Goal: Information Seeking & Learning: Learn about a topic

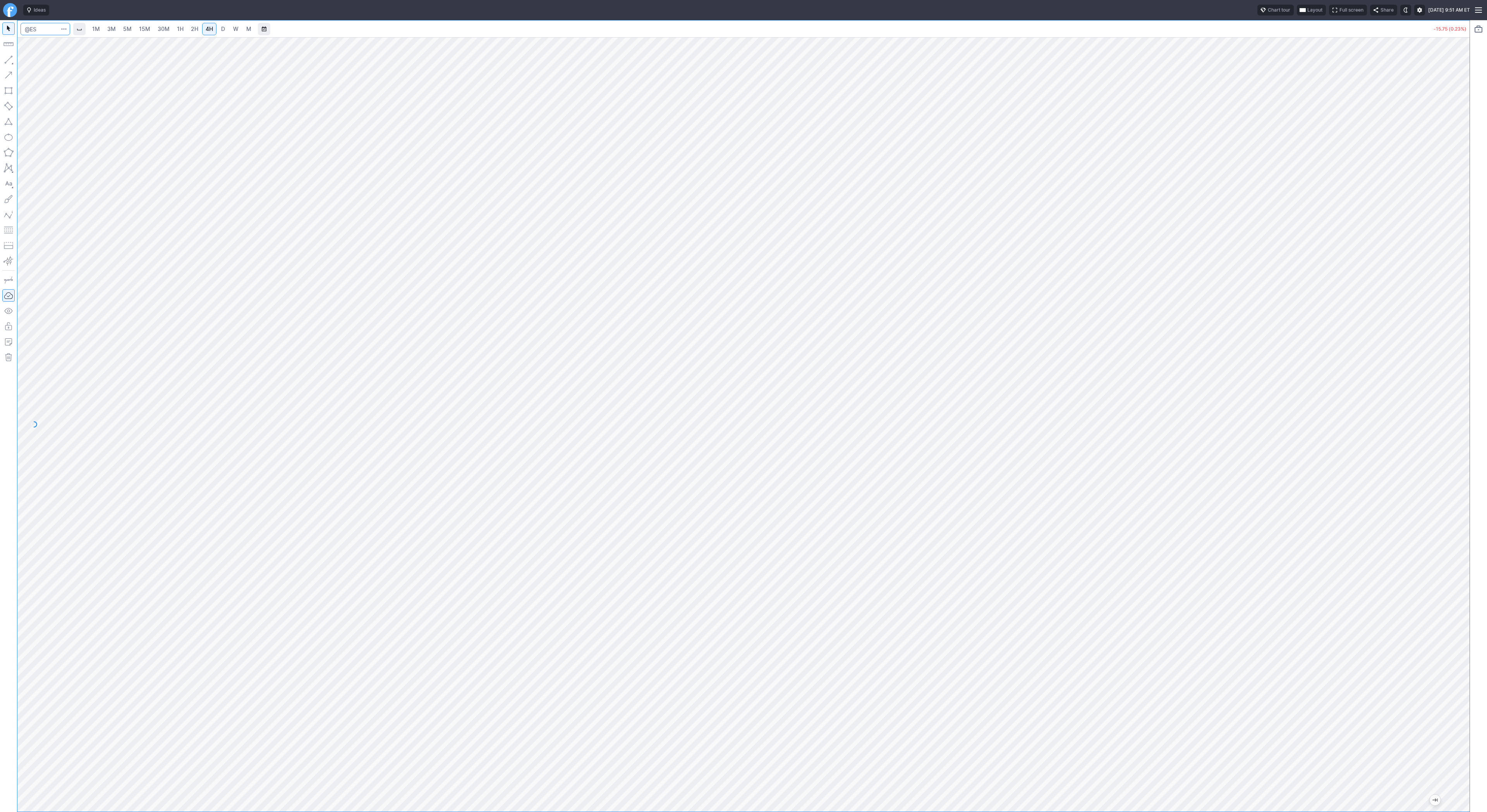
click at [39, 33] on input "Search" at bounding box center [46, 29] width 50 height 12
type input "btcusd"
click at [43, 51] on button "@ BTCUSD T Bitcoin / USDT Crypto" at bounding box center [106, 57] width 163 height 11
click at [45, 29] on input "Search" at bounding box center [46, 29] width 50 height 12
type input "btcusd"
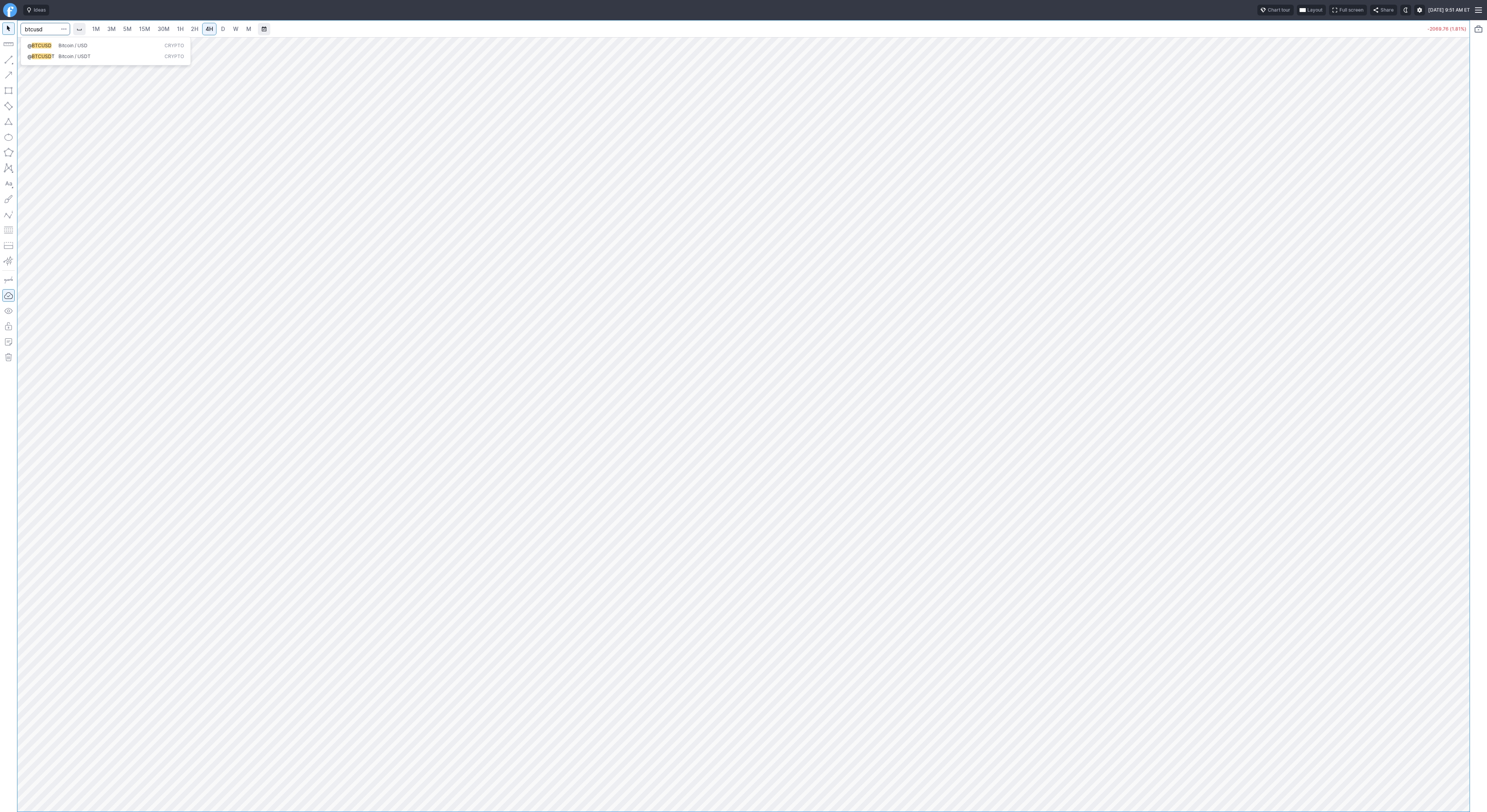
click at [51, 49] on button "@ BTCUSD Bitcoin / USD Crypto" at bounding box center [106, 46] width 163 height 11
click at [182, 28] on span "1H" at bounding box center [180, 28] width 6 height 6
click at [51, 29] on input "Search" at bounding box center [46, 29] width 50 height 12
type input "bmnr"
click at [127, 31] on span "5M" at bounding box center [127, 28] width 9 height 6
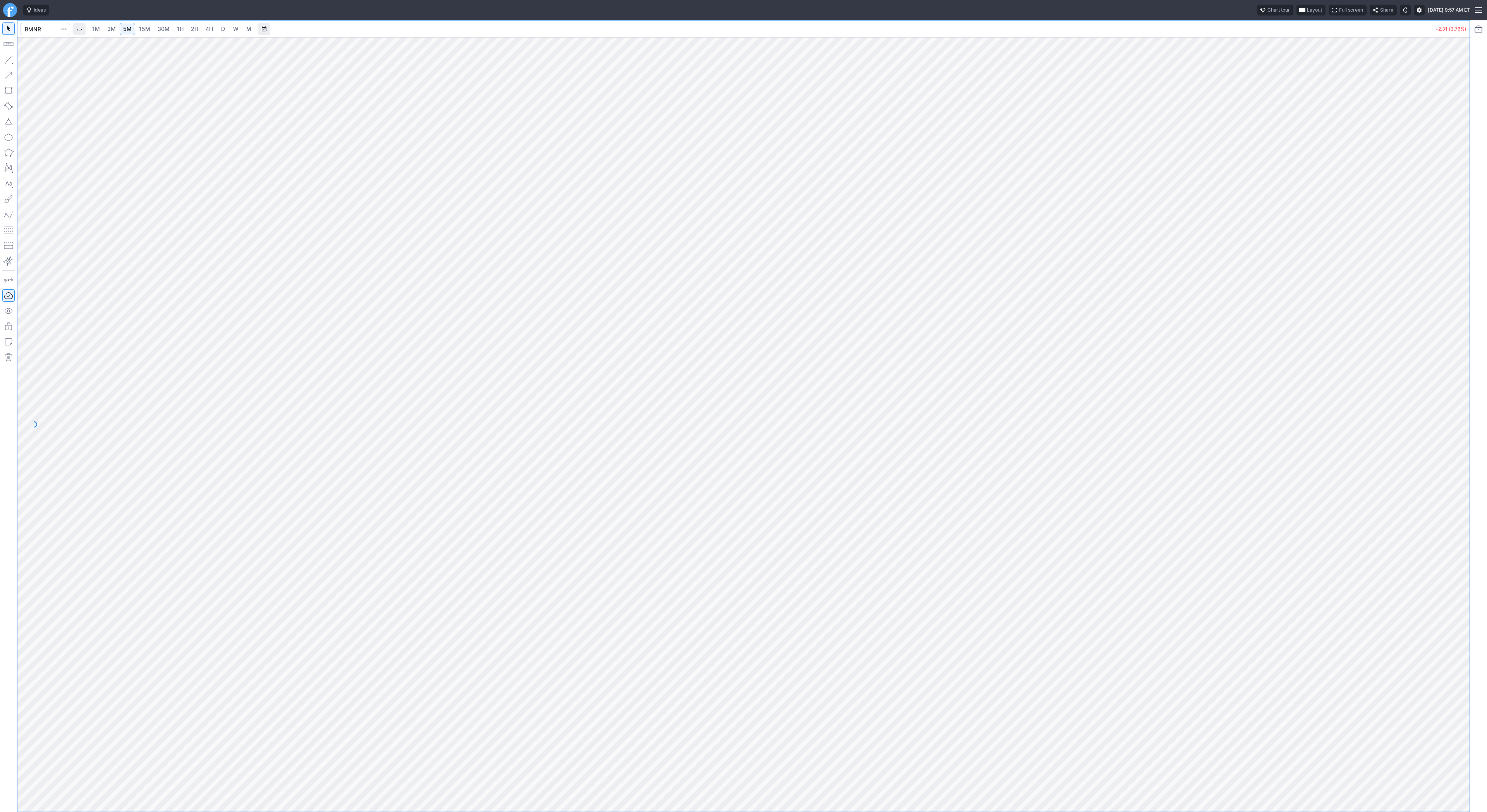
click at [170, 34] on link "30M" at bounding box center [163, 29] width 19 height 12
click at [124, 30] on span "5M" at bounding box center [127, 28] width 9 height 6
click at [35, 31] on input "Search" at bounding box center [46, 29] width 50 height 12
type input "sbet"
click at [54, 46] on span "SharpLink Gaming Inc" at bounding box center [76, 46] width 48 height 6
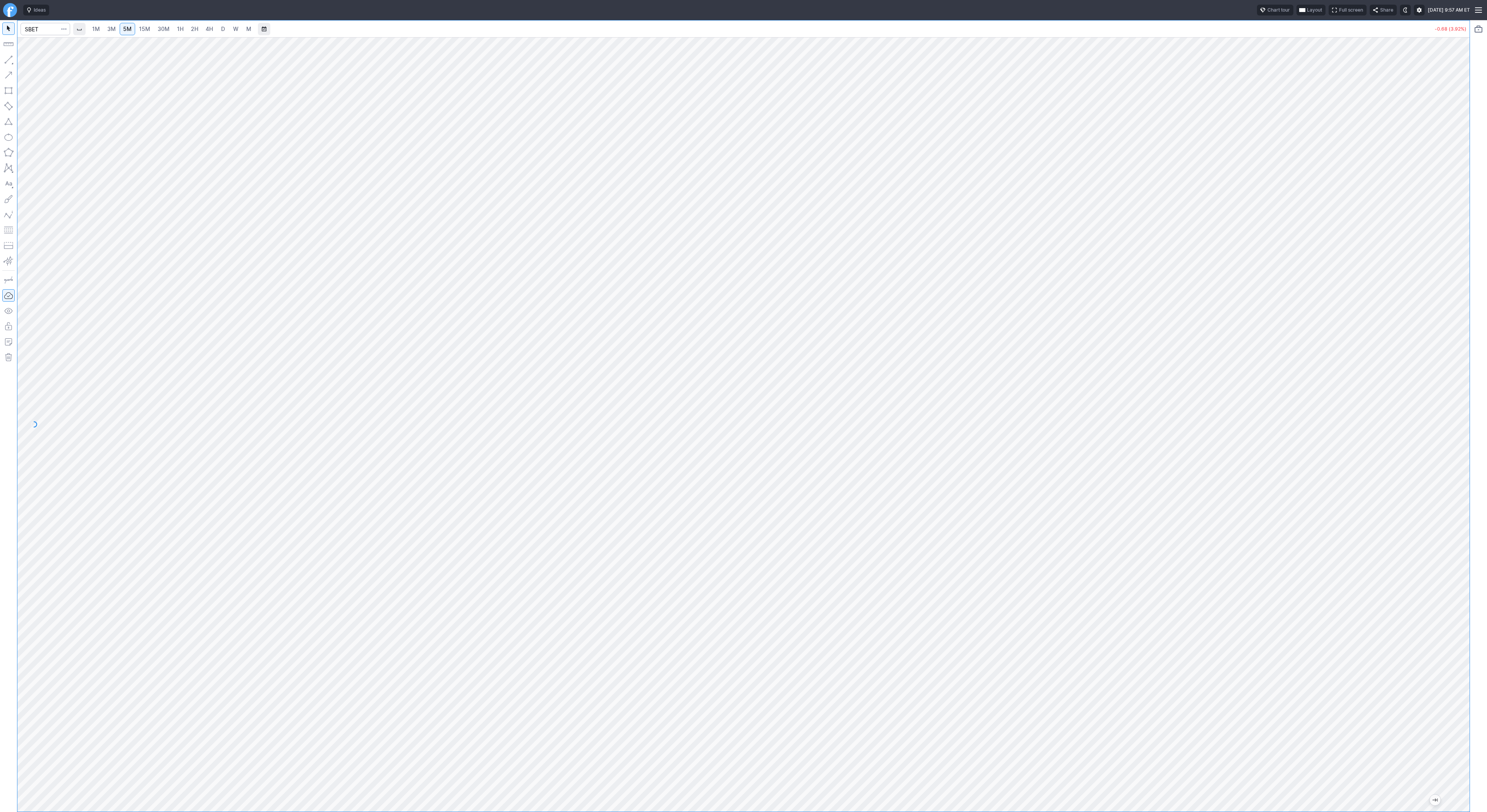
click at [182, 28] on span "1H" at bounding box center [180, 28] width 6 height 6
click at [107, 27] on span "3M" at bounding box center [111, 28] width 9 height 6
click at [42, 26] on input "Search" at bounding box center [46, 29] width 50 height 12
type input "coin"
click at [185, 26] on div "1M 3M 5M 15M 30M 1H 2H 4H D W M" at bounding box center [171, 29] width 167 height 14
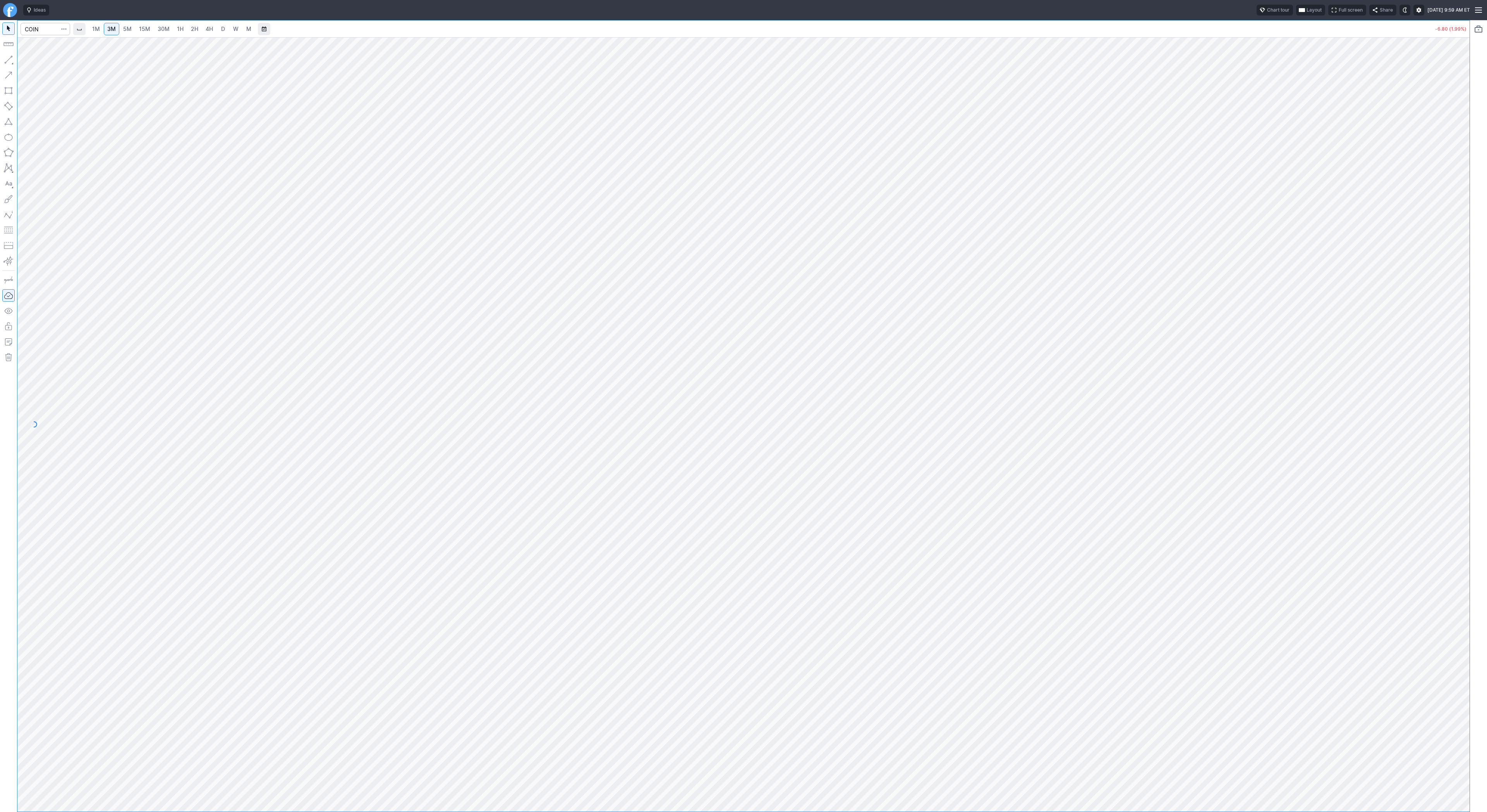
click at [191, 30] on span "2H" at bounding box center [195, 28] width 8 height 6
click at [35, 25] on input "Search" at bounding box center [46, 29] width 50 height 12
click at [31, 59] on span "Line" at bounding box center [45, 61] width 31 height 8
click at [40, 63] on span "Line" at bounding box center [45, 61] width 31 height 8
click at [13, 60] on button "button" at bounding box center [8, 59] width 12 height 12
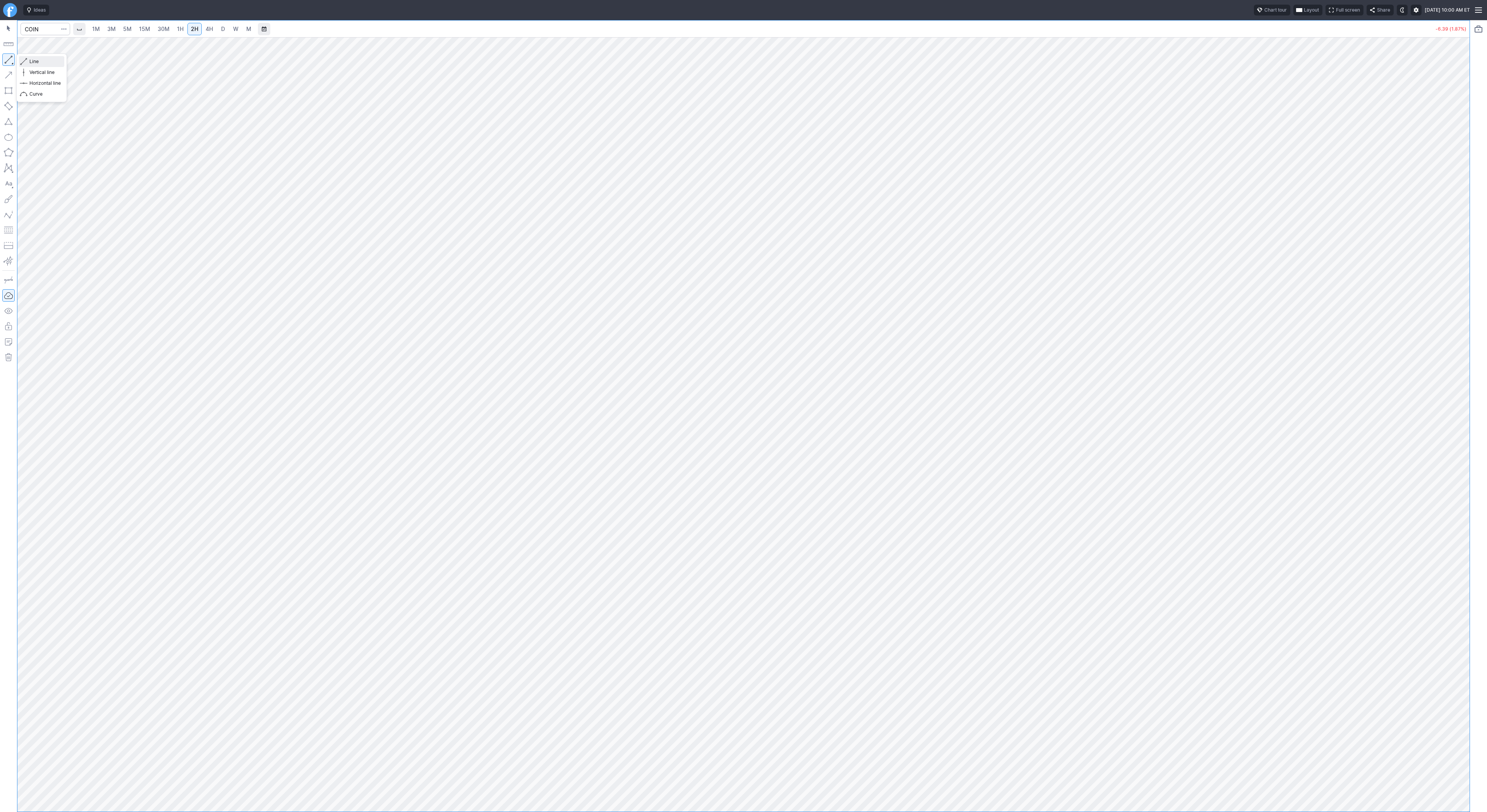
click at [33, 60] on span "Line" at bounding box center [45, 61] width 31 height 8
click at [9, 58] on button "button" at bounding box center [8, 59] width 12 height 12
click at [12, 57] on button "button" at bounding box center [8, 59] width 12 height 12
drag, startPoint x: 1473, startPoint y: 291, endPoint x: 1466, endPoint y: 309, distance: 19.3
click at [1474, 320] on div "1M 3M 5M 15M 30M 1H 2H 4H D W M -7.12 (2.08%)" at bounding box center [744, 416] width 1487 height 792
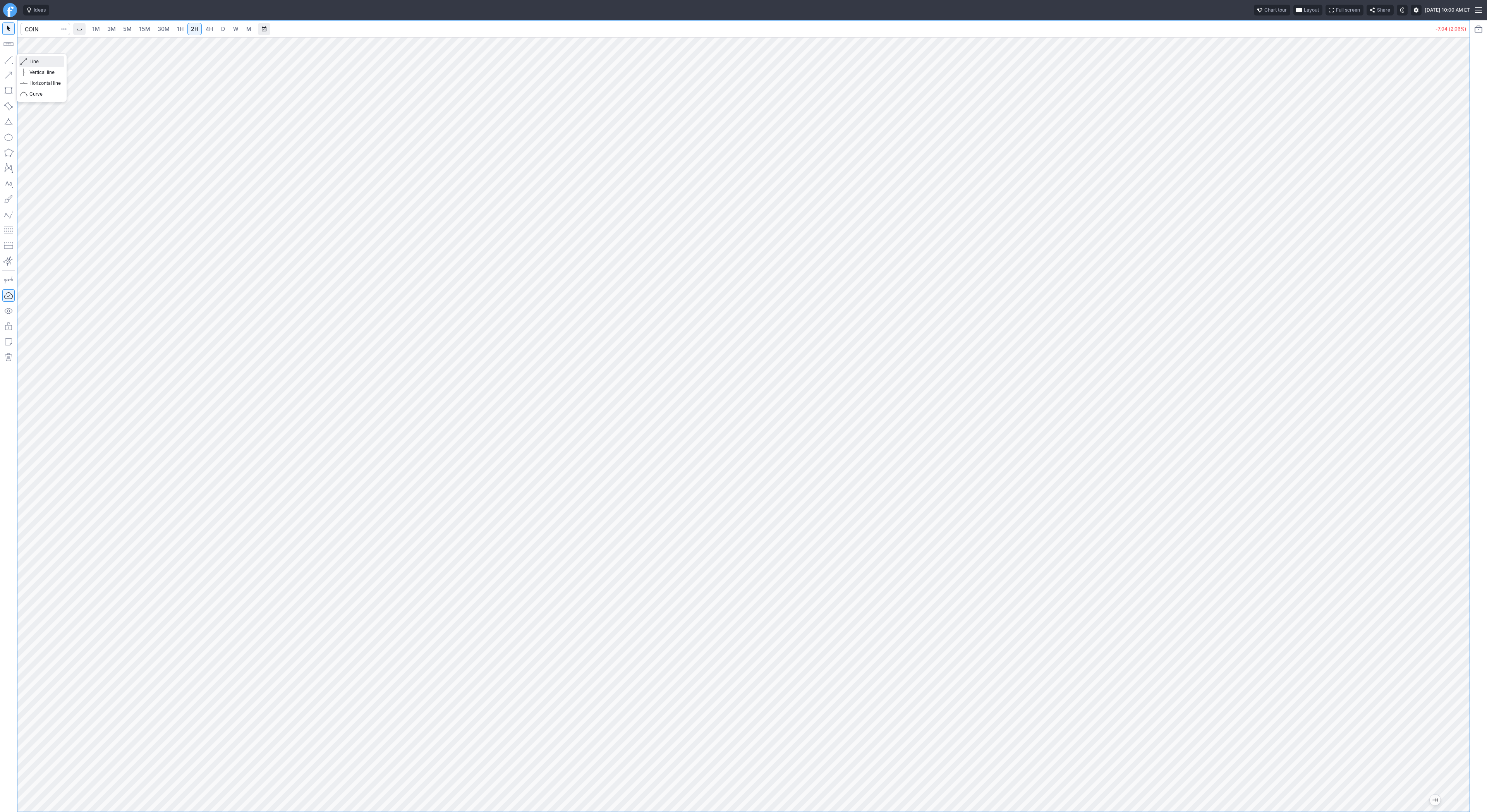
click at [38, 60] on span "Line" at bounding box center [45, 61] width 31 height 8
click at [46, 62] on span "Line" at bounding box center [45, 61] width 31 height 8
click at [119, 28] on link "5M" at bounding box center [127, 29] width 16 height 12
click at [150, 31] on link "15M" at bounding box center [145, 29] width 18 height 12
click at [30, 31] on input "Search" at bounding box center [46, 29] width 50 height 12
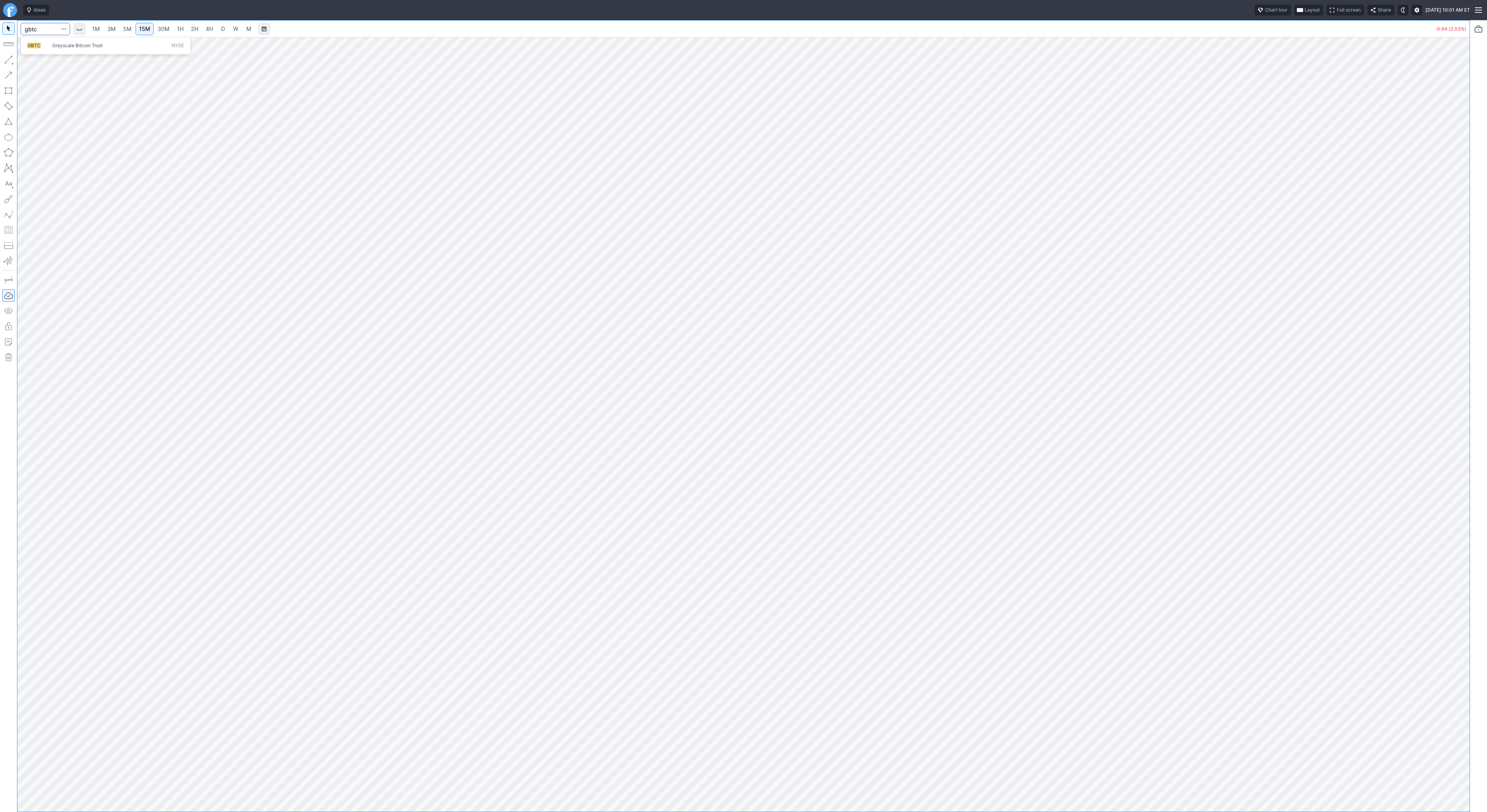
type input "gbtc"
click at [177, 27] on span "1H" at bounding box center [180, 28] width 6 height 6
click at [35, 62] on span "Line" at bounding box center [45, 61] width 31 height 8
click at [31, 63] on span "Line" at bounding box center [45, 61] width 31 height 8
click at [29, 60] on span "Line" at bounding box center [45, 61] width 31 height 8
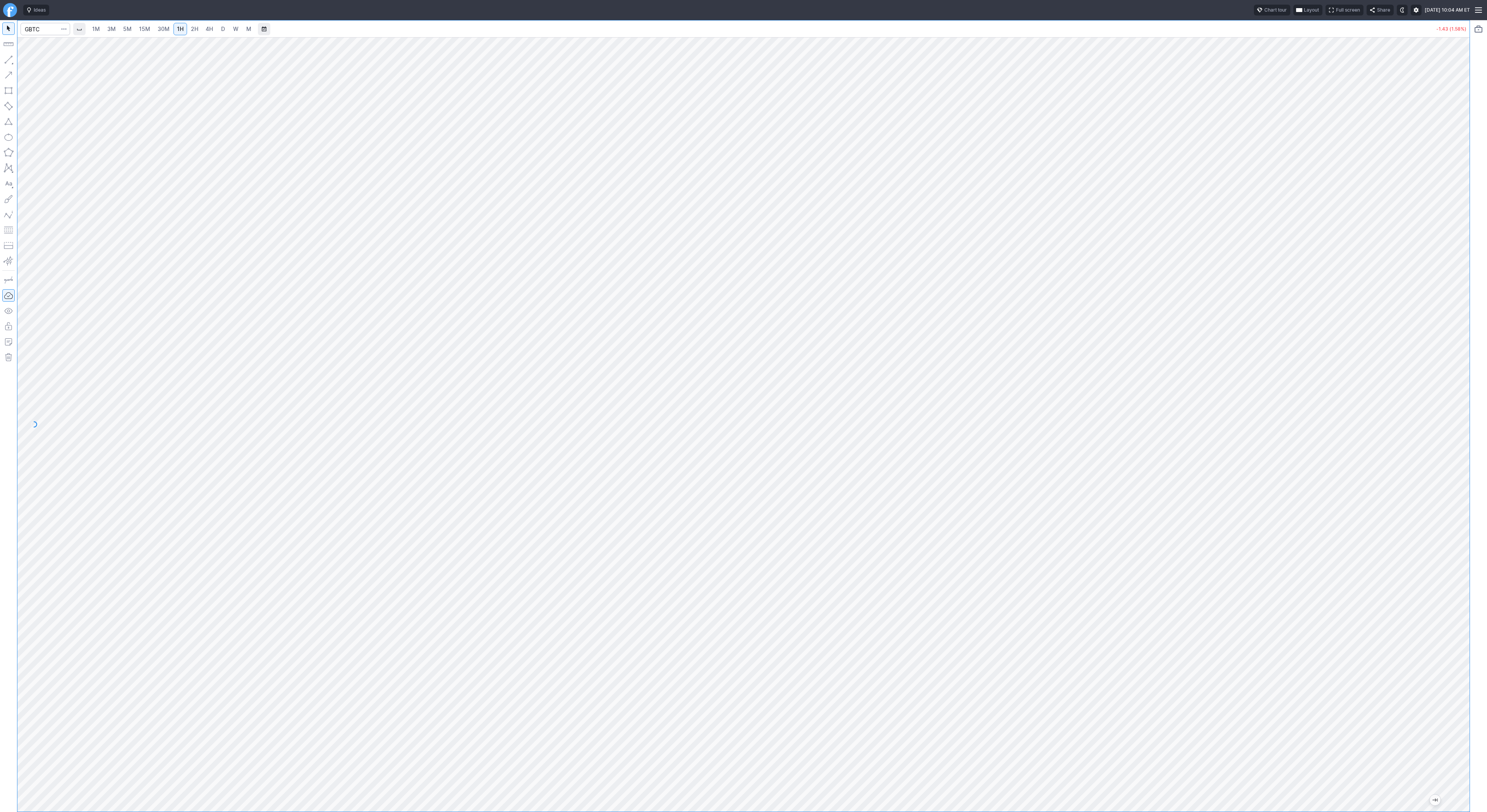
click at [106, 33] on link "3M" at bounding box center [111, 29] width 16 height 12
click at [128, 32] on span "5M" at bounding box center [127, 29] width 9 height 8
click at [149, 32] on link "15M" at bounding box center [145, 29] width 18 height 12
click at [169, 28] on link "30M" at bounding box center [163, 29] width 19 height 12
click at [177, 27] on span "1H" at bounding box center [180, 28] width 6 height 6
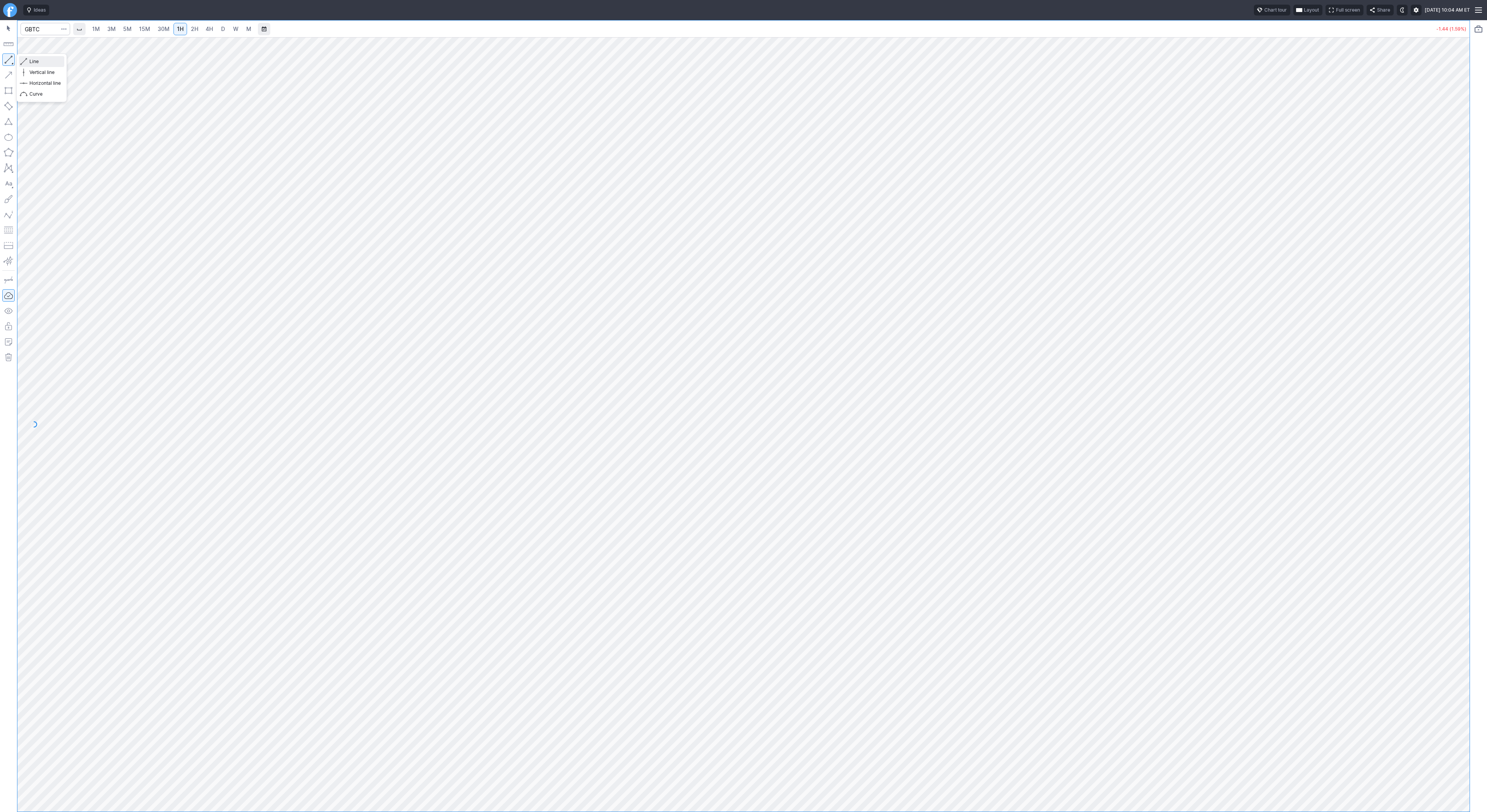
click at [39, 63] on span "Line" at bounding box center [45, 61] width 31 height 8
click at [44, 65] on span "Line" at bounding box center [45, 61] width 31 height 8
click at [112, 28] on span "3M" at bounding box center [111, 28] width 9 height 6
click at [144, 28] on span "15M" at bounding box center [144, 28] width 11 height 6
click at [171, 28] on link "30M" at bounding box center [163, 29] width 19 height 12
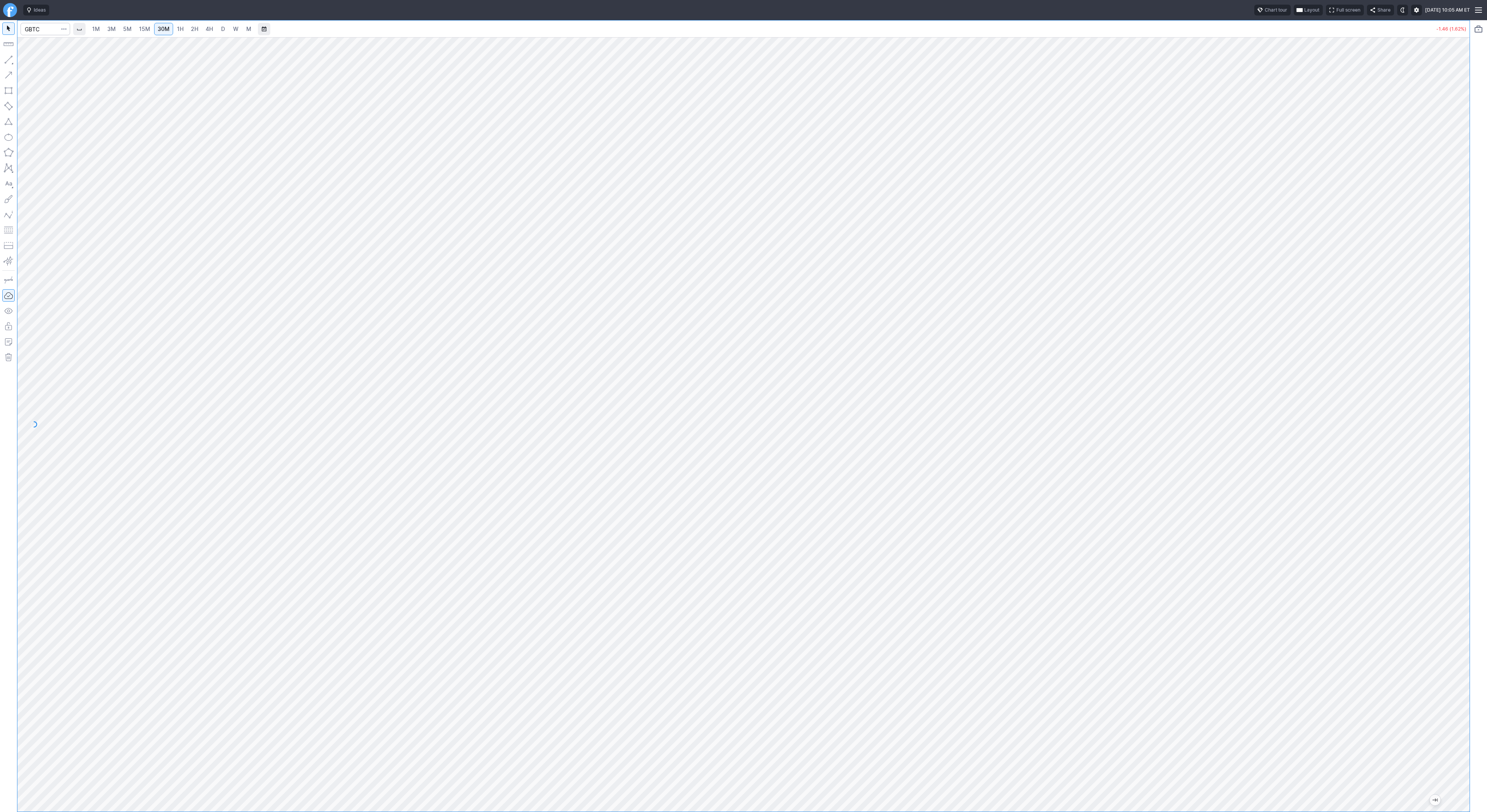
click at [182, 29] on span "1H" at bounding box center [180, 28] width 6 height 6
click at [193, 27] on span "2H" at bounding box center [195, 28] width 8 height 6
click at [207, 28] on span "4H" at bounding box center [209, 28] width 8 height 6
click at [221, 29] on span "D" at bounding box center [223, 28] width 4 height 6
click at [35, 62] on span "Line" at bounding box center [45, 61] width 31 height 8
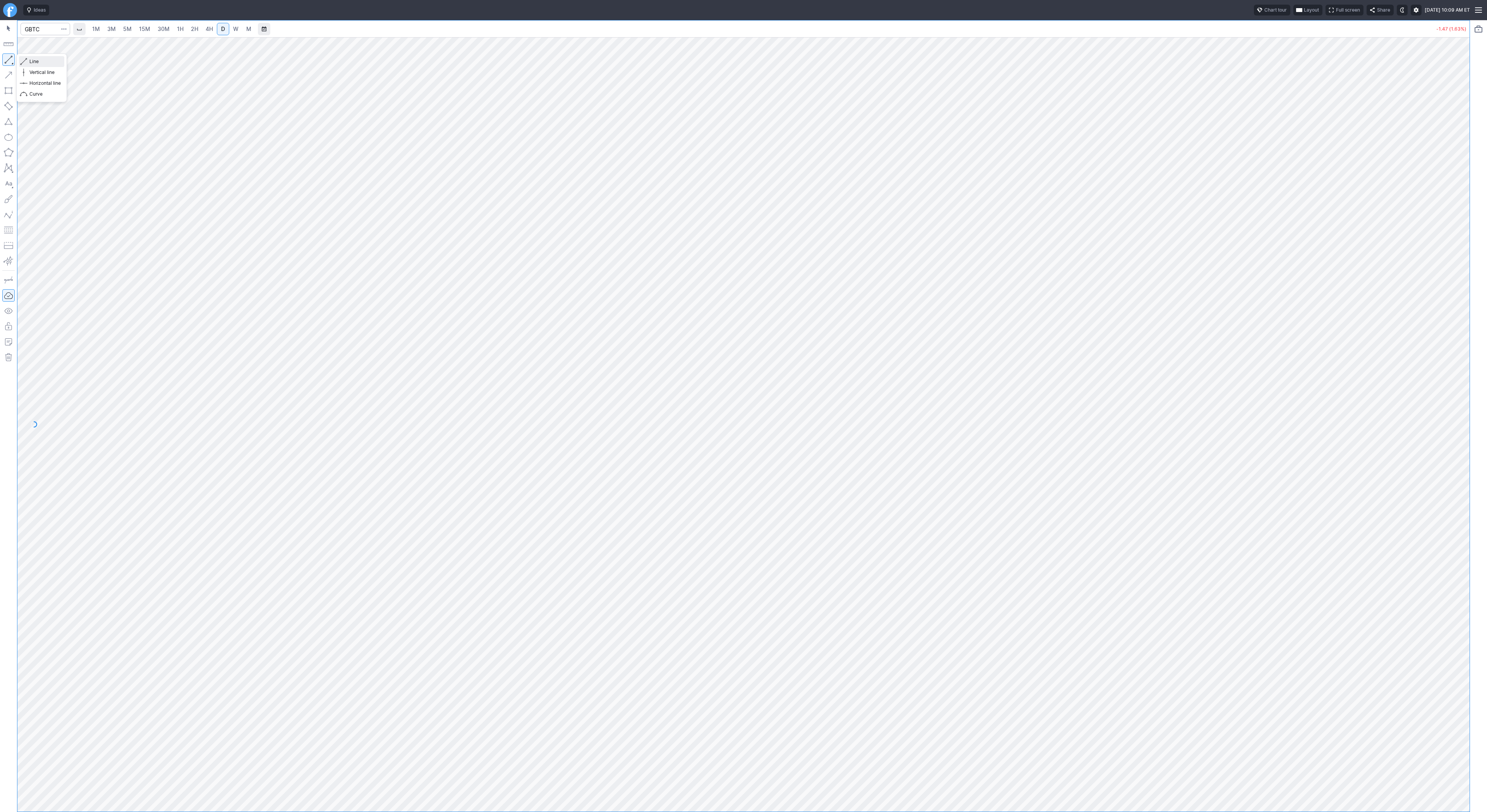
click at [43, 61] on span "Line" at bounding box center [45, 61] width 31 height 8
drag, startPoint x: 1458, startPoint y: 220, endPoint x: 1454, endPoint y: 272, distance: 52.2
click at [1454, 272] on div at bounding box center [1462, 422] width 16 height 755
click at [33, 61] on span "Line" at bounding box center [45, 61] width 31 height 8
click at [43, 62] on span "Line" at bounding box center [45, 61] width 31 height 8
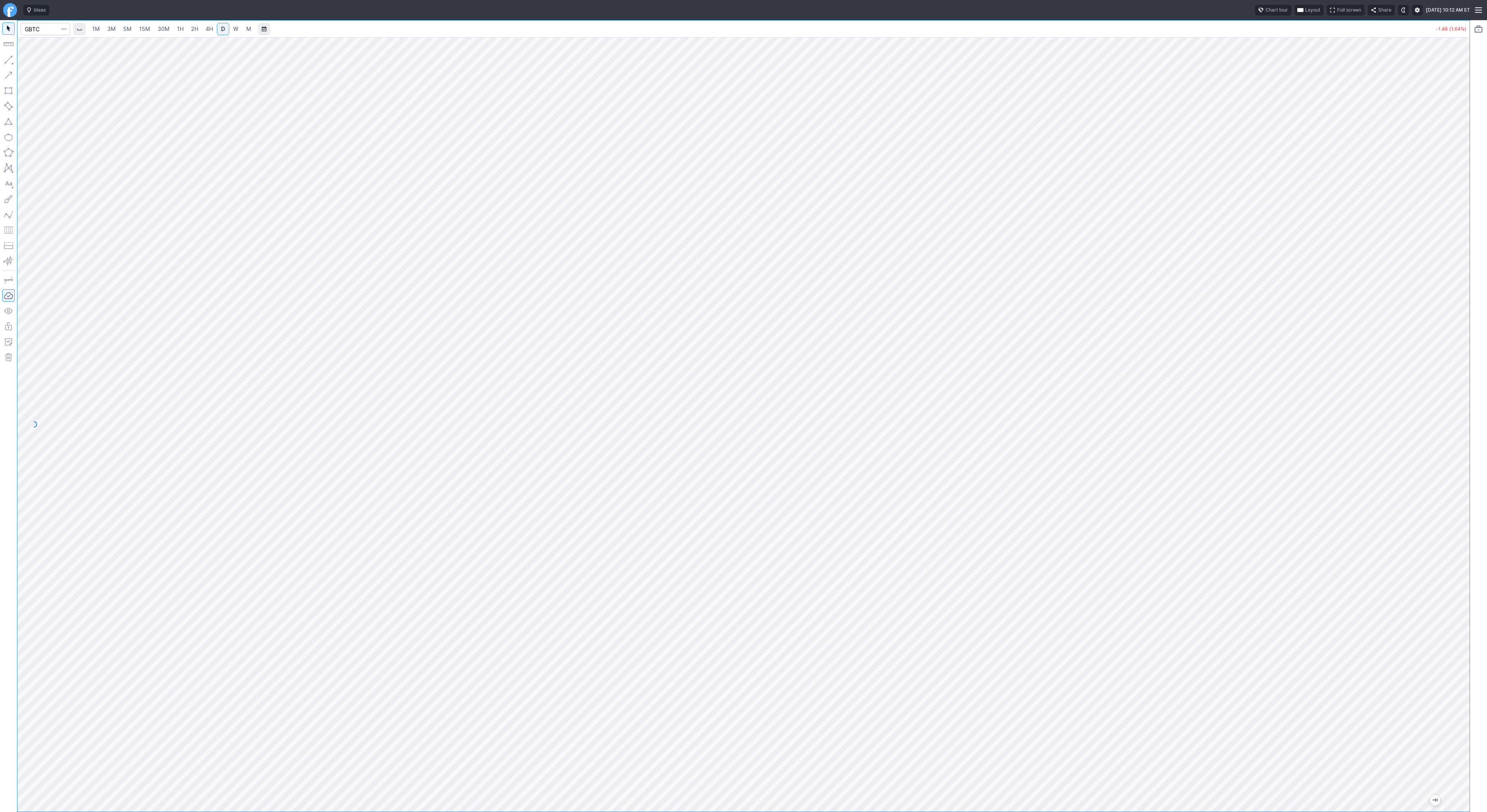
click at [174, 25] on link "1H" at bounding box center [180, 29] width 13 height 12
click at [196, 30] on span "2H" at bounding box center [195, 28] width 8 height 6
click at [206, 28] on span "4H" at bounding box center [209, 28] width 8 height 6
click at [1448, 175] on div at bounding box center [744, 424] width 1452 height 774
click at [113, 32] on span "3M" at bounding box center [111, 28] width 9 height 6
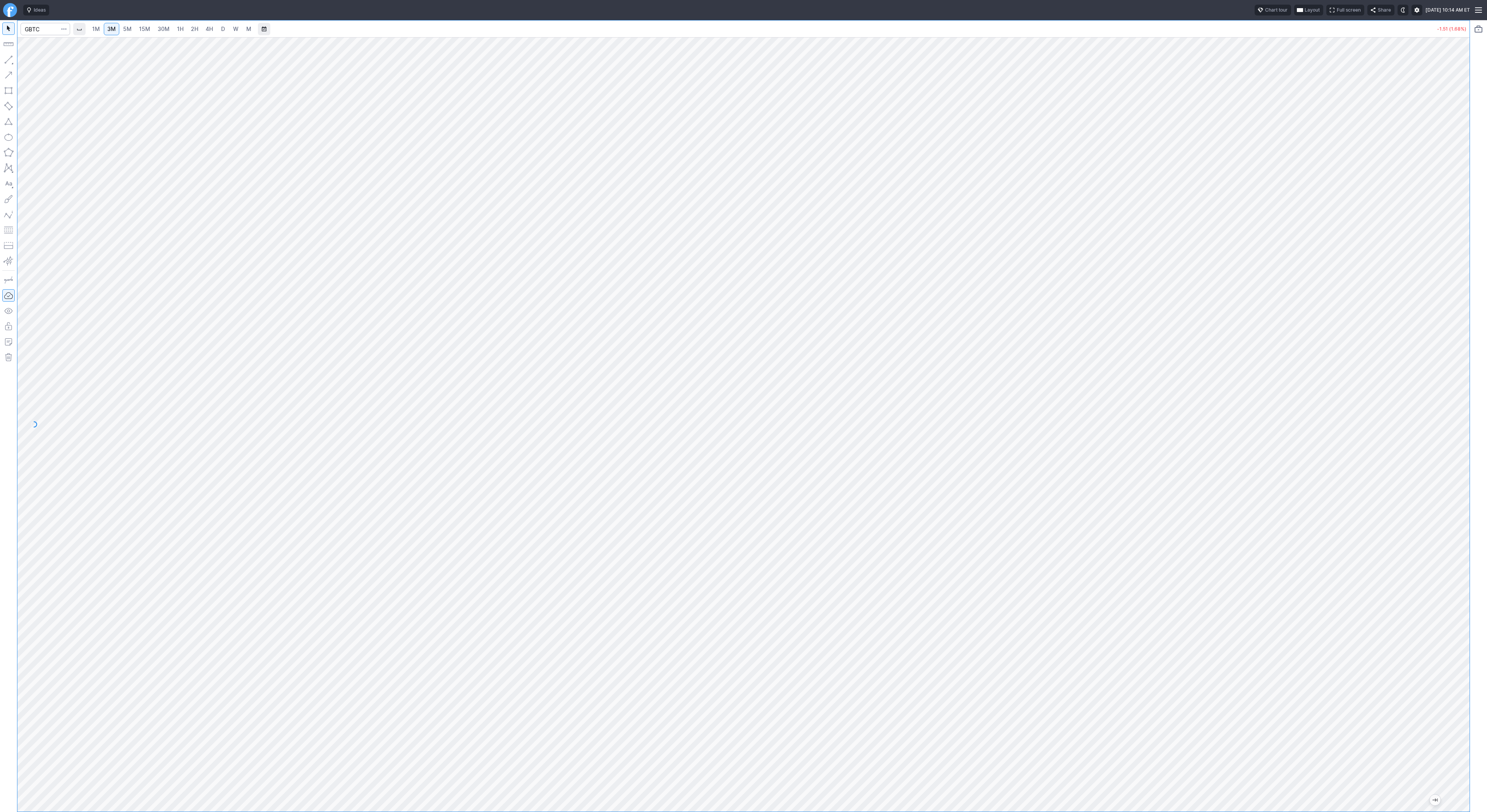
click at [137, 28] on link "15M" at bounding box center [145, 29] width 18 height 12
click at [165, 31] on span "30M" at bounding box center [163, 28] width 12 height 6
click at [180, 27] on span "1H" at bounding box center [180, 28] width 6 height 6
click at [31, 62] on span "Line" at bounding box center [45, 61] width 31 height 8
click at [29, 62] on span "Line" at bounding box center [45, 61] width 31 height 8
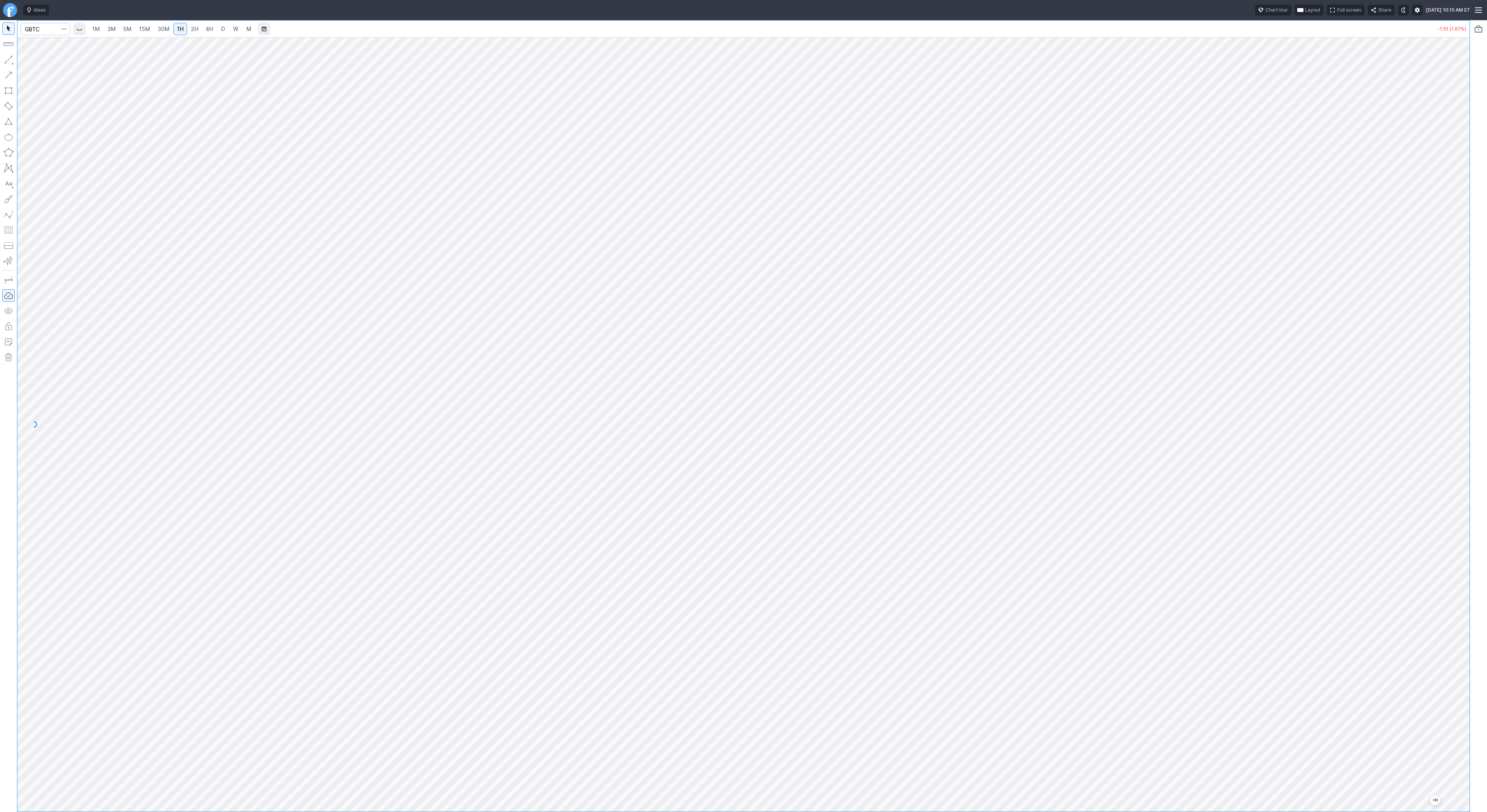
click at [117, 28] on link "3M" at bounding box center [111, 29] width 16 height 12
click at [139, 31] on span "15M" at bounding box center [144, 28] width 11 height 6
click at [169, 27] on link "30M" at bounding box center [163, 29] width 19 height 12
click at [188, 31] on link "2H" at bounding box center [195, 29] width 14 height 12
click at [114, 32] on span "3M" at bounding box center [111, 29] width 9 height 8
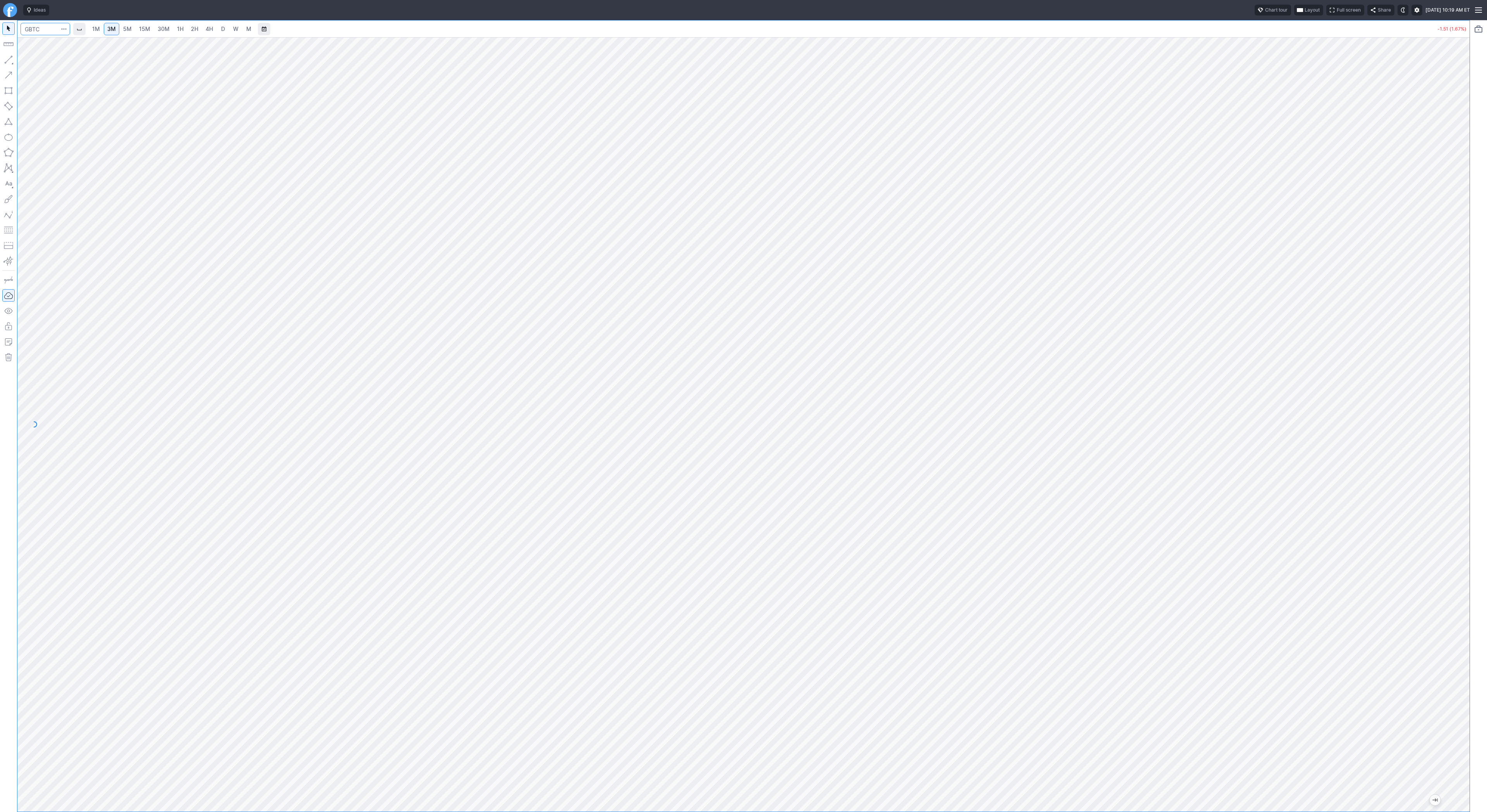
click at [48, 30] on input "Search" at bounding box center [46, 29] width 50 height 12
type input "bmnr"
click at [179, 29] on span "1H" at bounding box center [180, 28] width 6 height 6
click at [38, 63] on span "Line" at bounding box center [45, 61] width 31 height 8
click at [31, 62] on span "Line" at bounding box center [45, 61] width 31 height 8
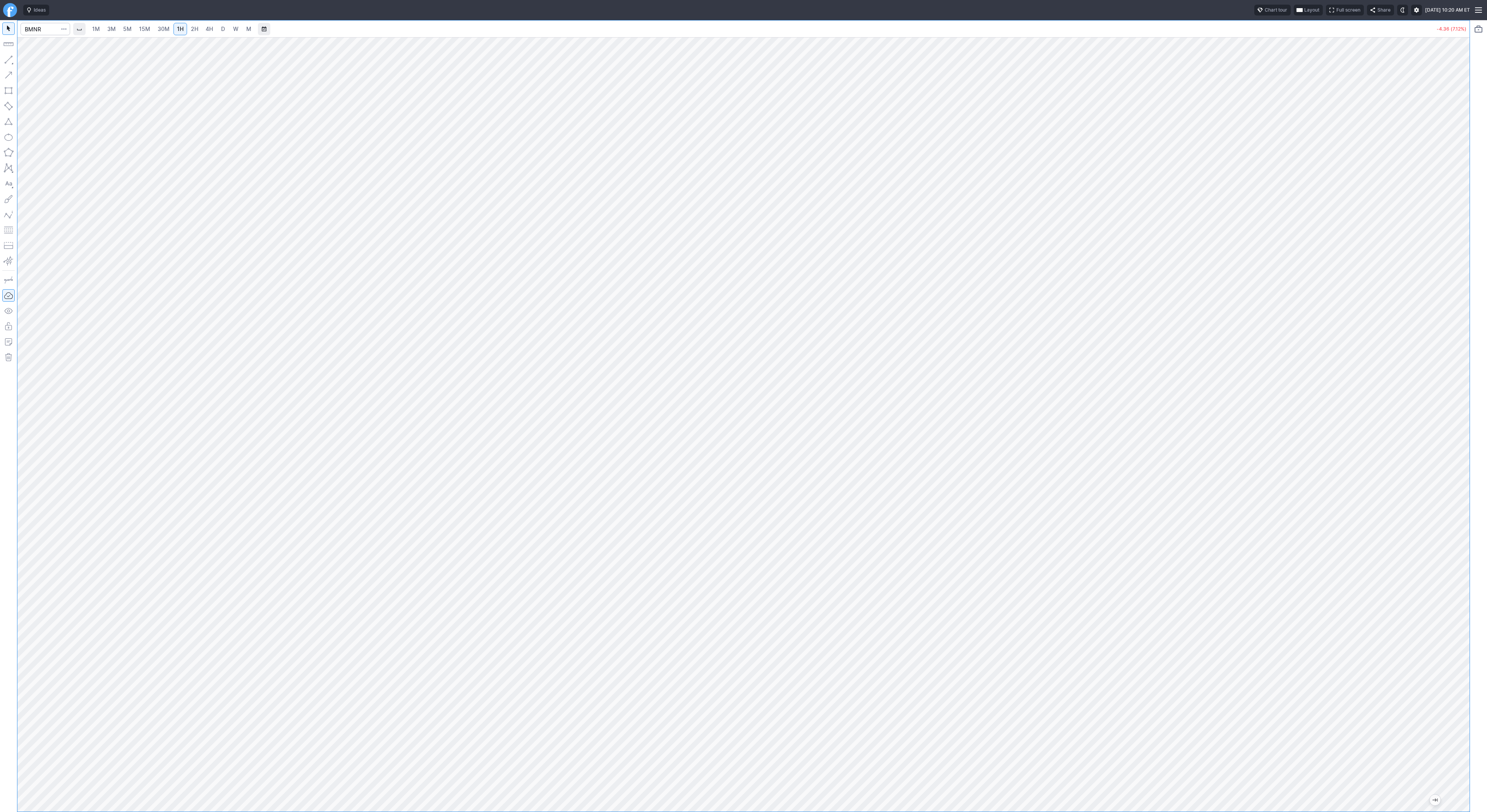
click at [146, 25] on span "15M" at bounding box center [144, 28] width 11 height 6
click at [33, 29] on input "Search" at bounding box center [46, 29] width 50 height 12
type input "sbet"
click at [170, 31] on link "30M" at bounding box center [163, 29] width 19 height 12
click at [29, 61] on span "Line" at bounding box center [45, 61] width 31 height 8
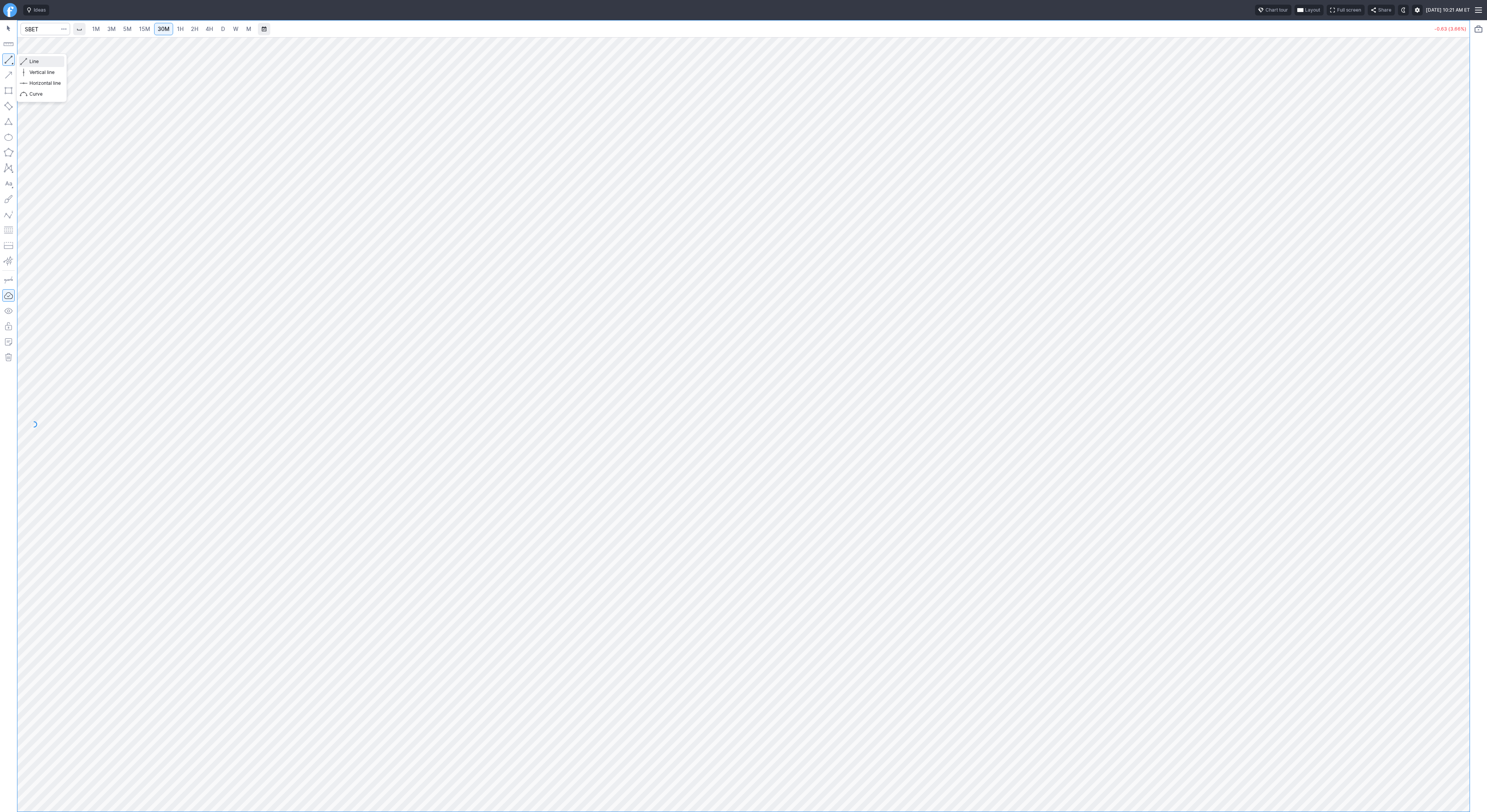
click at [44, 62] on span "Line" at bounding box center [45, 61] width 31 height 8
click at [28, 59] on button "Line" at bounding box center [42, 61] width 45 height 11
click at [28, 63] on button "Line" at bounding box center [42, 61] width 45 height 11
click at [41, 62] on span "Line" at bounding box center [45, 61] width 31 height 8
drag, startPoint x: 1458, startPoint y: 462, endPoint x: 1455, endPoint y: 514, distance: 52.1
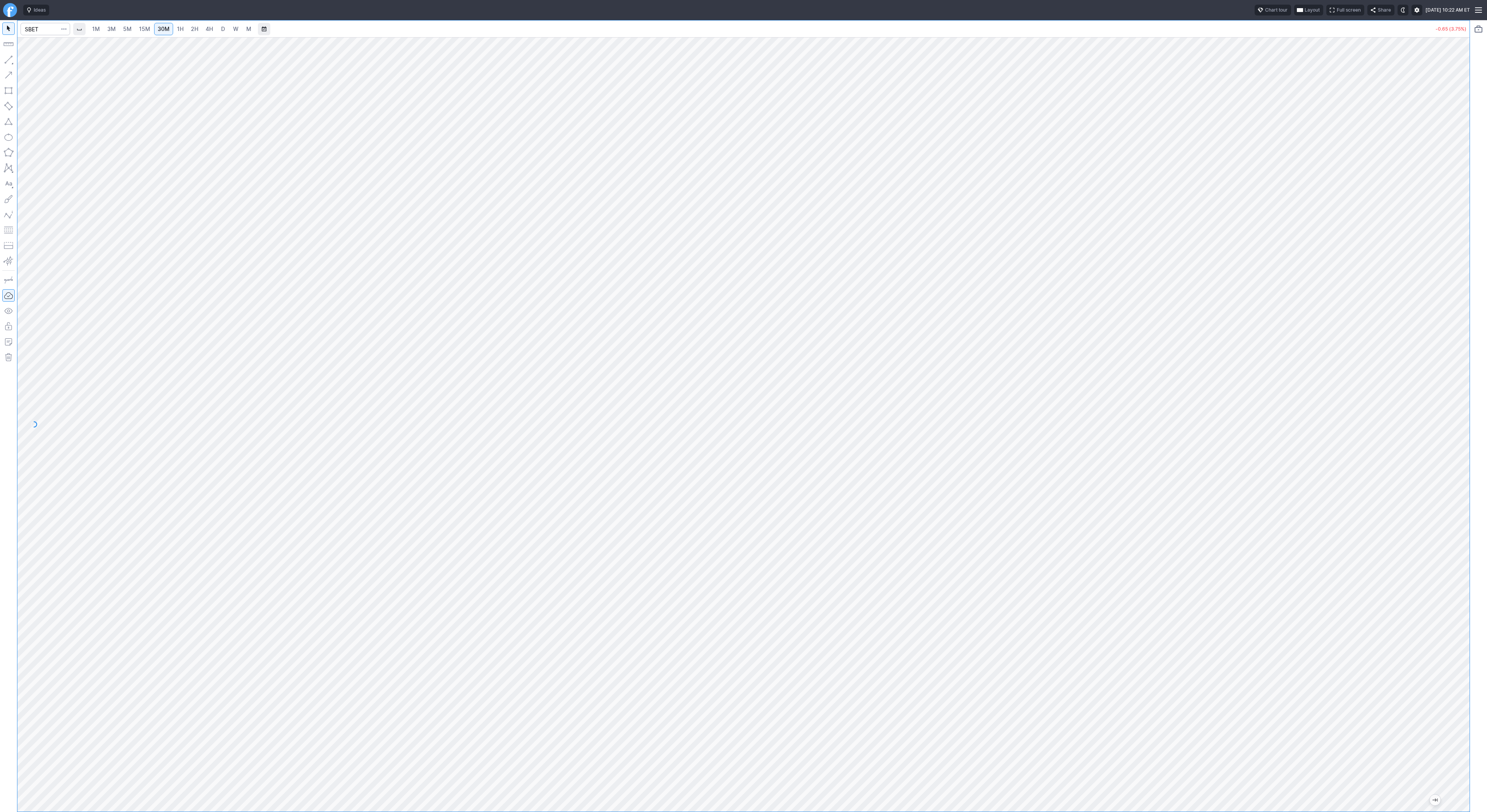
click at [1458, 522] on div at bounding box center [1462, 422] width 16 height 755
click at [40, 62] on span "Line" at bounding box center [45, 61] width 31 height 8
click at [117, 29] on link "3M" at bounding box center [111, 29] width 16 height 12
click at [178, 31] on span "1H" at bounding box center [180, 28] width 6 height 6
click at [115, 30] on link "3M" at bounding box center [111, 29] width 16 height 12
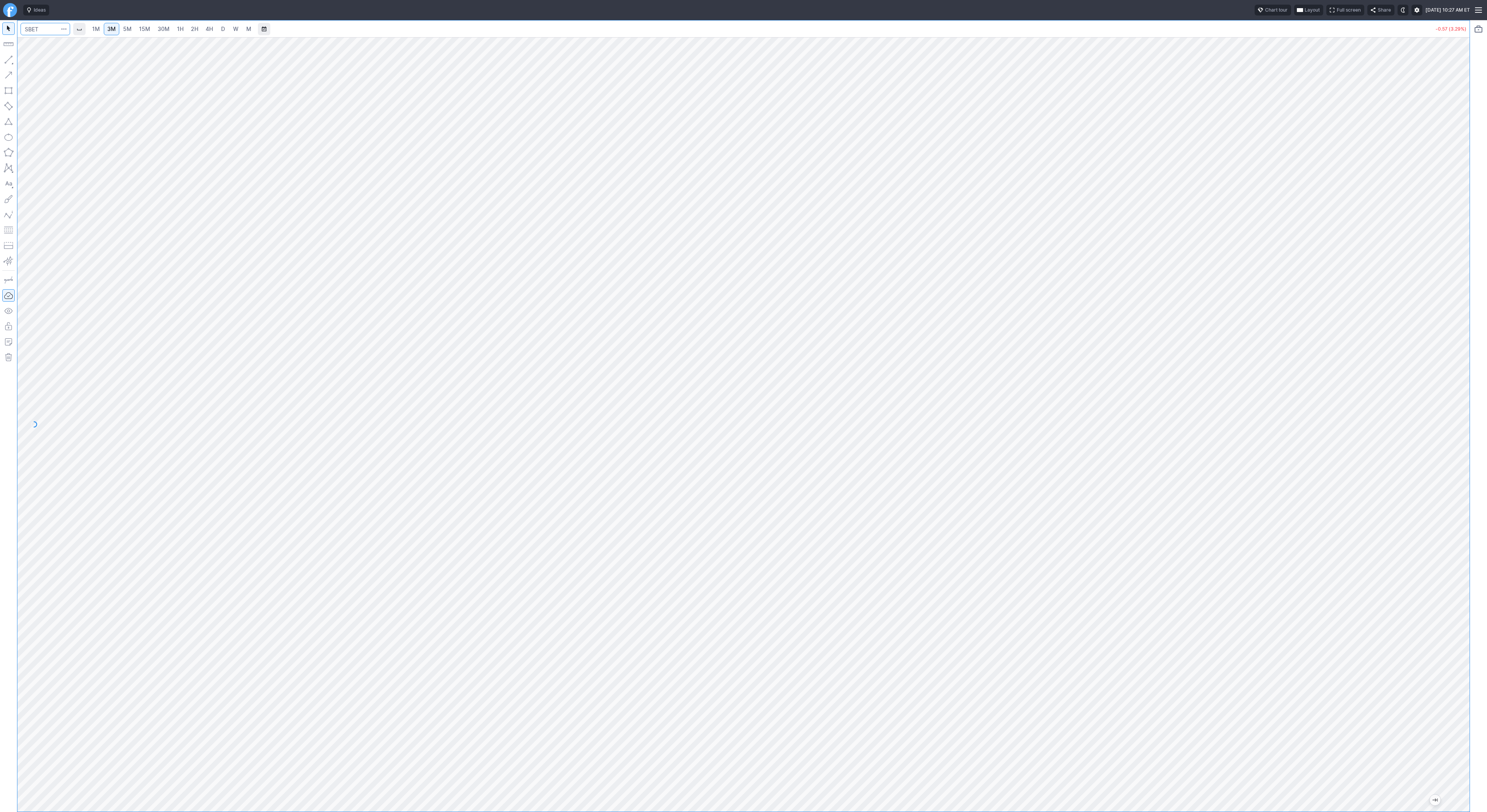
click at [40, 26] on input "Search" at bounding box center [46, 29] width 50 height 12
type input "eth"
click at [70, 146] on span "ereum / USD" at bounding box center [73, 143] width 28 height 6
click at [197, 30] on link "2H" at bounding box center [195, 29] width 14 height 12
click at [217, 29] on link "D" at bounding box center [223, 29] width 12 height 12
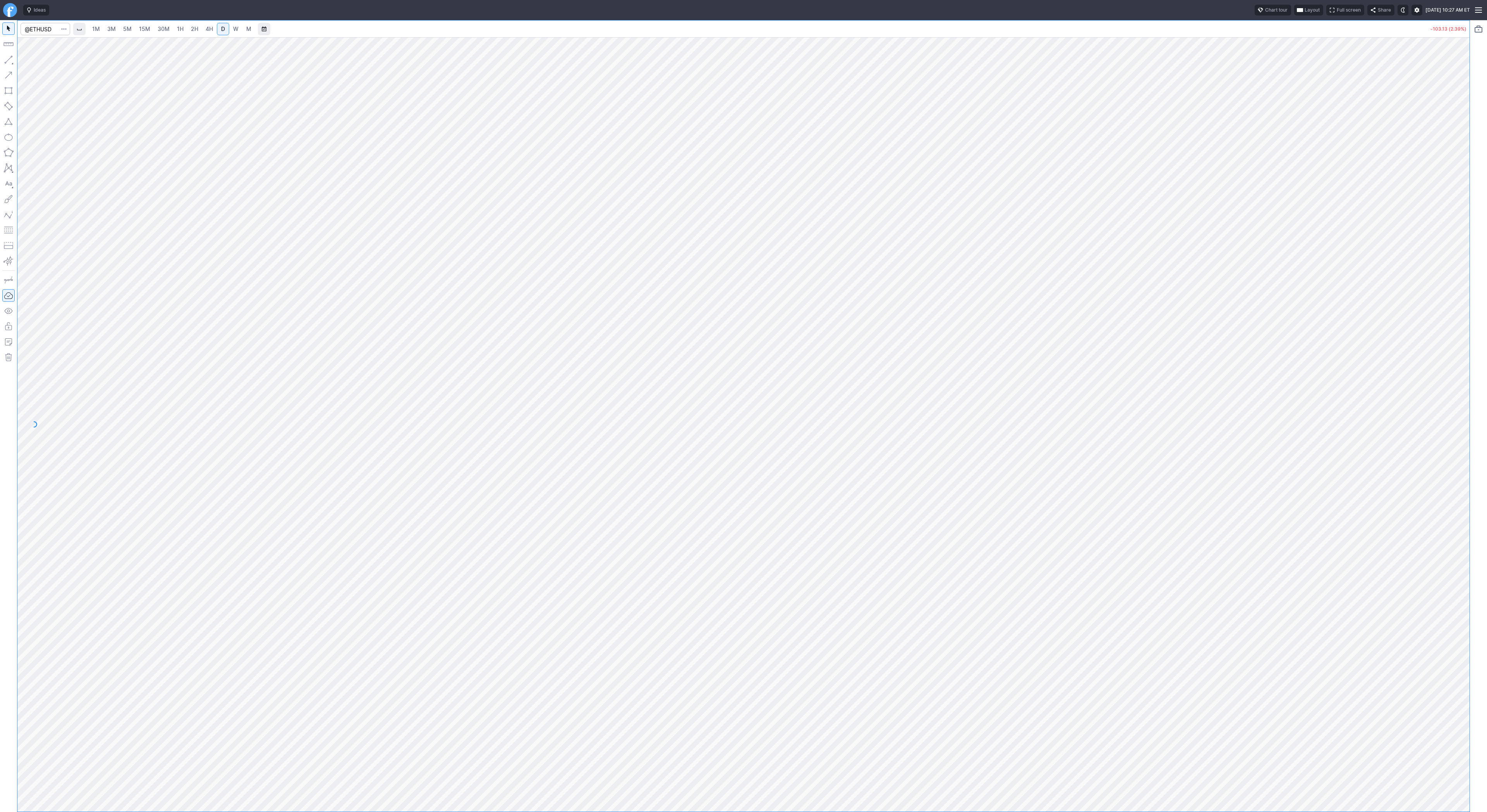
click at [210, 27] on span "4H" at bounding box center [209, 28] width 8 height 6
click at [32, 59] on span "Line" at bounding box center [45, 61] width 31 height 8
click at [38, 57] on button "Line" at bounding box center [42, 61] width 45 height 11
click at [48, 29] on input "Search" at bounding box center [46, 29] width 50 height 12
type input "iren"
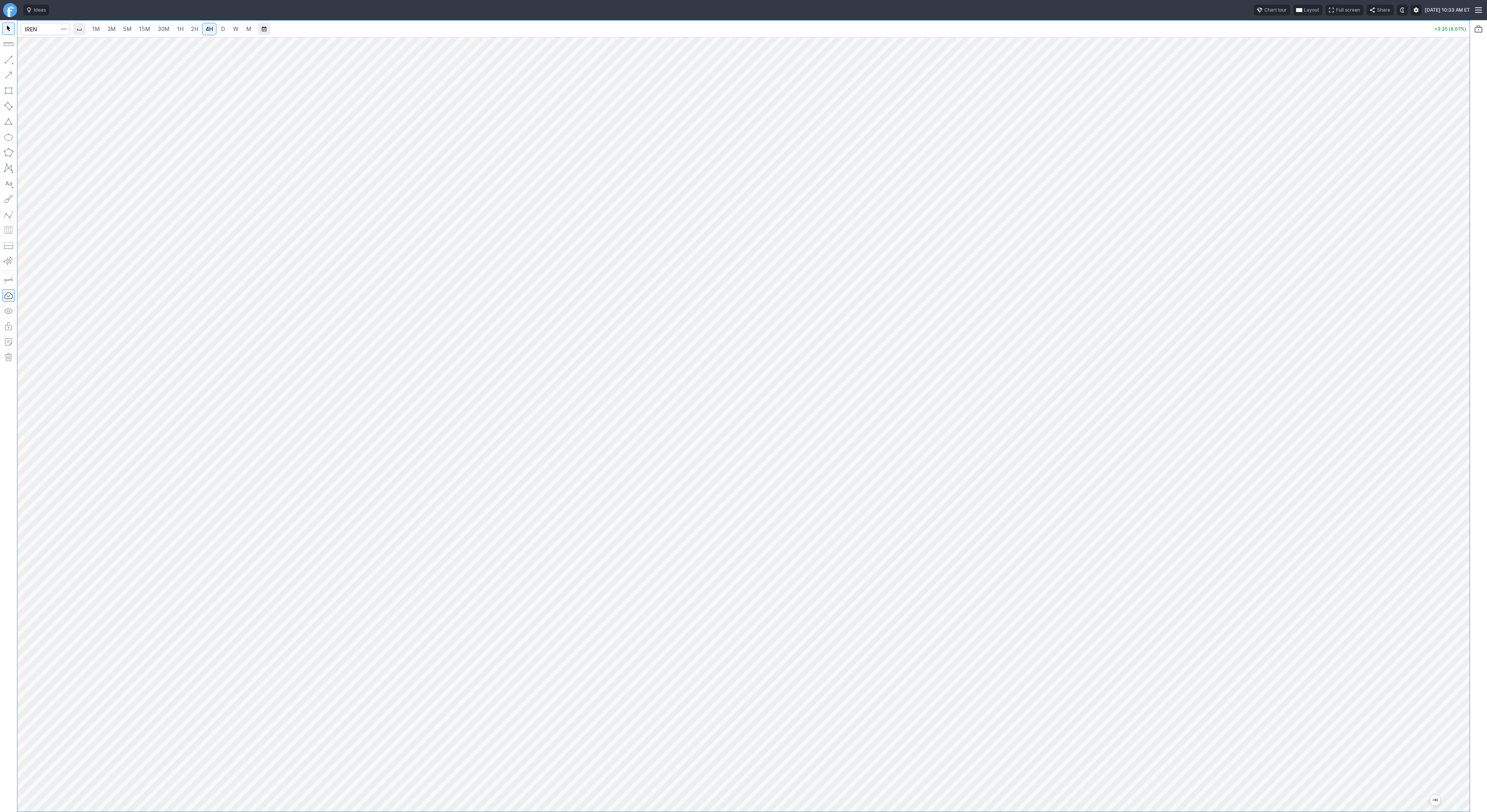
click at [223, 28] on span "D" at bounding box center [223, 28] width 4 height 6
click at [40, 59] on span "Line" at bounding box center [45, 61] width 31 height 8
click at [36, 60] on span "Line" at bounding box center [45, 61] width 31 height 8
click at [4, 62] on button "button" at bounding box center [8, 59] width 12 height 12
click at [40, 62] on span "Line" at bounding box center [45, 61] width 31 height 8
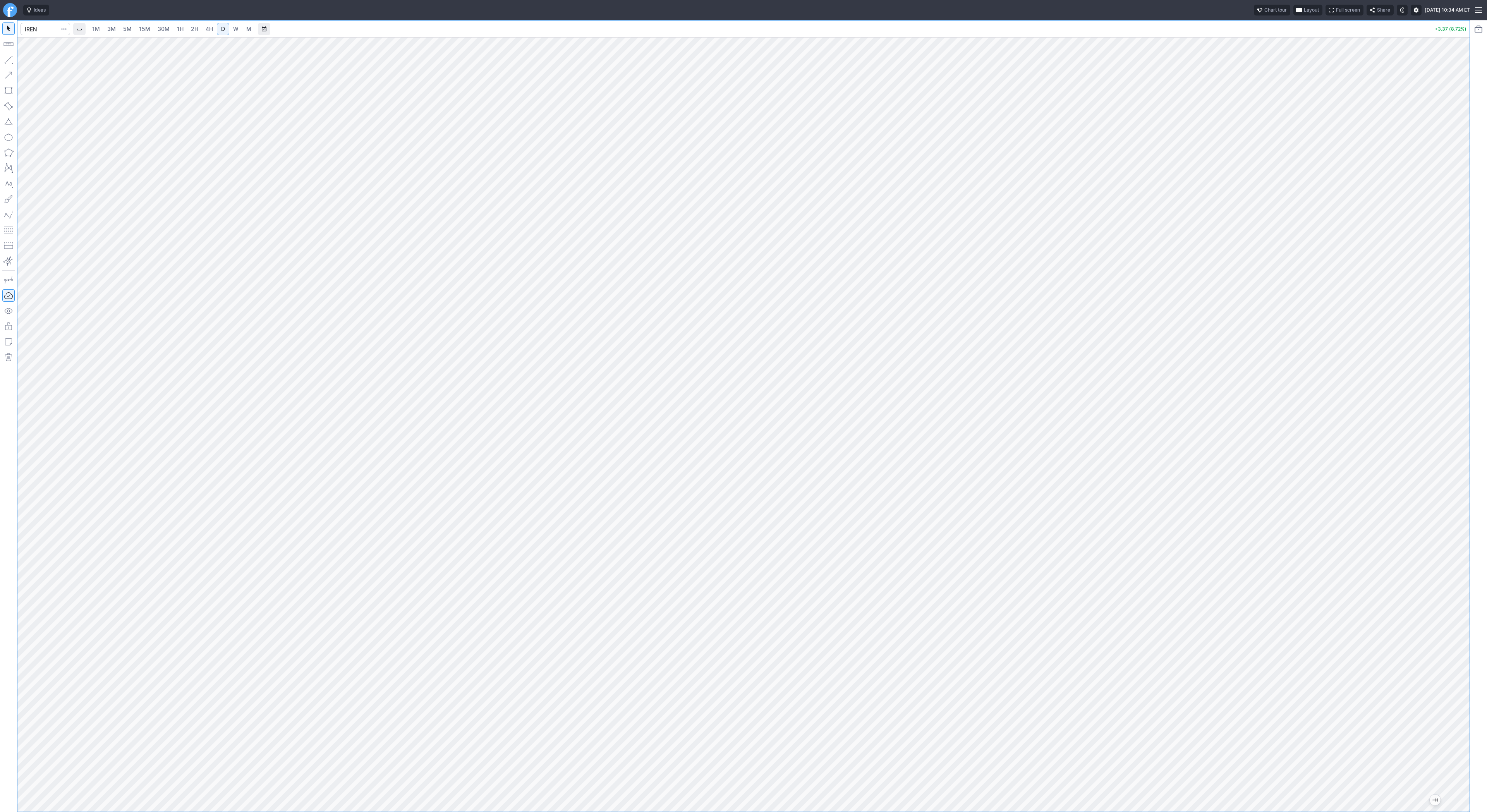
drag, startPoint x: 1463, startPoint y: 252, endPoint x: 1454, endPoint y: 244, distance: 12.0
click at [1462, 256] on div at bounding box center [1462, 422] width 16 height 755
click at [37, 61] on span "Line" at bounding box center [45, 61] width 31 height 8
click at [45, 29] on input "Search" at bounding box center [46, 29] width 50 height 12
type input "coin"
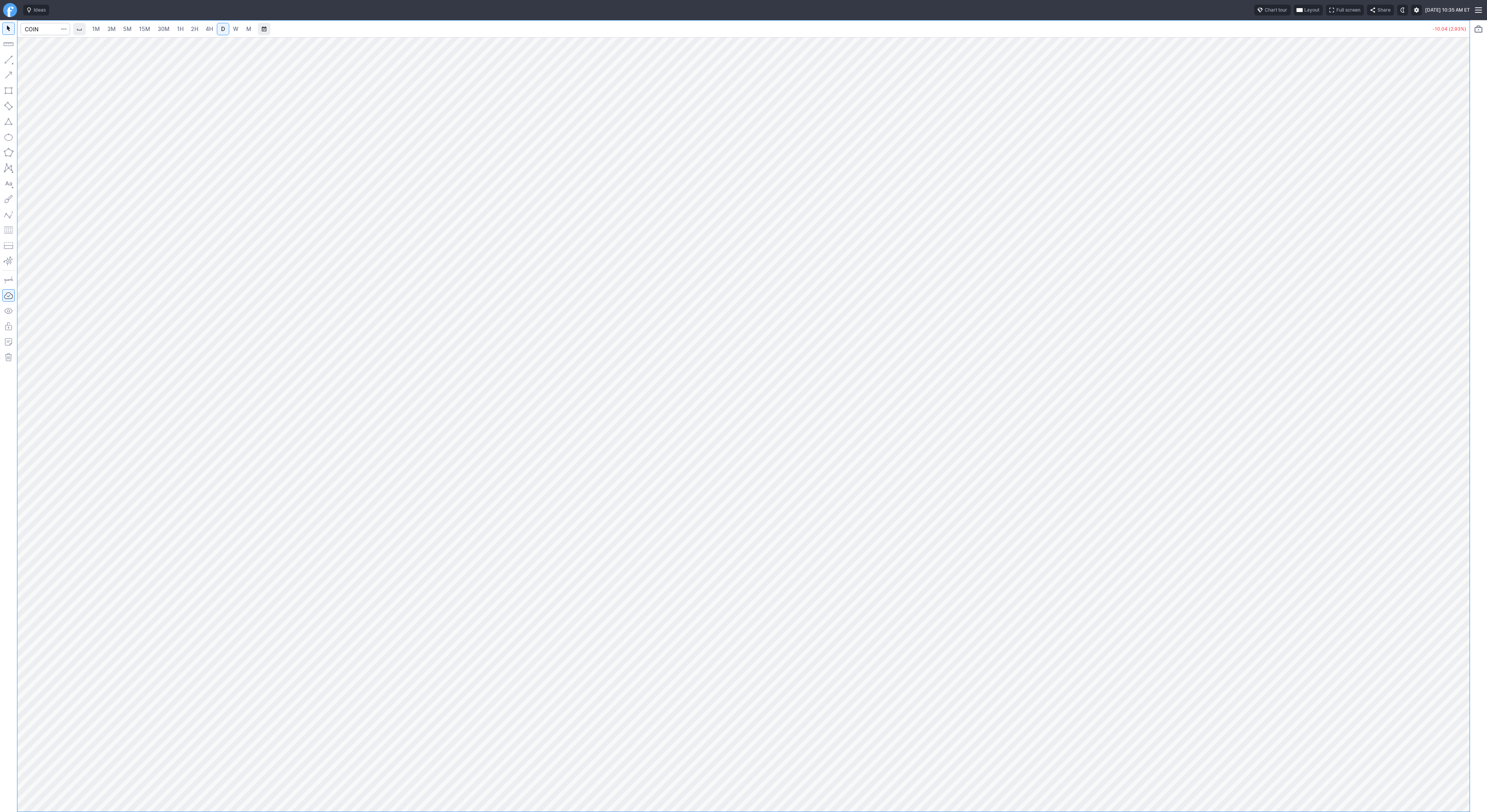
drag, startPoint x: 1466, startPoint y: 192, endPoint x: 1484, endPoint y: 300, distance: 109.5
click at [1485, 312] on div "1M 3M 5M 15M 30M 1H 2H 4H D W M -10.04 (2.93%)" at bounding box center [744, 416] width 1487 height 792
click at [43, 28] on input "Search" at bounding box center [46, 29] width 50 height 12
type input "eth"
click at [52, 42] on button "ETH Grayscale Eth ereum Mini Trust ETF NYSE" at bounding box center [106, 46] width 163 height 11
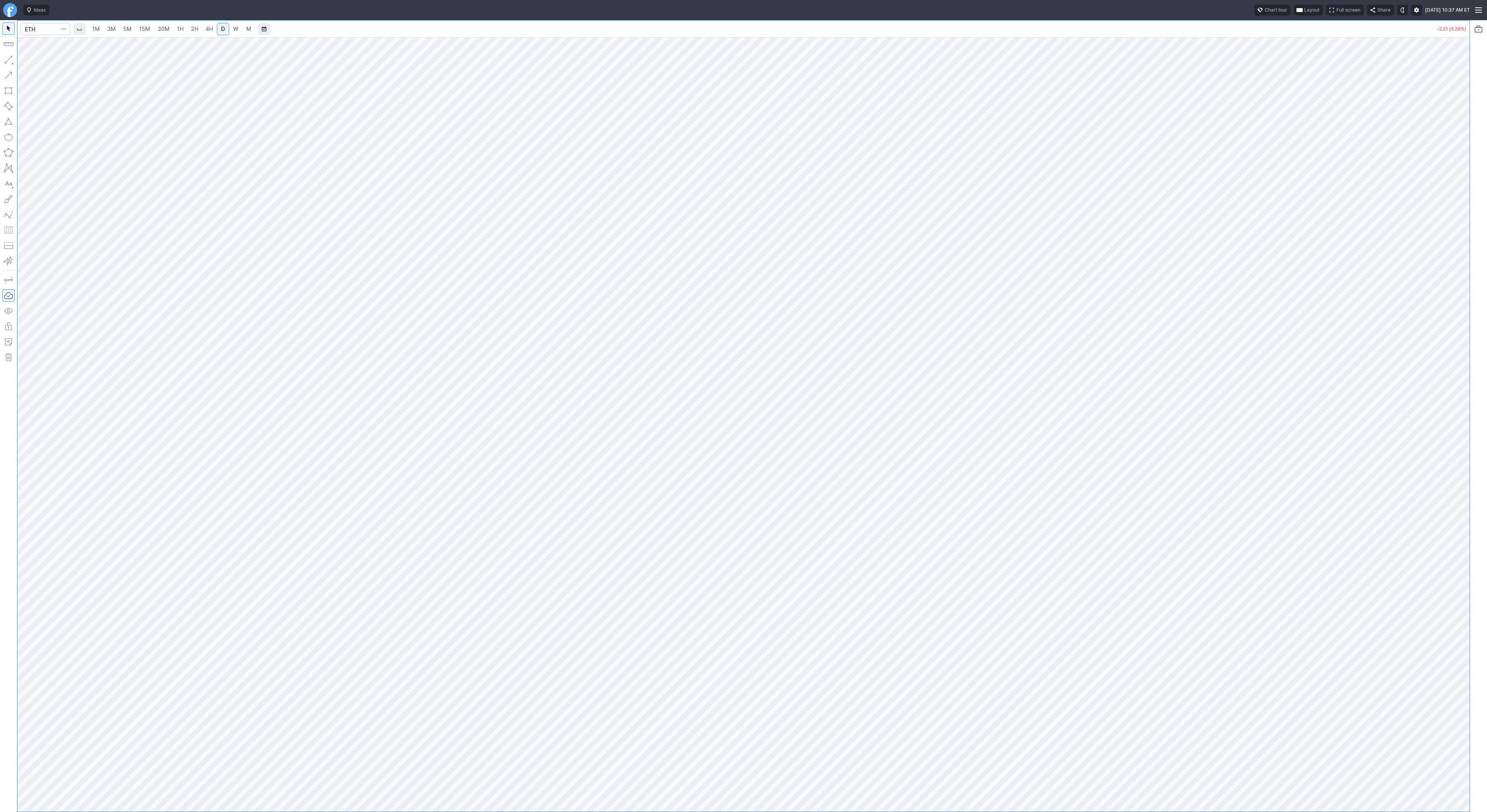
click at [145, 31] on span "15M" at bounding box center [144, 28] width 11 height 6
click at [180, 30] on span "1H" at bounding box center [180, 28] width 6 height 6
click at [43, 64] on span "Line" at bounding box center [45, 61] width 31 height 8
click at [33, 61] on span "Line" at bounding box center [45, 61] width 31 height 8
drag, startPoint x: 1463, startPoint y: 184, endPoint x: 1459, endPoint y: 340, distance: 156.1
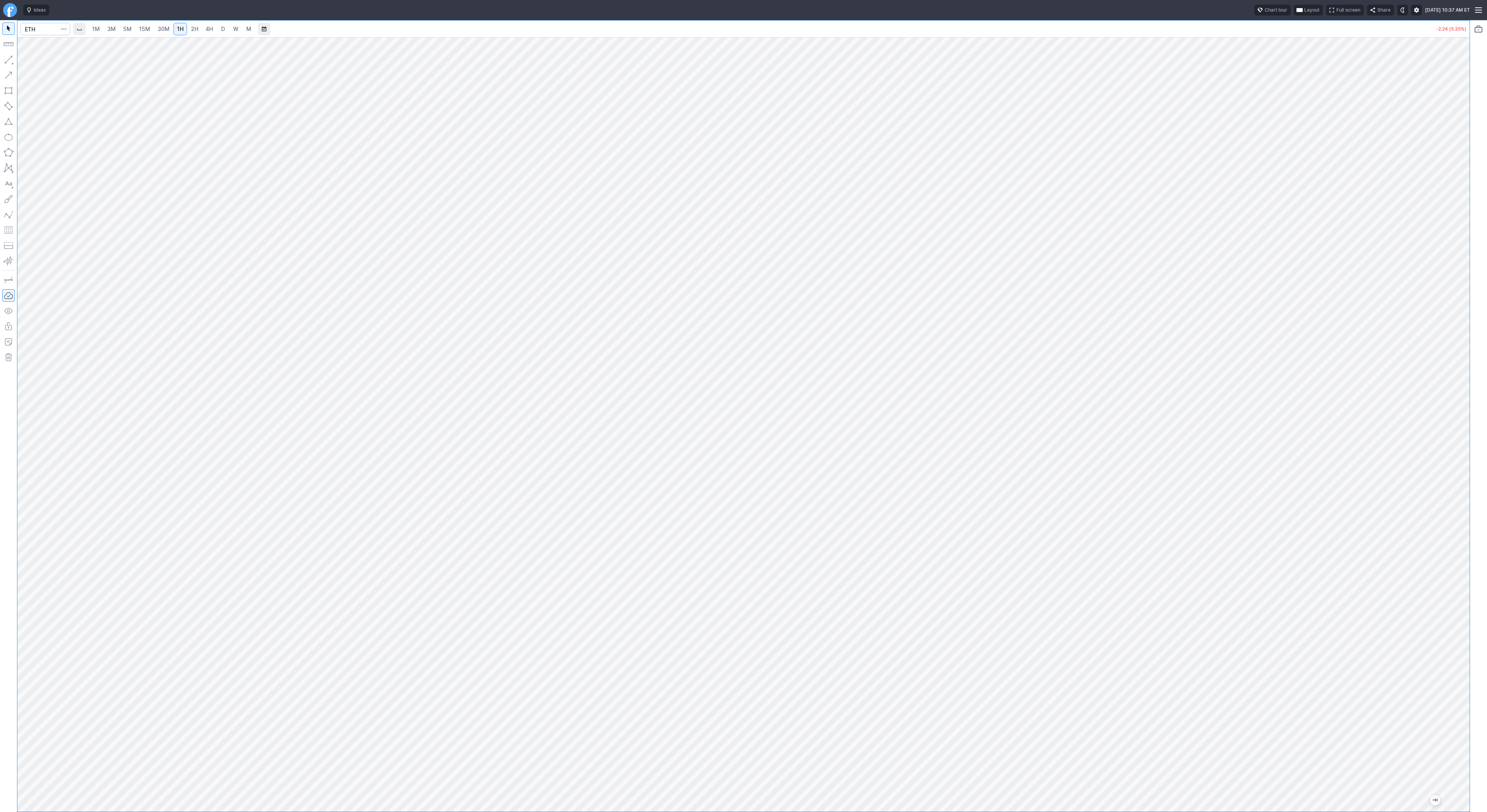
click at [1481, 364] on div "1M 3M 5M 15M 30M 1H 2H 4H D W M -2.24 (5.35%)" at bounding box center [744, 416] width 1487 height 792
click at [53, 63] on span "Line" at bounding box center [45, 61] width 31 height 8
click at [33, 59] on span "Line" at bounding box center [45, 61] width 31 height 8
click at [31, 59] on span "Line" at bounding box center [45, 61] width 31 height 8
click at [36, 61] on span "Line" at bounding box center [45, 61] width 31 height 8
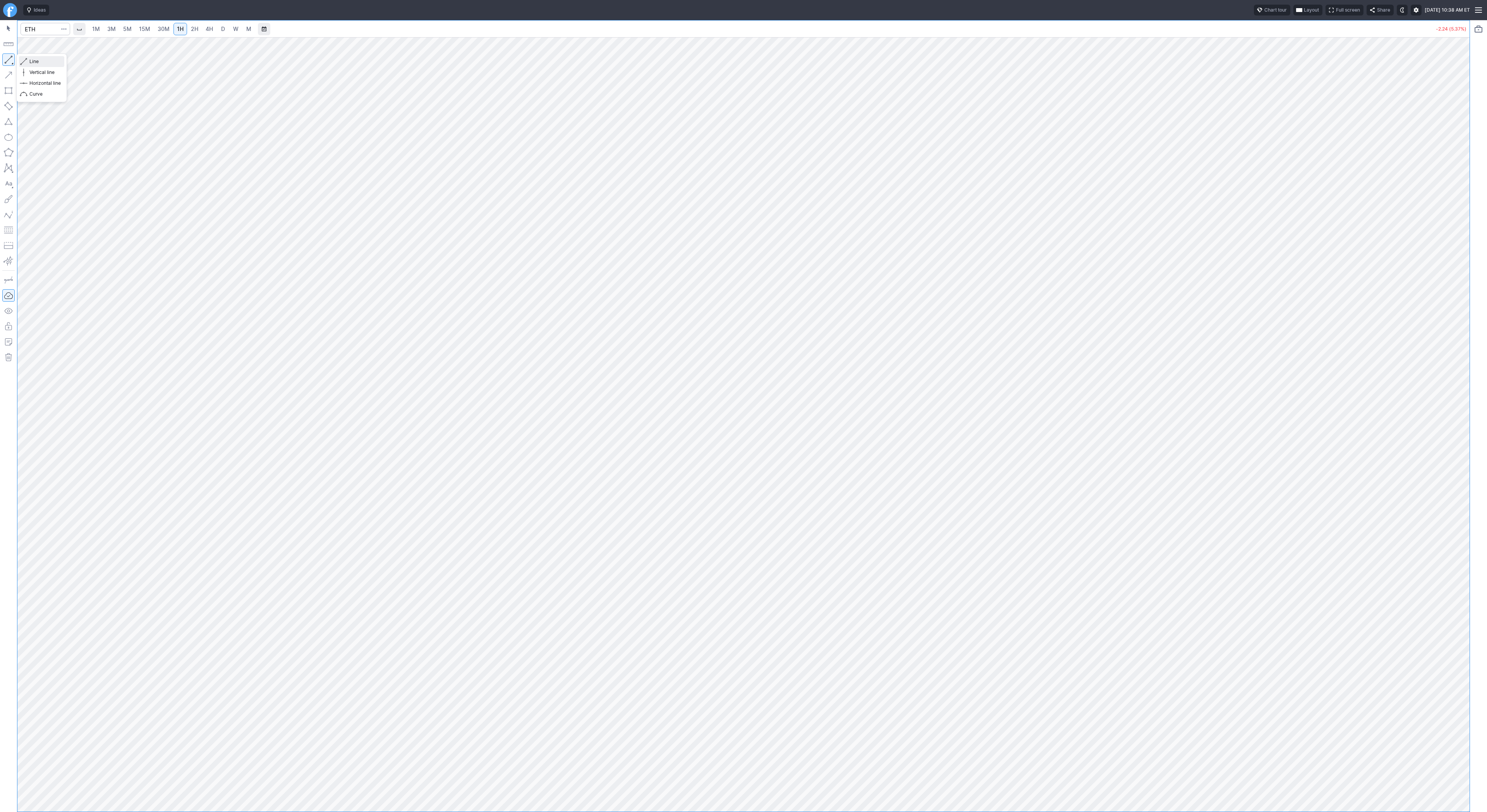
drag, startPoint x: 33, startPoint y: 59, endPoint x: 40, endPoint y: 62, distance: 7.6
click at [33, 59] on span "Line" at bounding box center [45, 61] width 31 height 8
click at [21, 25] on input "Search" at bounding box center [46, 29] width 50 height 12
type input "tsla"
type input "coin"
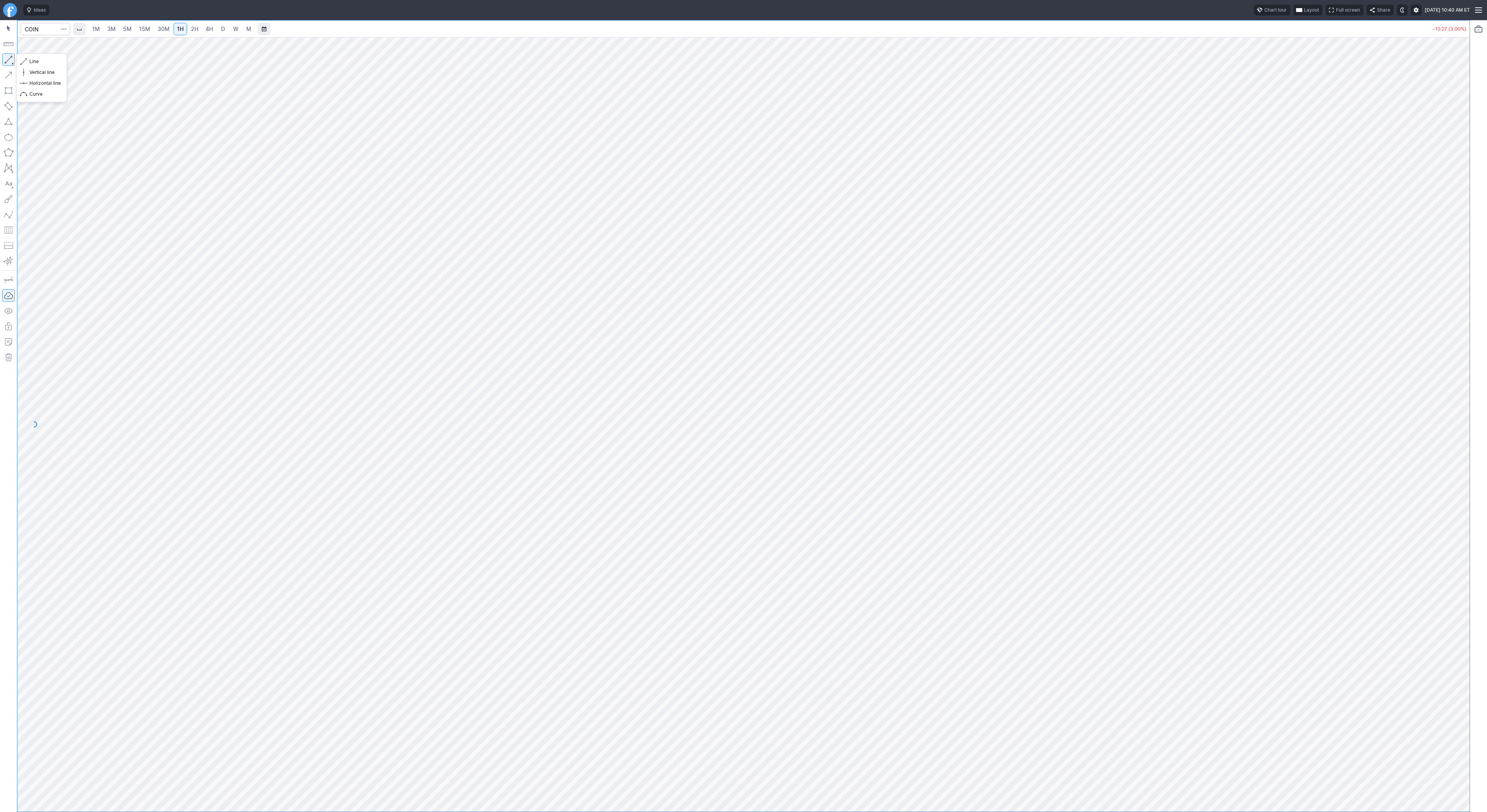
click at [12, 59] on button "button" at bounding box center [8, 59] width 12 height 12
click at [36, 61] on span "Line" at bounding box center [45, 61] width 31 height 8
click at [46, 31] on input "Search" at bounding box center [46, 29] width 50 height 12
type input "mara"
click at [221, 29] on span "D" at bounding box center [223, 28] width 4 height 6
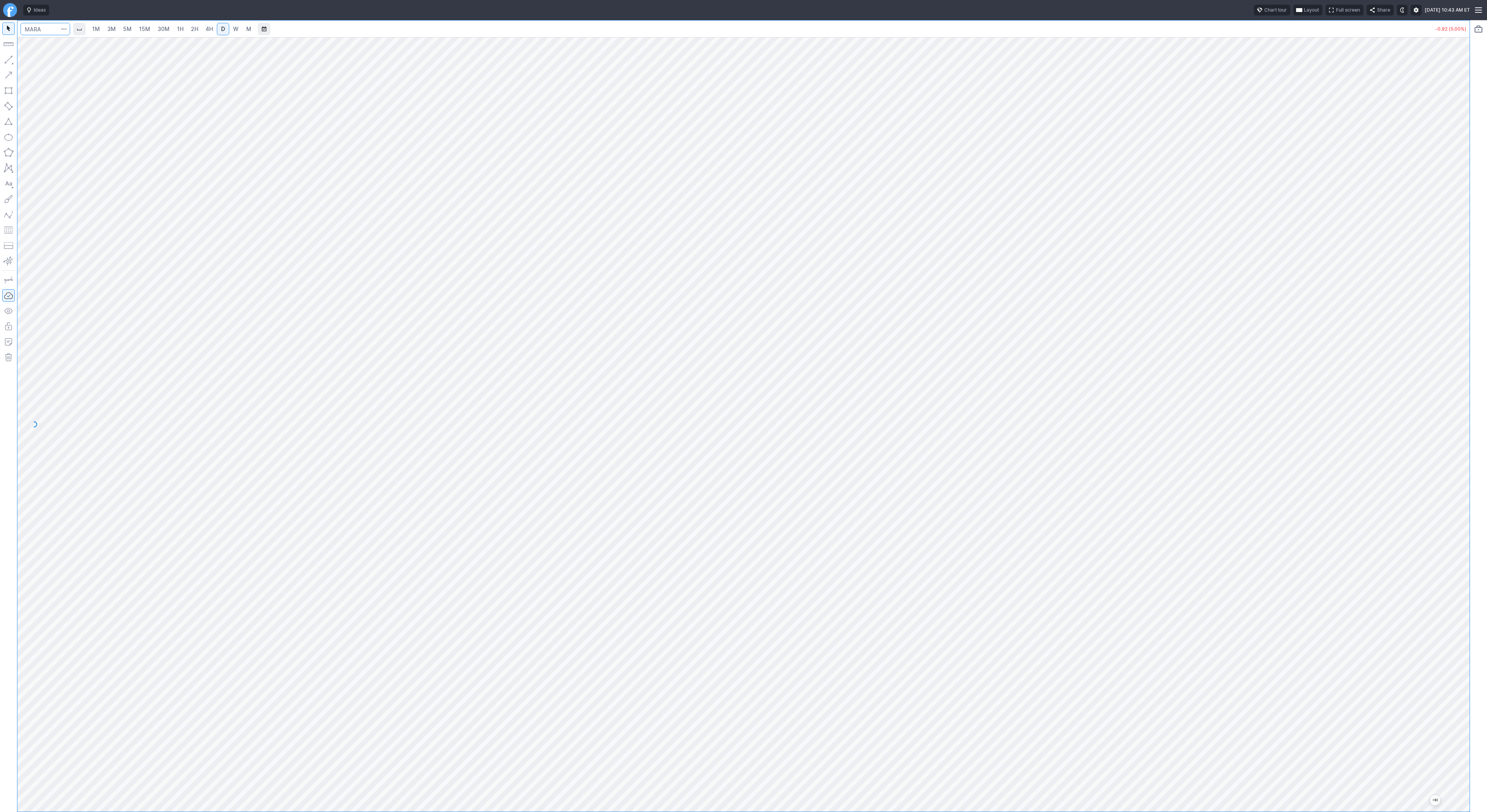
click at [32, 24] on input "Search" at bounding box center [46, 29] width 50 height 12
click at [43, 32] on input "Search" at bounding box center [46, 29] width 50 height 12
type input "eth"
click at [79, 135] on span "er ETF" at bounding box center [72, 132] width 14 height 6
click at [113, 29] on span "3M" at bounding box center [111, 28] width 9 height 6
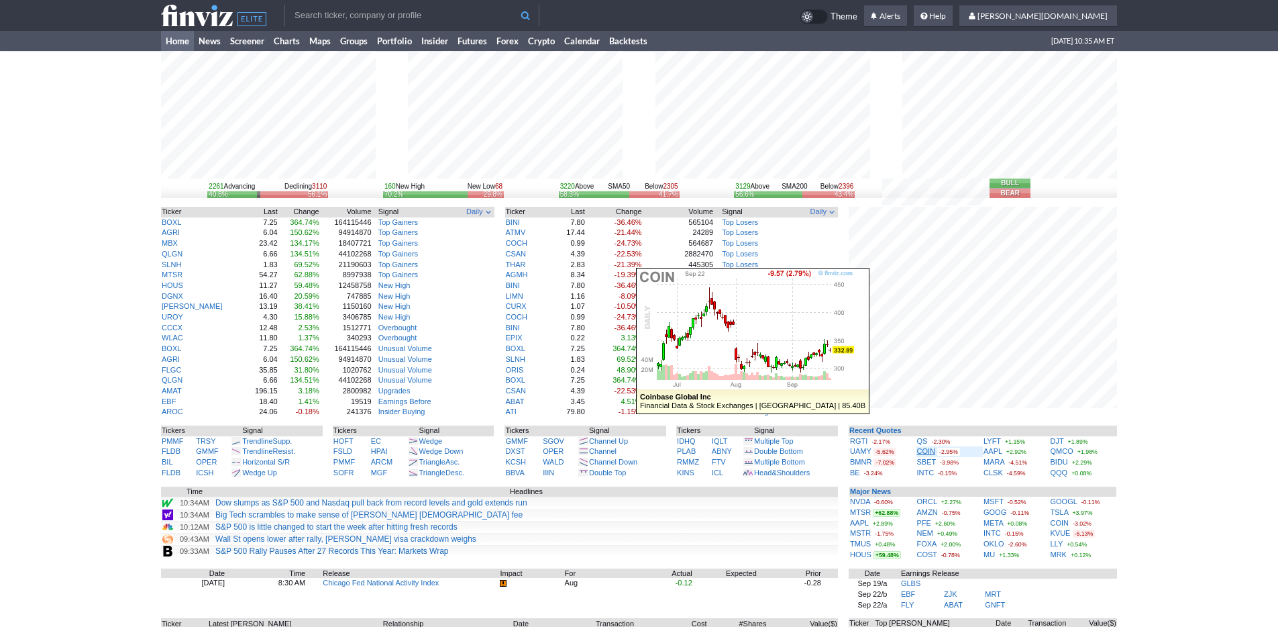
click at [924, 452] on link "COIN" at bounding box center [926, 451] width 19 height 8
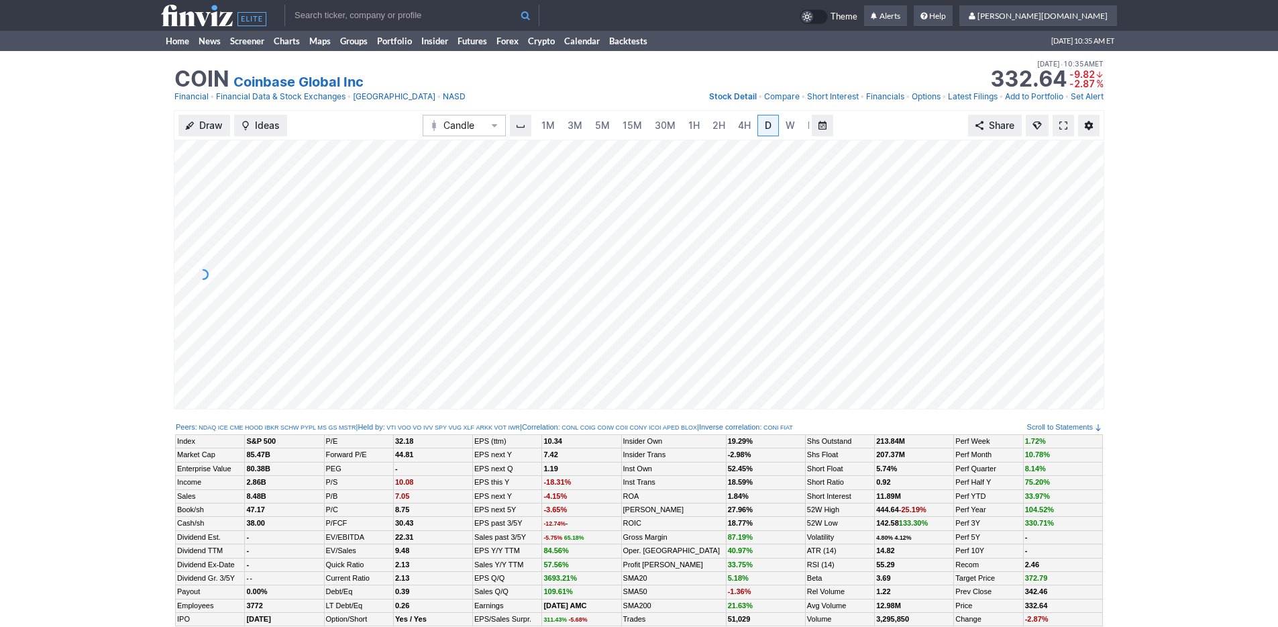
scroll to position [0, 13]
click at [583, 126] on span "5M" at bounding box center [589, 124] width 15 height 11
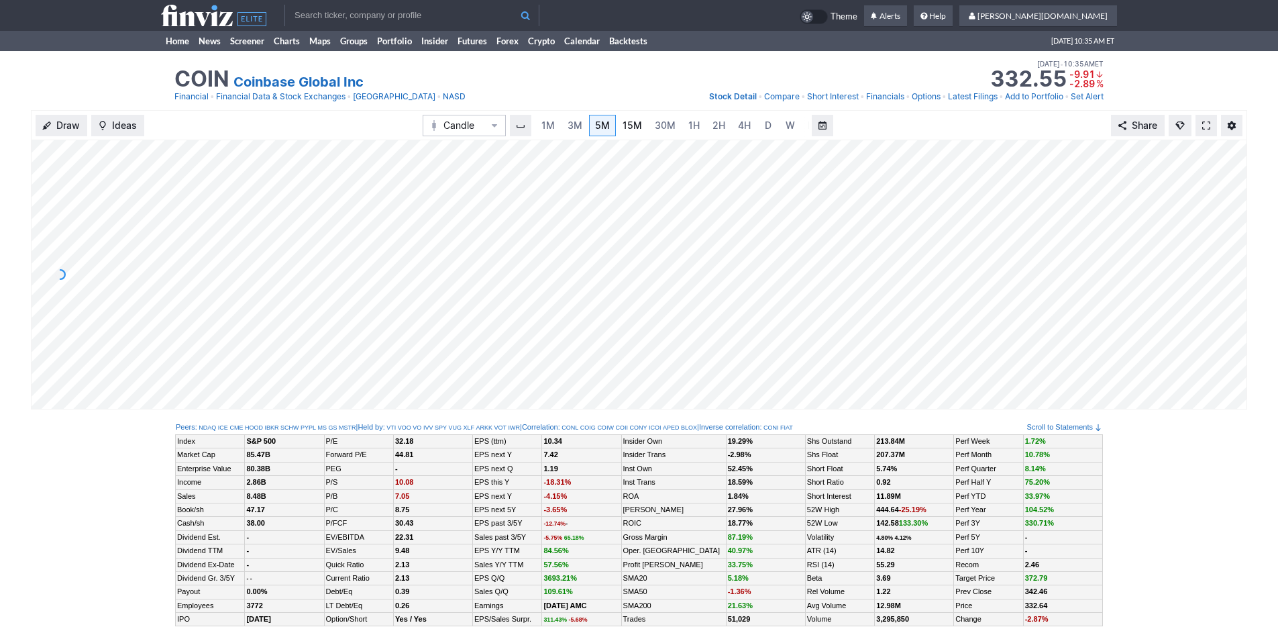
click at [616, 125] on link "15M" at bounding box center [632, 125] width 32 height 21
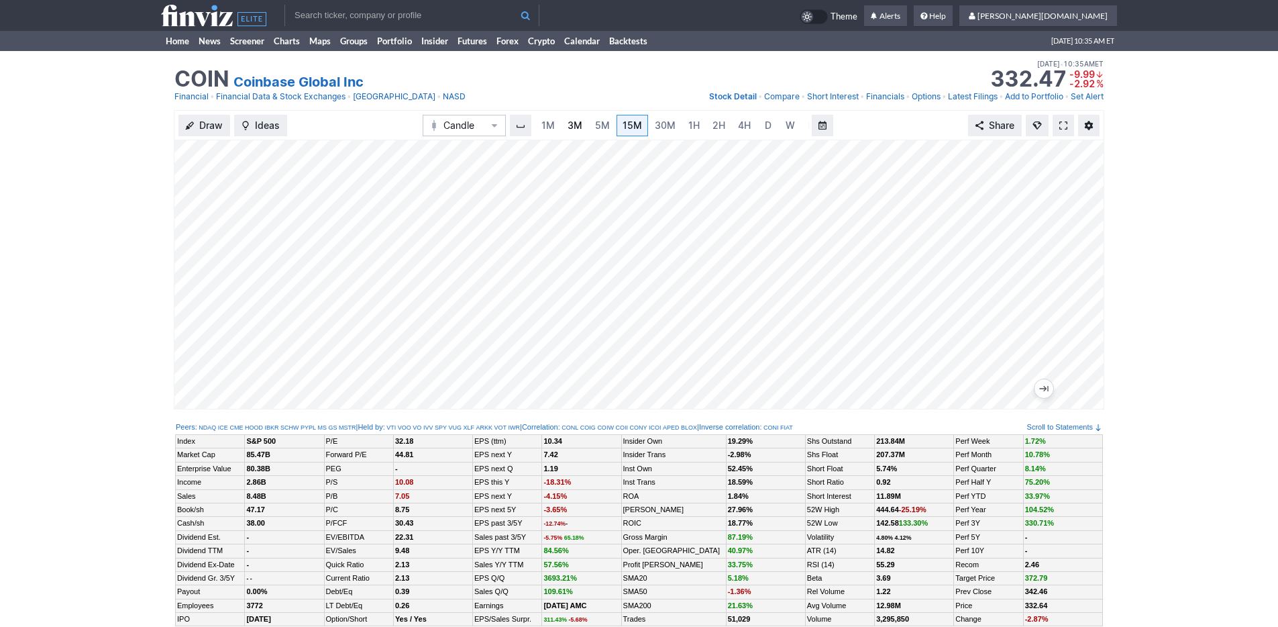
click at [578, 131] on span "3M" at bounding box center [575, 124] width 15 height 11
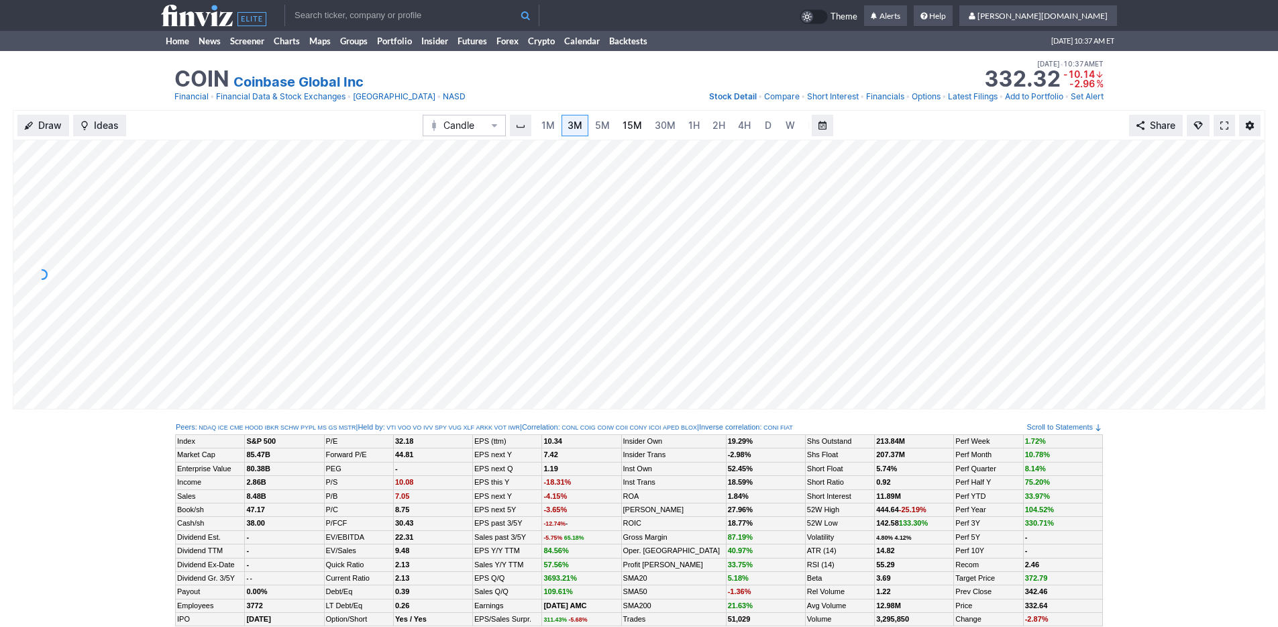
click at [616, 116] on link "15M" at bounding box center [632, 125] width 32 height 21
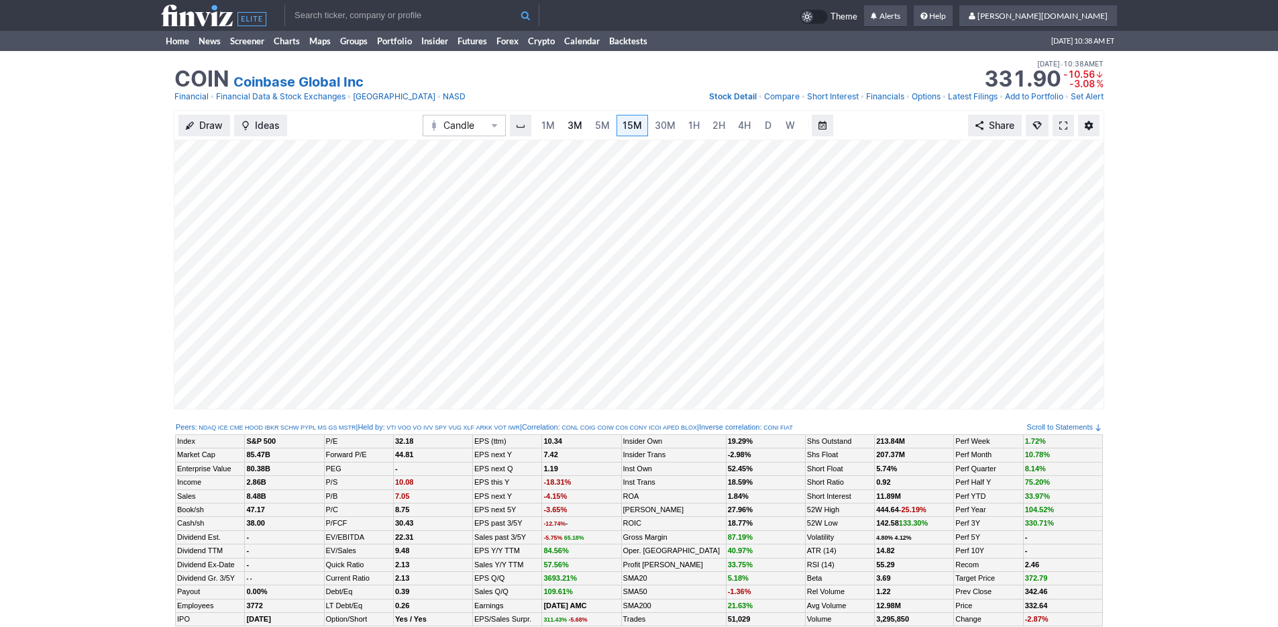
click at [576, 130] on span "3M" at bounding box center [575, 124] width 15 height 11
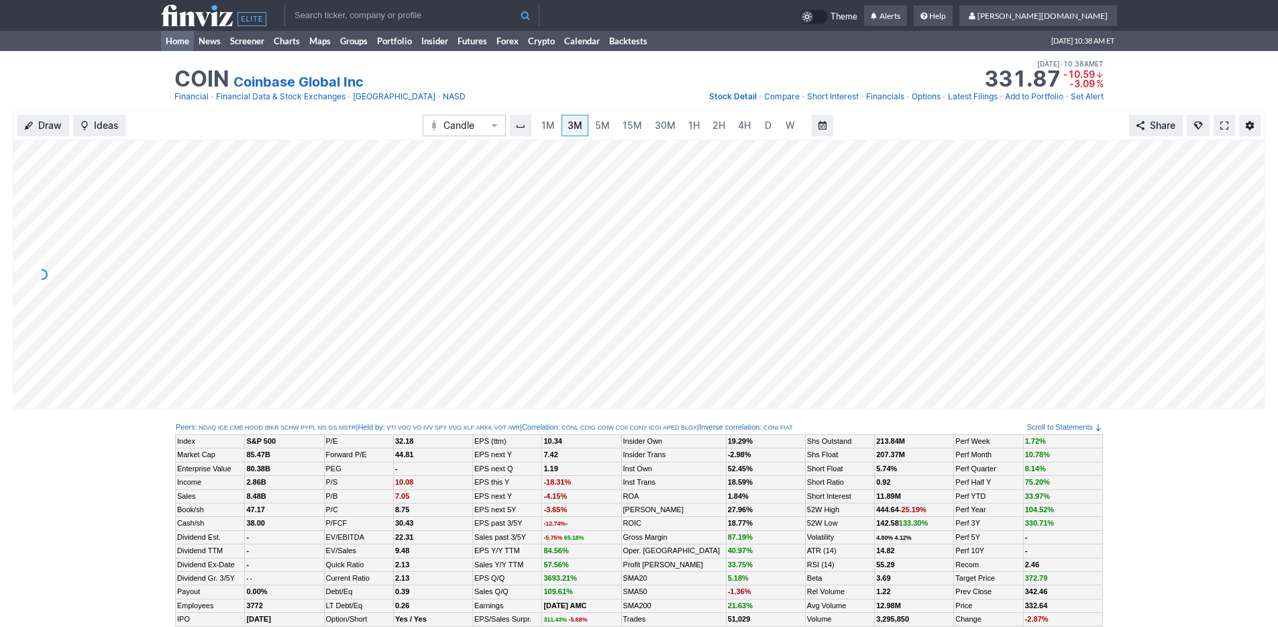
click at [168, 38] on link "Home" at bounding box center [177, 41] width 33 height 20
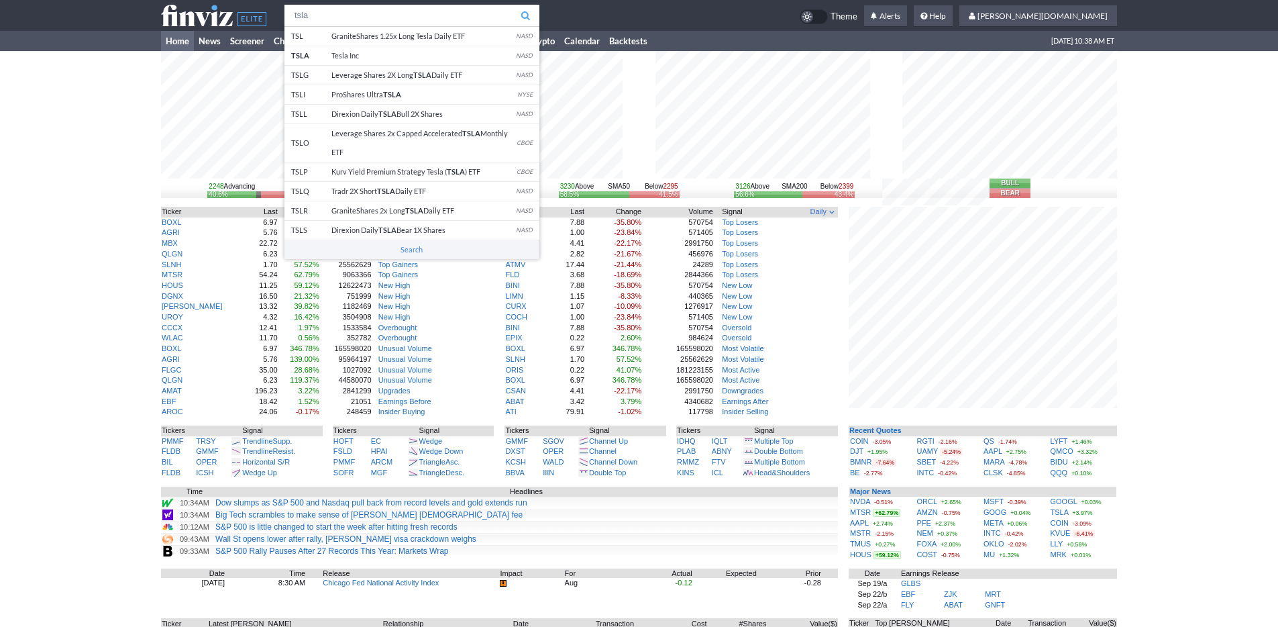
type input "tsla"
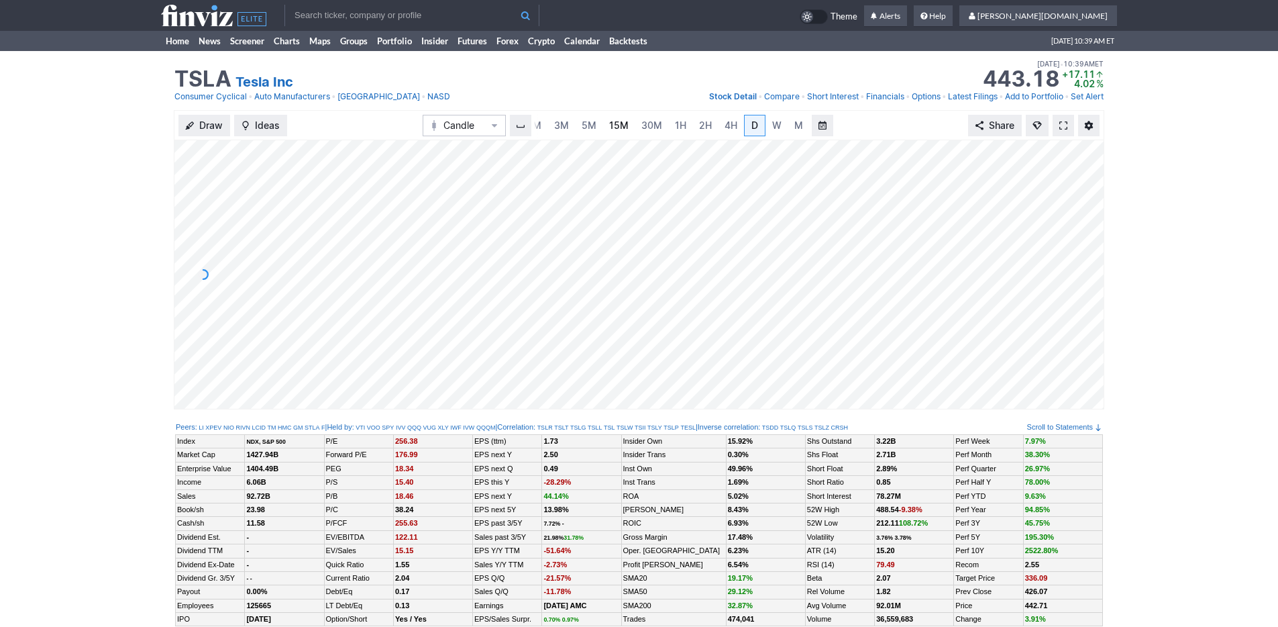
click at [614, 119] on span "15M" at bounding box center [618, 124] width 19 height 11
click at [184, 46] on link "Home" at bounding box center [177, 41] width 33 height 20
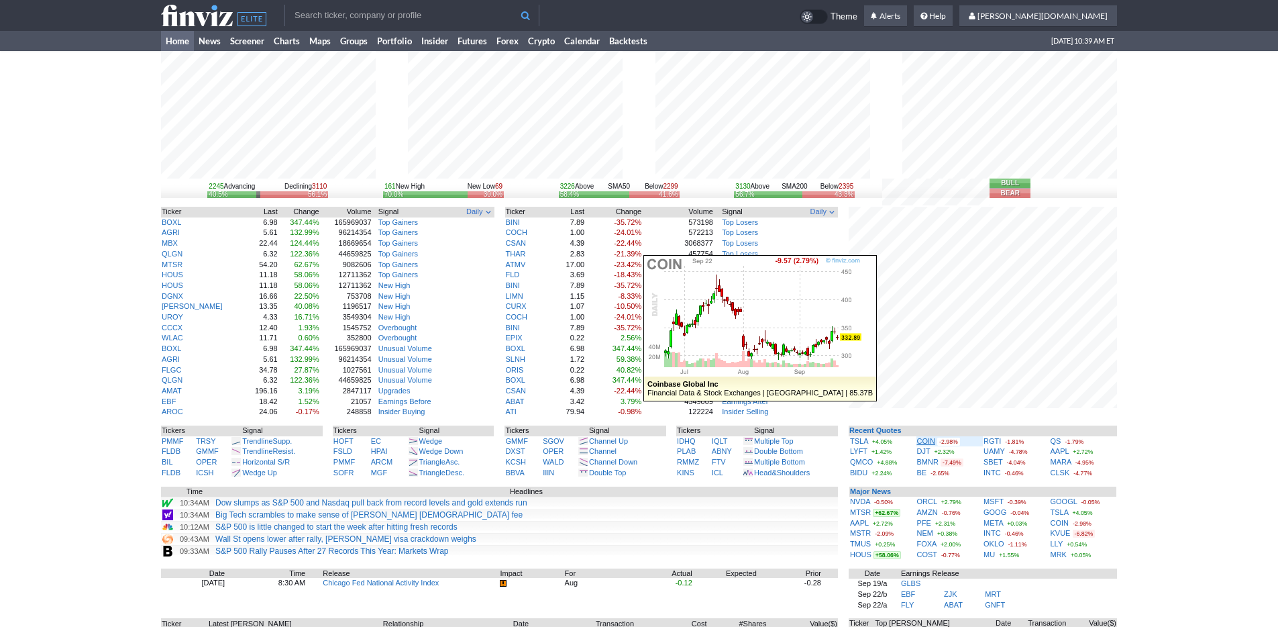
click at [931, 439] on link "COIN" at bounding box center [926, 441] width 19 height 8
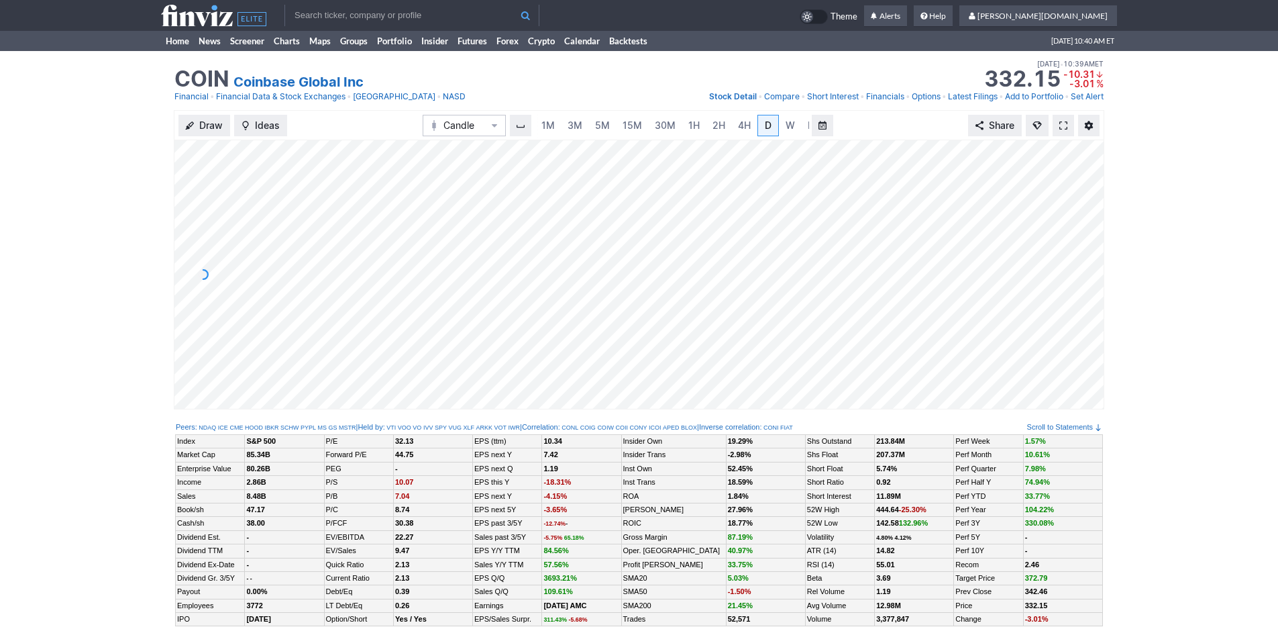
scroll to position [0, 13]
click at [570, 126] on link "3M" at bounding box center [561, 125] width 27 height 21
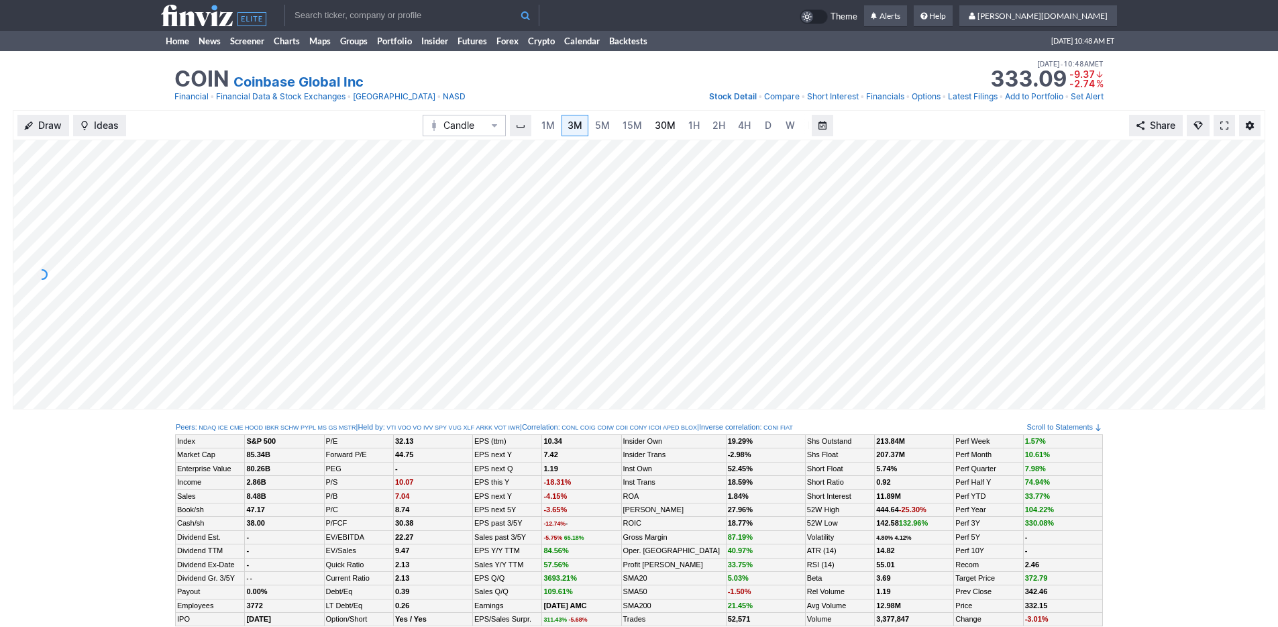
click at [649, 128] on link "30M" at bounding box center [665, 125] width 33 height 21
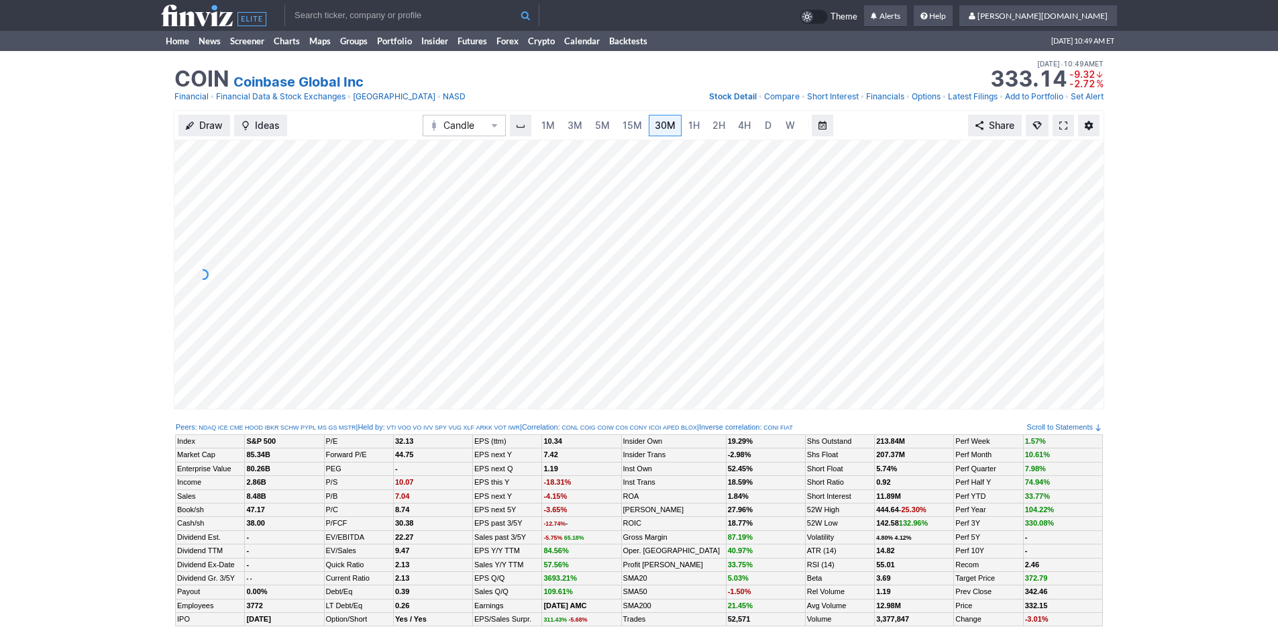
click at [207, 27] on td at bounding box center [222, 15] width 123 height 31
click at [175, 42] on link "Home" at bounding box center [177, 41] width 33 height 20
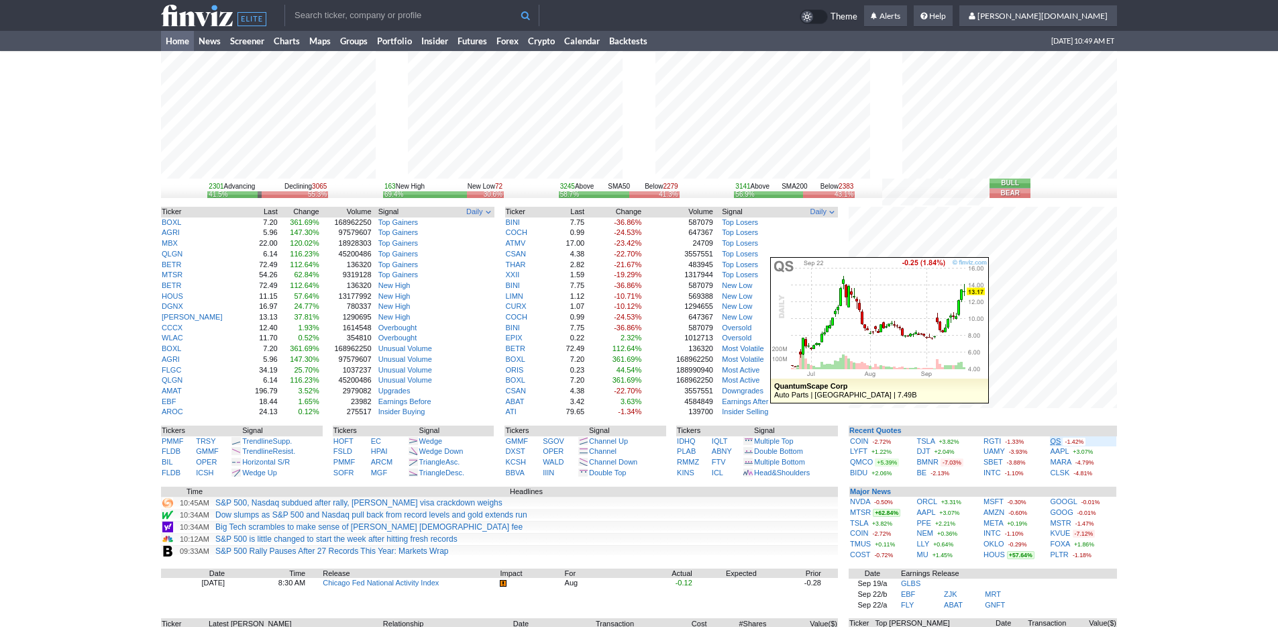
click at [1058, 441] on link "QS" at bounding box center [1056, 441] width 11 height 8
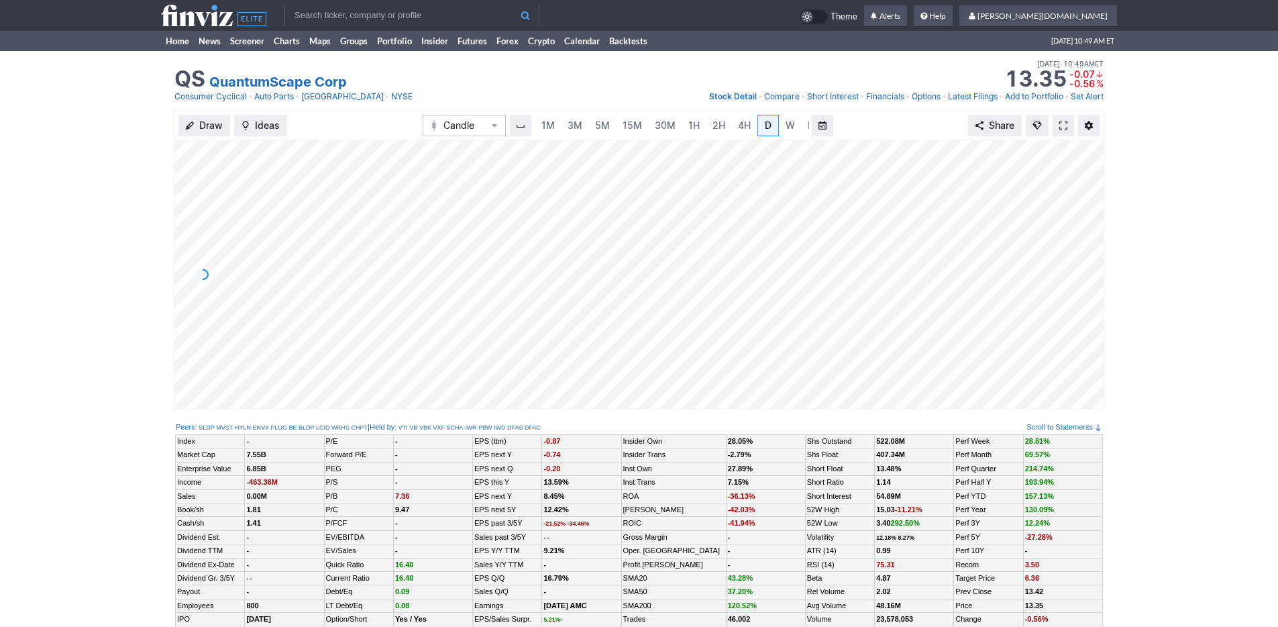
scroll to position [0, 13]
click at [565, 125] on span "3M" at bounding box center [561, 124] width 15 height 11
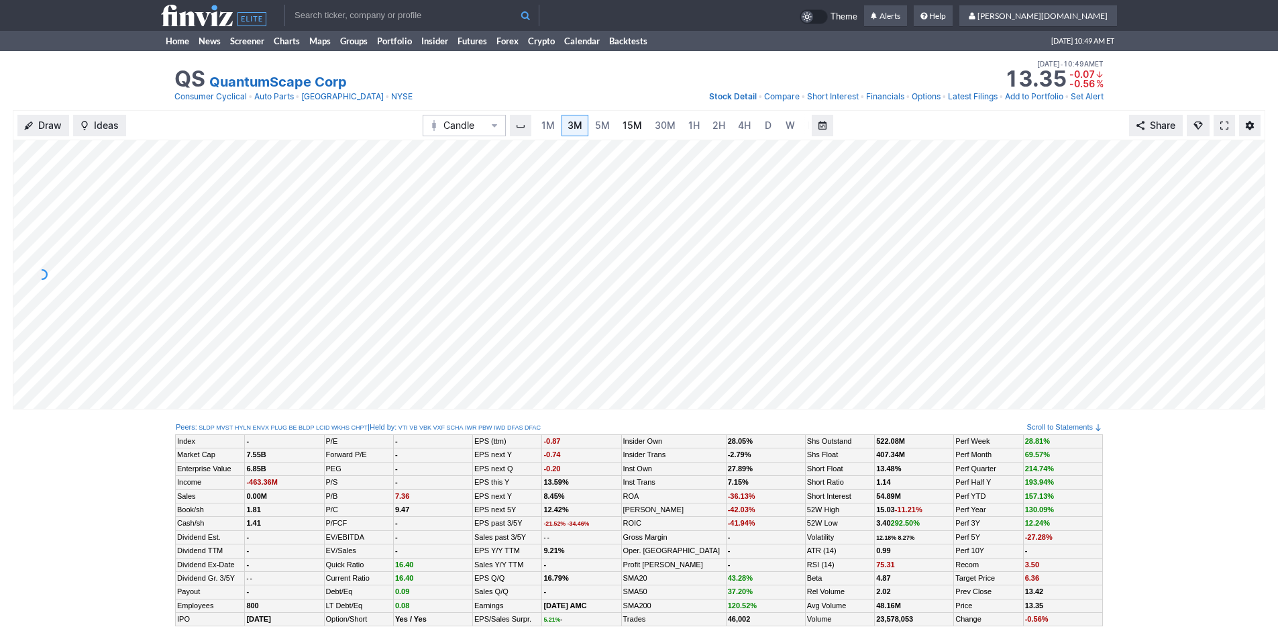
click at [645, 128] on link "15M" at bounding box center [632, 125] width 32 height 21
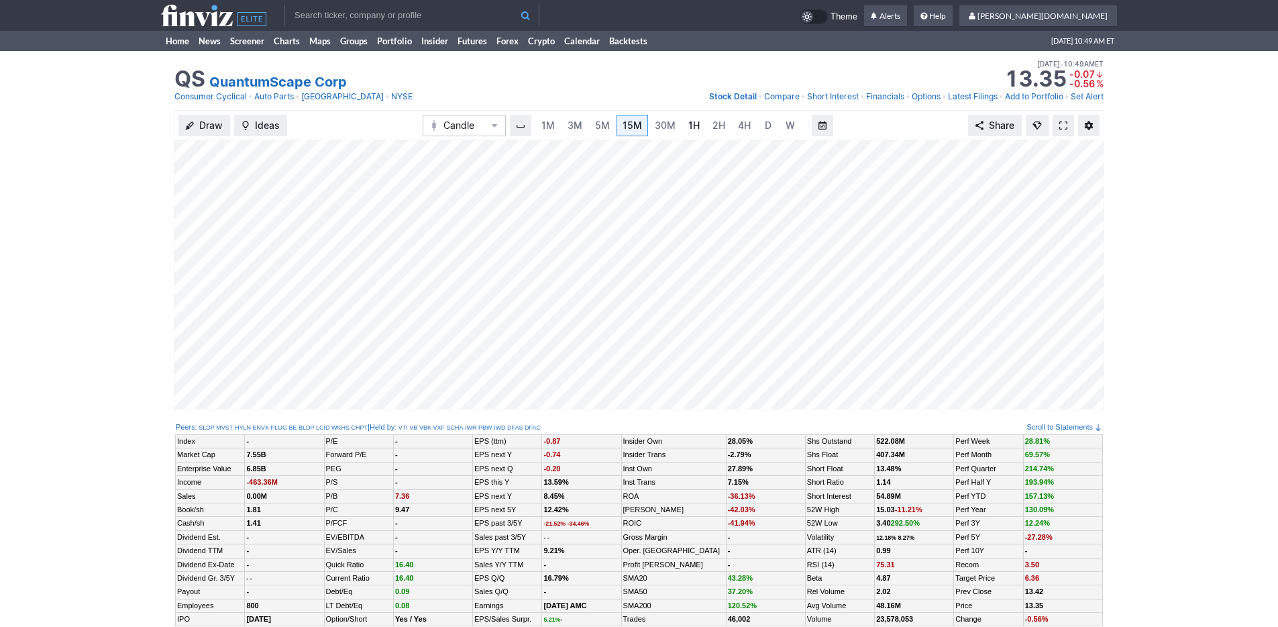
click at [694, 129] on span "1H" at bounding box center [693, 124] width 11 height 11
click at [157, 274] on div "Draw Ideas Candle 1M 3M 5M 15M 30M 1H 2H 4H D W M Share" at bounding box center [639, 265] width 1278 height 310
click at [166, 49] on link "Home" at bounding box center [177, 41] width 33 height 20
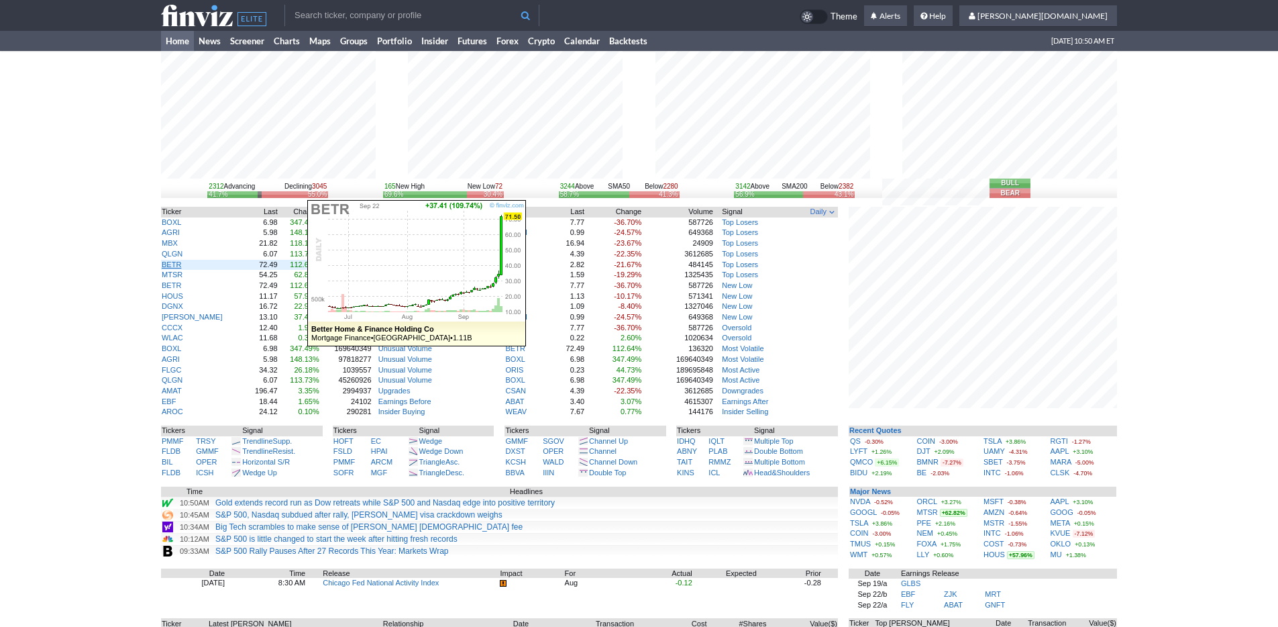
click at [173, 264] on link "BETR" at bounding box center [171, 264] width 19 height 8
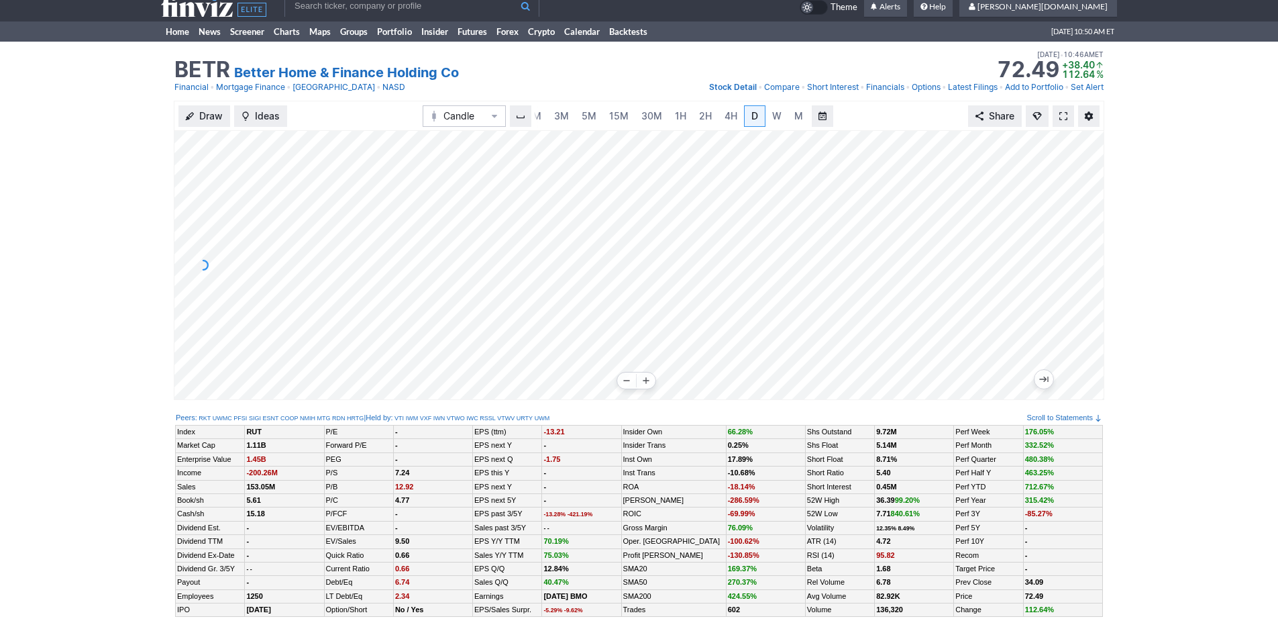
scroll to position [23, 0]
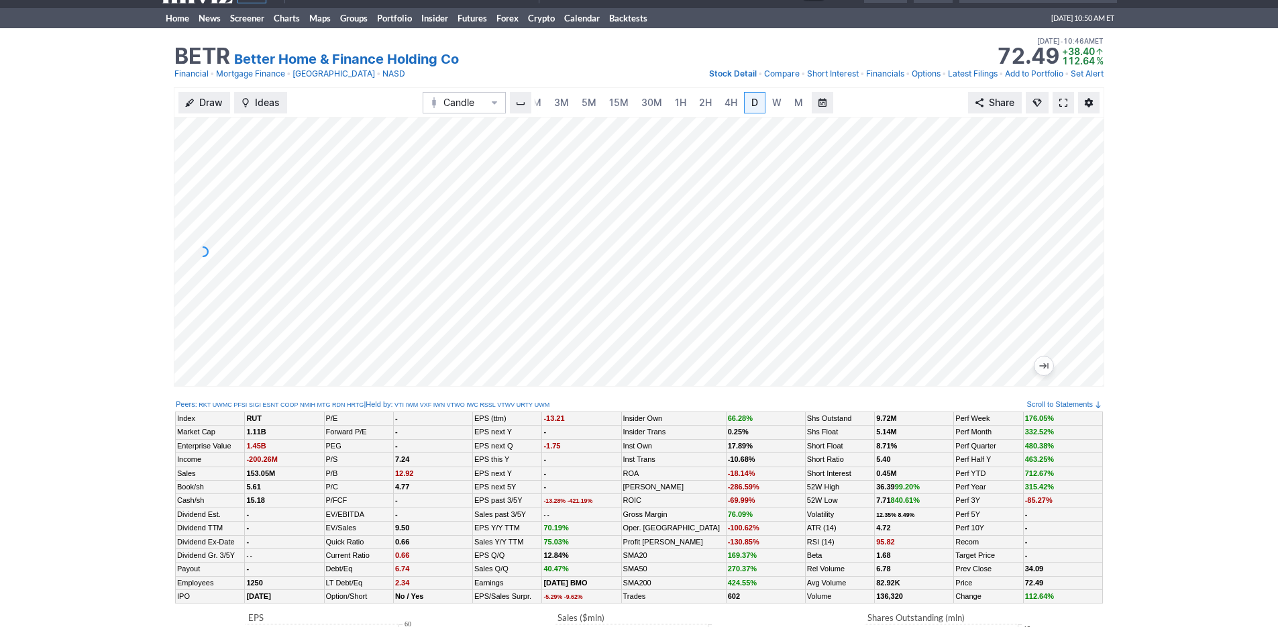
click at [1063, 105] on span at bounding box center [1063, 102] width 8 height 11
click at [174, 19] on link "Home" at bounding box center [177, 18] width 33 height 20
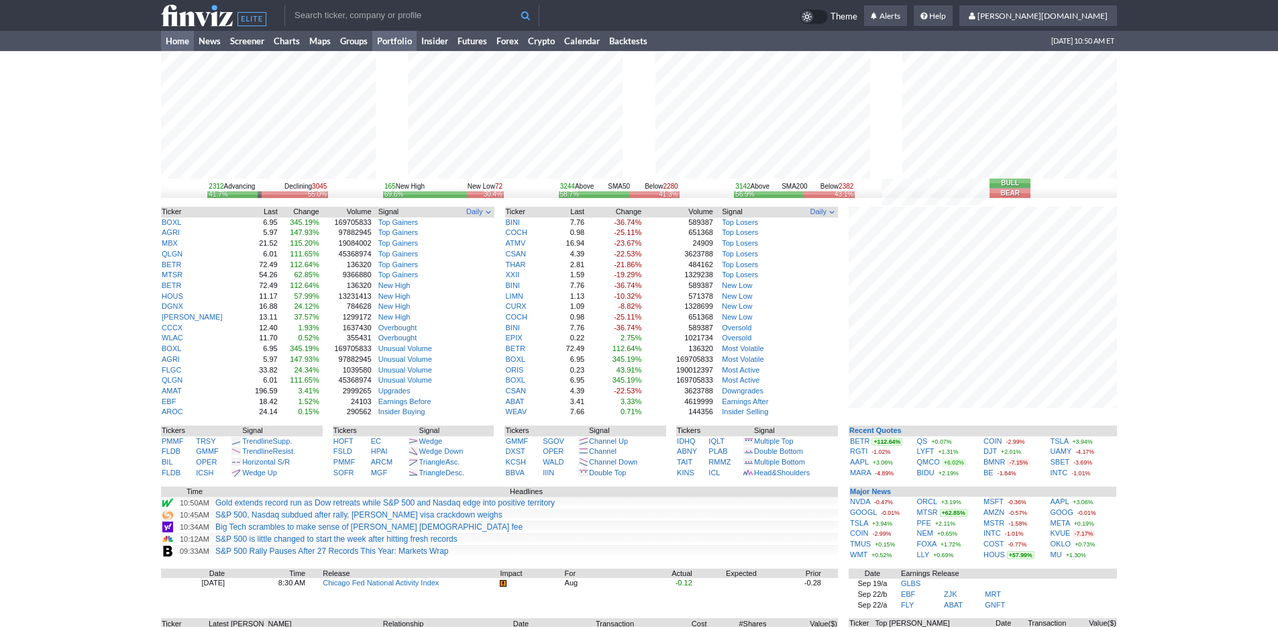
click at [392, 36] on link "Portfolio" at bounding box center [394, 41] width 44 height 20
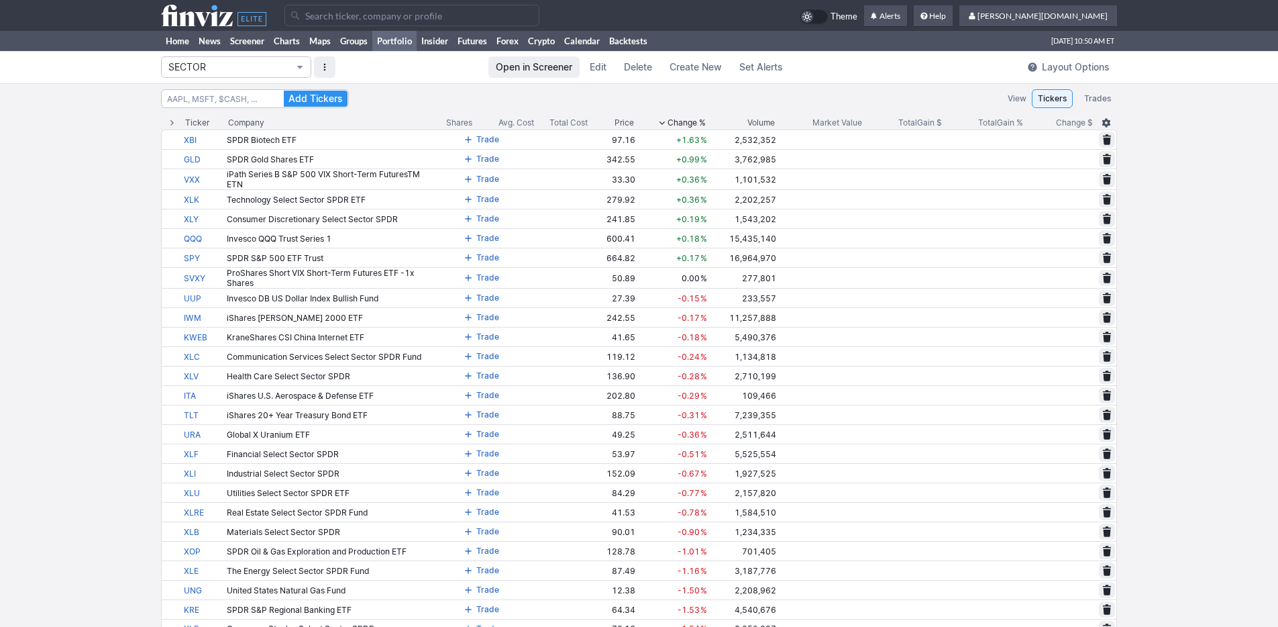
click at [235, 68] on span "SECTOR" at bounding box center [229, 66] width 122 height 13
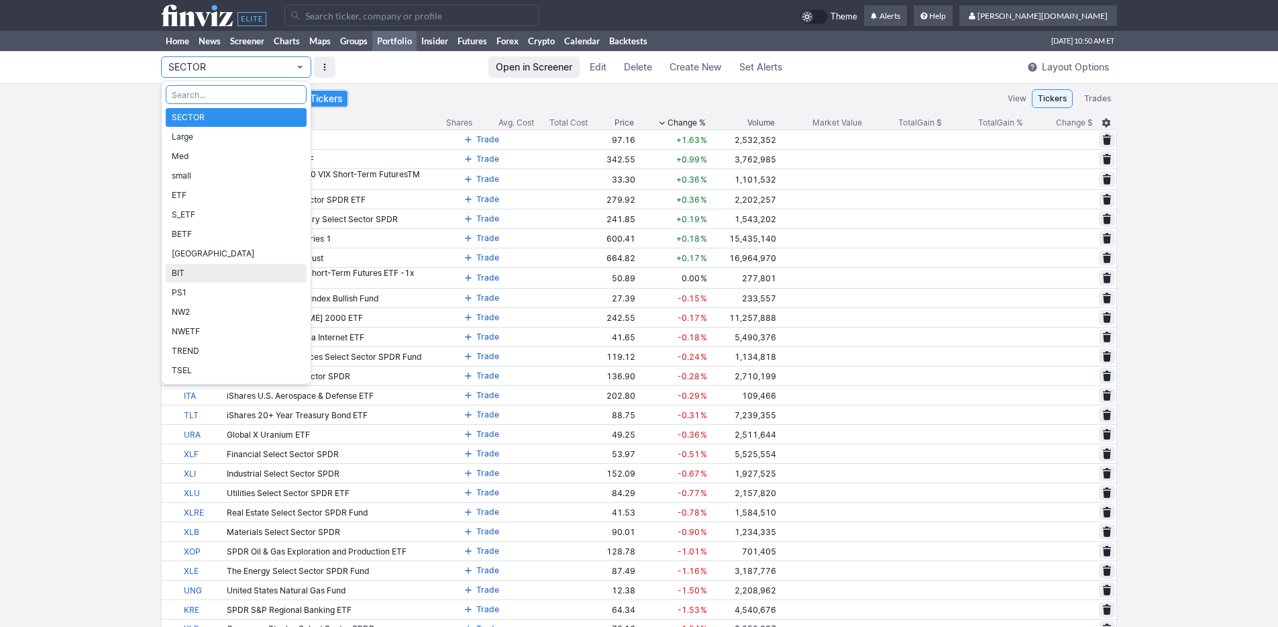
click at [227, 269] on span "BIT" at bounding box center [236, 272] width 129 height 13
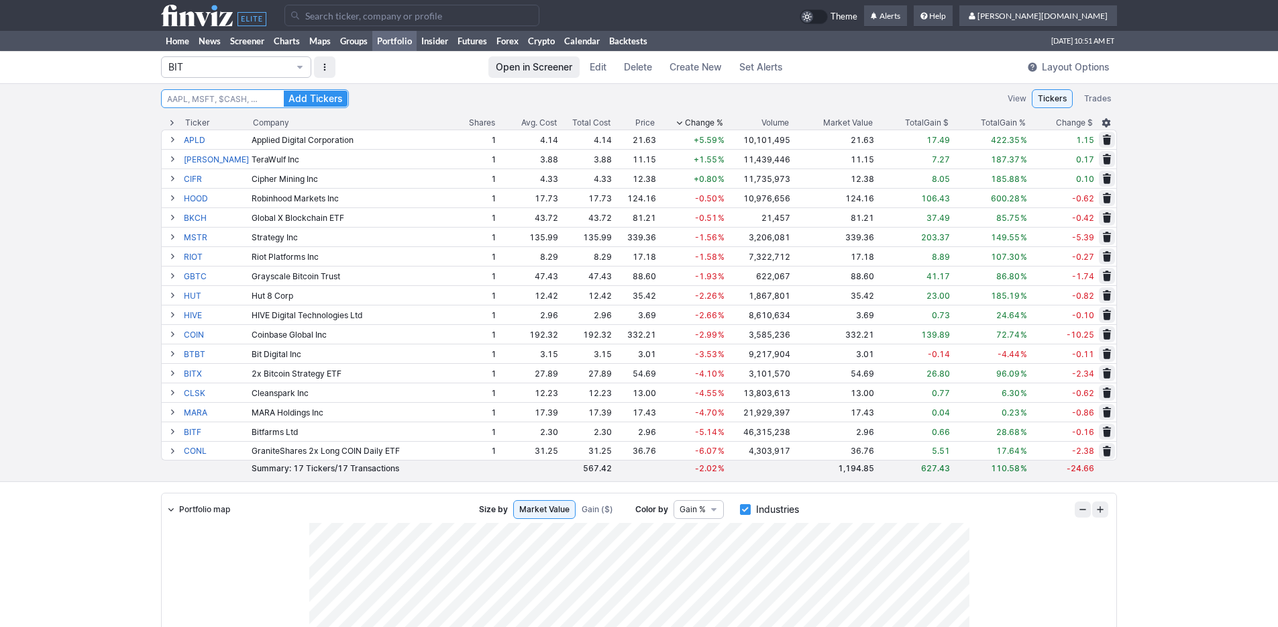
click at [187, 98] on input at bounding box center [255, 98] width 188 height 19
type input "sbet"
click at [284, 91] on button "Add Tickers" at bounding box center [316, 99] width 64 height 16
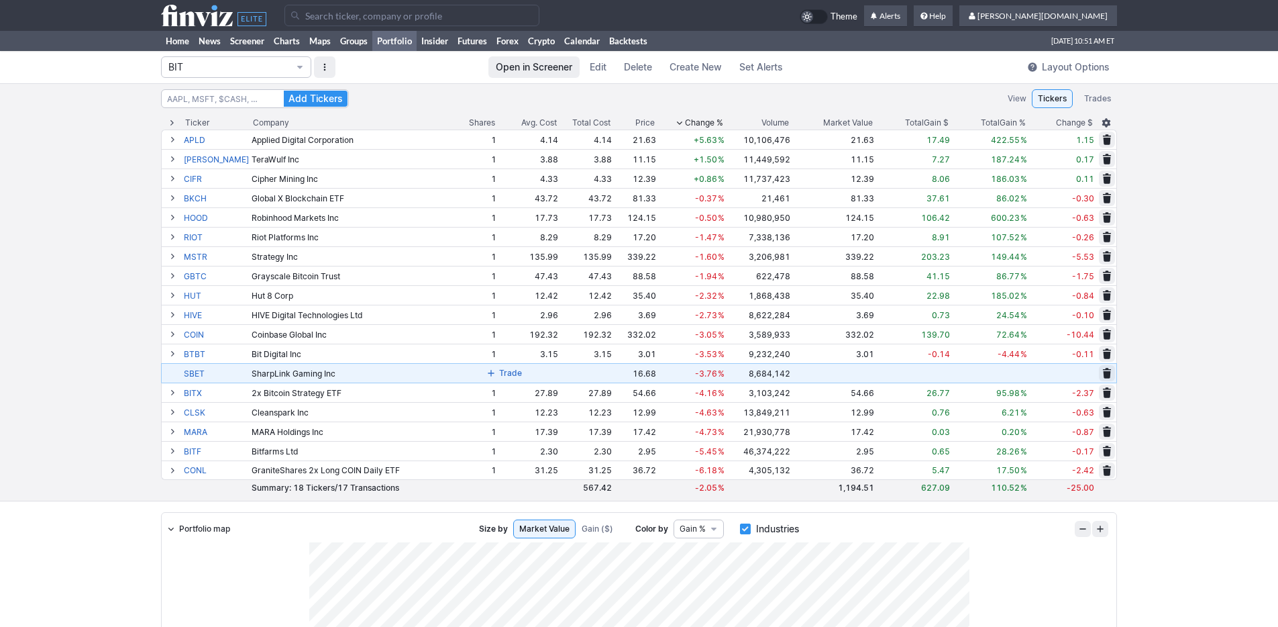
click at [499, 366] on span "Trade" at bounding box center [510, 372] width 23 height 13
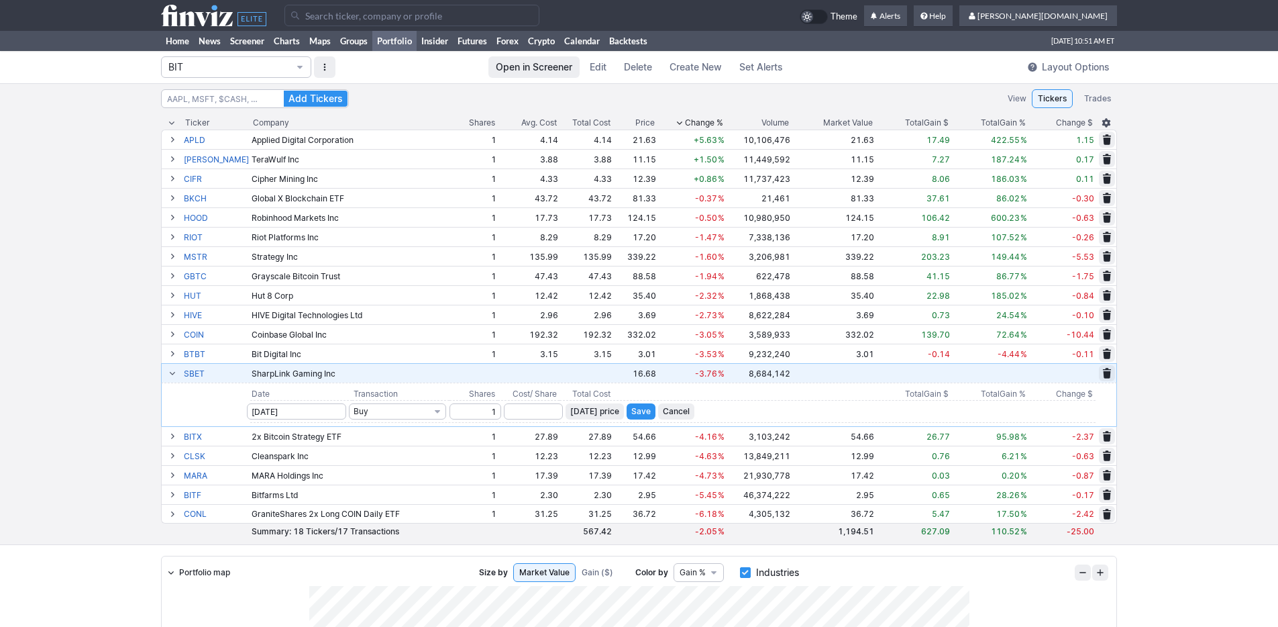
type input "1"
click at [570, 405] on span "Today’s price" at bounding box center [594, 411] width 49 height 13
type input "16.68"
click at [628, 418] on button "Save" at bounding box center [641, 411] width 29 height 16
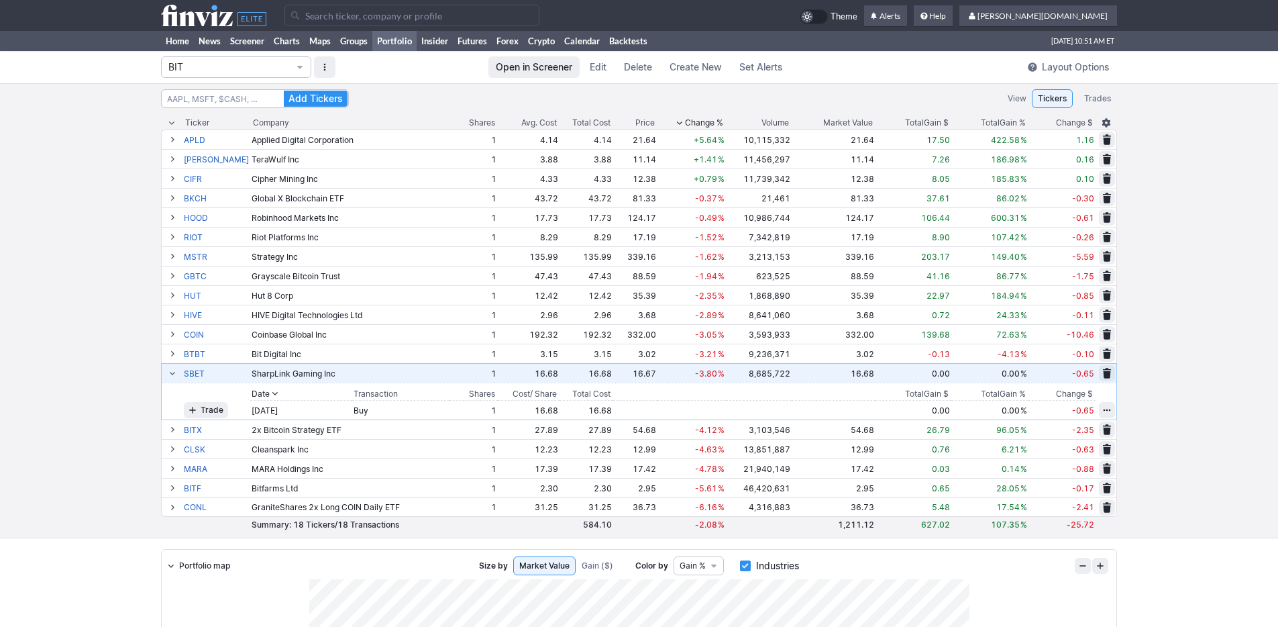
click at [87, 291] on div "Add Tickers View Tickers Trades Ticker Company Shares Avg. Cost Total Cost Pric…" at bounding box center [639, 310] width 1278 height 455
click at [217, 102] on input at bounding box center [255, 98] width 188 height 19
type input "bmnr"
click at [284, 91] on button "Add Tickers" at bounding box center [316, 99] width 64 height 16
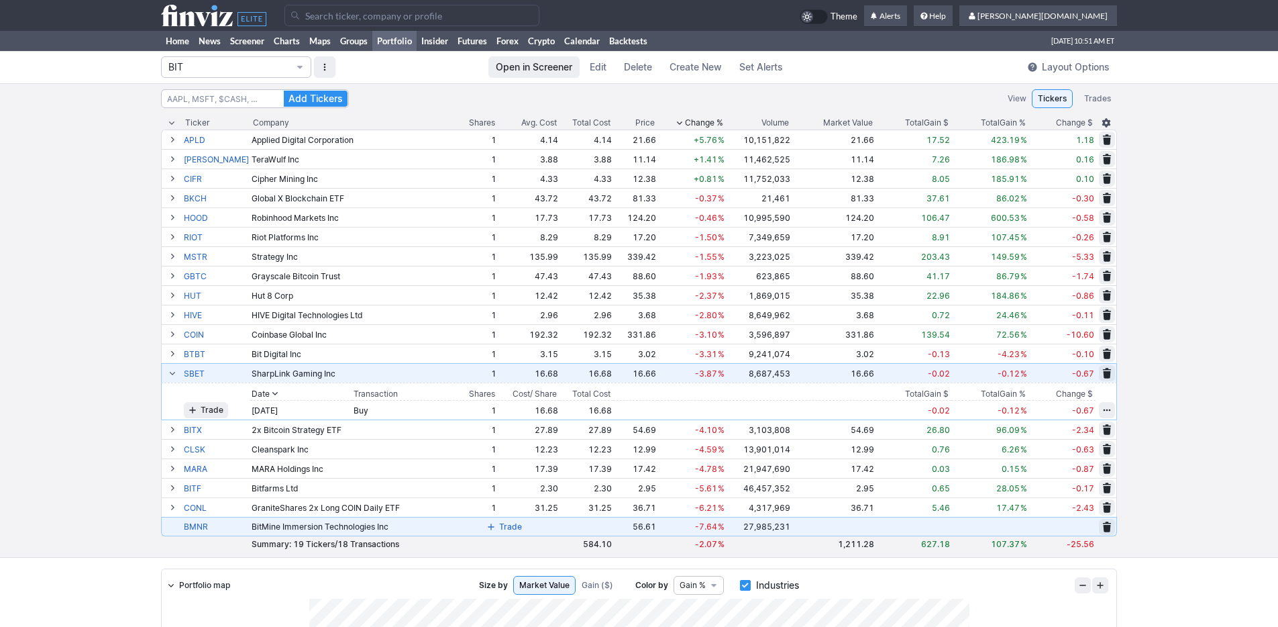
click at [487, 525] on span at bounding box center [491, 526] width 8 height 11
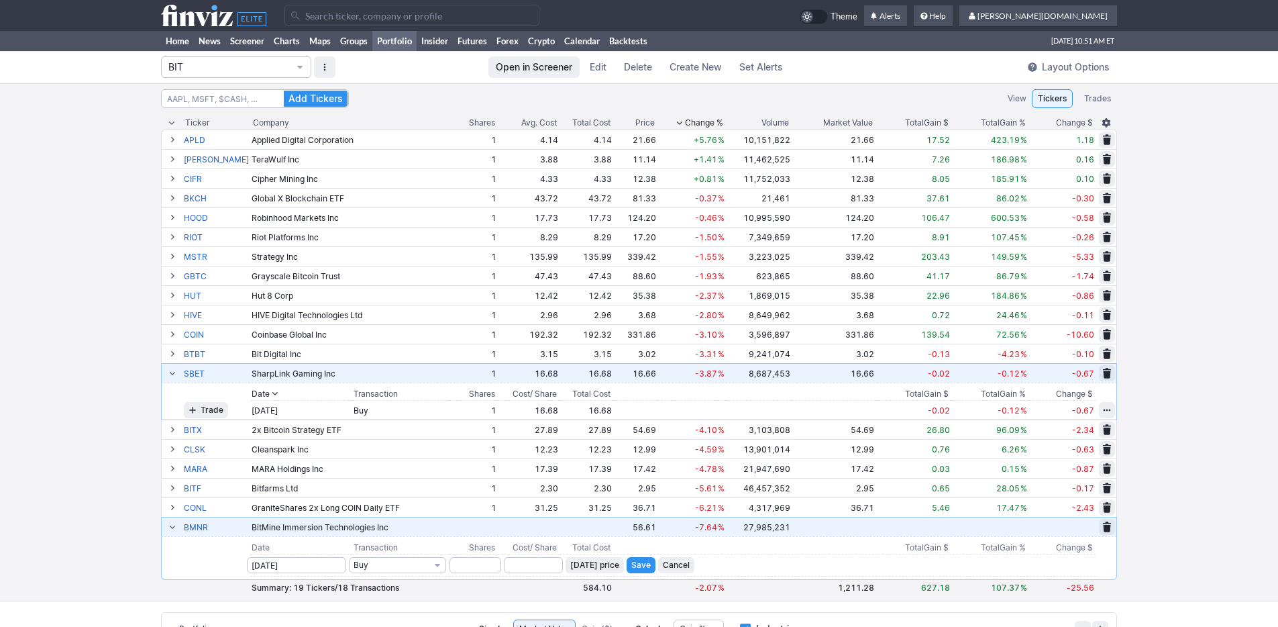
click at [586, 568] on span "Today’s price" at bounding box center [594, 564] width 49 height 13
type input "56.61"
click at [477, 568] on input "number" at bounding box center [475, 565] width 52 height 16
type input "1"
click at [631, 569] on span "Save" at bounding box center [640, 564] width 19 height 13
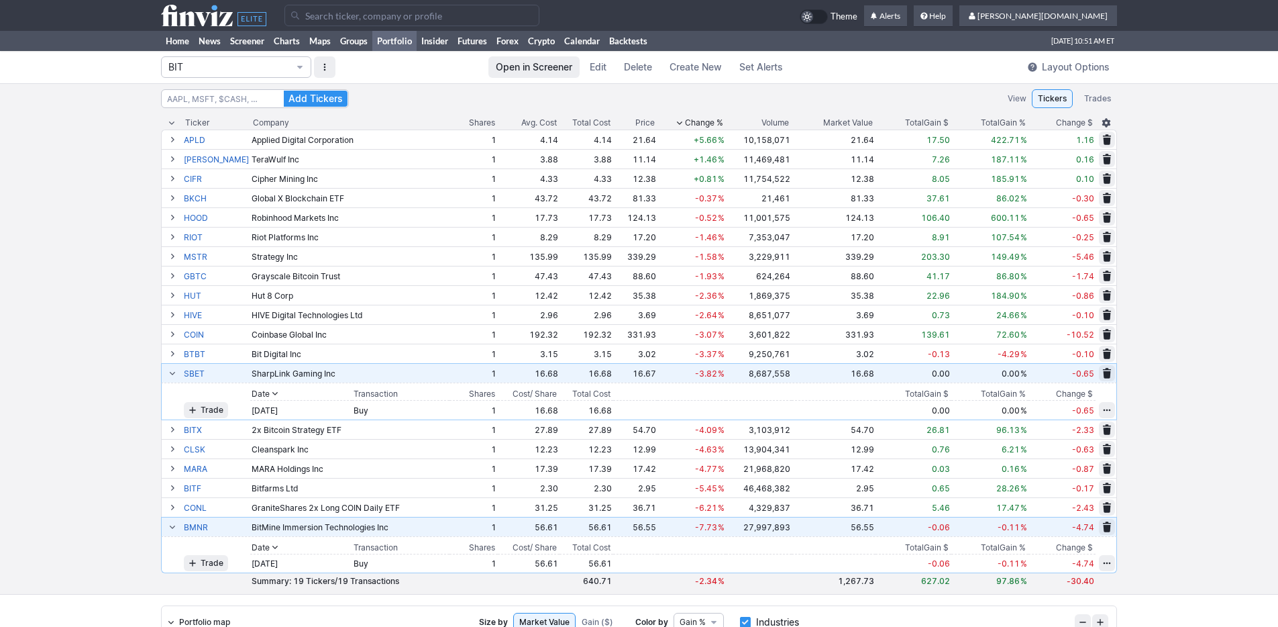
click at [157, 236] on div "Add Tickers View Tickers Trades Ticker Company Shares Avg. Cost Total Cost Pric…" at bounding box center [639, 338] width 1278 height 511
click at [380, 95] on div "Add Tickers View Tickers Trades" at bounding box center [639, 98] width 956 height 19
click at [192, 16] on use at bounding box center [213, 15] width 105 height 21
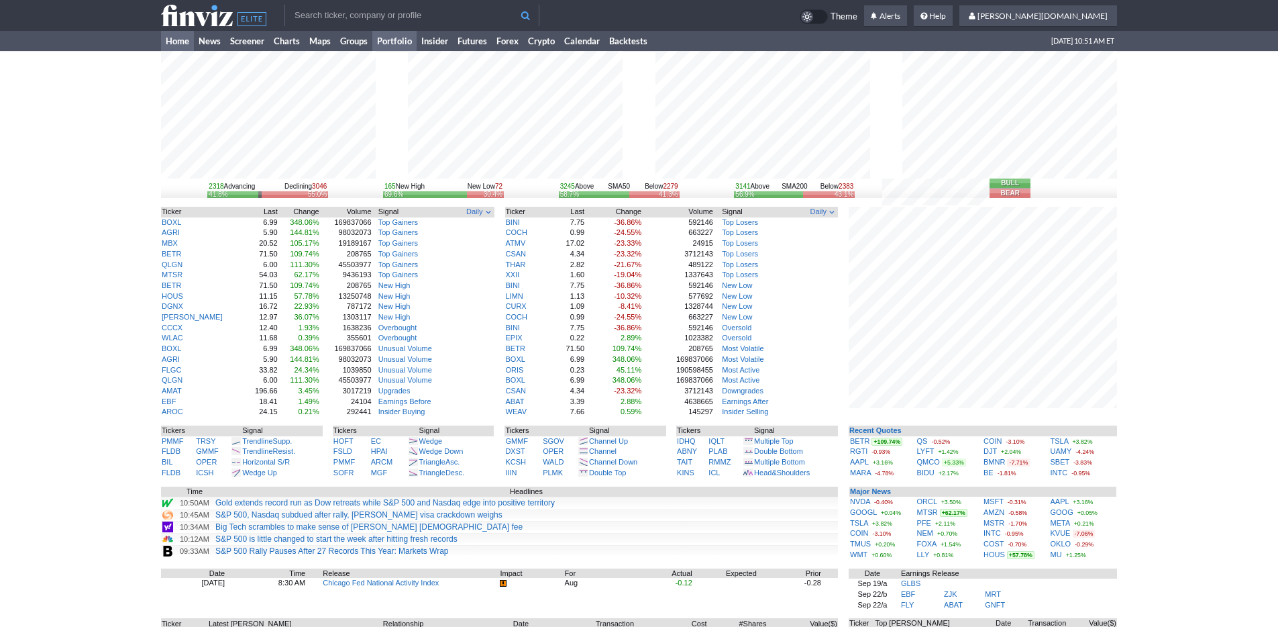
click at [394, 39] on link "Portfolio" at bounding box center [394, 41] width 44 height 20
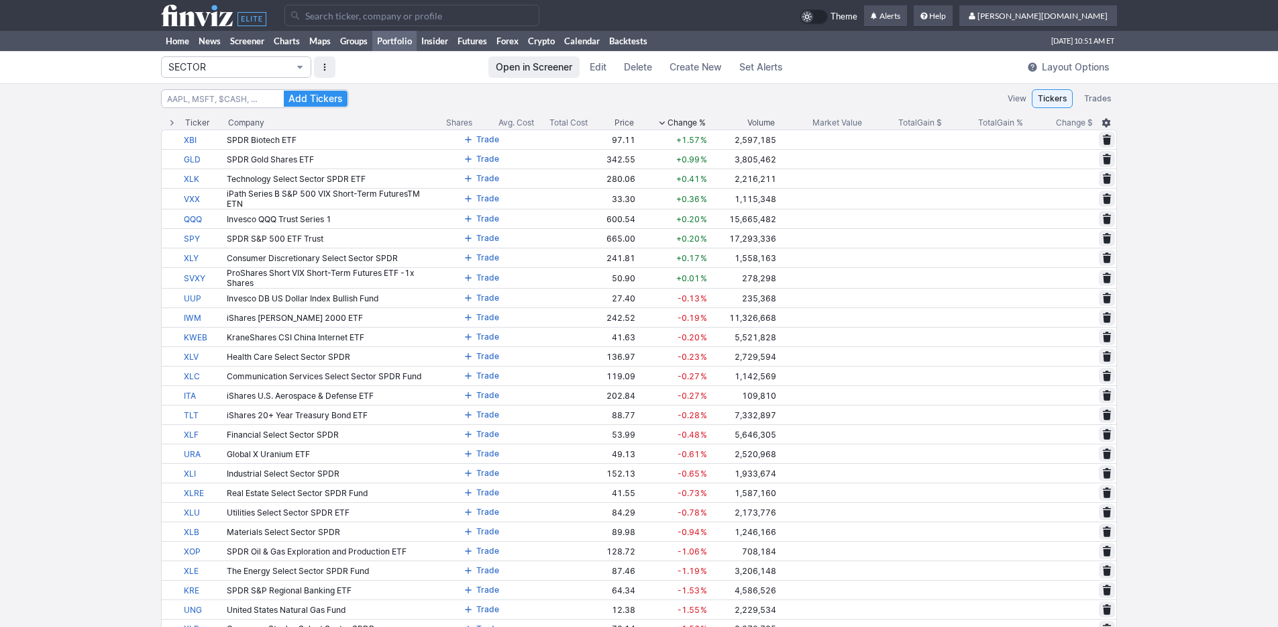
click at [246, 67] on span "SECTOR" at bounding box center [229, 66] width 122 height 13
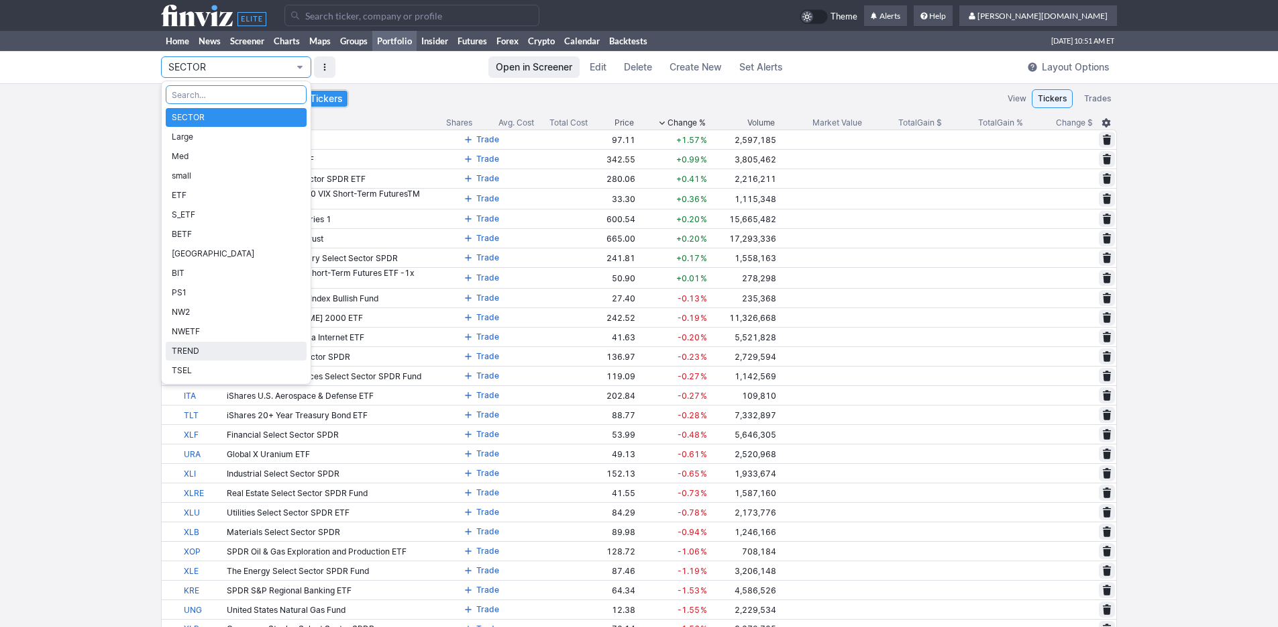
click at [243, 345] on span "TREND" at bounding box center [236, 350] width 129 height 13
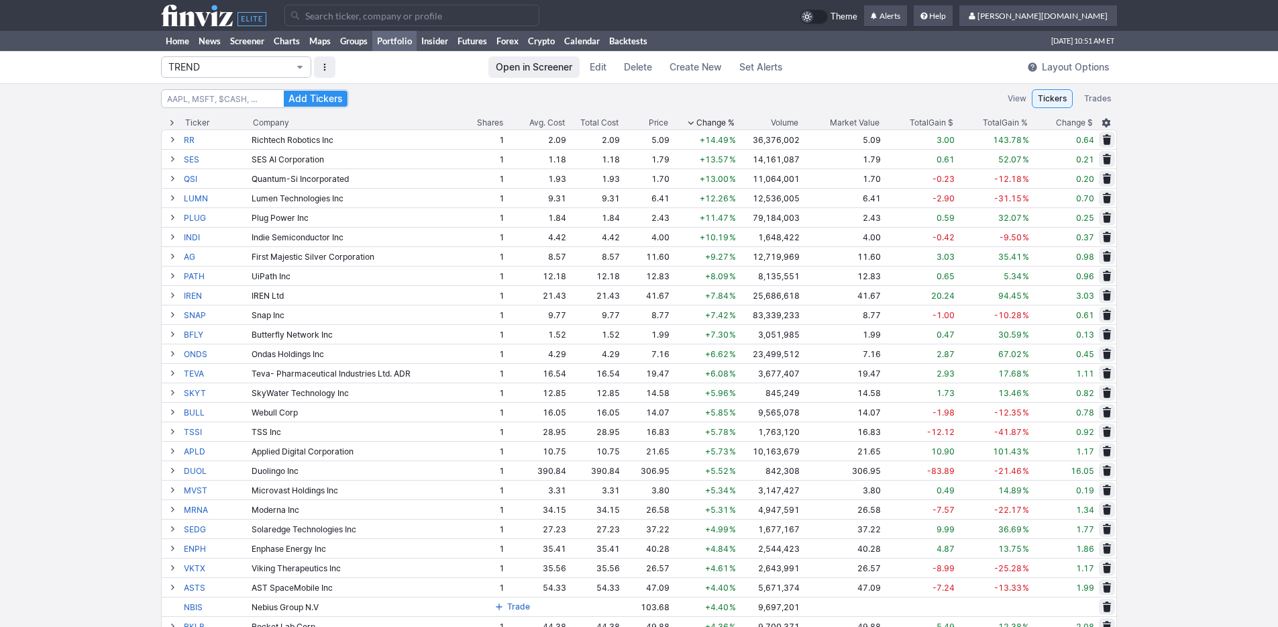
click at [231, 70] on span "TREND" at bounding box center [229, 66] width 122 height 13
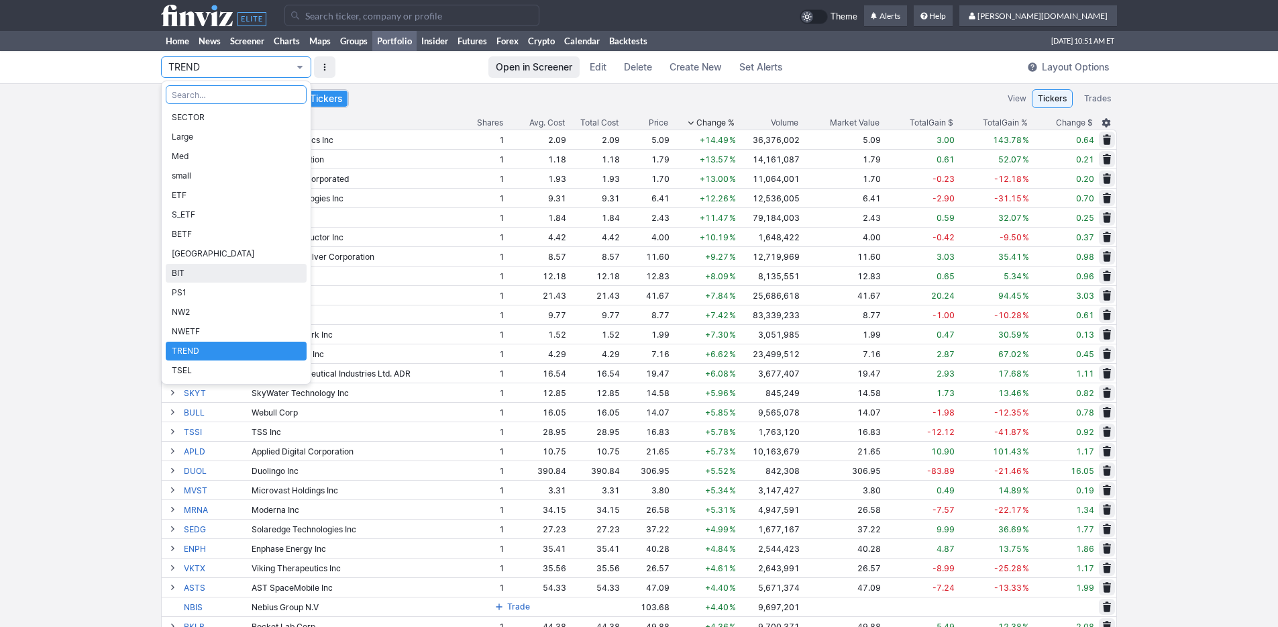
click at [225, 266] on span "BIT" at bounding box center [236, 272] width 129 height 13
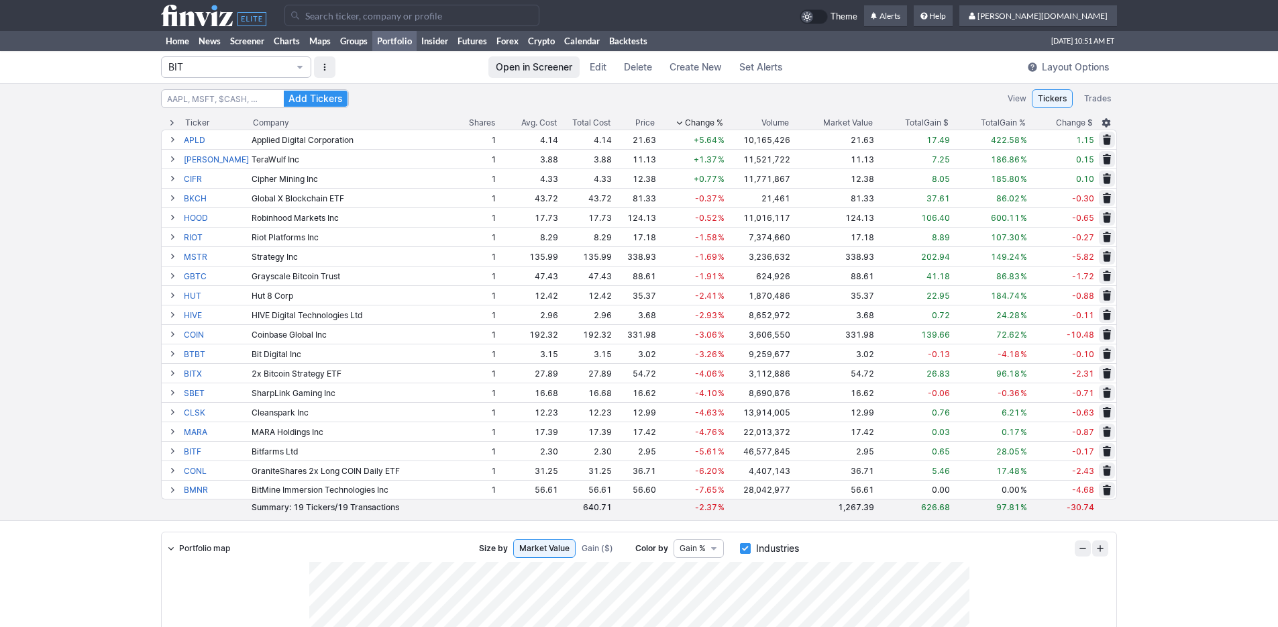
click at [692, 116] on span "Change %" at bounding box center [704, 122] width 38 height 13
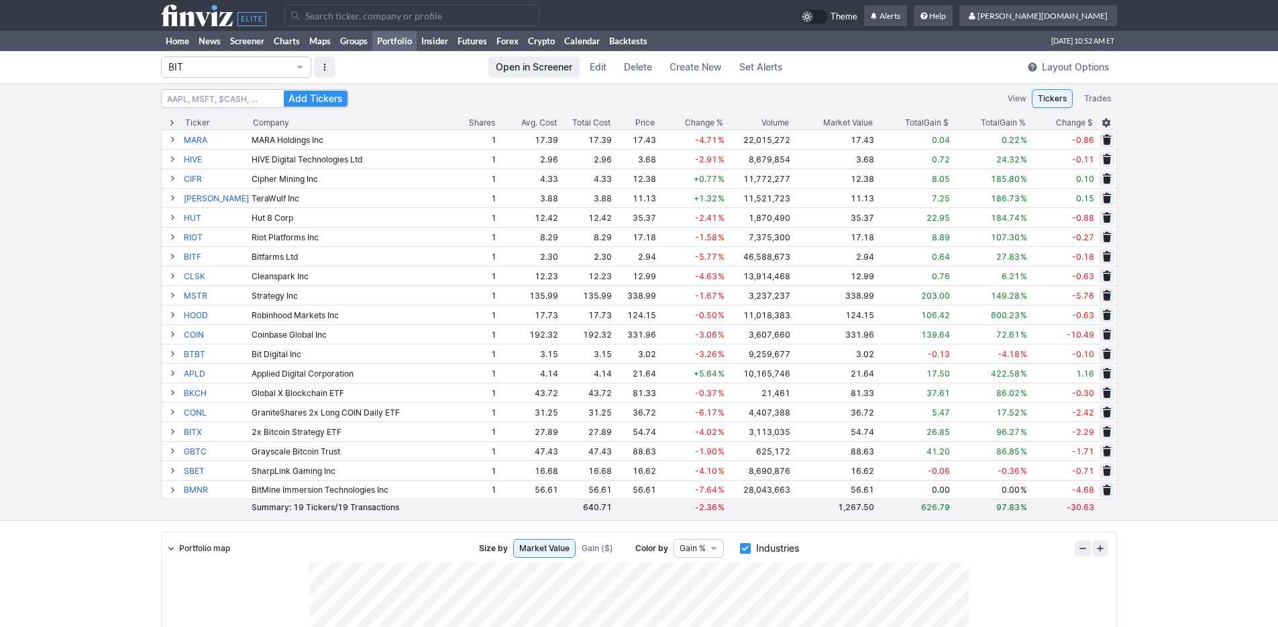
click at [692, 116] on span "Change %" at bounding box center [704, 122] width 38 height 13
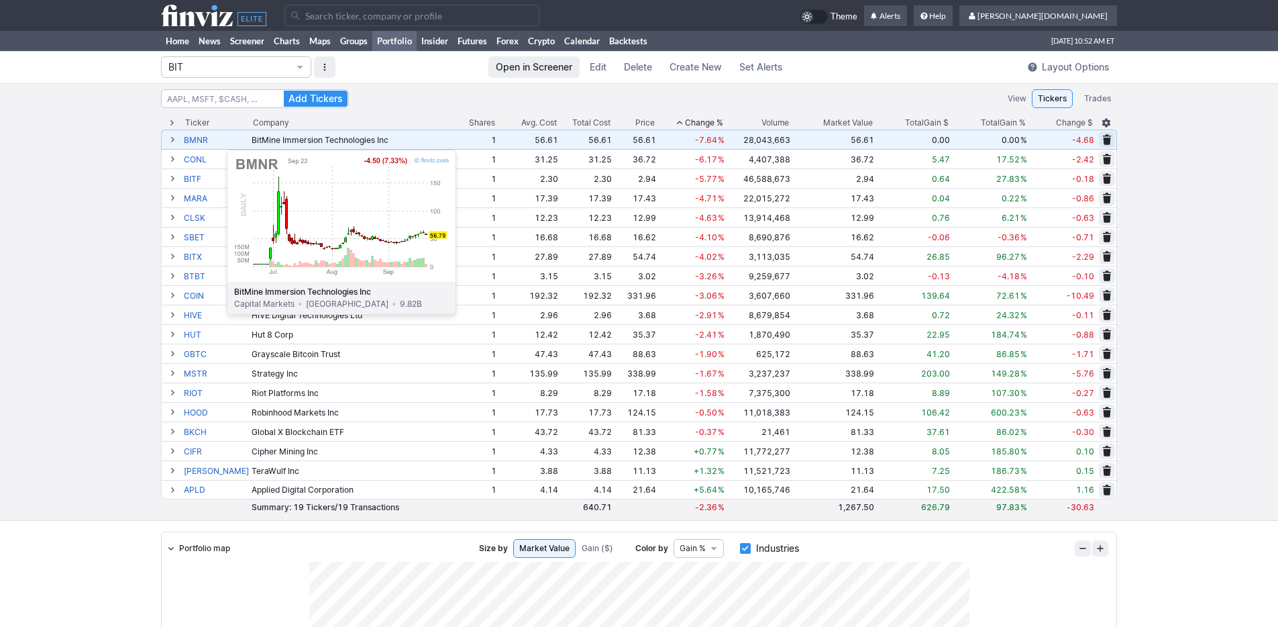
click at [193, 143] on link "BMNR" at bounding box center [216, 139] width 65 height 19
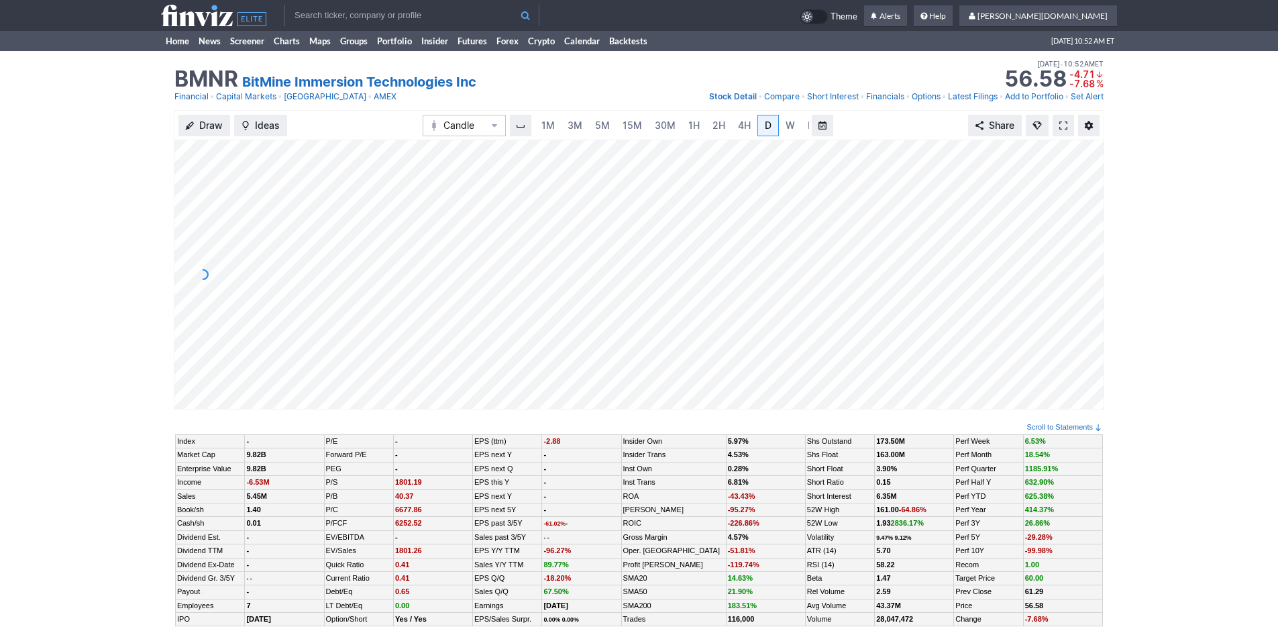
scroll to position [0, 13]
click at [0, 180] on div "Draw Ideas Candle 1M 3M 5M 15M 30M 1H 2H 4H D W M Share" at bounding box center [639, 265] width 1278 height 310
click at [567, 123] on span "3M" at bounding box center [561, 124] width 15 height 11
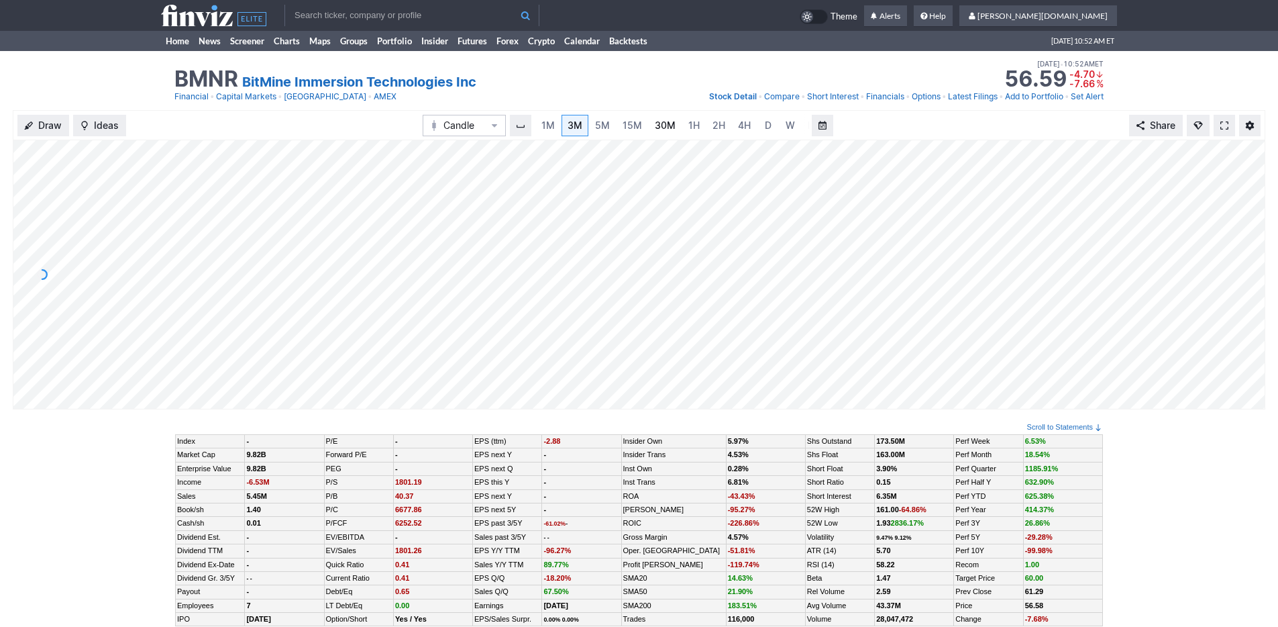
click at [673, 125] on link "30M" at bounding box center [665, 125] width 33 height 21
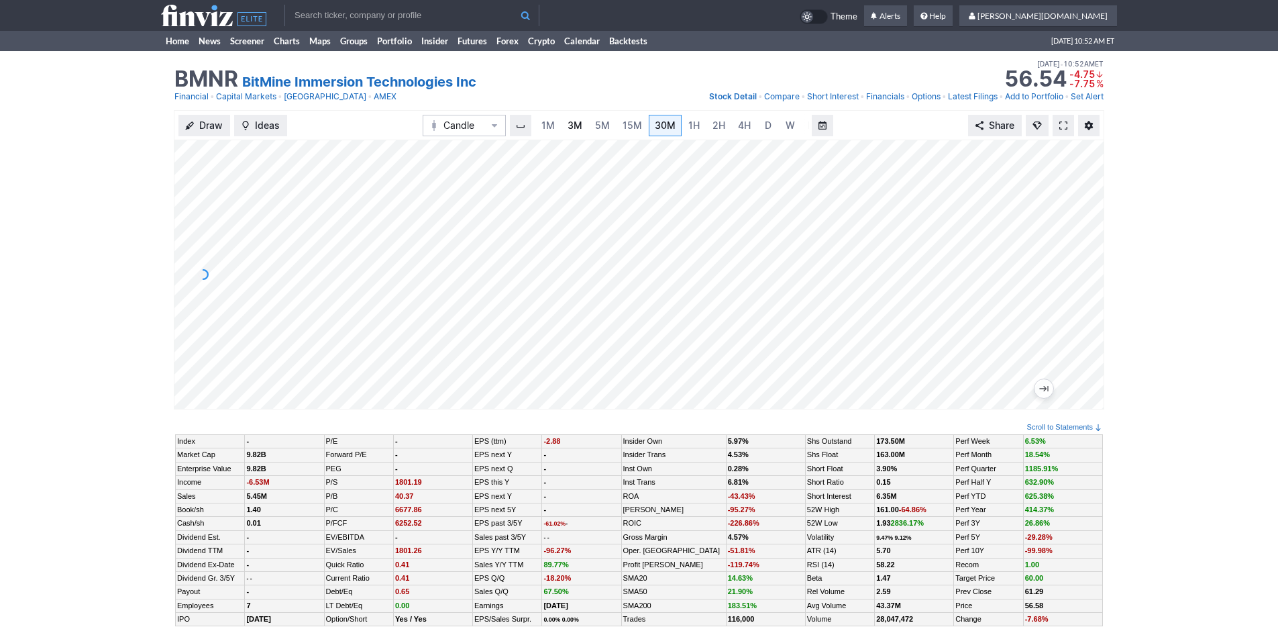
click at [574, 125] on span "3M" at bounding box center [575, 124] width 15 height 11
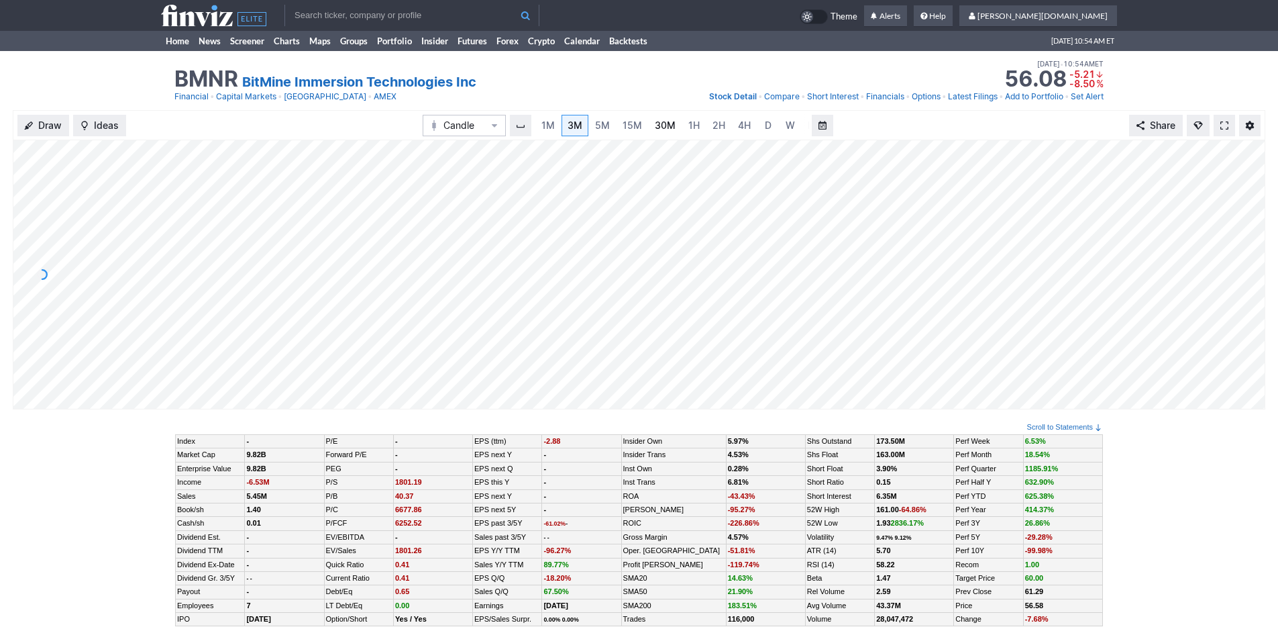
click at [659, 131] on span "30M" at bounding box center [665, 125] width 21 height 13
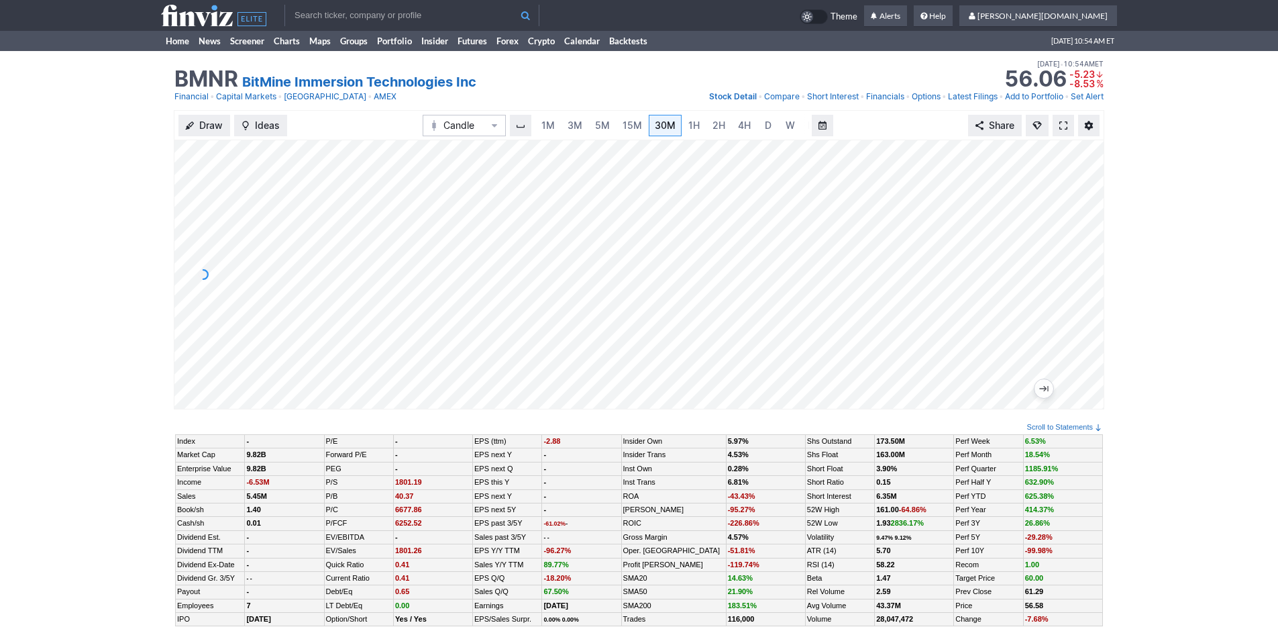
click at [1057, 123] on link at bounding box center [1063, 125] width 21 height 21
click at [561, 126] on link "3M" at bounding box center [574, 125] width 27 height 21
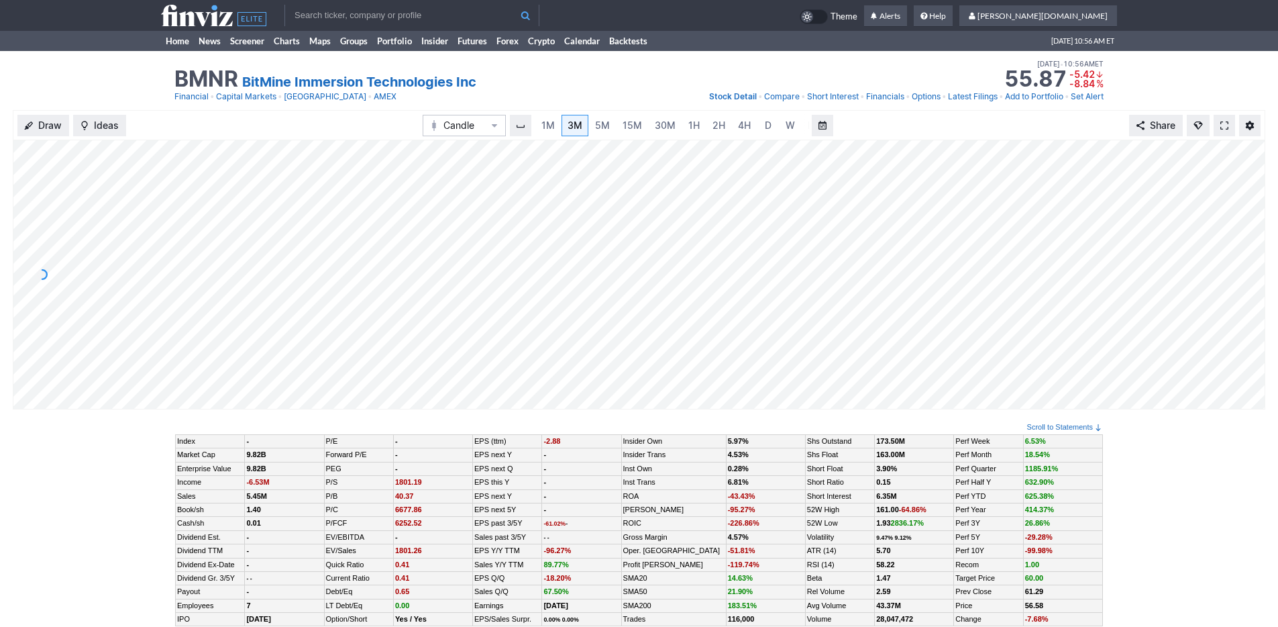
click at [127, 80] on div "BMNR BitMine Immersion Technologies Inc Last Close Sep 22 • 10:52AM ET 56.58 Do…" at bounding box center [639, 80] width 1278 height 59
click at [182, 40] on link "Home" at bounding box center [177, 41] width 33 height 20
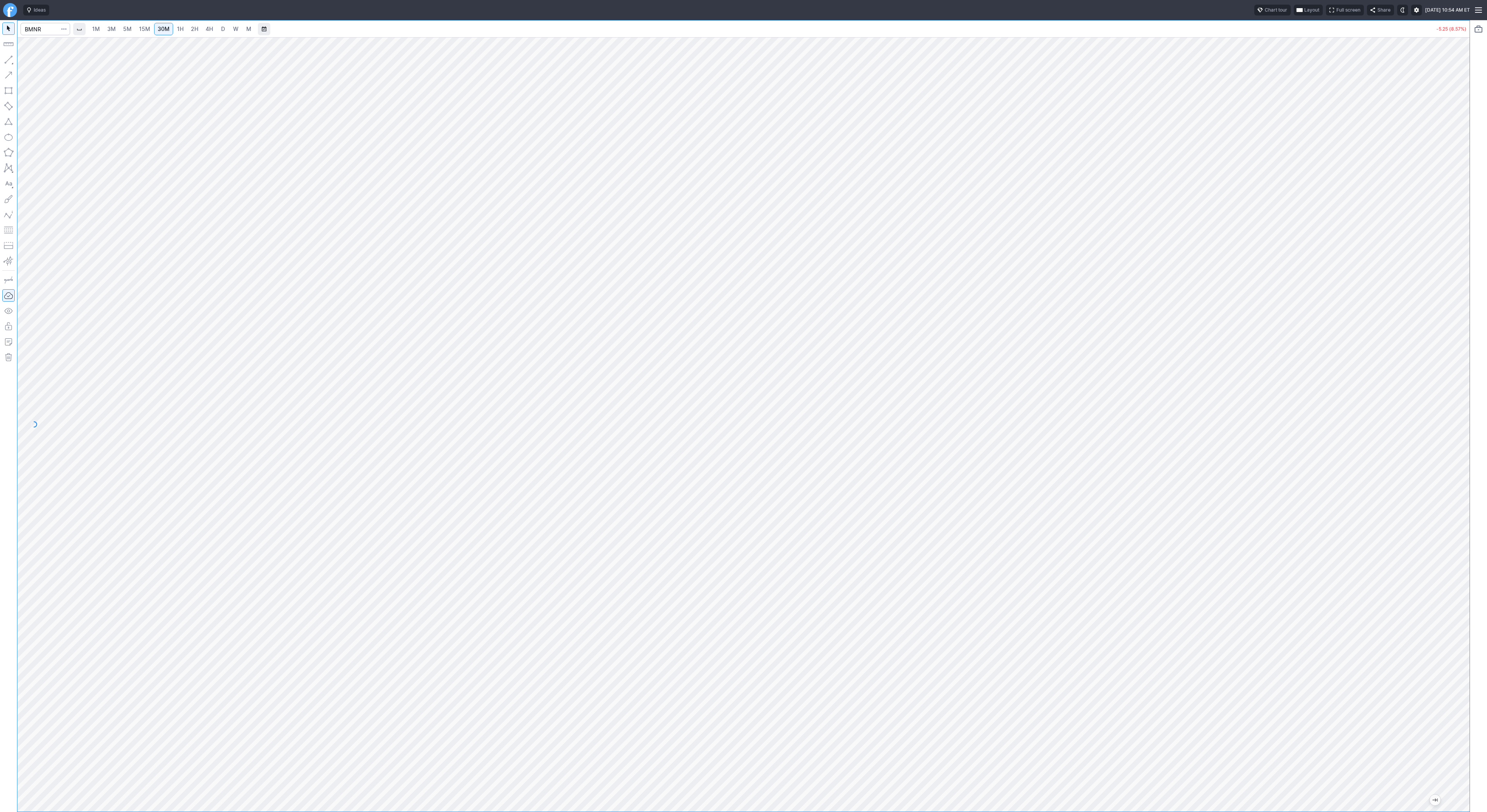
click at [143, 31] on span "15M" at bounding box center [144, 28] width 11 height 6
click at [124, 28] on span "5M" at bounding box center [127, 28] width 9 height 6
click at [170, 28] on link "30M" at bounding box center [163, 29] width 19 height 12
click at [139, 29] on span "15M" at bounding box center [144, 28] width 11 height 6
click at [23, 58] on span "button" at bounding box center [25, 61] width 5 height 11
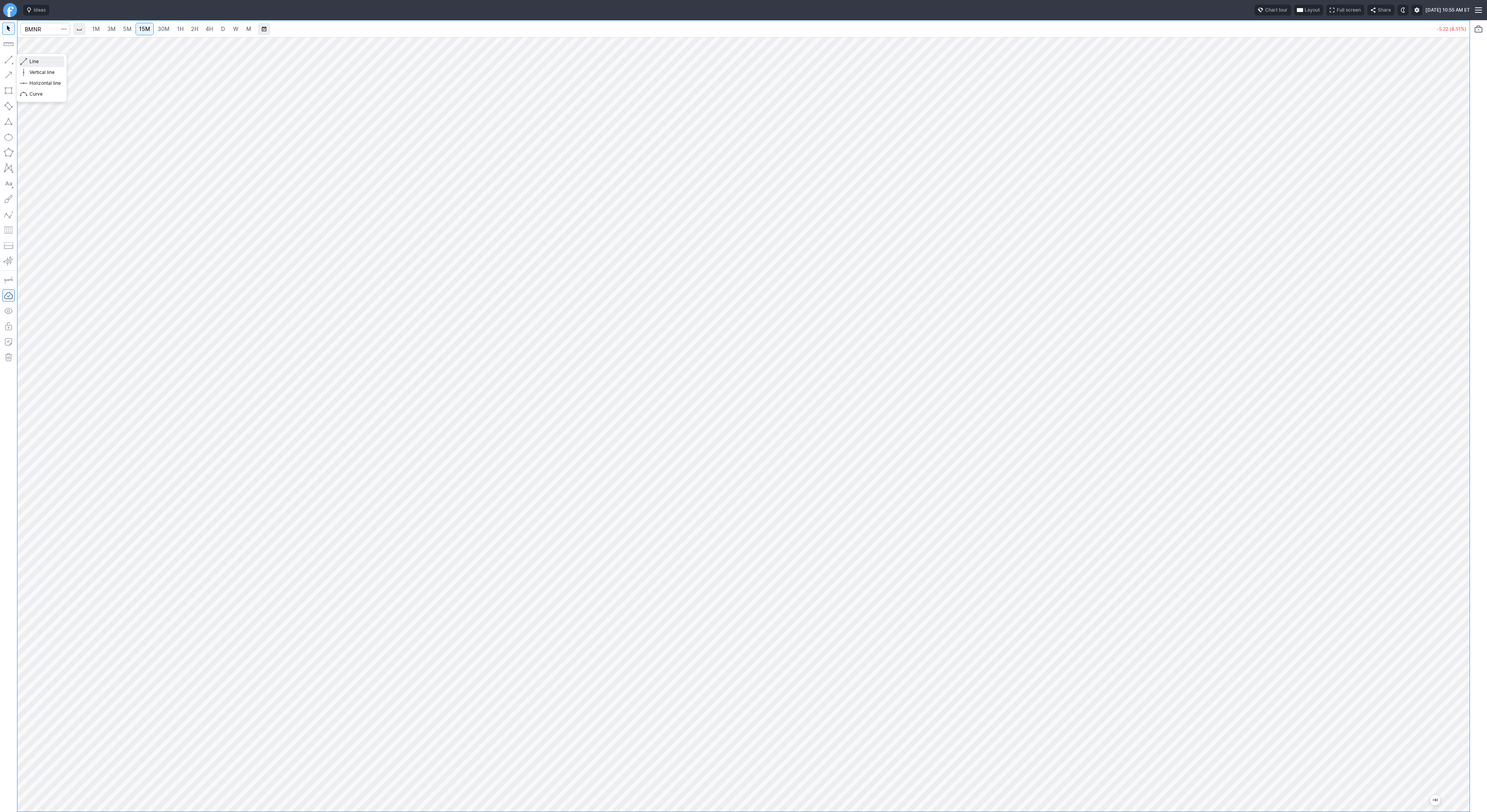
click at [33, 58] on span "Line" at bounding box center [45, 61] width 31 height 8
click at [120, 31] on link "5M" at bounding box center [127, 29] width 16 height 12
click at [142, 30] on span "15M" at bounding box center [144, 28] width 11 height 6
click at [33, 59] on span "Line" at bounding box center [45, 61] width 31 height 8
click at [42, 62] on span "Line" at bounding box center [45, 61] width 31 height 8
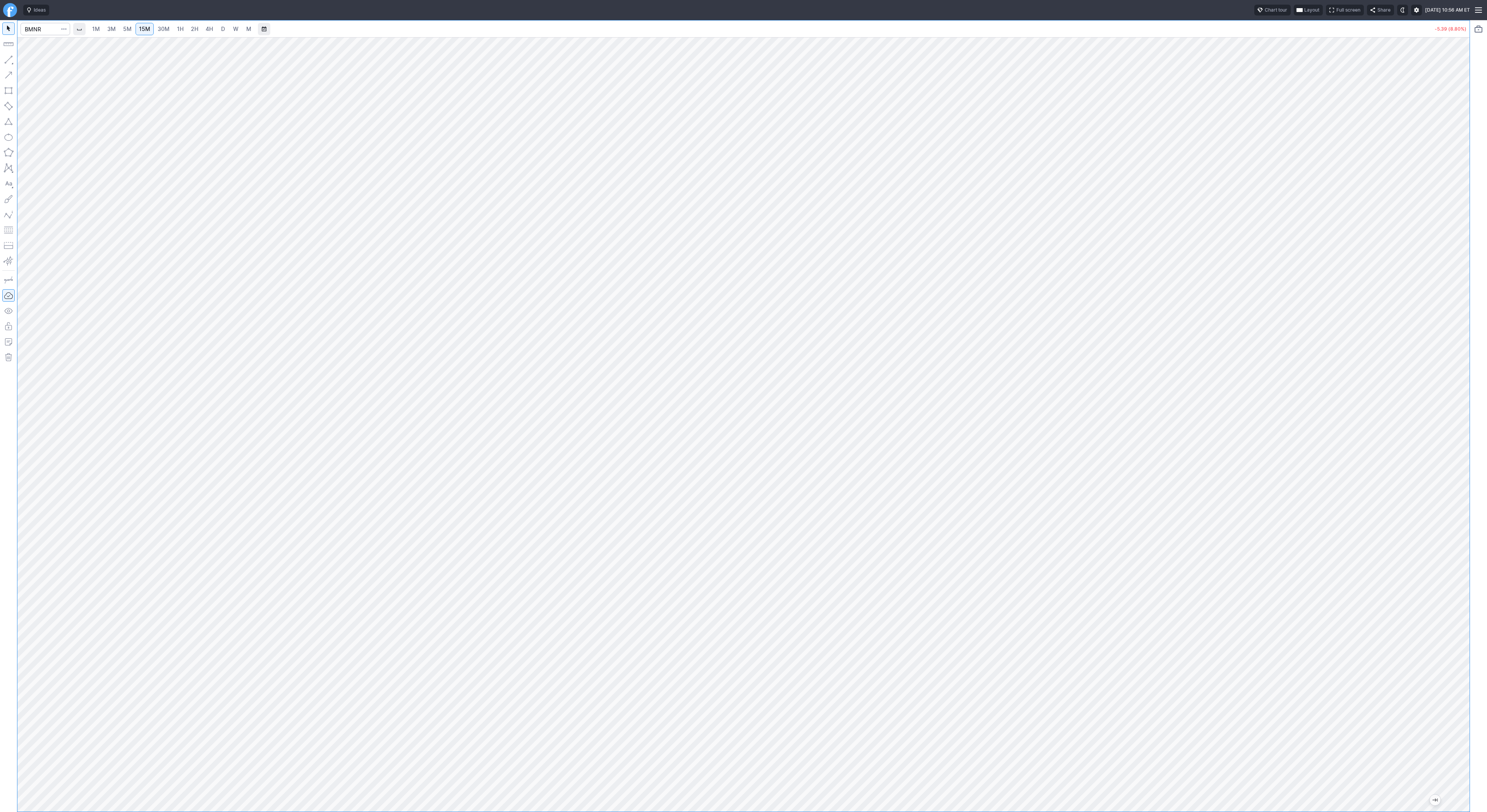
click at [235, 27] on span "W" at bounding box center [236, 28] width 5 height 6
click at [200, 28] on link "2H" at bounding box center [195, 29] width 14 height 12
click at [29, 62] on span "Line" at bounding box center [45, 61] width 31 height 8
click at [33, 58] on span "Line" at bounding box center [45, 61] width 31 height 8
drag, startPoint x: 1464, startPoint y: 307, endPoint x: 1462, endPoint y: 363, distance: 56.0
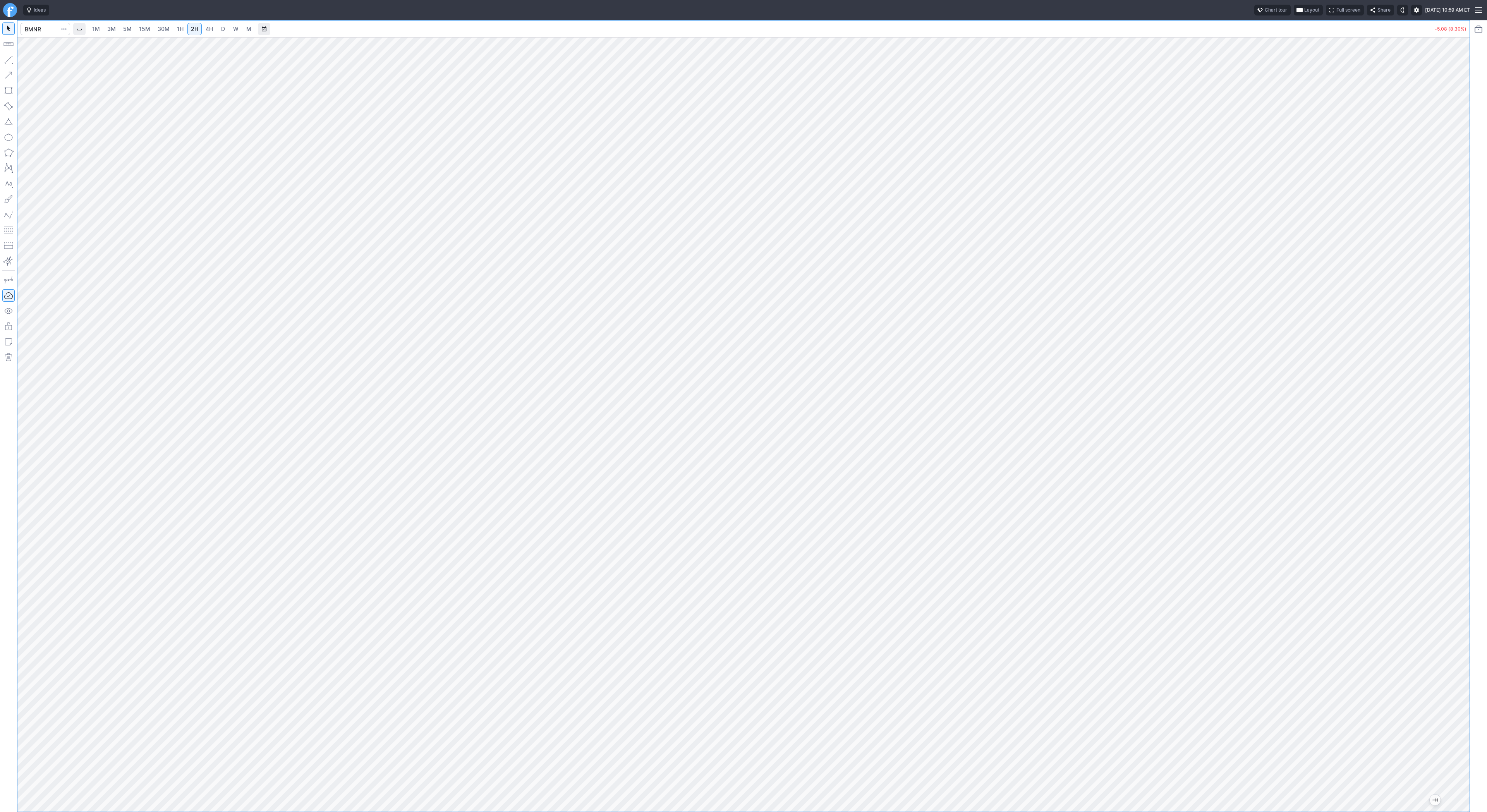
click at [1466, 368] on div at bounding box center [1462, 422] width 16 height 755
click at [104, 33] on link "3M" at bounding box center [111, 29] width 16 height 12
click at [141, 30] on span "15M" at bounding box center [144, 28] width 11 height 6
click at [38, 27] on input "Search" at bounding box center [46, 29] width 50 height 12
type input "pltr"
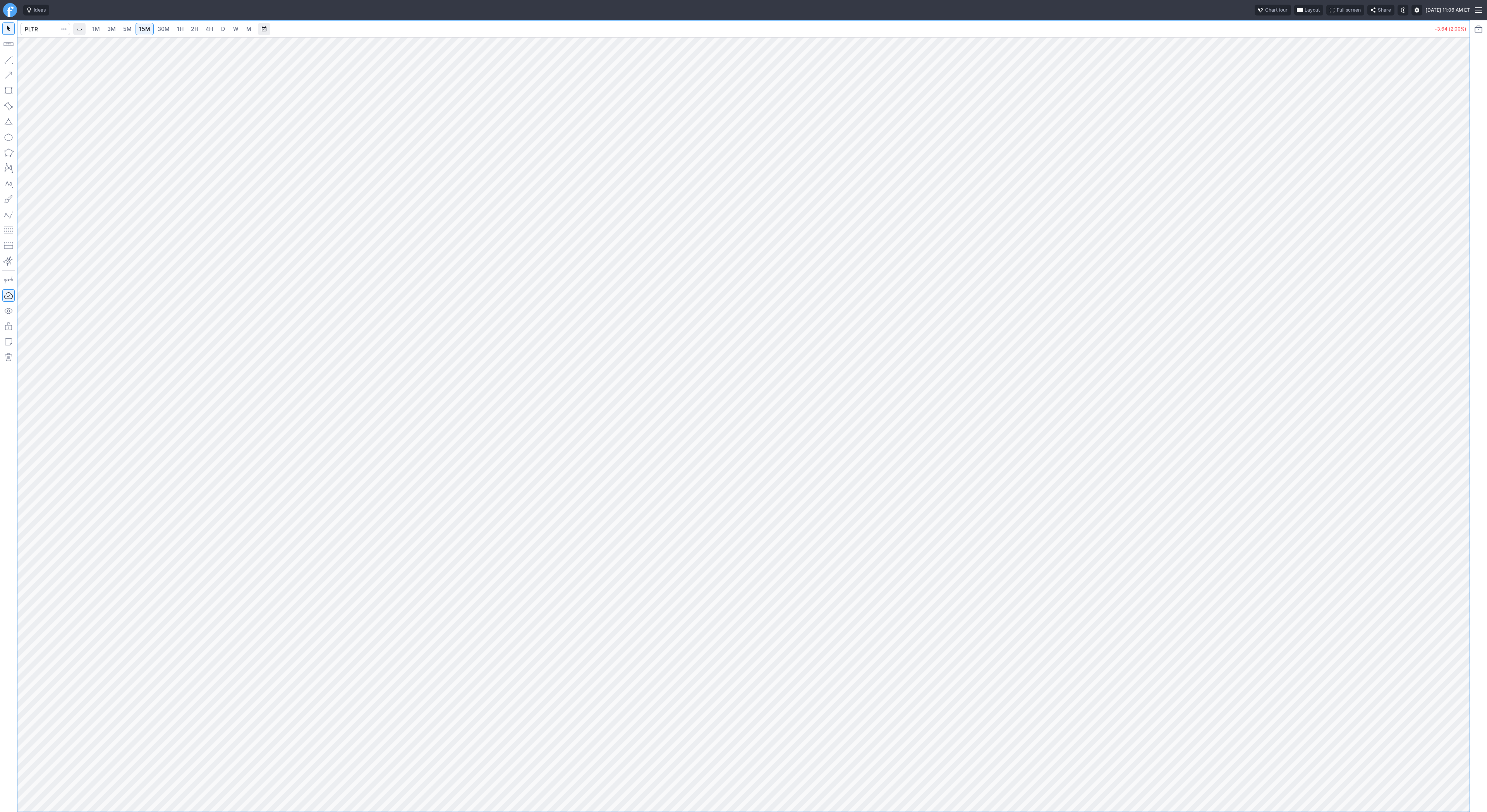
click at [208, 28] on span "4H" at bounding box center [209, 28] width 8 height 6
click at [185, 31] on link "1H" at bounding box center [180, 29] width 13 height 12
click at [7, 58] on button "button" at bounding box center [8, 59] width 12 height 12
click at [9, 61] on button "button" at bounding box center [8, 59] width 12 height 12
click at [45, 62] on span "Line" at bounding box center [45, 61] width 31 height 8
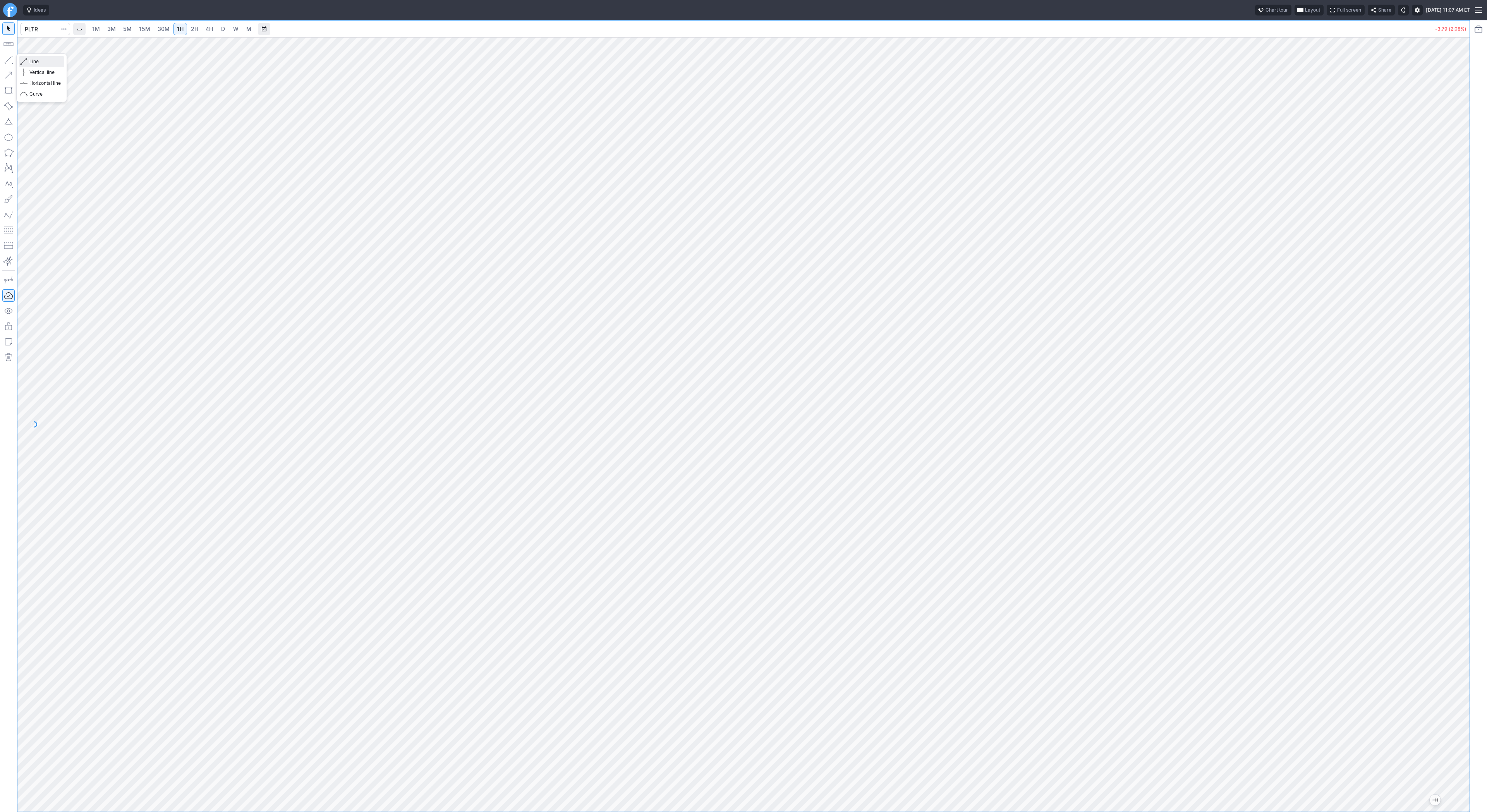
click at [33, 59] on span "Line" at bounding box center [45, 61] width 31 height 8
click at [43, 35] on input "Search" at bounding box center [46, 29] width 50 height 12
type input "bmnr"
click at [22, 62] on button "Line" at bounding box center [42, 61] width 45 height 11
click at [45, 61] on span "Line" at bounding box center [45, 61] width 31 height 8
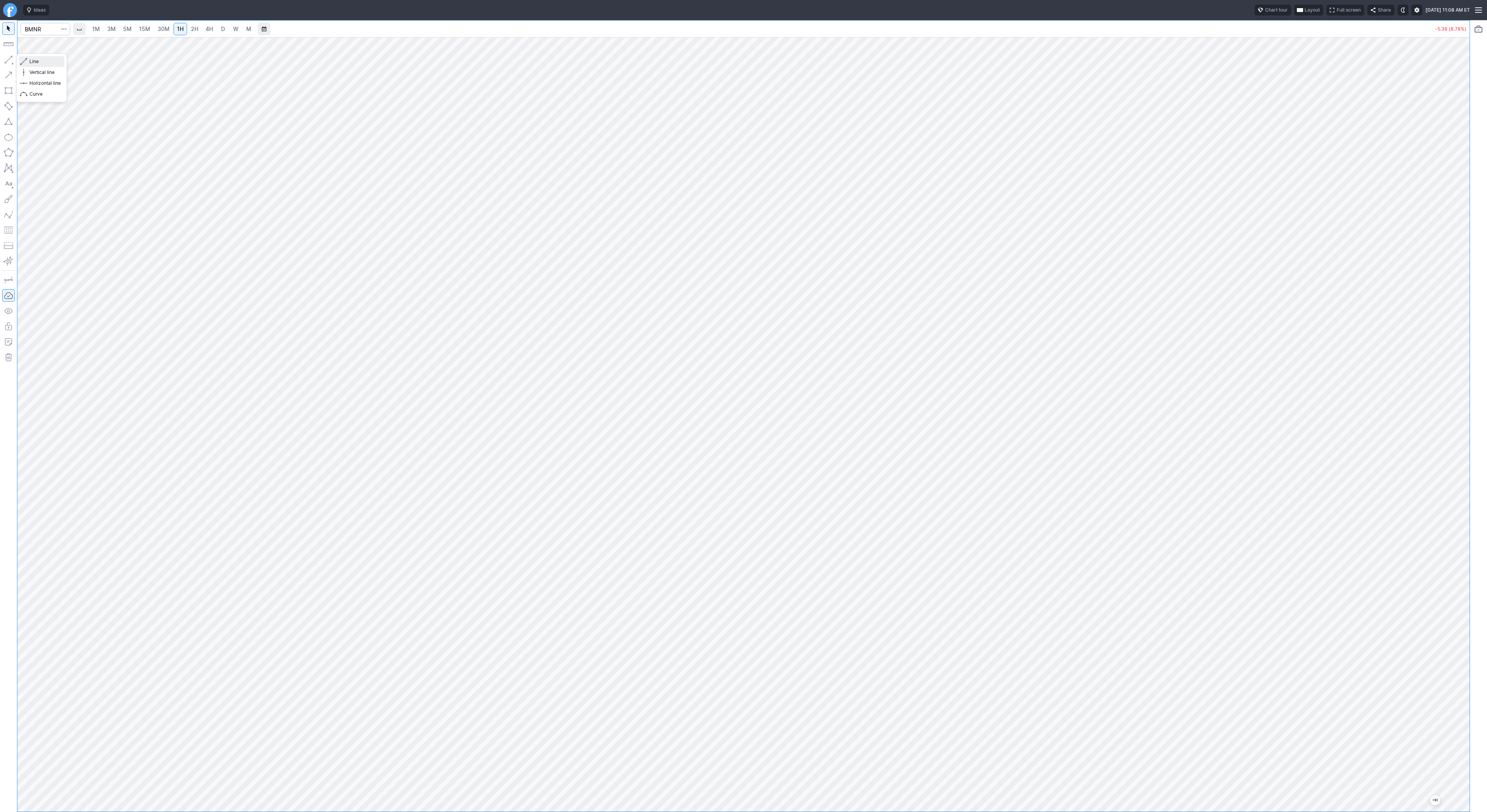
click at [38, 61] on span "Line" at bounding box center [45, 61] width 31 height 8
click at [38, 62] on span "Line" at bounding box center [45, 61] width 31 height 8
click at [40, 61] on span "Line" at bounding box center [45, 61] width 31 height 8
click at [48, 62] on span "Line" at bounding box center [45, 61] width 31 height 8
click at [27, 62] on button "Line" at bounding box center [42, 61] width 45 height 11
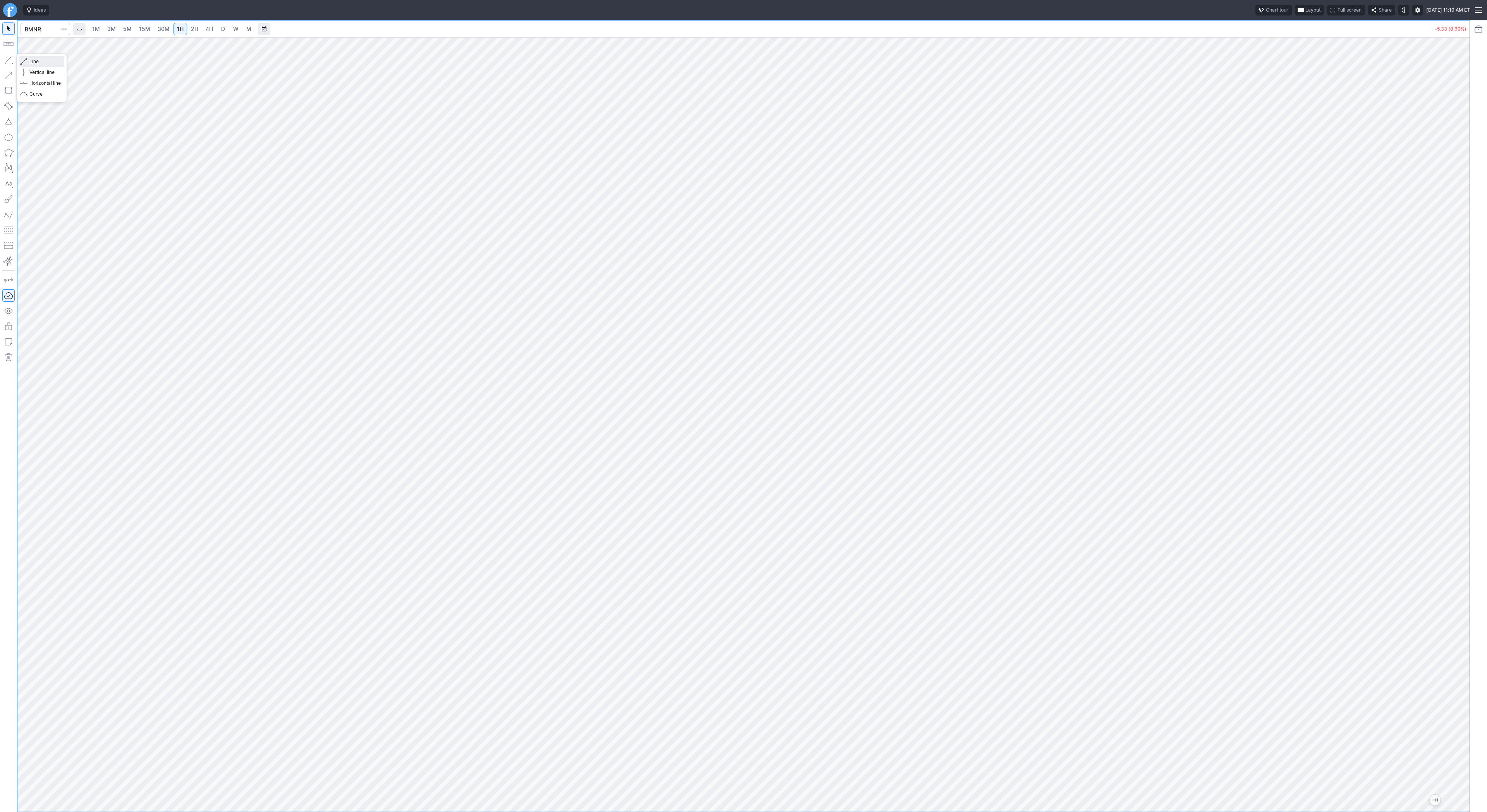
click at [34, 59] on span "Line" at bounding box center [45, 61] width 31 height 8
click at [23, 59] on span "button" at bounding box center [25, 61] width 5 height 11
click at [39, 29] on input "Search" at bounding box center [46, 29] width 50 height 12
type input "eth"
click at [100, 145] on button "@ ETH USD Eth ereum / USD Crypto" at bounding box center [106, 143] width 163 height 11
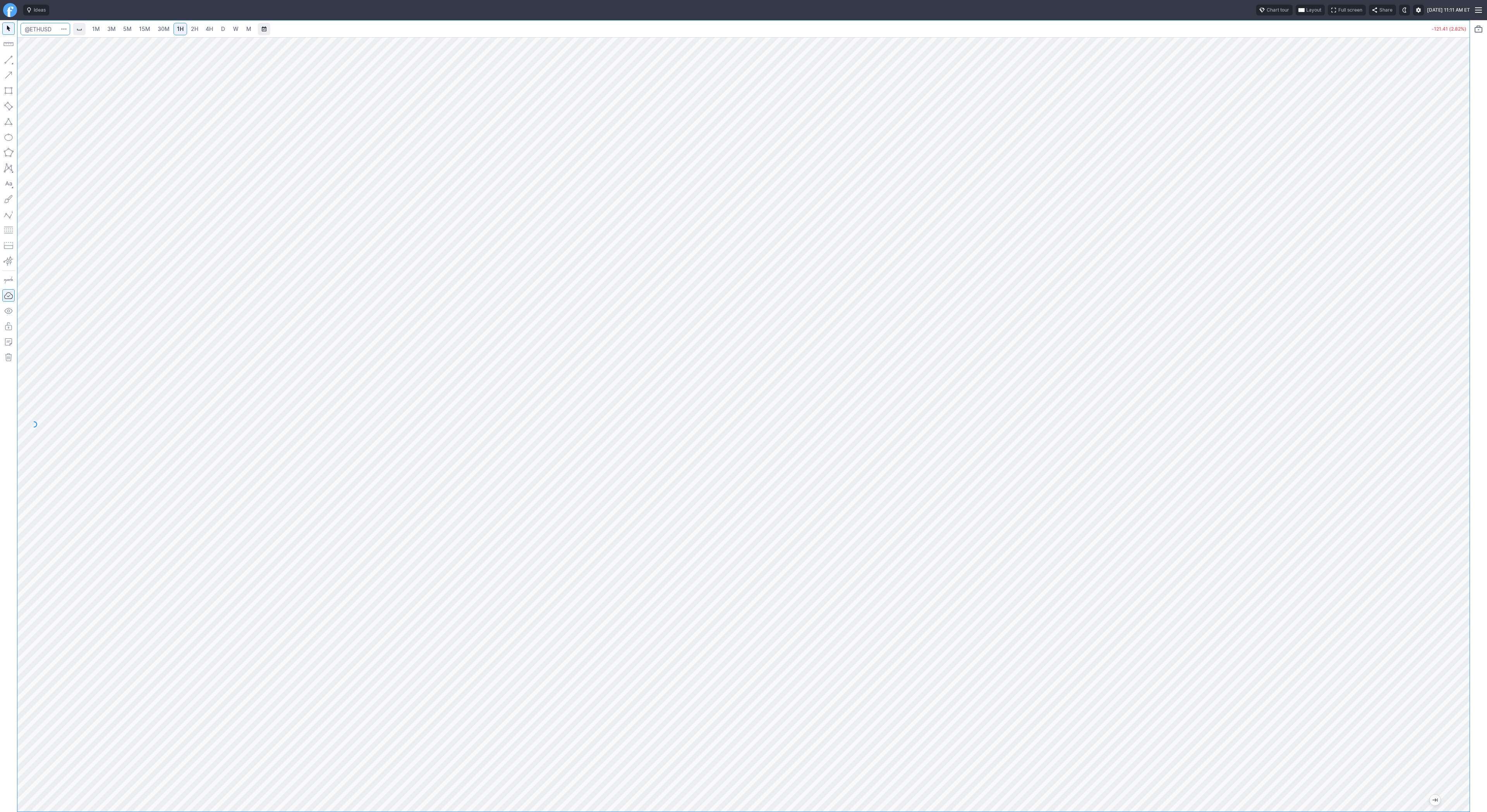
click at [51, 23] on input "Search" at bounding box center [46, 29] width 50 height 12
type input "biti"
click at [206, 26] on span "4H" at bounding box center [209, 28] width 8 height 6
click at [36, 62] on span "Line" at bounding box center [45, 61] width 31 height 8
click at [128, 30] on span "5M" at bounding box center [127, 28] width 9 height 6
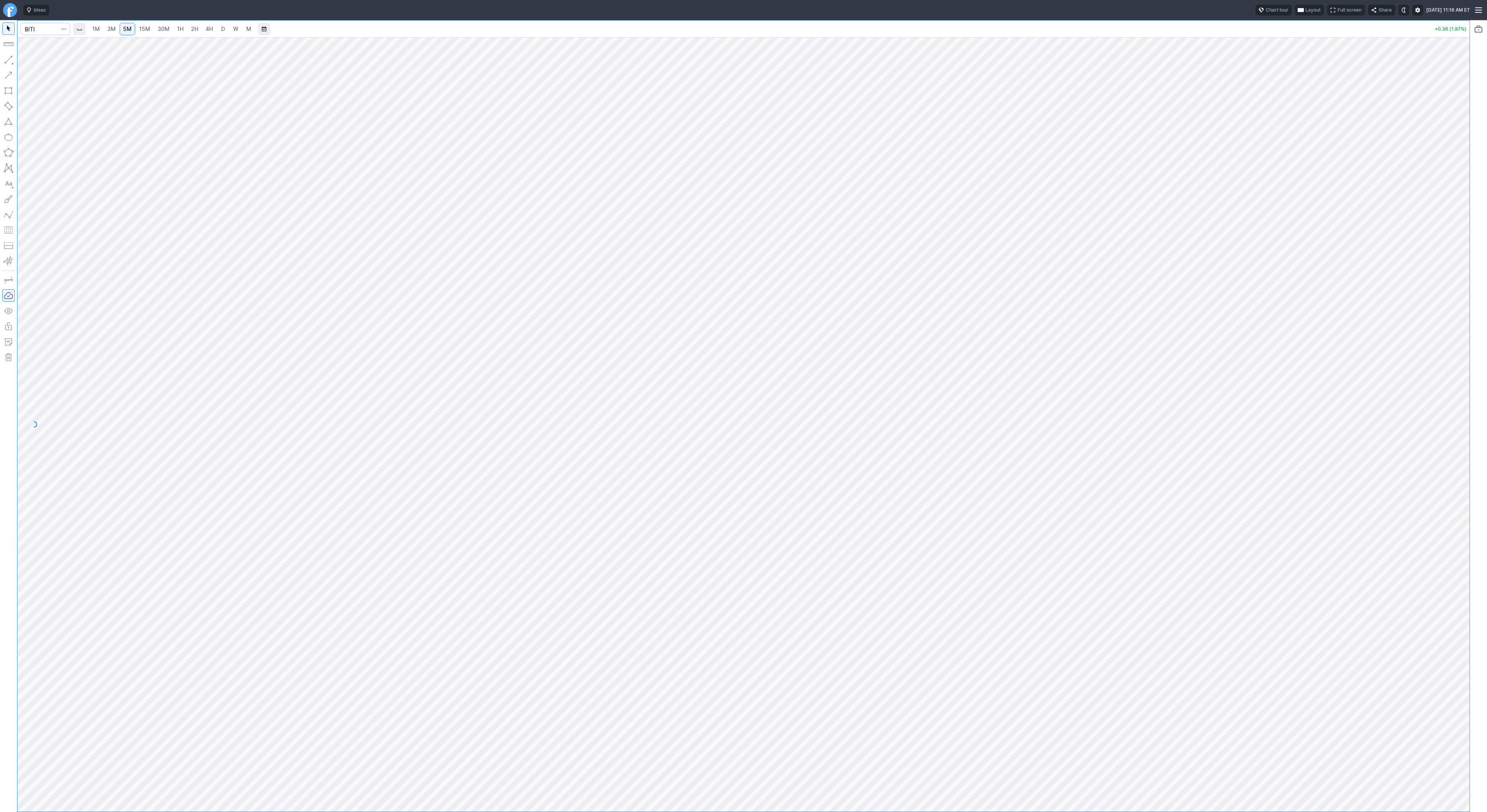
click at [218, 28] on link "D" at bounding box center [223, 29] width 12 height 12
click at [211, 32] on span "4H" at bounding box center [209, 29] width 8 height 8
click at [1480, 334] on div "1M 3M 5M 15M 30M 1H 2H 4H D W M +0.36 (1.97%)" at bounding box center [744, 416] width 1487 height 792
click at [49, 31] on input "Search" at bounding box center [46, 29] width 50 height 12
type input "g"
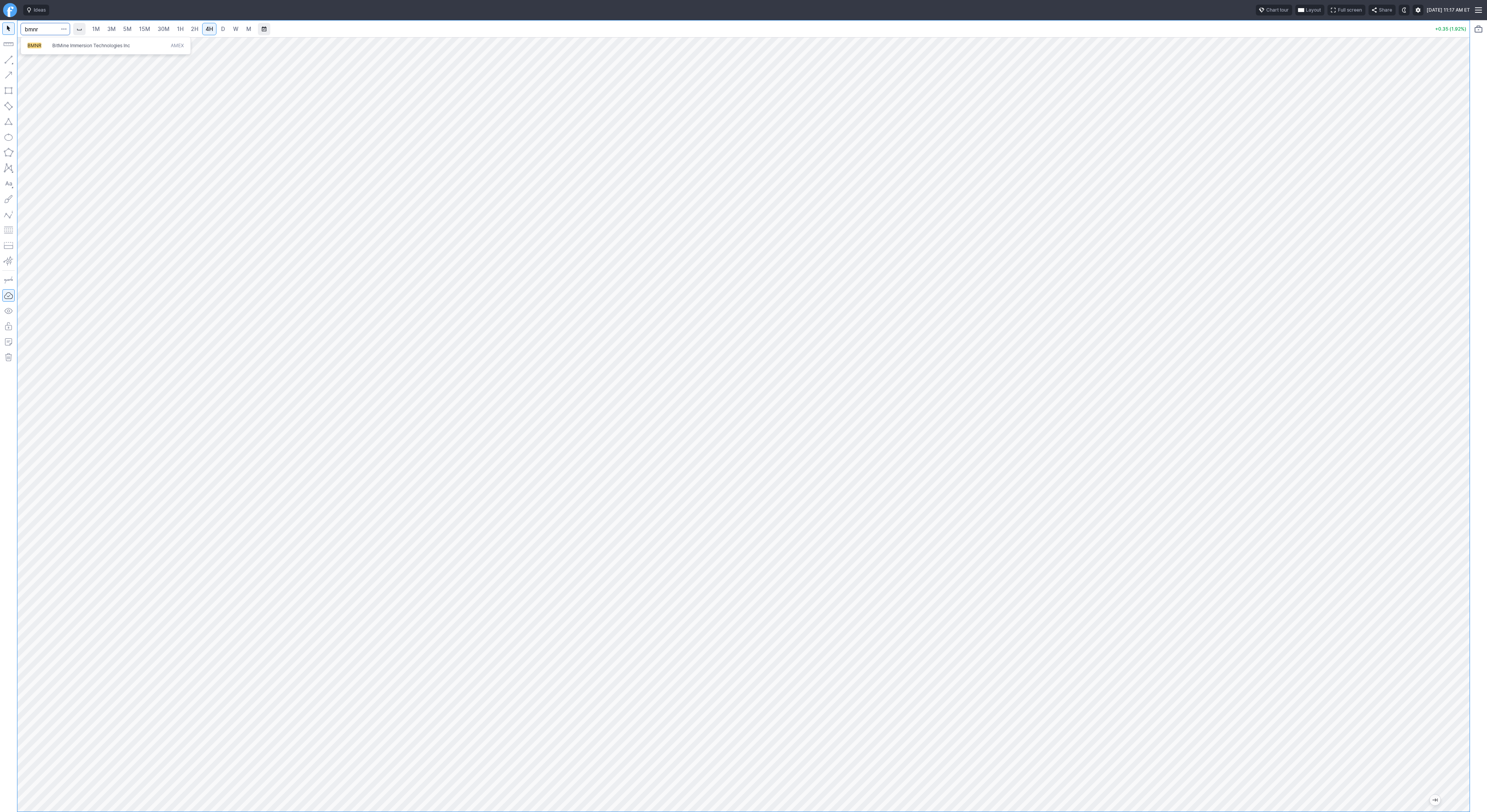
type input "bmnr"
click at [179, 29] on span "1H" at bounding box center [180, 28] width 6 height 6
click at [137, 31] on link "15M" at bounding box center [145, 29] width 18 height 12
click at [114, 27] on span "3M" at bounding box center [111, 28] width 9 height 6
click at [182, 26] on link "1H" at bounding box center [180, 29] width 13 height 12
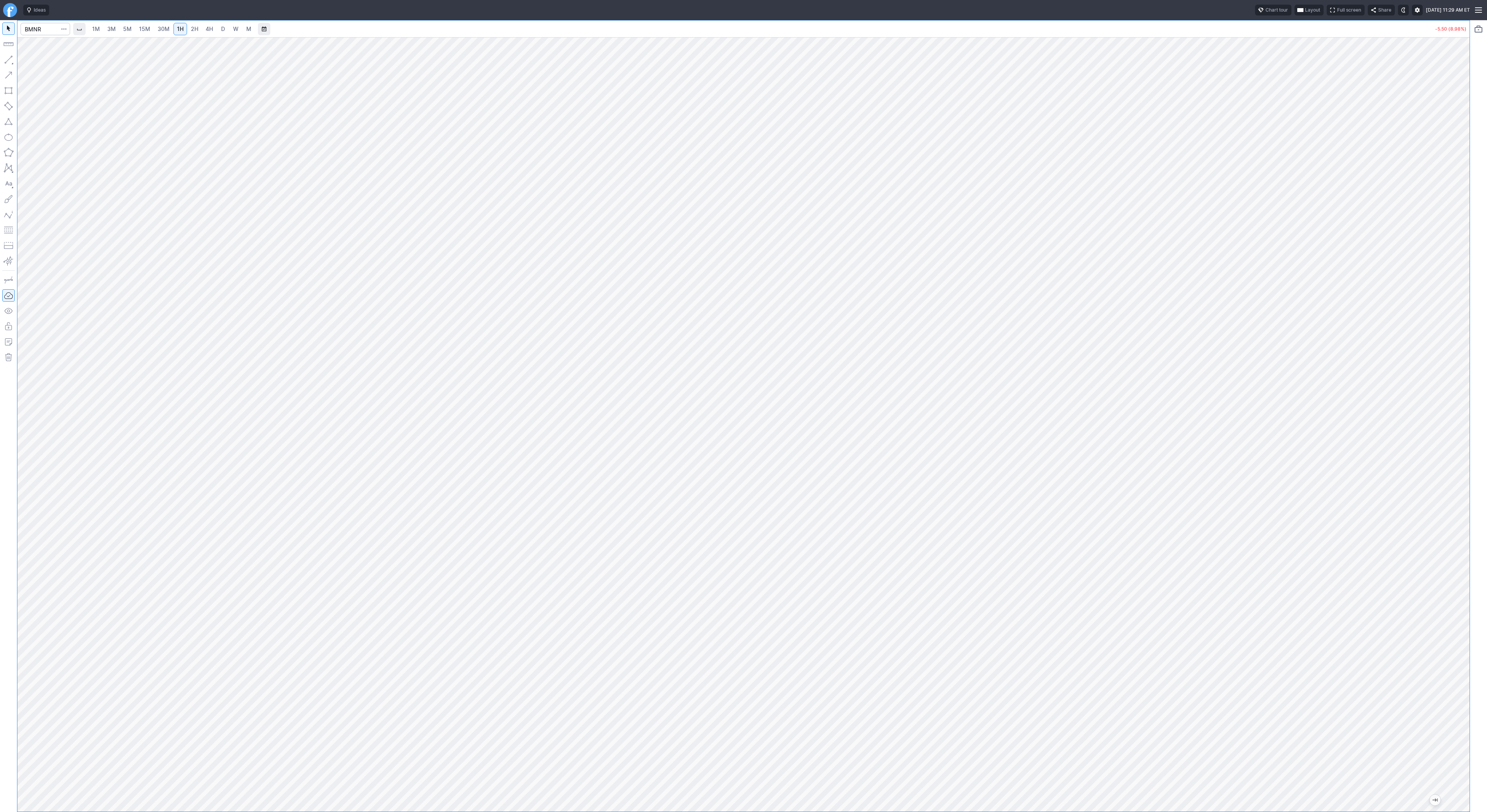
click at [111, 28] on span "3M" at bounding box center [111, 28] width 9 height 6
click at [39, 31] on input "Search" at bounding box center [46, 29] width 50 height 12
type input "eth"
click at [48, 45] on span "ETH" at bounding box center [40, 46] width 25 height 6
click at [36, 31] on input "Search" at bounding box center [46, 29] width 50 height 12
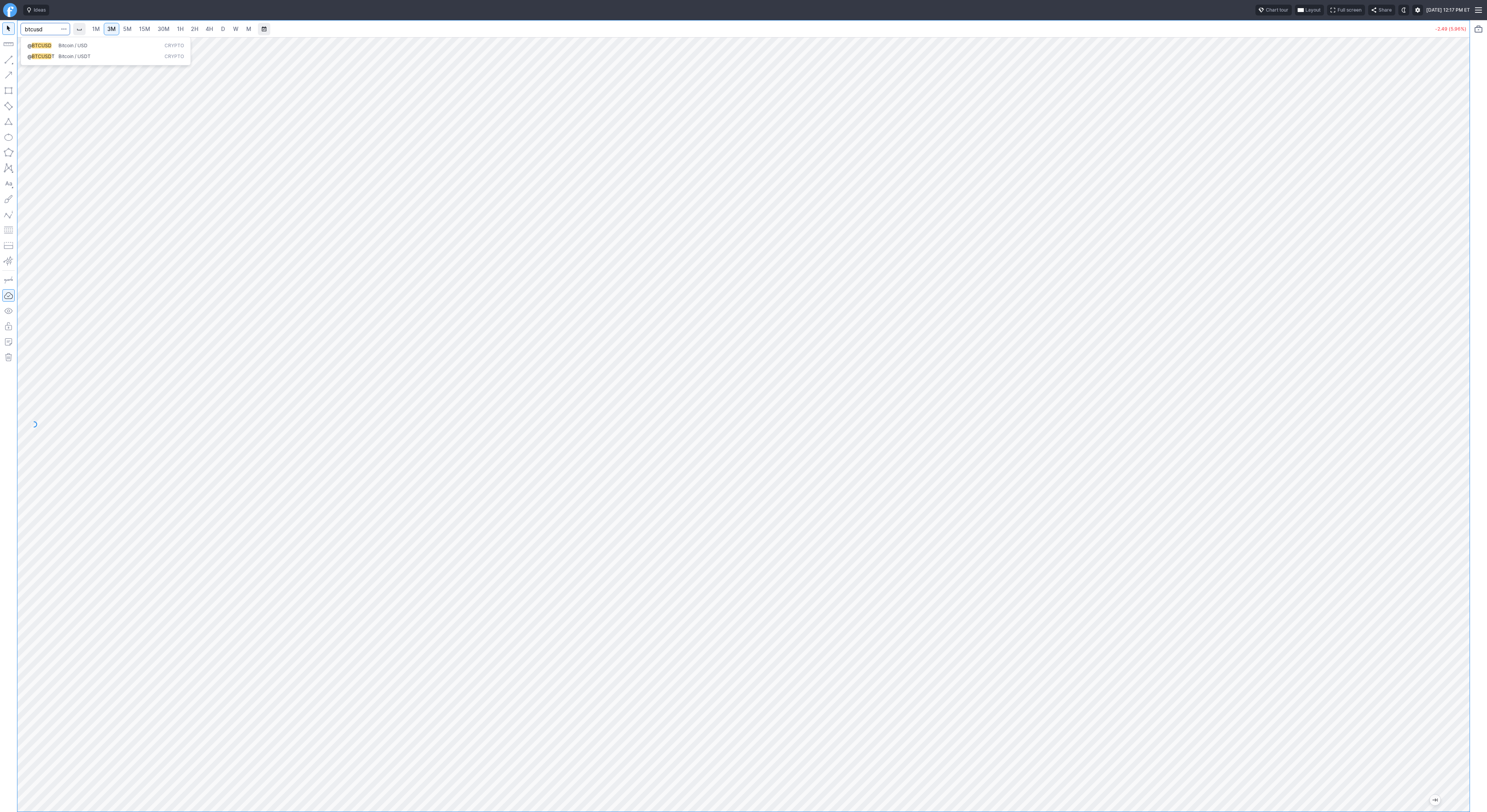
type input "btcusd"
click at [63, 44] on span "Bitcoin / USD" at bounding box center [73, 46] width 29 height 6
click at [222, 28] on span "D" at bounding box center [223, 28] width 4 height 6
click at [1472, 312] on div "1M 3M 5M 15M 30M 1H 2H 4H D W M -2003.30 (1.75%)" at bounding box center [744, 416] width 1487 height 792
click at [31, 29] on input "Search" at bounding box center [46, 29] width 50 height 12
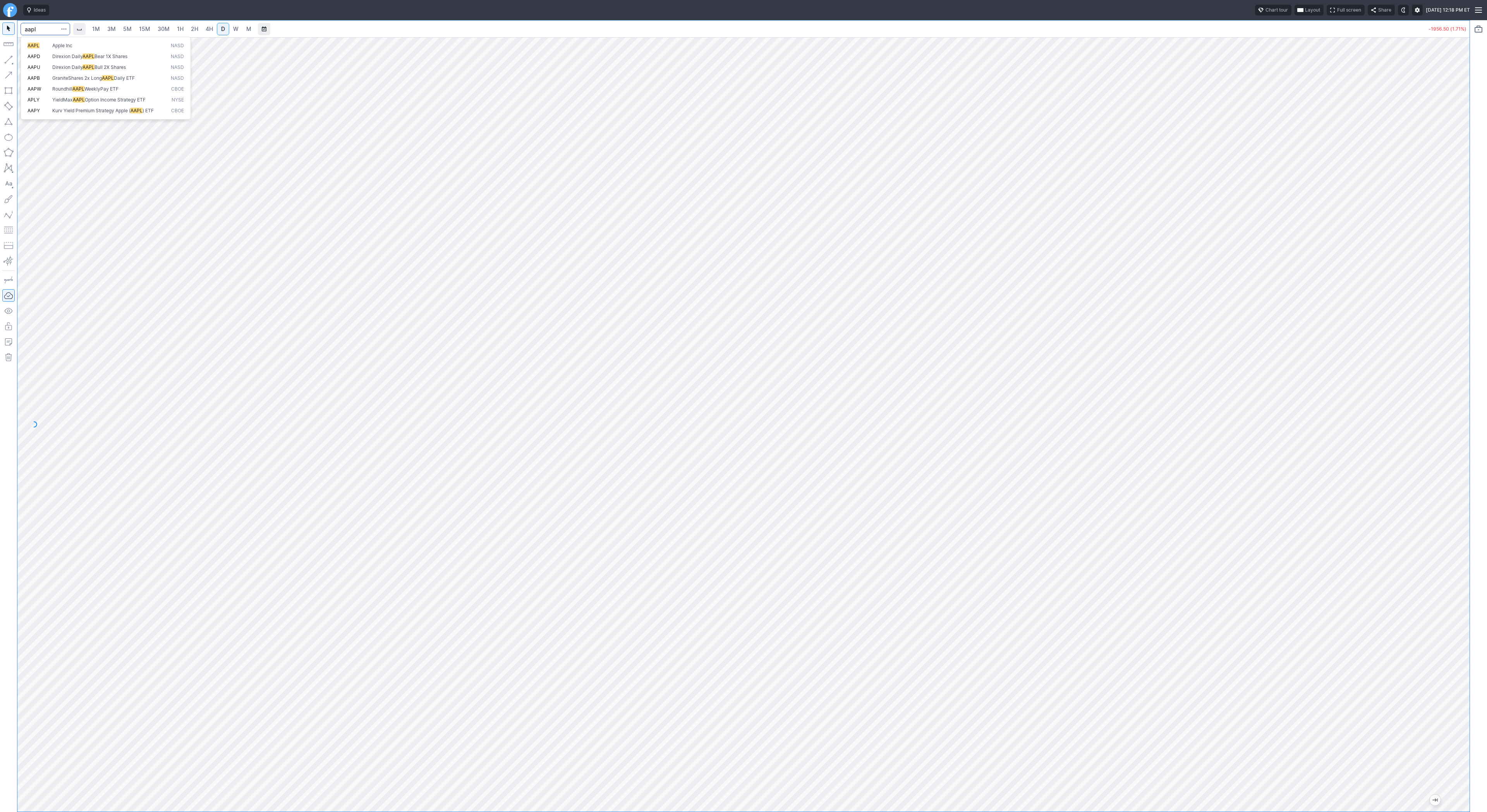
type input "aapl"
click at [33, 30] on input "Search" at bounding box center [46, 29] width 50 height 12
type input "tsla"
click at [9, 196] on div "1M 3M 5M 15M 30M 1H 2H 4H D W M +12.52 (2.94%)" at bounding box center [735, 416] width 1470 height 792
click at [36, 63] on span "Line" at bounding box center [45, 61] width 31 height 8
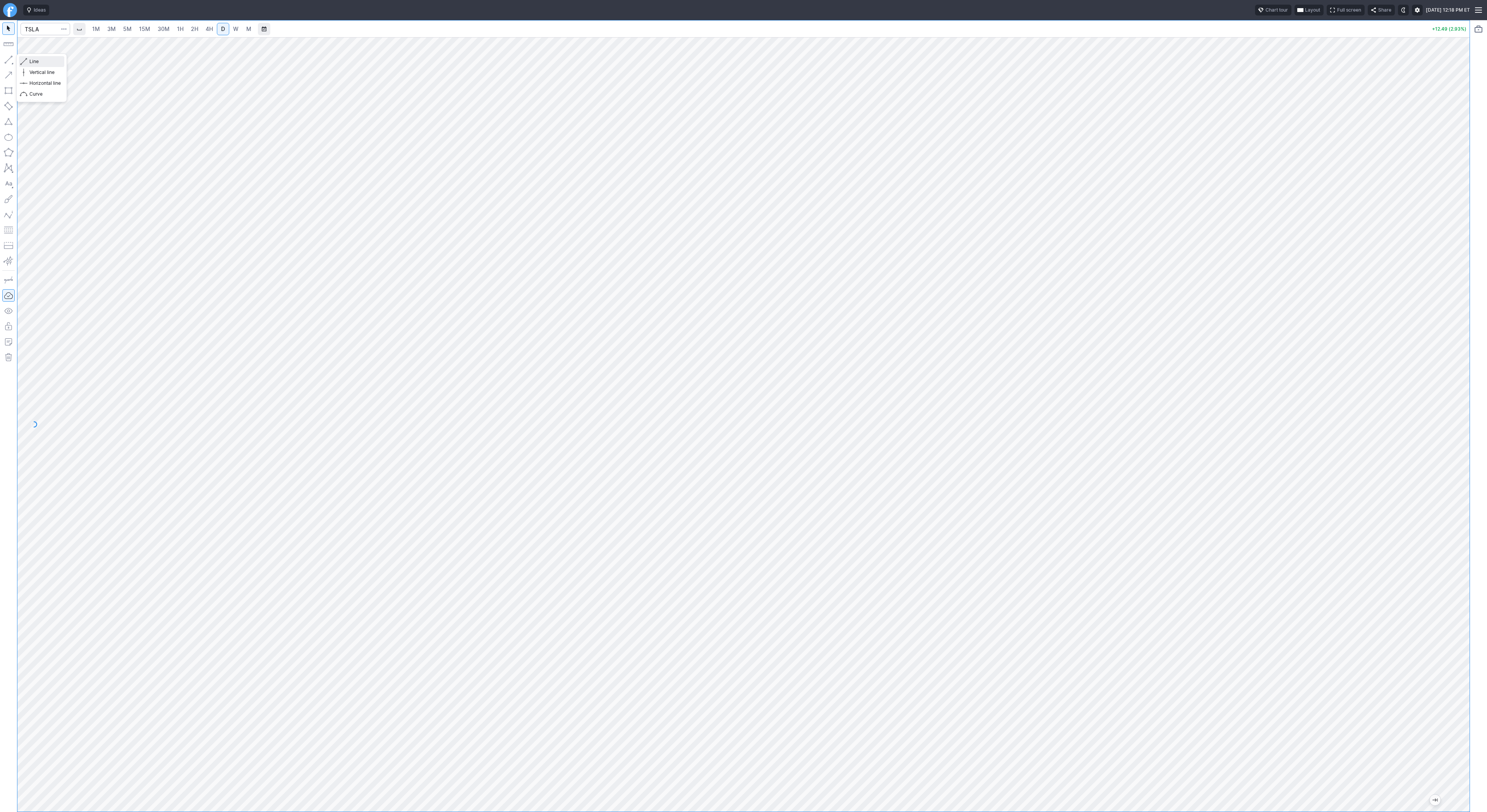
drag, startPoint x: 27, startPoint y: 62, endPoint x: 35, endPoint y: 81, distance: 20.6
click at [27, 63] on button "Line" at bounding box center [42, 61] width 45 height 11
click at [35, 63] on span "Line" at bounding box center [45, 61] width 31 height 8
click at [25, 29] on input "Search" at bounding box center [46, 29] width 50 height 12
type input "eth"
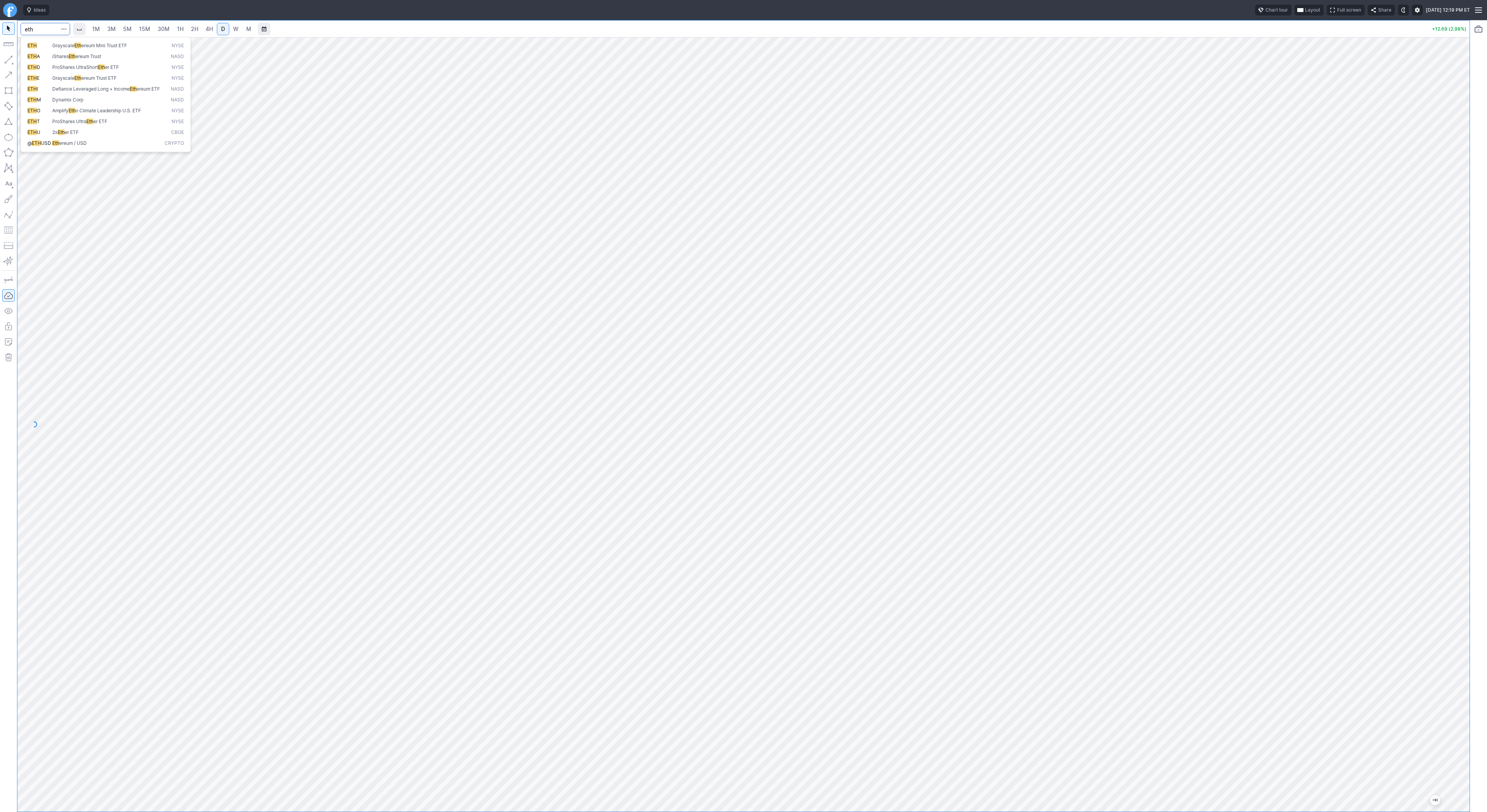
click at [119, 147] on span "Eth ereum / USD" at bounding box center [107, 143] width 113 height 6
drag, startPoint x: 1464, startPoint y: 166, endPoint x: 1460, endPoint y: 257, distance: 91.1
click at [1460, 257] on div at bounding box center [1462, 422] width 16 height 755
click at [117, 32] on link "3M" at bounding box center [111, 29] width 16 height 12
click at [113, 27] on span "3M" at bounding box center [111, 28] width 9 height 6
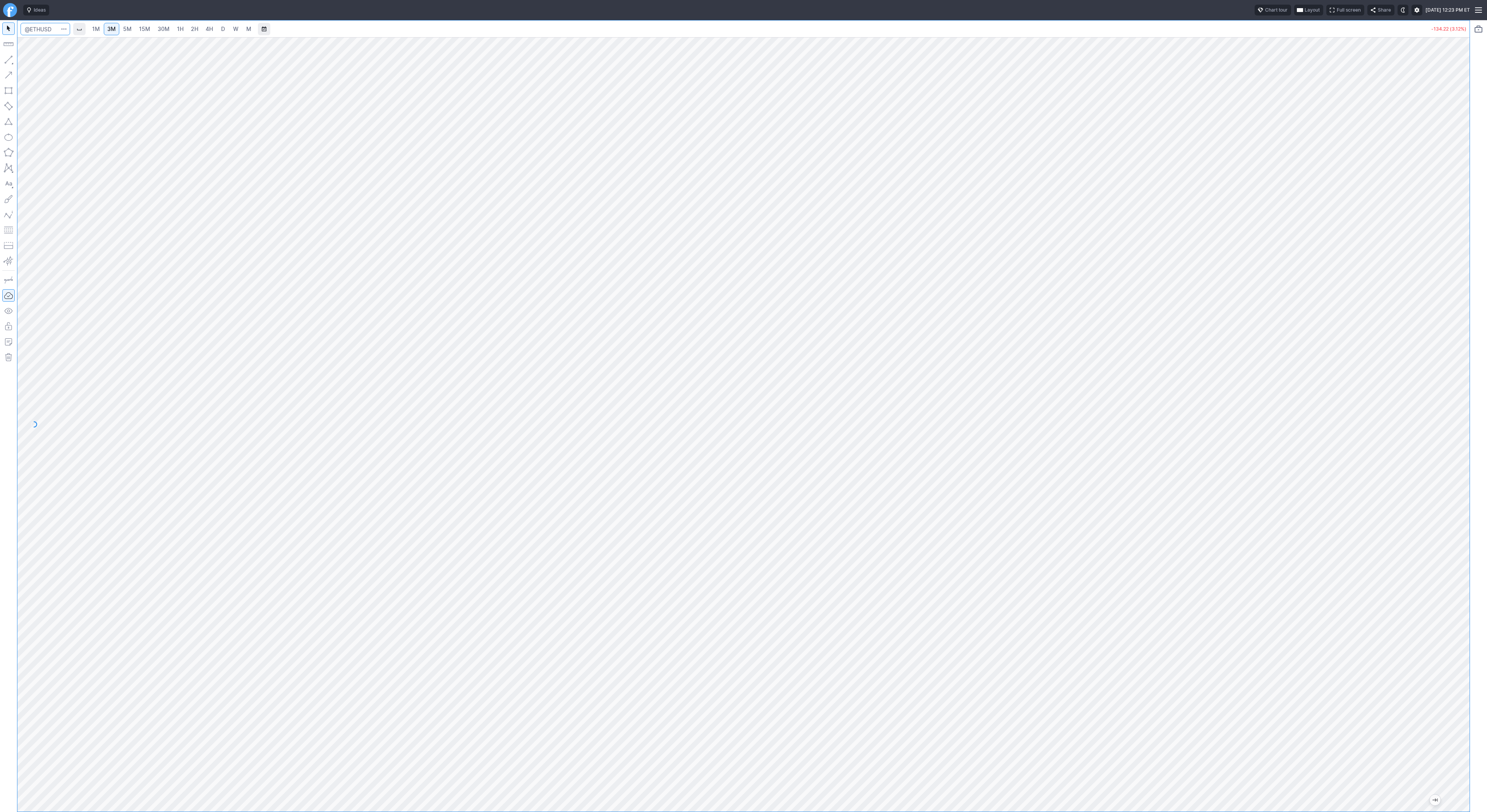
click at [30, 29] on input "Search" at bounding box center [46, 29] width 50 height 12
click at [97, 147] on span "Eth ereum / USD" at bounding box center [107, 143] width 113 height 6
drag, startPoint x: 53, startPoint y: 30, endPoint x: 3, endPoint y: 31, distance: 50.0
click at [3, 31] on div "@ETHUSD 1M 3M 5M 15M 30M 1H 2H 4H D W M -134.22 (3.12%)" at bounding box center [735, 416] width 1470 height 792
type input "gbtc"
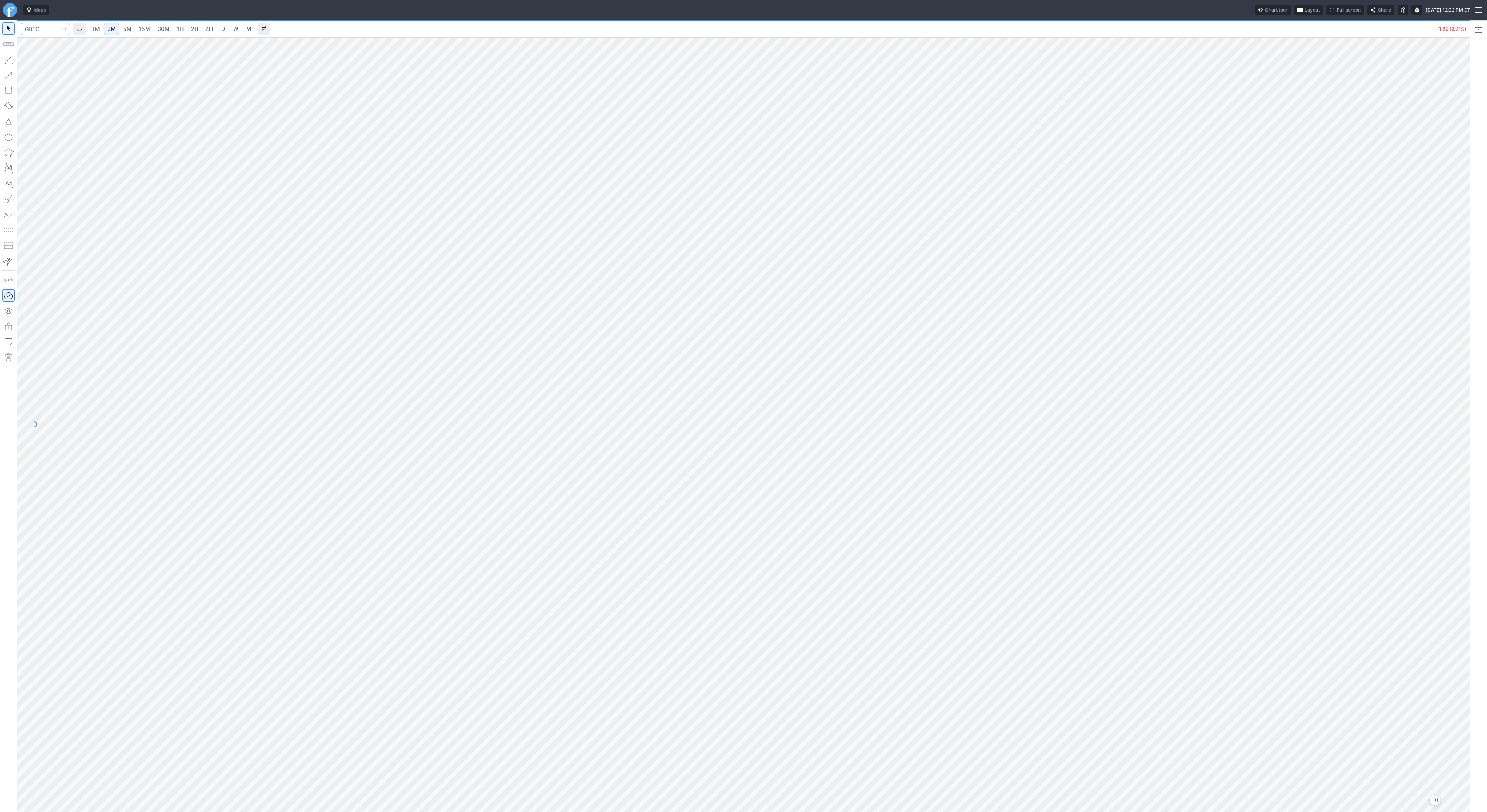
click at [33, 32] on input "Search" at bounding box center [46, 29] width 50 height 12
type input "coin"
click at [43, 26] on input "Search" at bounding box center [46, 29] width 50 height 12
type input "bmnr"
drag, startPoint x: 1467, startPoint y: 433, endPoint x: 1477, endPoint y: 461, distance: 29.7
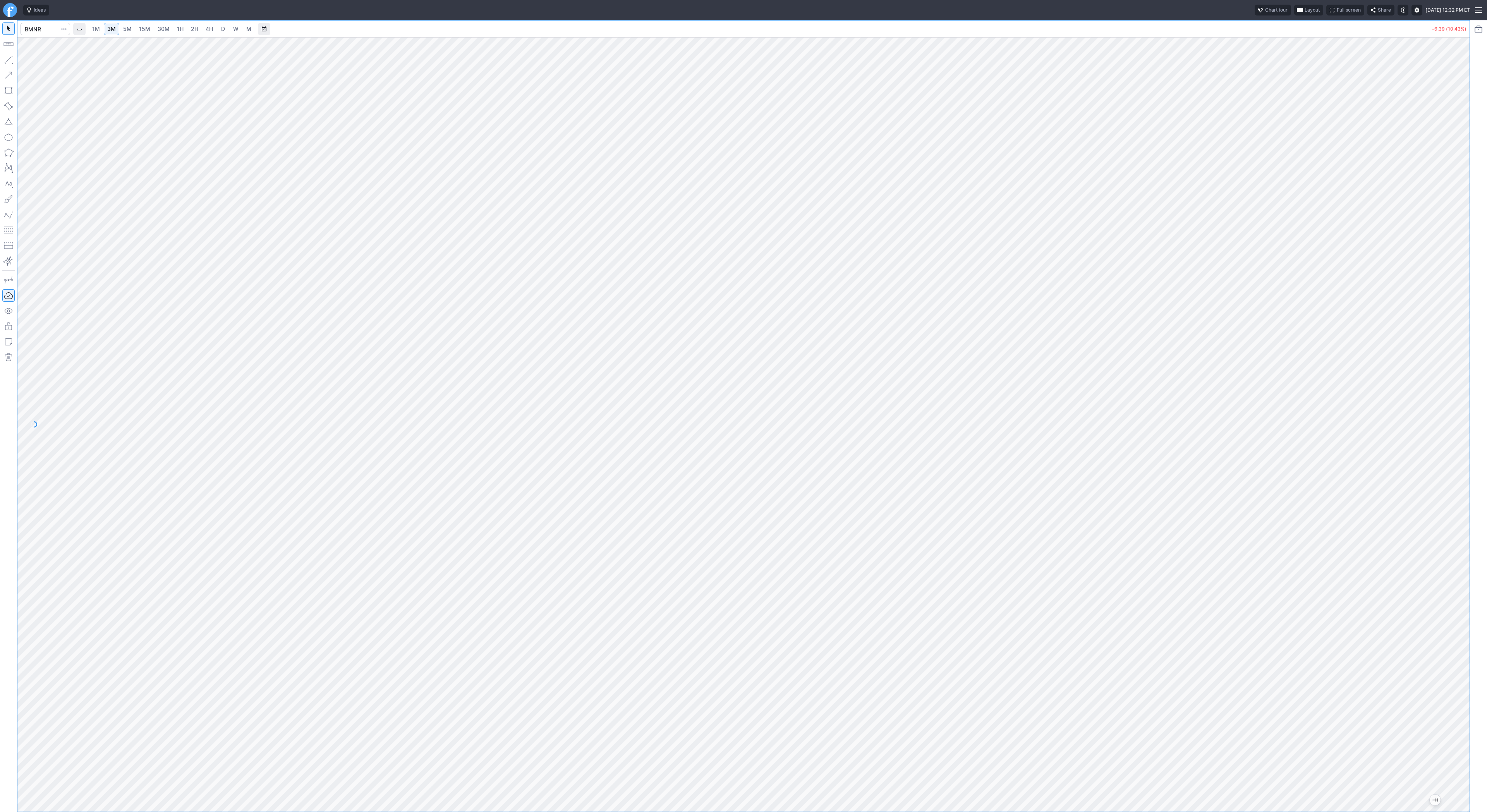
click at [1477, 464] on div "1M 3M 5M 15M 30M 1H 2H 4H D W M -6.39 (10.43%)" at bounding box center [744, 416] width 1487 height 792
click at [184, 31] on link "1H" at bounding box center [180, 29] width 13 height 12
click at [43, 32] on input "Search" at bounding box center [46, 29] width 50 height 12
type input "apld"
click at [212, 30] on link "4H" at bounding box center [209, 29] width 14 height 12
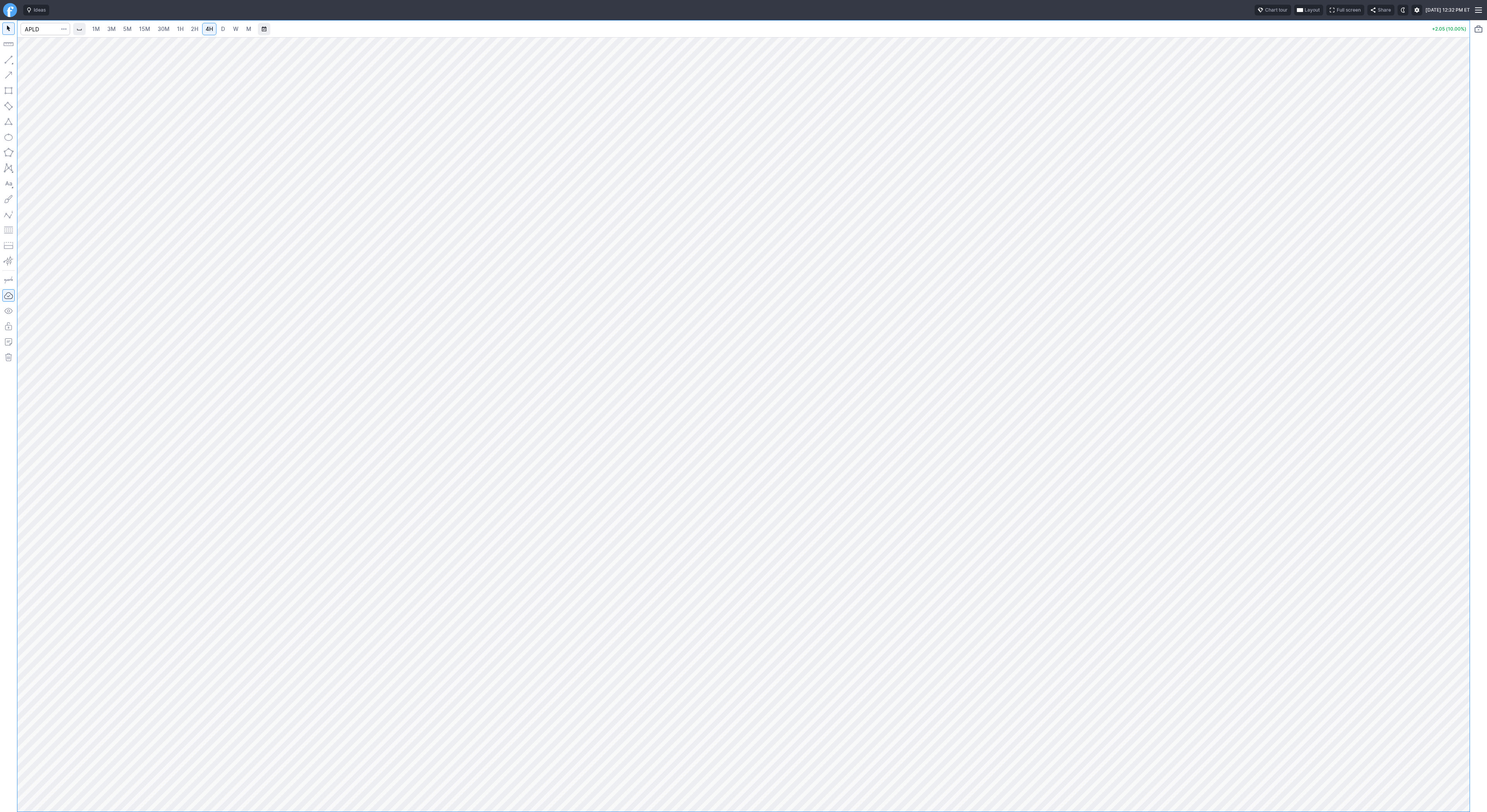
click at [226, 31] on link "D" at bounding box center [223, 29] width 12 height 12
click at [233, 29] on span "W" at bounding box center [236, 28] width 5 height 6
click at [217, 28] on link "D" at bounding box center [223, 29] width 12 height 12
click at [35, 61] on span "Line" at bounding box center [45, 61] width 31 height 8
click at [11, 58] on button "button" at bounding box center [8, 59] width 12 height 12
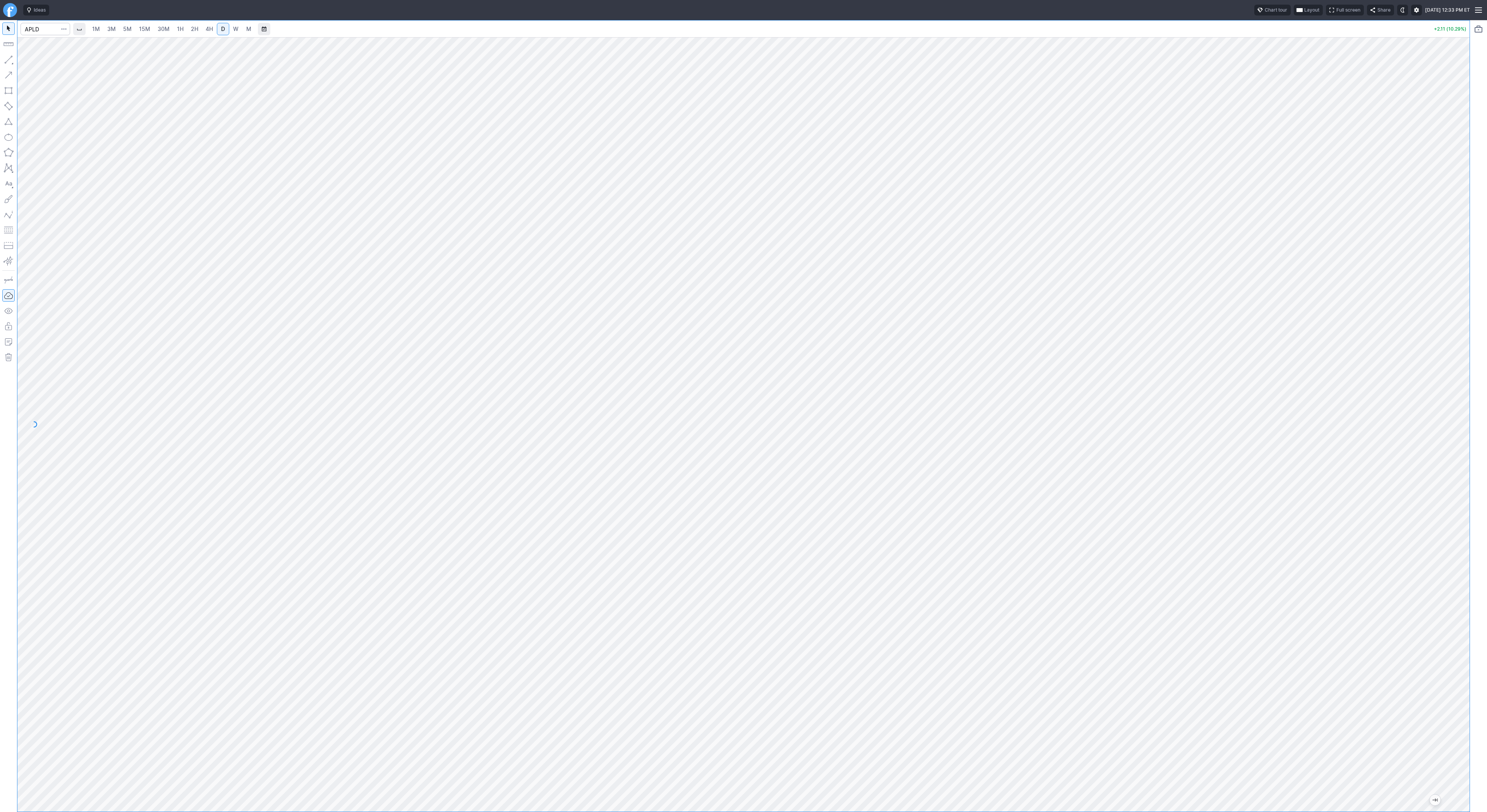
drag, startPoint x: 8, startPoint y: 53, endPoint x: 10, endPoint y: 72, distance: 19.1
click at [8, 54] on div at bounding box center [9, 416] width 17 height 792
click at [28, 59] on button "Line" at bounding box center [42, 61] width 45 height 11
click at [32, 61] on span "Line" at bounding box center [45, 61] width 31 height 8
click at [38, 61] on span "Line" at bounding box center [45, 61] width 31 height 8
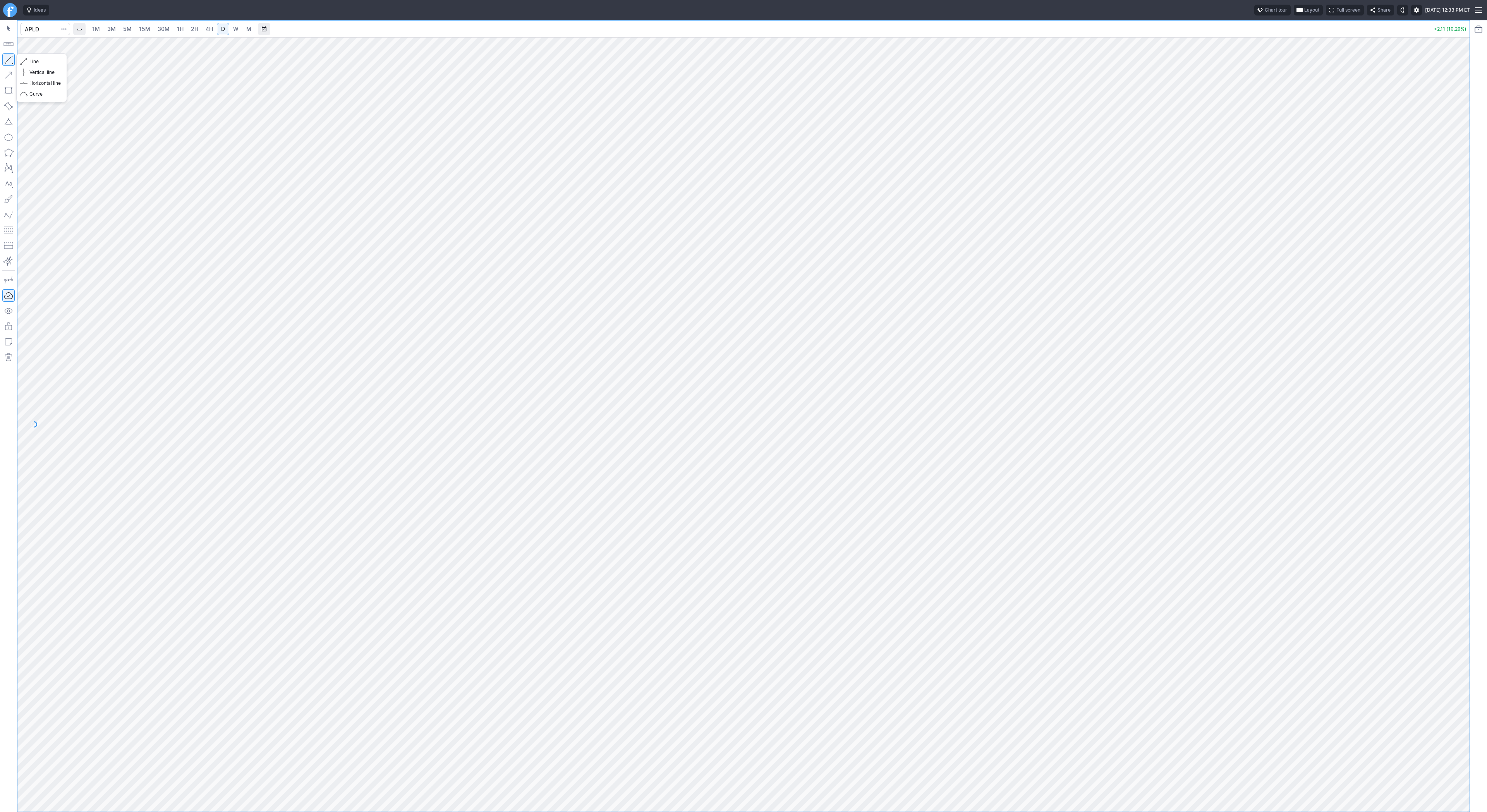
click at [11, 61] on button "button" at bounding box center [8, 59] width 12 height 12
click at [39, 63] on span "Line" at bounding box center [45, 61] width 31 height 8
click at [33, 63] on span "Line" at bounding box center [45, 61] width 31 height 8
click at [35, 32] on input "Search" at bounding box center [46, 29] width 50 height 12
type input "biti"
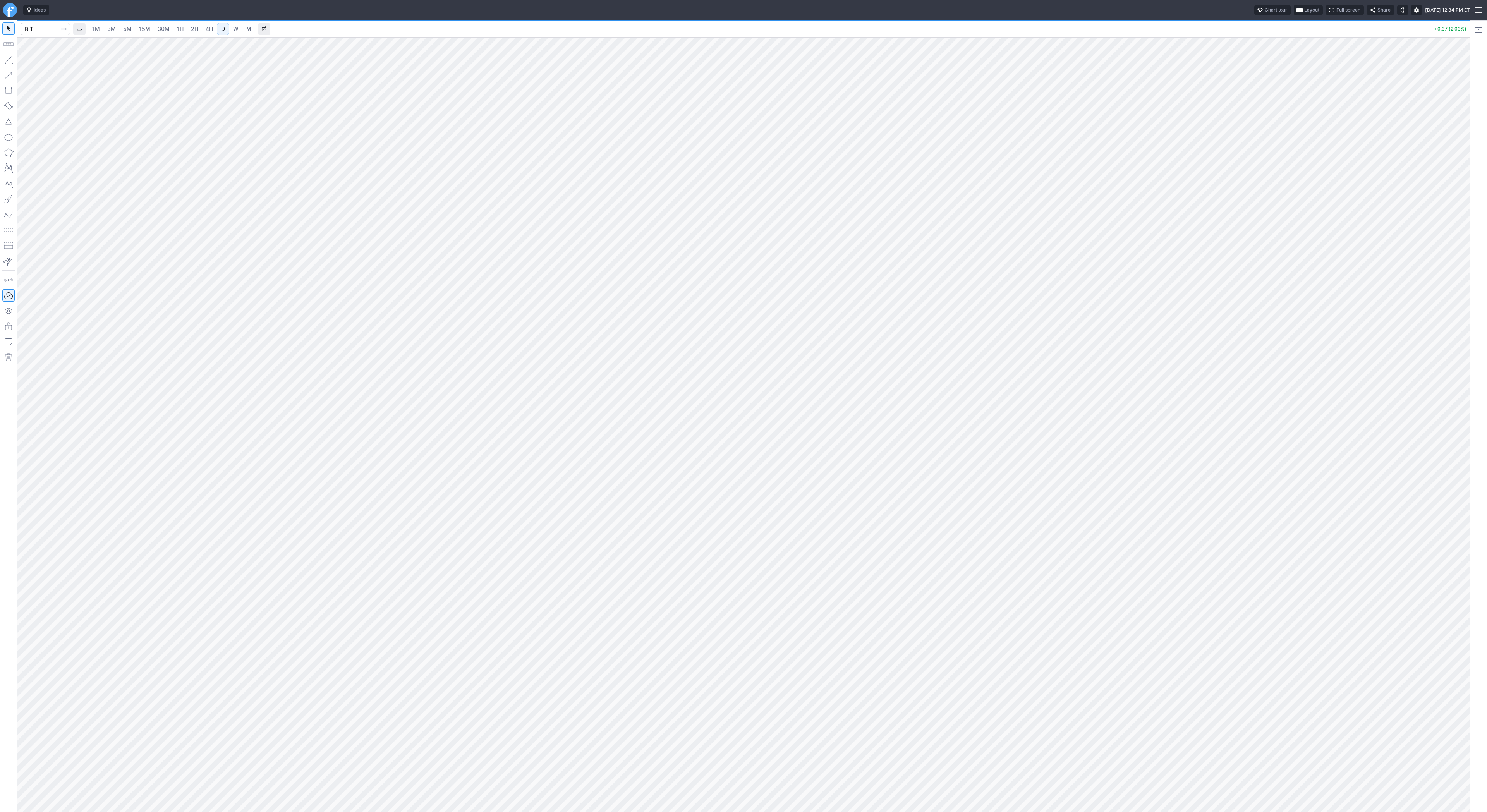
click at [128, 28] on span "5M" at bounding box center [127, 28] width 9 height 6
click at [167, 23] on link "30M" at bounding box center [163, 29] width 19 height 12
click at [39, 26] on input "Search" at bounding box center [46, 29] width 50 height 12
type input "btcusd"
click at [56, 43] on span "@ BTCUSD Bitcoin / USD Crypto" at bounding box center [106, 46] width 159 height 6
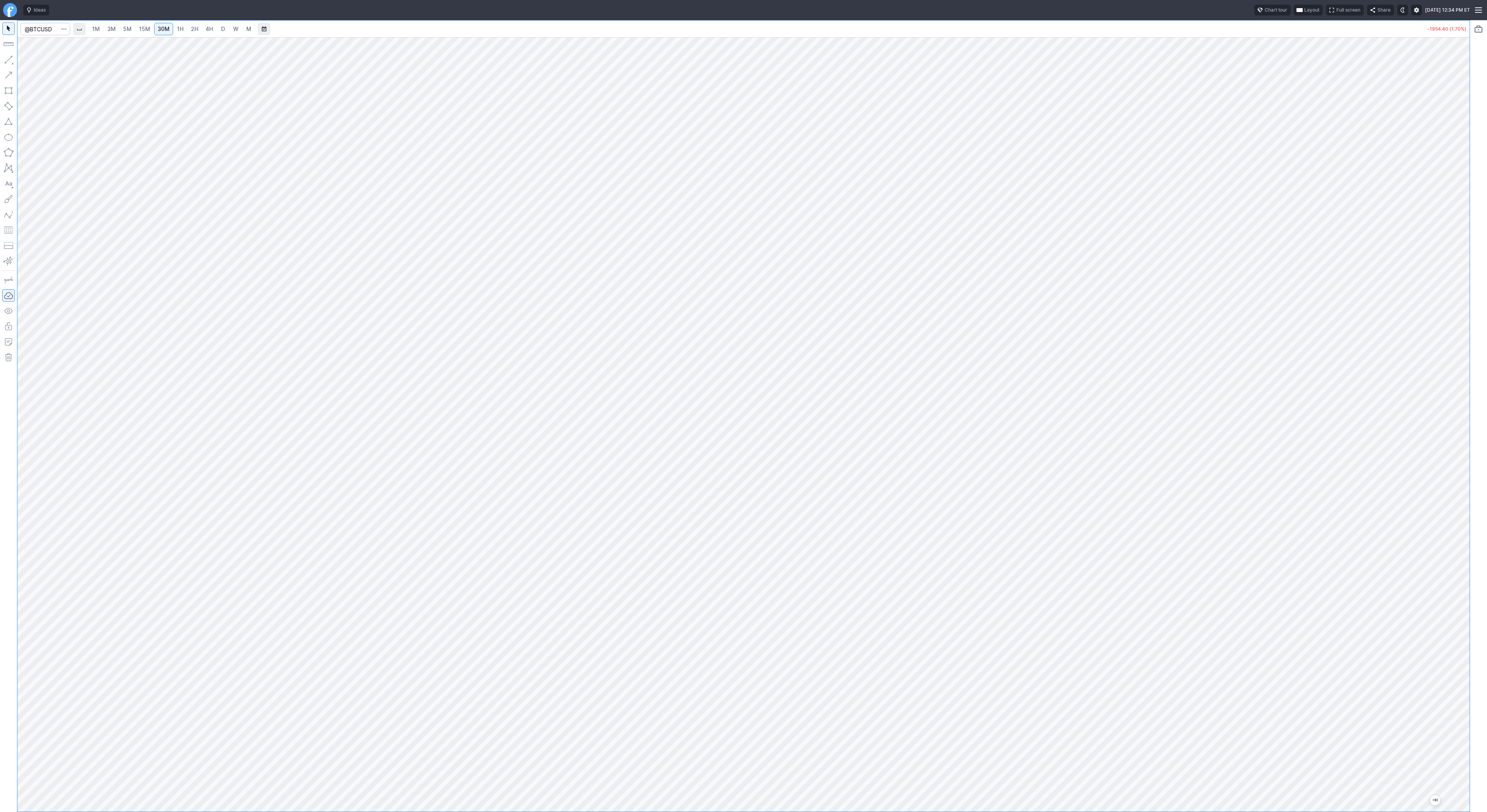
click at [225, 28] on link "D" at bounding box center [223, 29] width 12 height 12
click at [47, 30] on input "Search" at bounding box center [46, 29] width 50 height 12
type input "eth"
click at [88, 147] on span "Eth ereum / USD" at bounding box center [107, 143] width 113 height 6
click at [119, 25] on link "5M" at bounding box center [127, 29] width 16 height 12
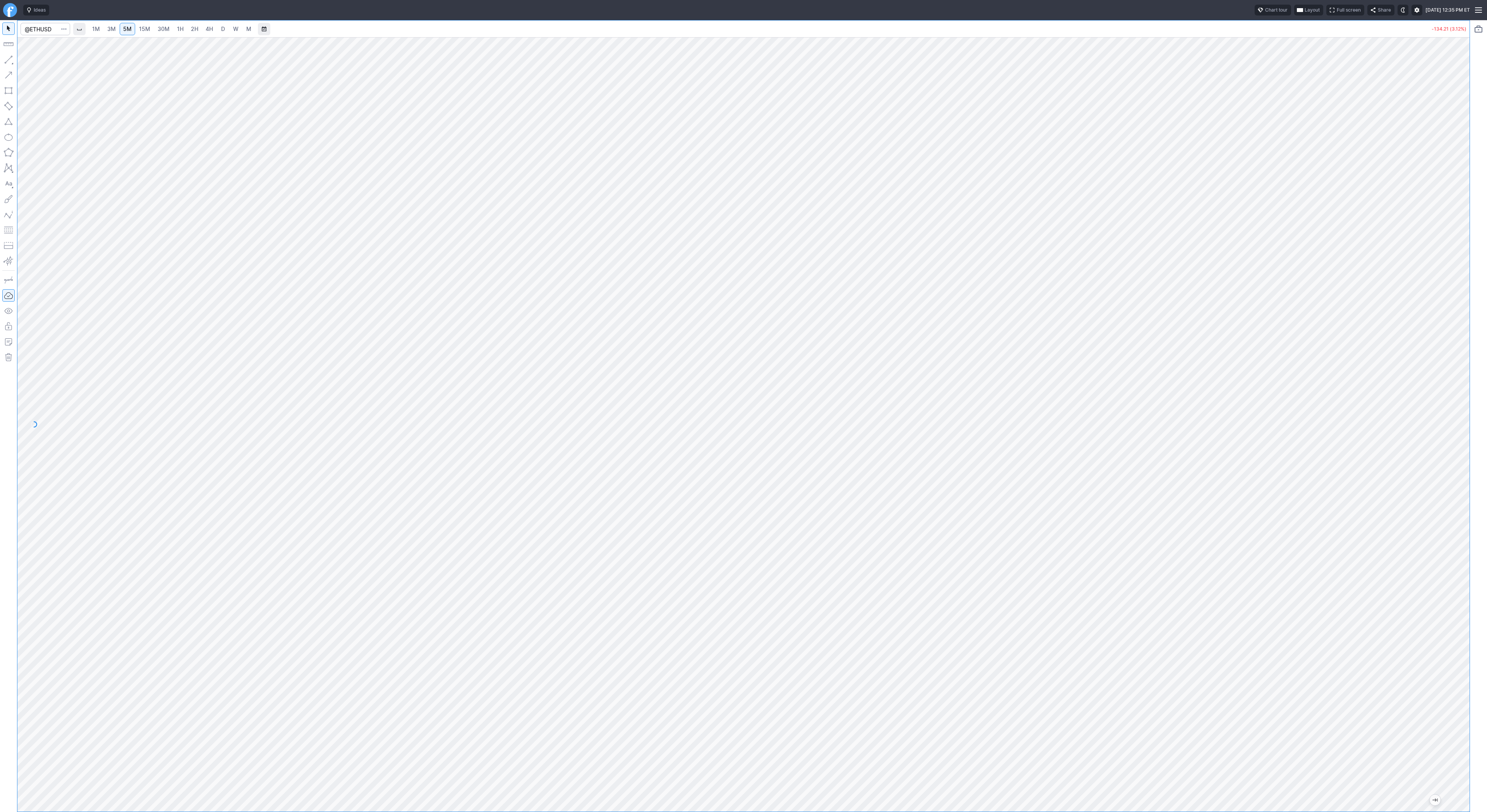
click at [221, 32] on span "D" at bounding box center [223, 28] width 4 height 6
click at [169, 22] on div "1M 3M 5M 15M 30M 1H 2H 4H D W M" at bounding box center [171, 29] width 167 height 14
click at [167, 30] on span "30M" at bounding box center [163, 28] width 12 height 6
click at [202, 31] on link "4H" at bounding box center [209, 29] width 14 height 12
click at [46, 27] on input "Search" at bounding box center [46, 29] width 50 height 12
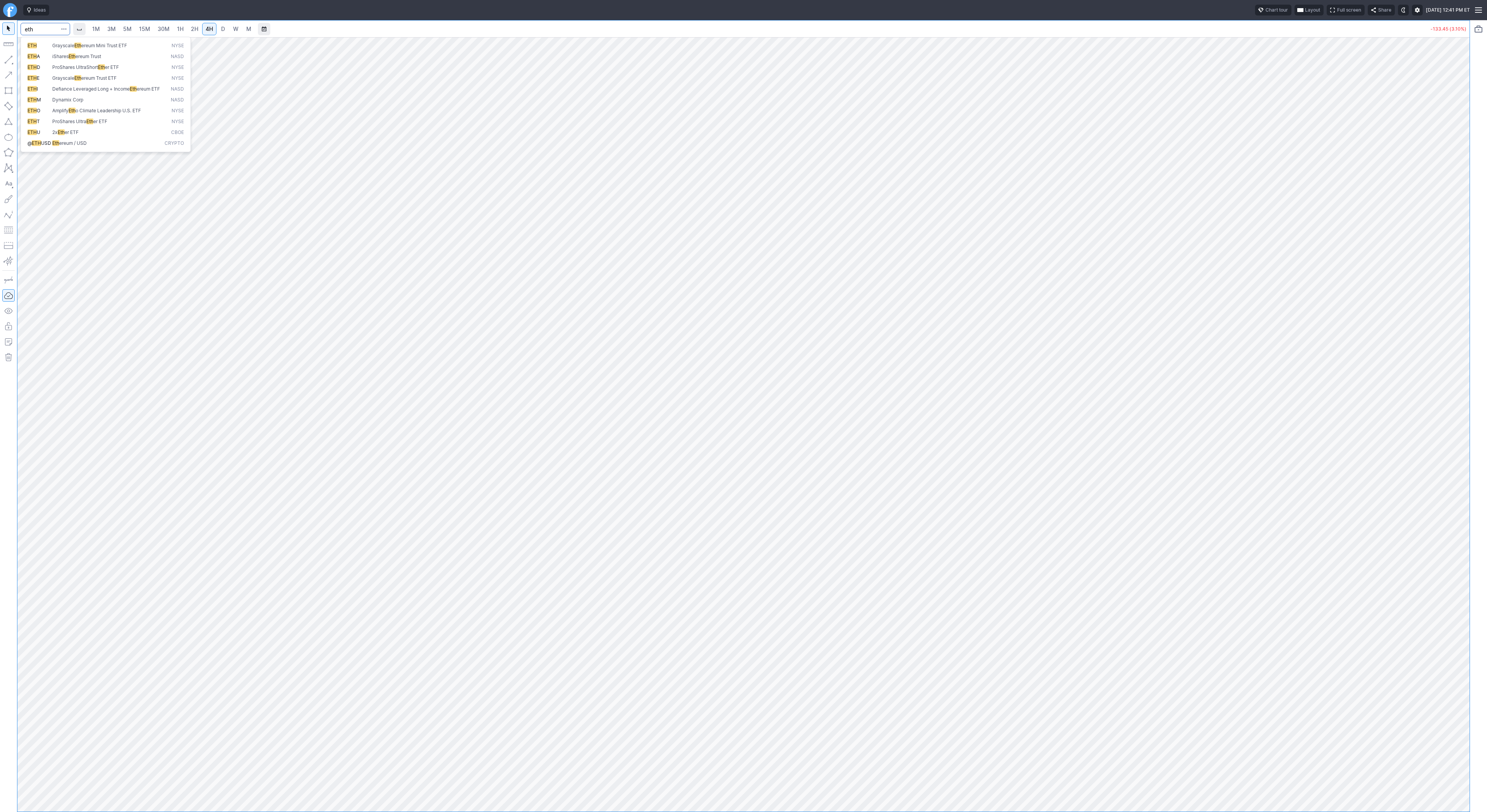
click at [139, 149] on button "@ ETH USD Eth ereum / USD Crypto" at bounding box center [106, 143] width 163 height 11
click at [35, 58] on span "Line" at bounding box center [45, 61] width 31 height 8
drag, startPoint x: 30, startPoint y: 61, endPoint x: 48, endPoint y: 98, distance: 41.1
click at [31, 61] on span "Line" at bounding box center [45, 61] width 31 height 8
click at [36, 63] on span "Line" at bounding box center [45, 61] width 31 height 8
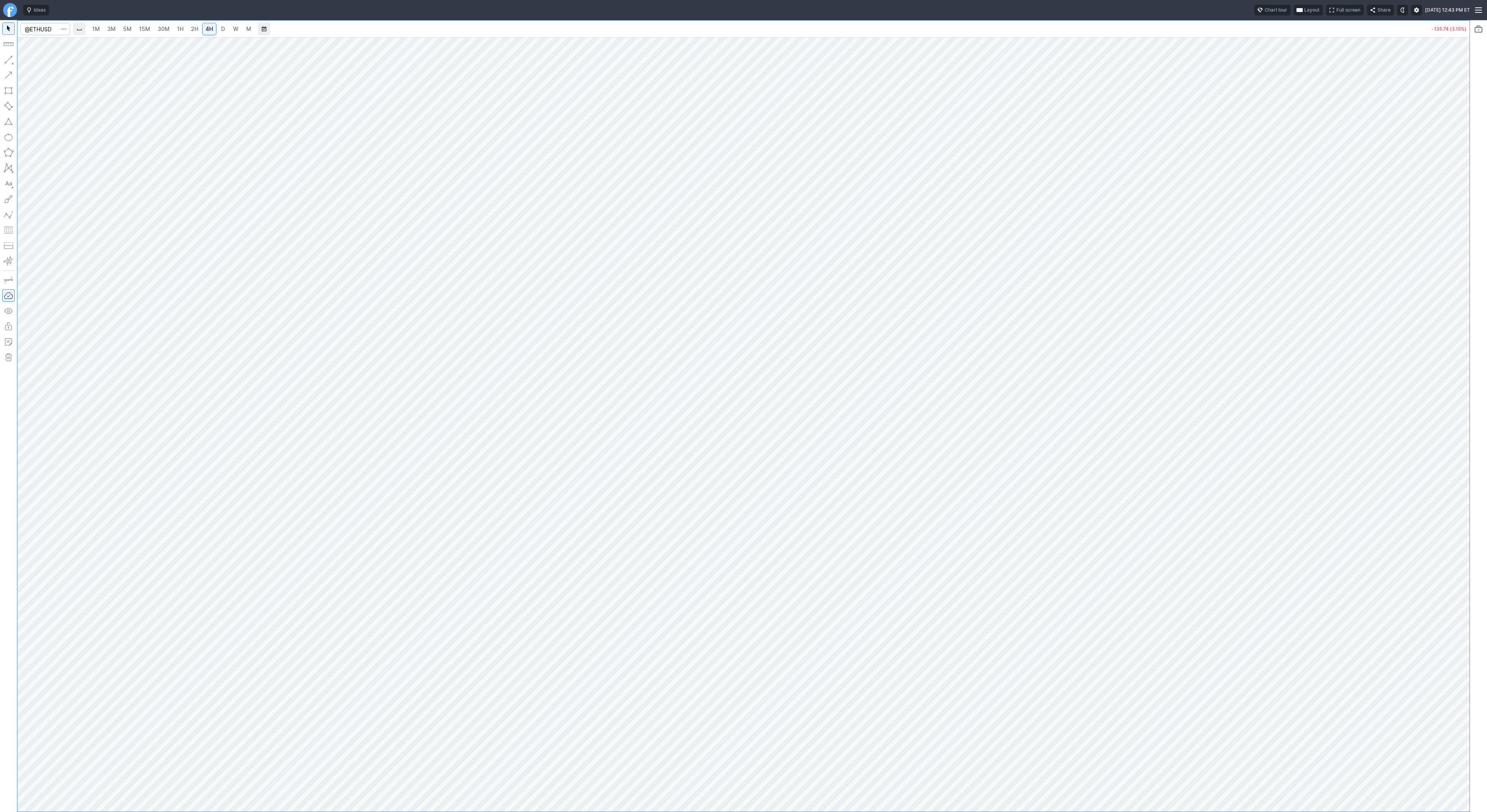
click at [12, 59] on button "button" at bounding box center [8, 59] width 12 height 12
click at [11, 62] on button "button" at bounding box center [8, 59] width 12 height 12
click at [11, 59] on button "button" at bounding box center [8, 59] width 12 height 12
drag, startPoint x: 1462, startPoint y: 156, endPoint x: 1458, endPoint y: 202, distance: 46.2
click at [1458, 202] on div at bounding box center [1462, 422] width 16 height 755
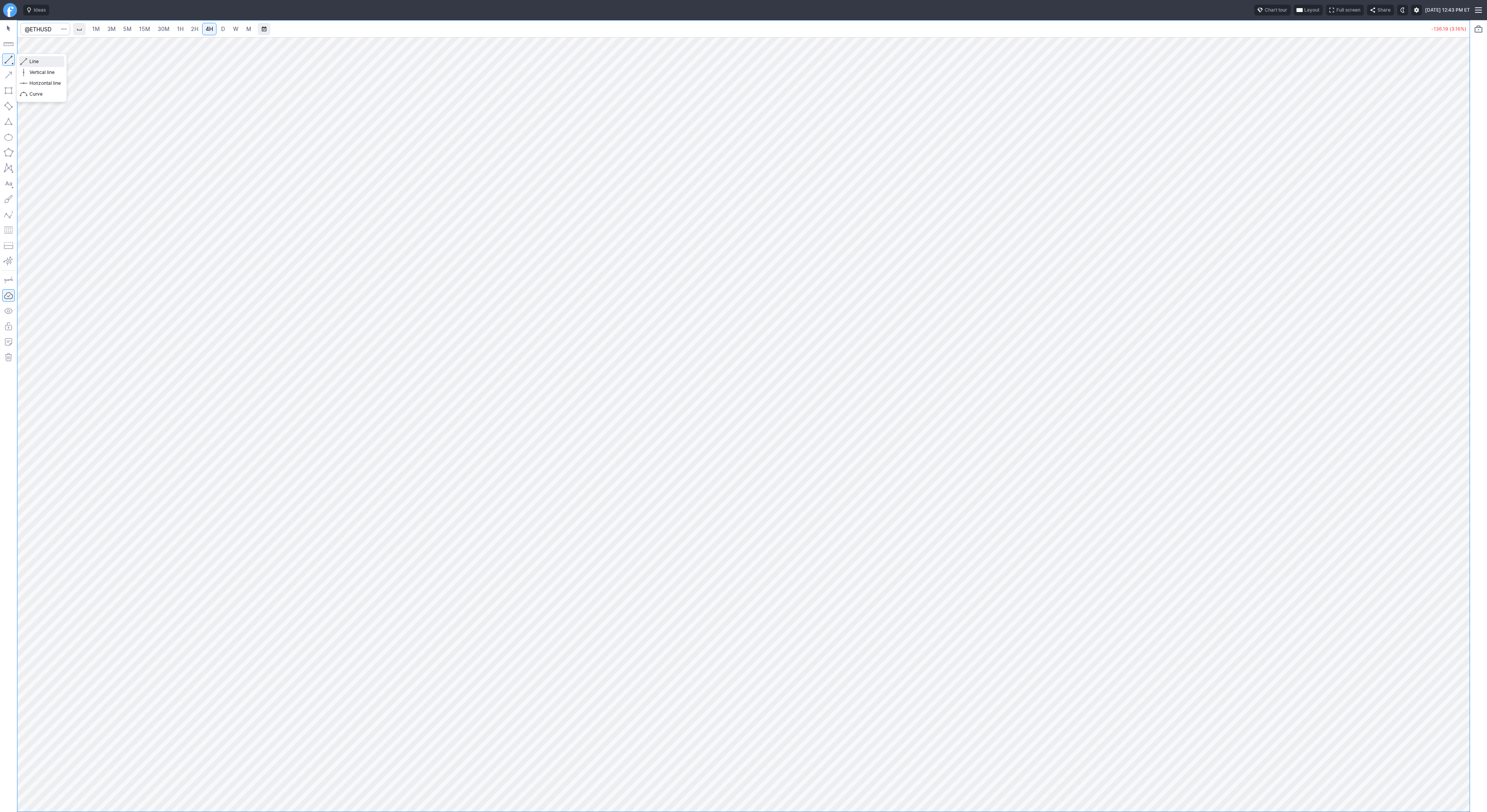
click at [38, 61] on span "Line" at bounding box center [45, 61] width 31 height 8
click at [5, 57] on button "button" at bounding box center [8, 59] width 12 height 12
drag, startPoint x: 1464, startPoint y: 328, endPoint x: 1459, endPoint y: 323, distance: 7.1
click at [1464, 329] on div at bounding box center [1462, 422] width 16 height 755
click at [31, 63] on span "Line" at bounding box center [45, 61] width 31 height 8
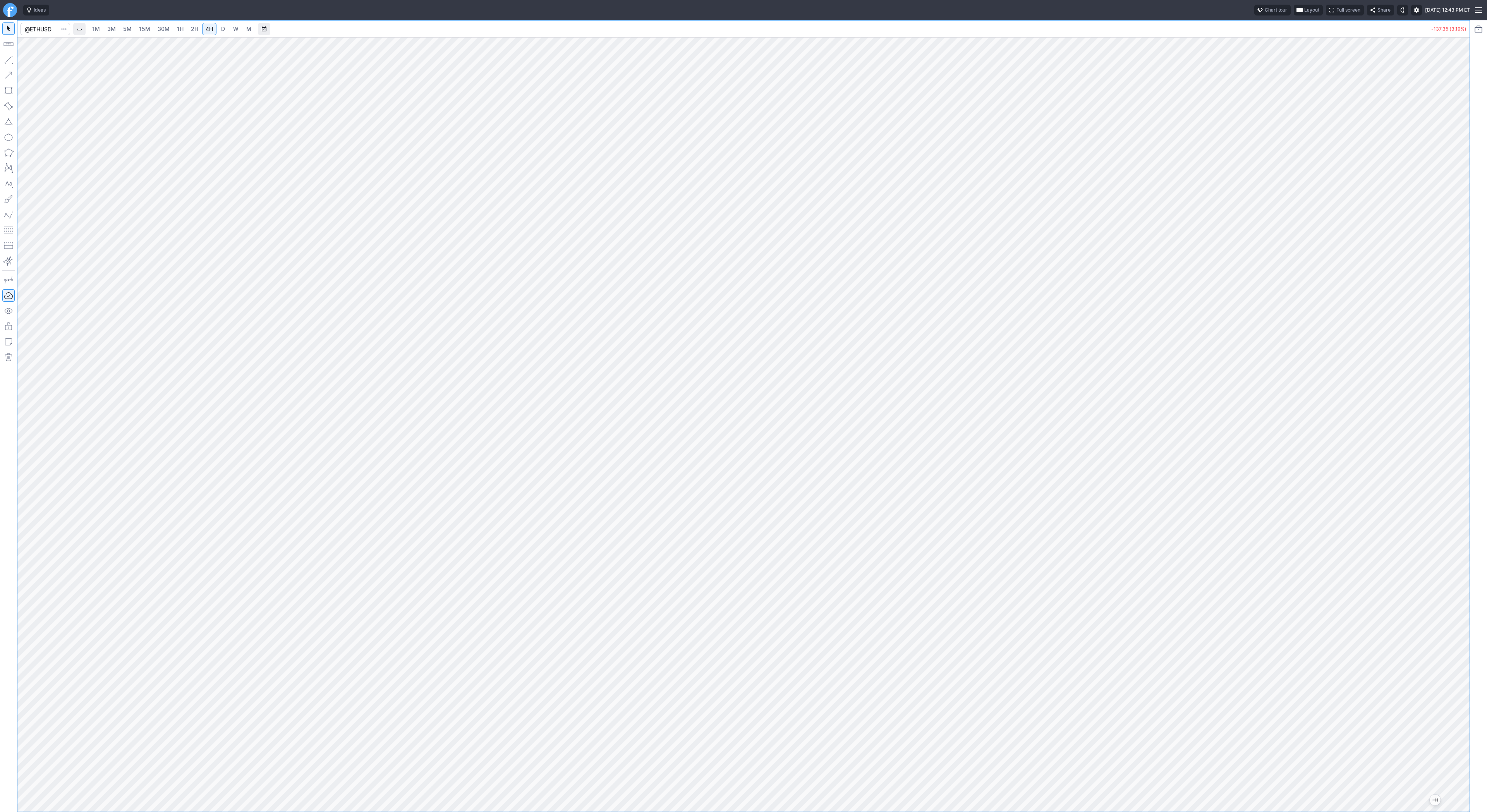
drag, startPoint x: 1466, startPoint y: 212, endPoint x: 1463, endPoint y: 246, distance: 34.1
click at [1463, 246] on div at bounding box center [1462, 422] width 16 height 755
click at [35, 63] on span "Line" at bounding box center [45, 61] width 31 height 8
click at [49, 29] on input "@ETHUSD" at bounding box center [46, 29] width 50 height 12
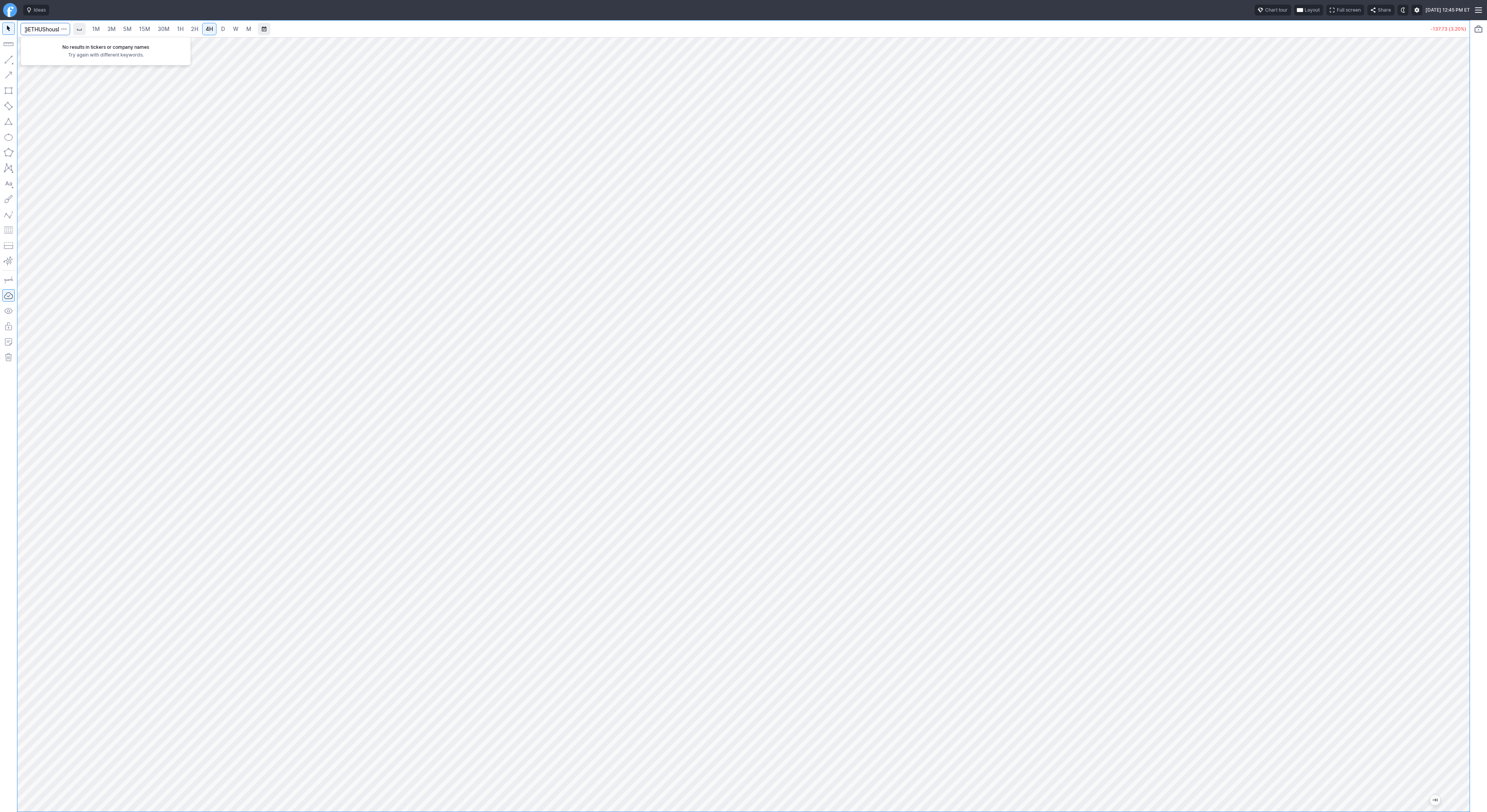
type input "@ETHUShousD"
type input "hous"
click at [224, 25] on span "D" at bounding box center [223, 29] width 5 height 8
click at [5, 57] on button "button" at bounding box center [8, 59] width 12 height 12
click at [47, 63] on span "Line" at bounding box center [45, 61] width 31 height 8
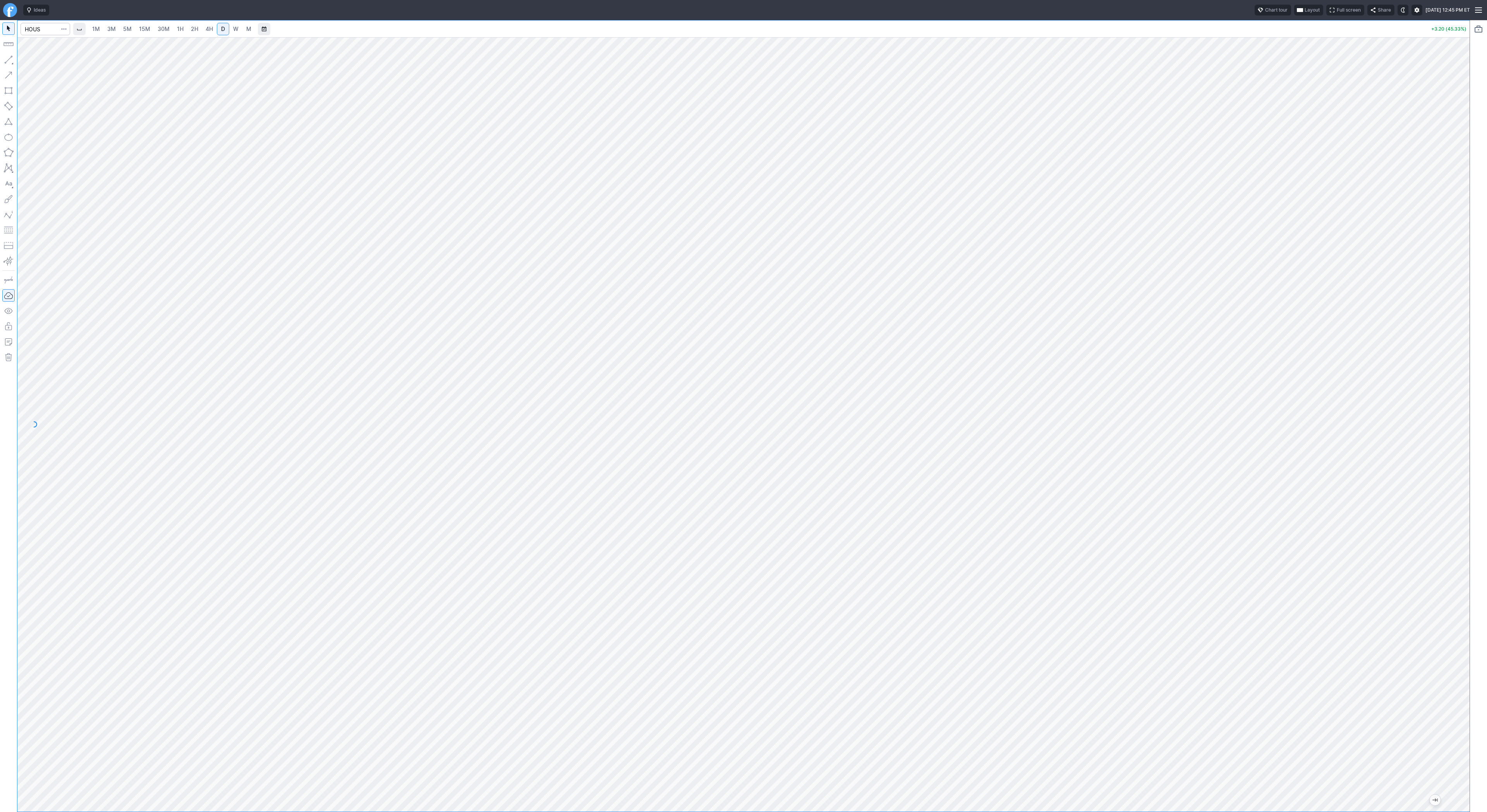
click at [8, 61] on button "button" at bounding box center [8, 59] width 12 height 12
click at [38, 66] on button "Line" at bounding box center [42, 61] width 45 height 11
click at [119, 29] on link "5M" at bounding box center [127, 29] width 16 height 12
click at [38, 29] on input "Search" at bounding box center [46, 29] width 50 height 12
type input "betr"
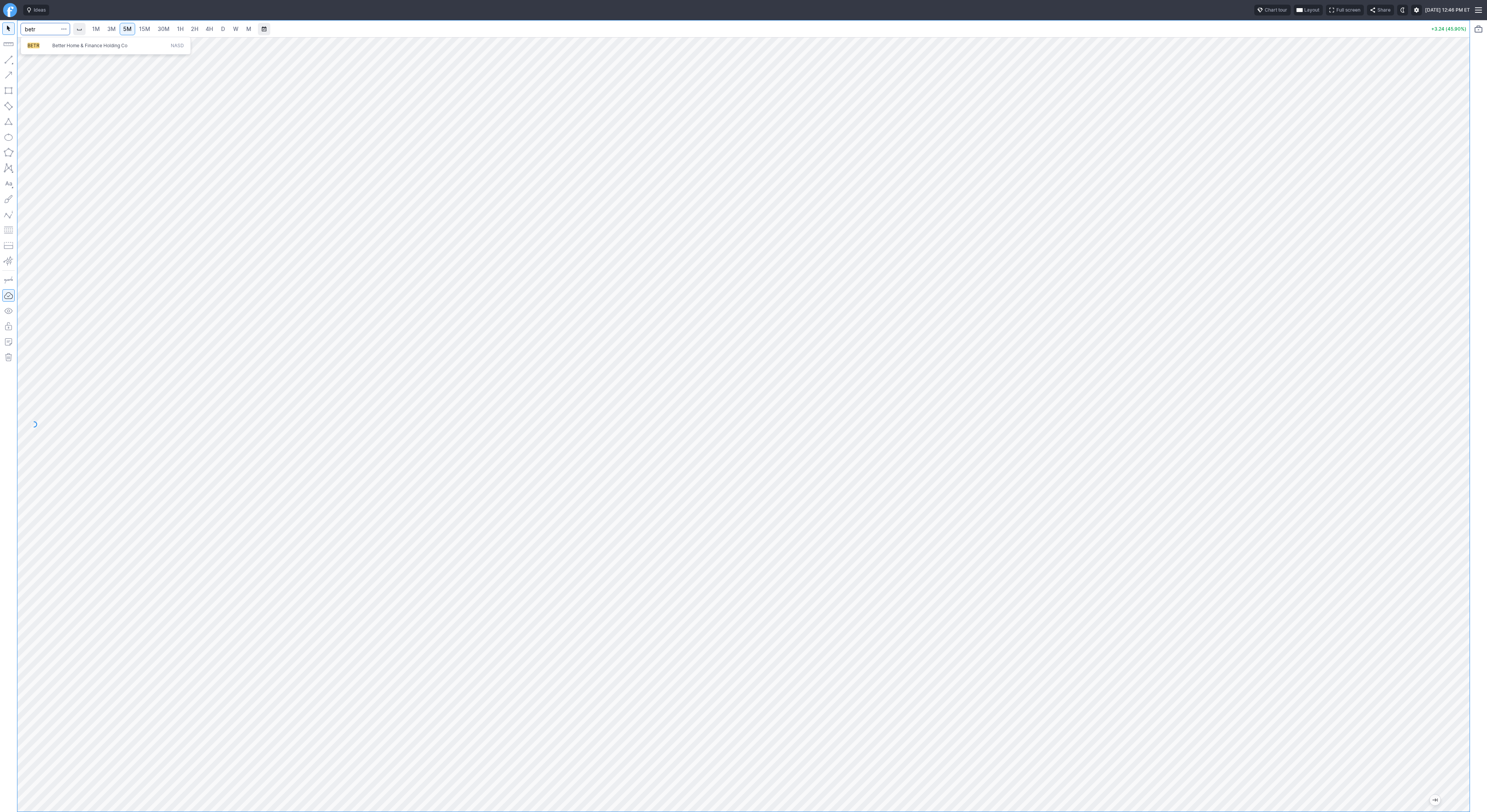
click at [34, 49] on button "BETR Better Home & Finance Holding Co NASD" at bounding box center [106, 46] width 163 height 11
click at [221, 29] on span "D" at bounding box center [223, 28] width 4 height 6
click at [213, 30] on link "4H" at bounding box center [209, 29] width 14 height 12
click at [221, 29] on span "D" at bounding box center [223, 28] width 4 height 6
click at [35, 61] on span "Line" at bounding box center [45, 61] width 31 height 8
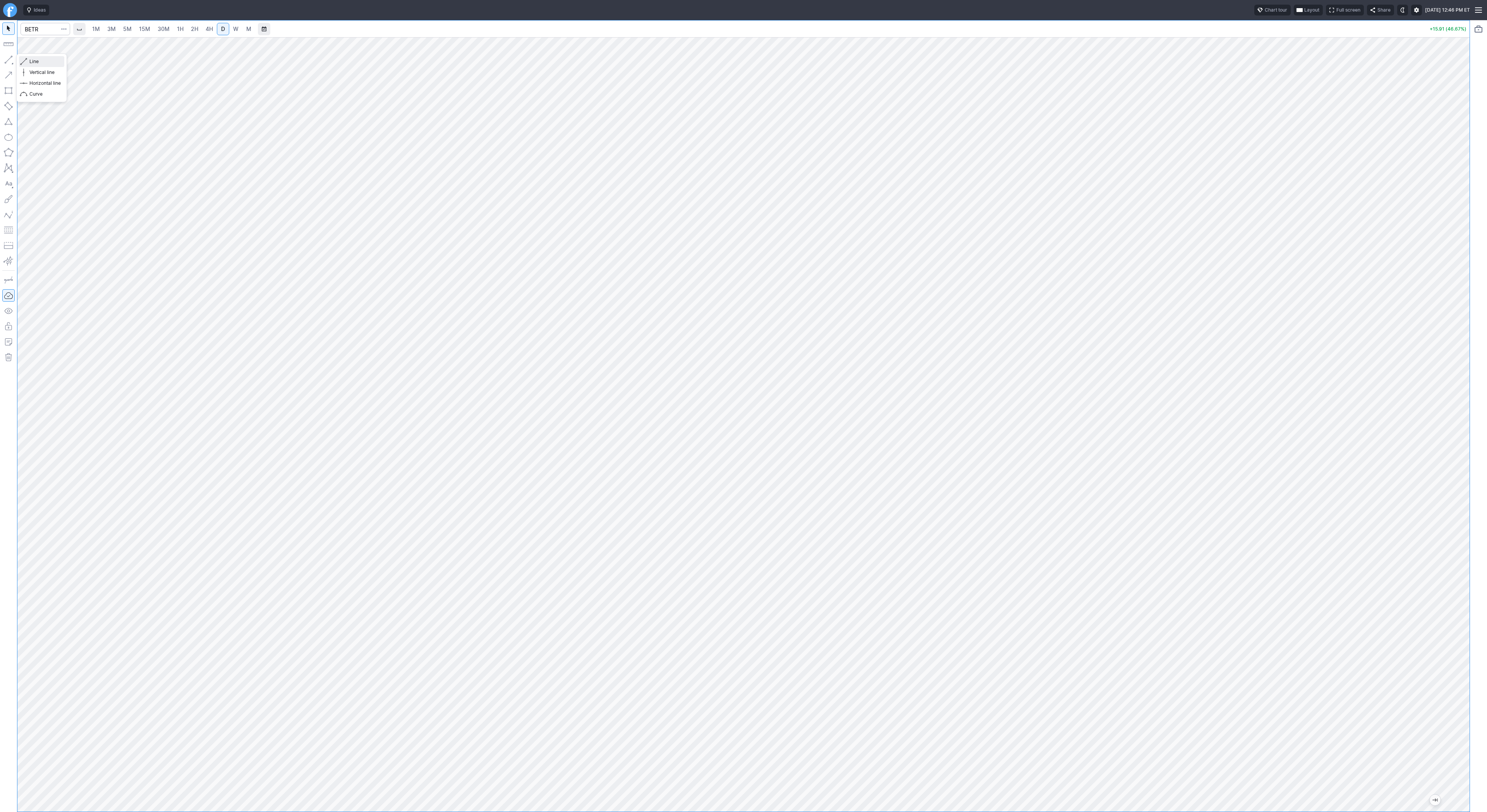
drag, startPoint x: 25, startPoint y: 57, endPoint x: 55, endPoint y: 101, distance: 53.3
click at [25, 57] on span "button" at bounding box center [25, 61] width 5 height 11
click at [6, 57] on button "button" at bounding box center [8, 59] width 12 height 12
click at [25, 59] on span "button" at bounding box center [25, 61] width 5 height 11
click at [6, 57] on button "button" at bounding box center [8, 59] width 12 height 12
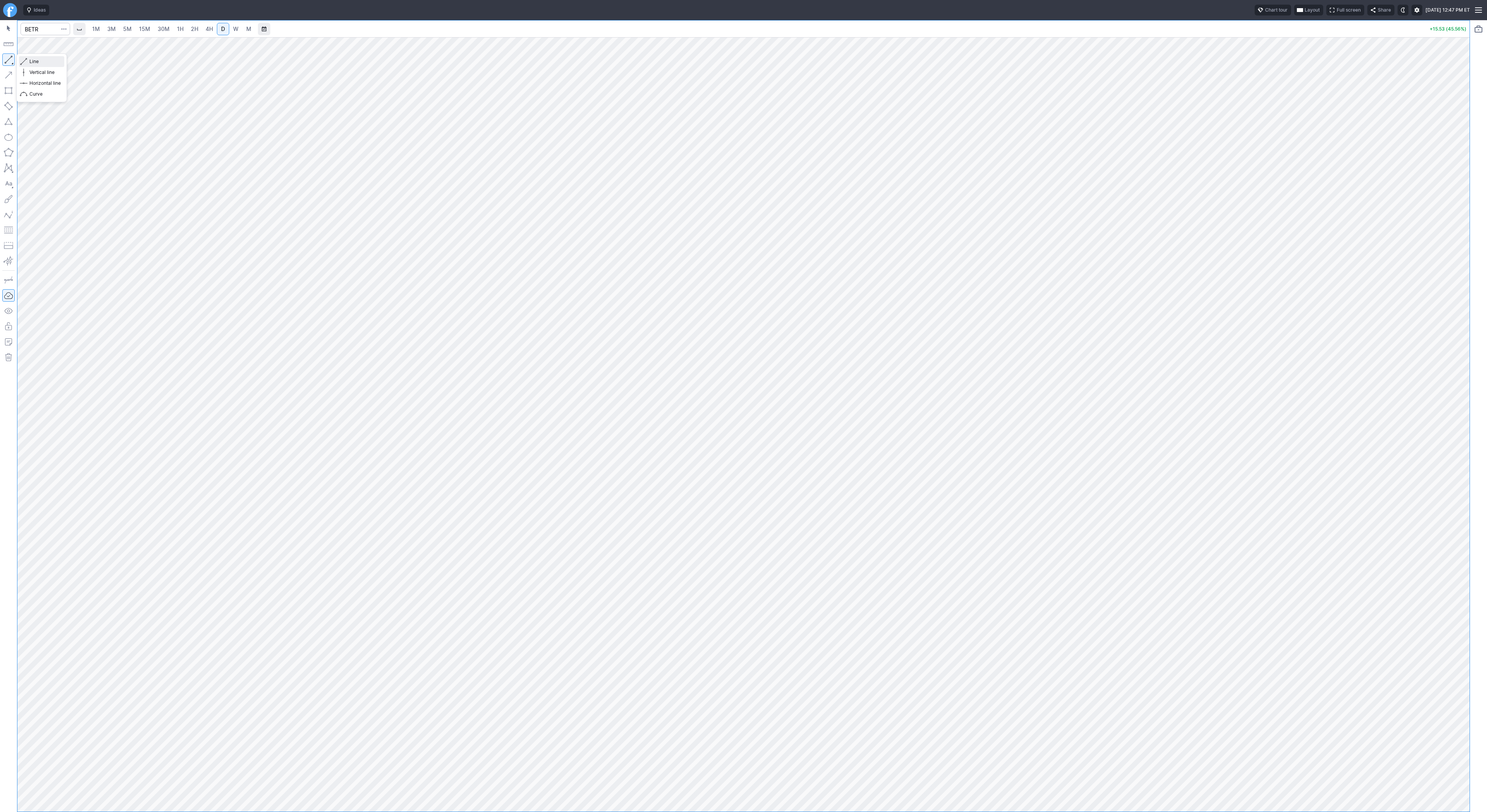
click at [27, 57] on span "button" at bounding box center [25, 61] width 5 height 11
click at [12, 58] on button "button" at bounding box center [8, 59] width 12 height 12
click at [1451, 320] on div at bounding box center [744, 424] width 1452 height 774
drag, startPoint x: 38, startPoint y: 62, endPoint x: 45, endPoint y: 77, distance: 16.6
click at [38, 63] on span "Line" at bounding box center [45, 61] width 31 height 8
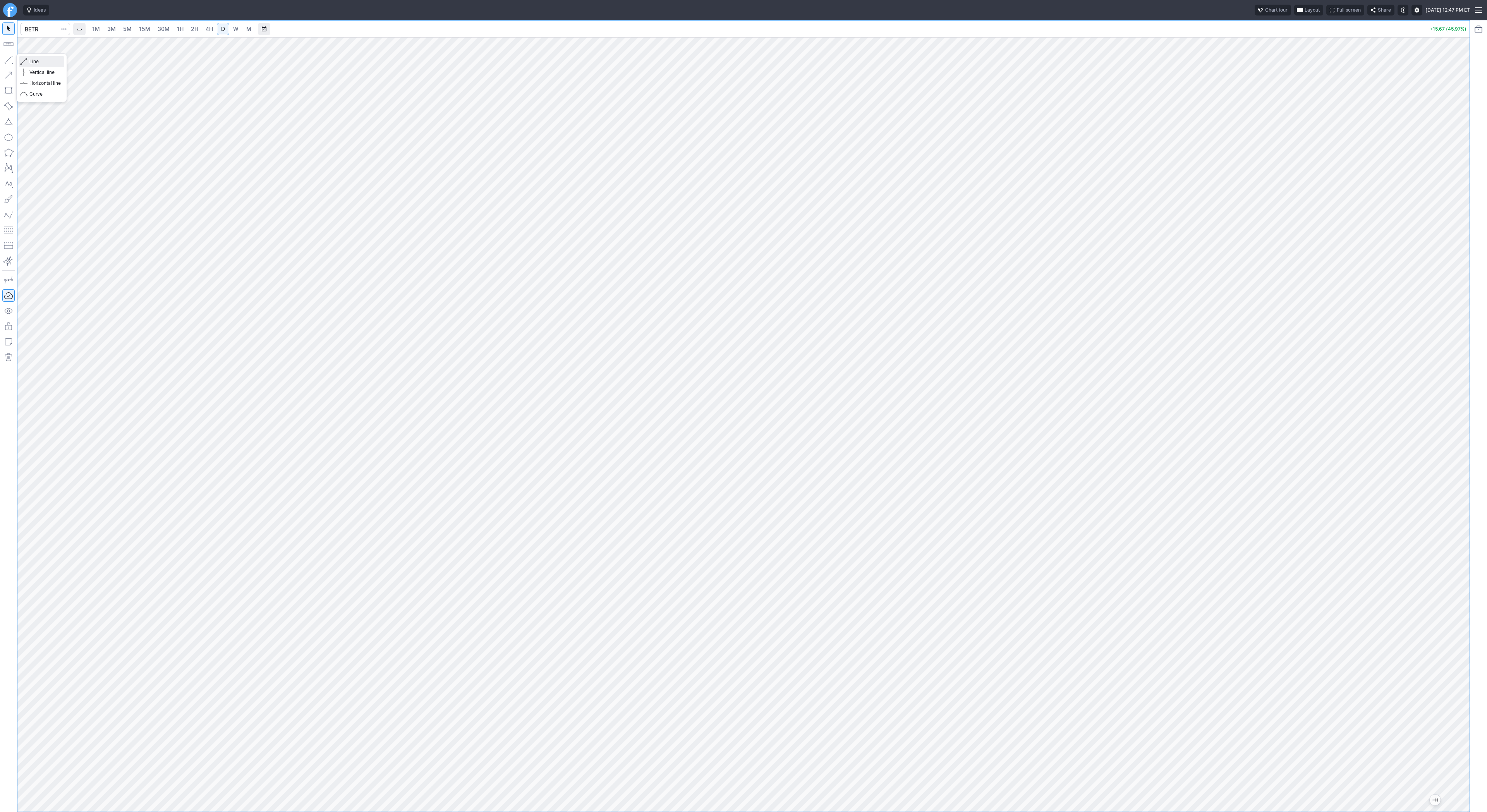
click at [30, 62] on span "Line" at bounding box center [45, 61] width 31 height 8
click at [47, 25] on input "Search" at bounding box center [46, 29] width 50 height 12
click at [44, 30] on input "Search" at bounding box center [46, 29] width 50 height 12
type input "kod"
click at [65, 31] on span "button" at bounding box center [64, 29] width 5 height 8
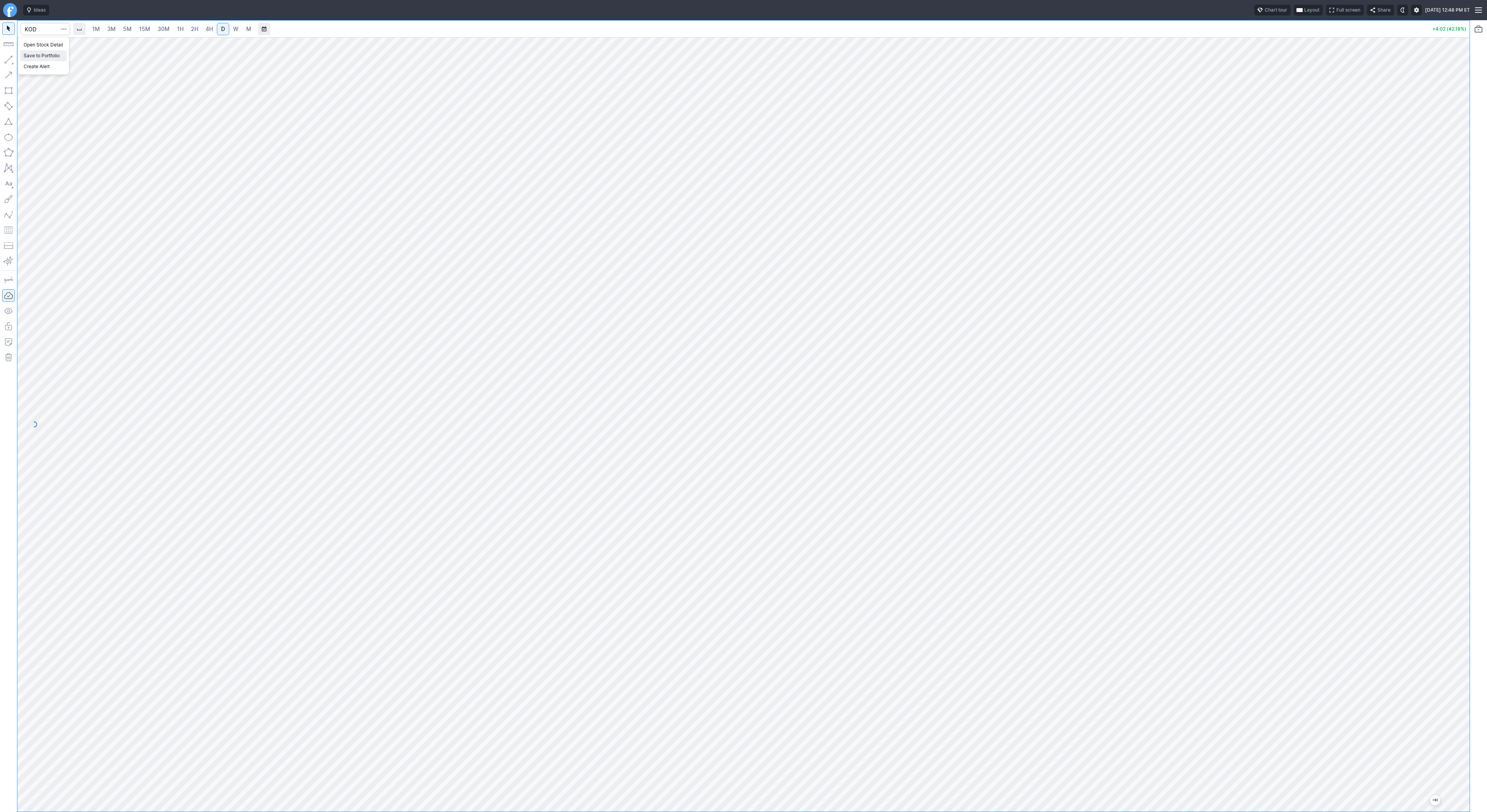
click at [57, 54] on span "Save to Portfolio" at bounding box center [43, 55] width 39 height 8
click at [783, 391] on span "SECTOR" at bounding box center [775, 392] width 74 height 8
click at [784, 553] on span "TREND" at bounding box center [779, 555] width 74 height 8
click at [785, 414] on span "Watch" at bounding box center [775, 417] width 74 height 8
drag, startPoint x: 780, startPoint y: 445, endPoint x: 785, endPoint y: 442, distance: 5.8
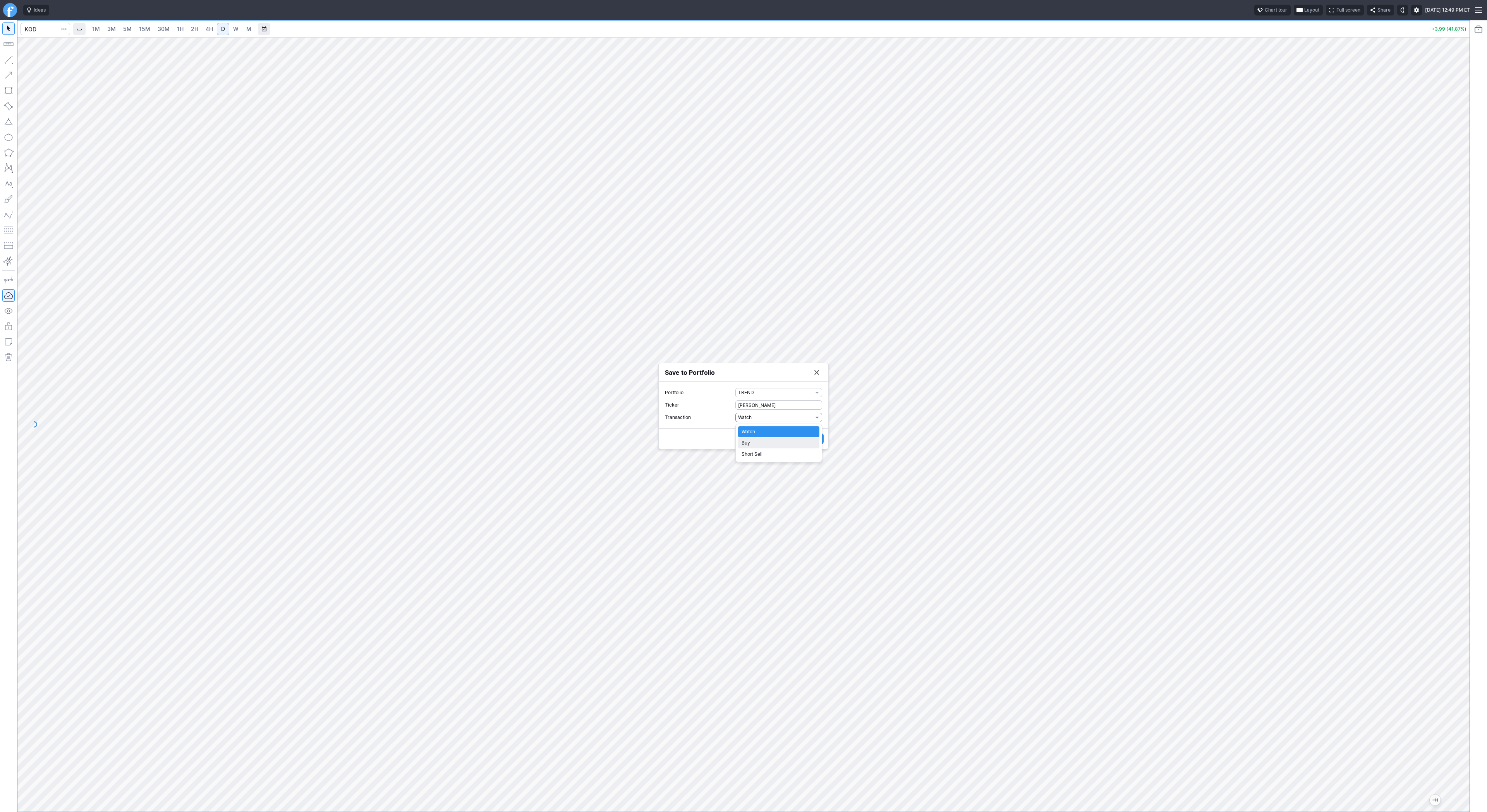
click at [780, 445] on span "Buy" at bounding box center [779, 443] width 74 height 8
drag, startPoint x: 775, startPoint y: 428, endPoint x: 651, endPoint y: 419, distance: 124.3
click at [651, 811] on div "Dismiss popup Save to Portfolio Portfolio TREND Ticker KOD Transaction Buy Date…" at bounding box center [744, 812] width 1487 height 0
type input "1"
click at [810, 456] on span "Save" at bounding box center [814, 457] width 11 height 8
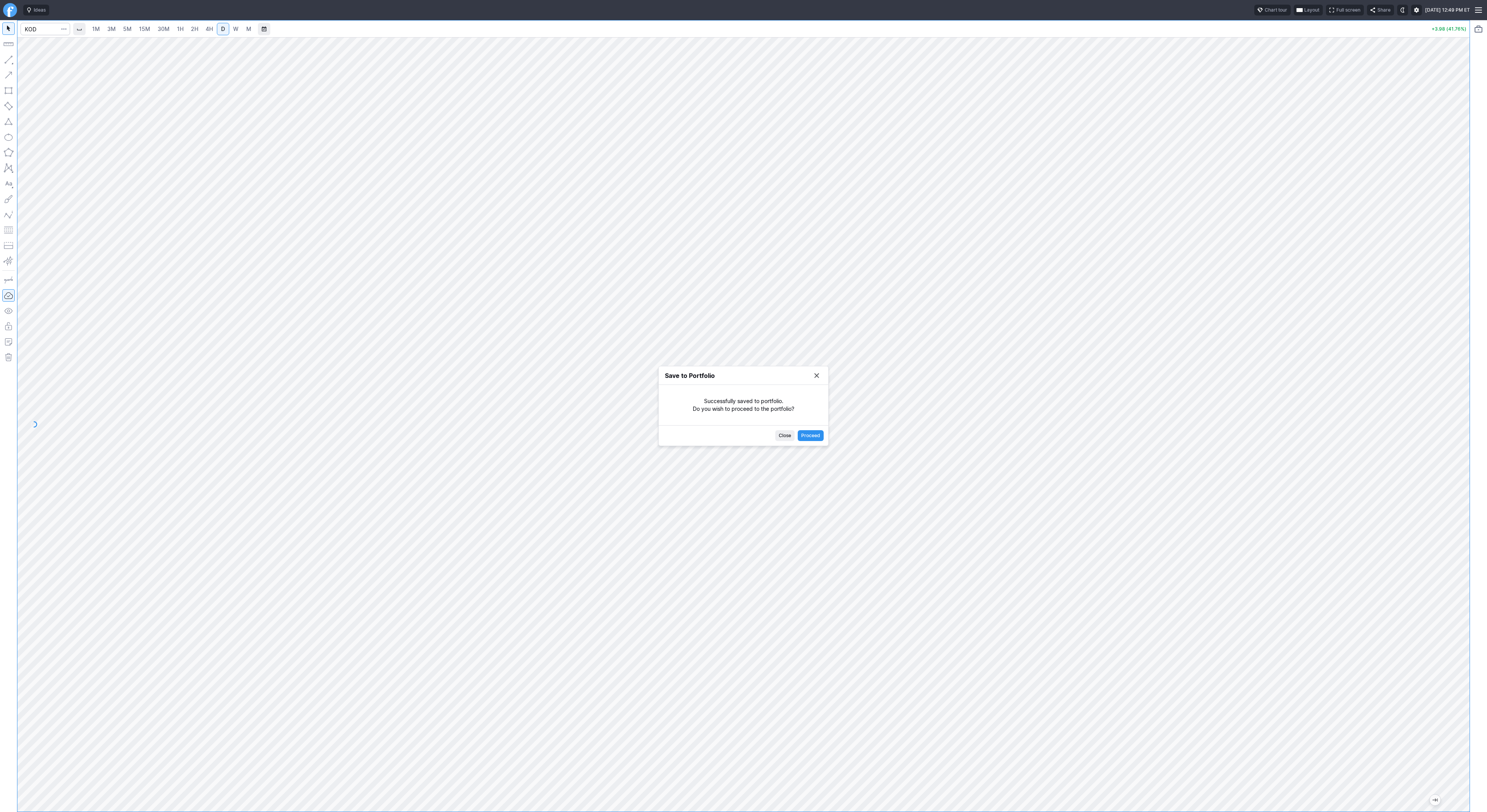
click at [818, 377] on button "Save to Portfolio" at bounding box center [816, 375] width 11 height 11
click at [43, 64] on span "Line" at bounding box center [45, 61] width 31 height 8
click at [10, 59] on button "button" at bounding box center [8, 59] width 12 height 12
click at [51, 65] on span "Line" at bounding box center [45, 61] width 31 height 8
click at [30, 62] on span "Line" at bounding box center [45, 61] width 31 height 8
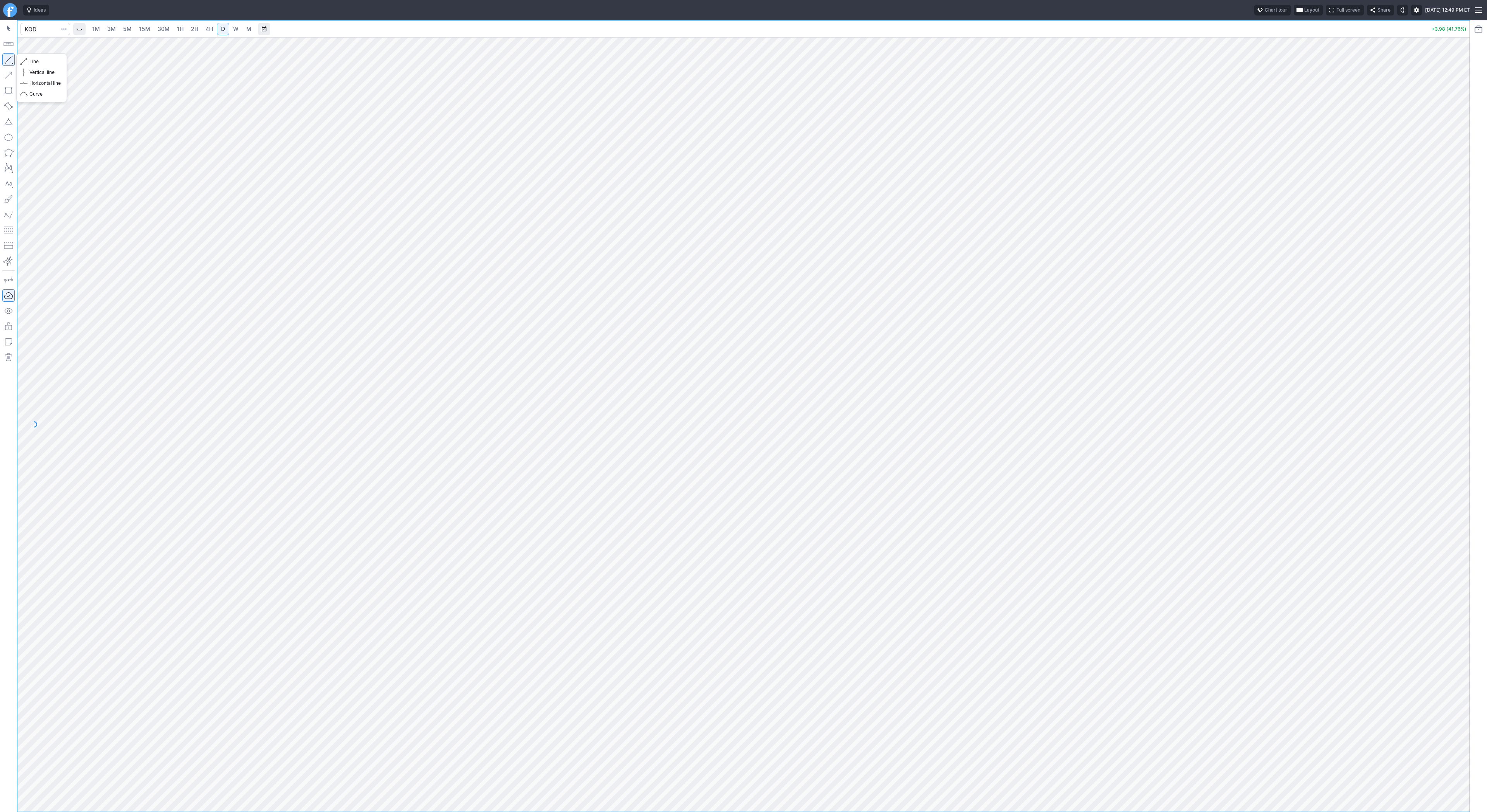
click at [9, 57] on button "button" at bounding box center [8, 59] width 12 height 12
click at [36, 63] on span "Line" at bounding box center [45, 61] width 31 height 8
click at [26, 27] on input "Search" at bounding box center [46, 29] width 50 height 12
type input "bkkt"
click at [13, 59] on button "button" at bounding box center [8, 59] width 12 height 12
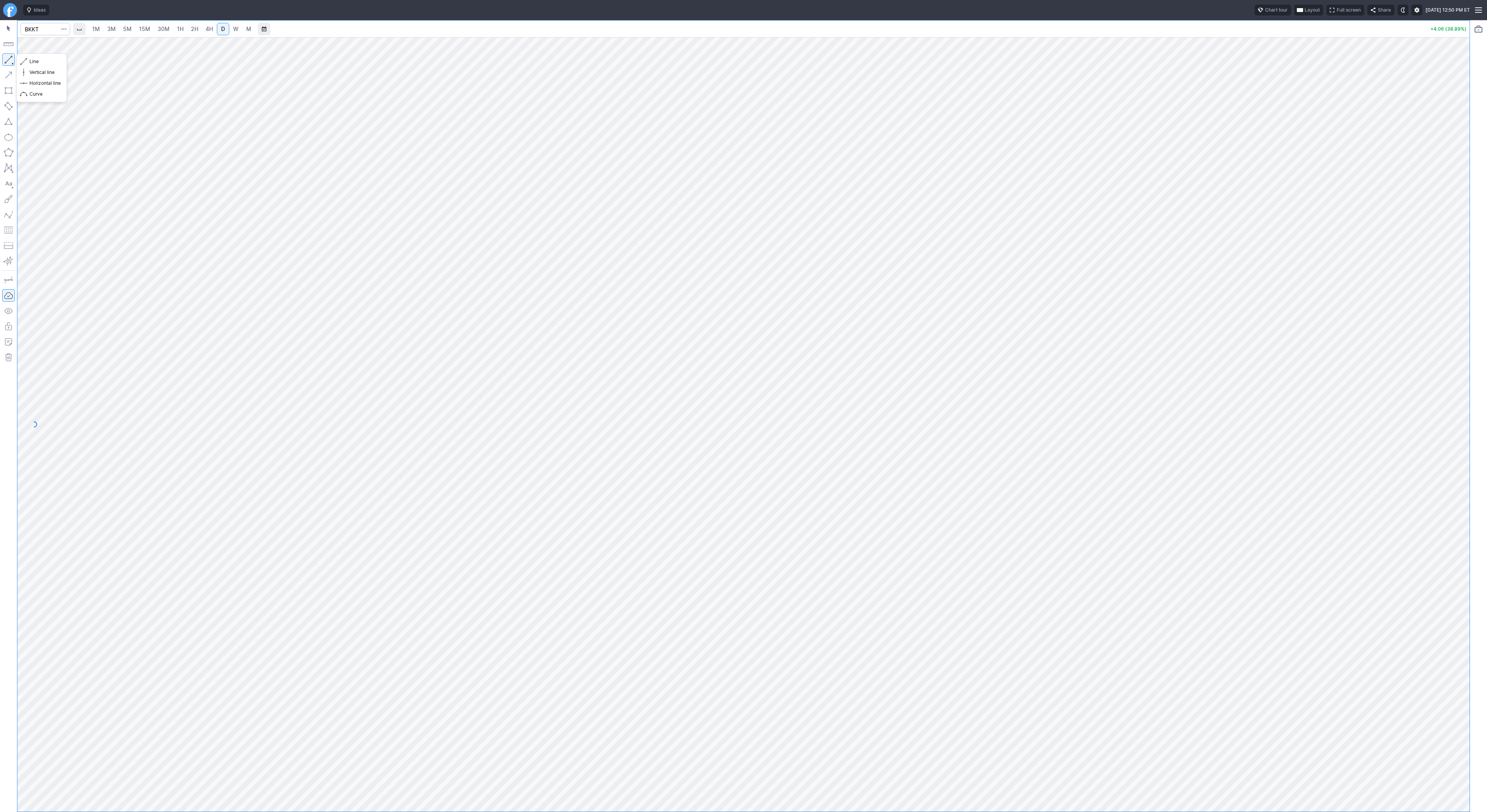
click at [5, 60] on button "button" at bounding box center [8, 59] width 12 height 12
drag, startPoint x: 36, startPoint y: 62, endPoint x: 53, endPoint y: 76, distance: 22.0
click at [36, 62] on span "Line" at bounding box center [45, 61] width 31 height 8
drag, startPoint x: 10, startPoint y: 61, endPoint x: 12, endPoint y: 85, distance: 24.1
click at [10, 62] on button "button" at bounding box center [8, 59] width 12 height 12
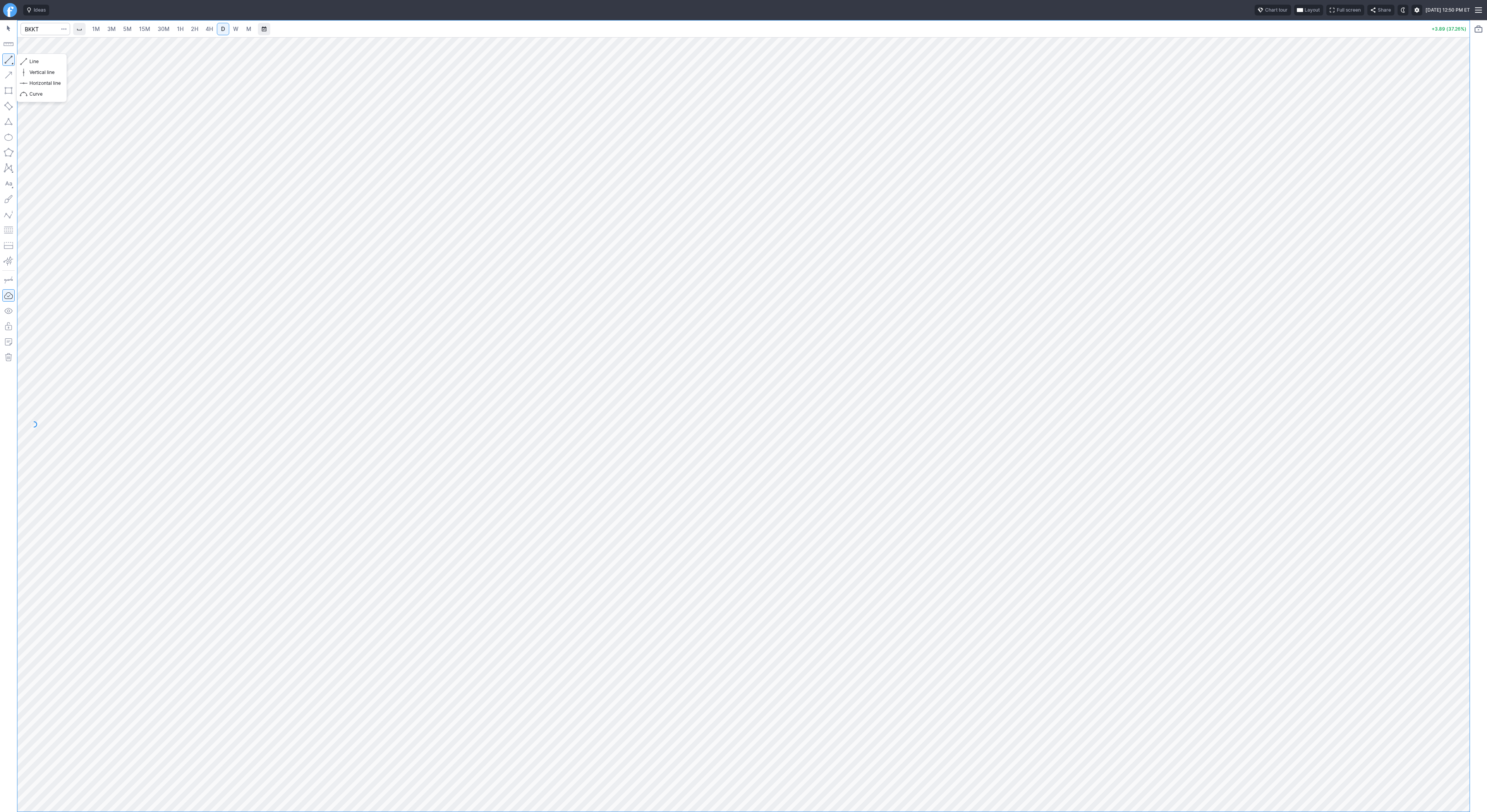
click at [9, 59] on button "button" at bounding box center [8, 59] width 12 height 12
click at [46, 63] on span "Line" at bounding box center [45, 61] width 31 height 8
click at [49, 62] on span "Line" at bounding box center [45, 61] width 31 height 8
drag, startPoint x: 46, startPoint y: 61, endPoint x: 65, endPoint y: 87, distance: 32.2
click at [45, 62] on span "Line" at bounding box center [45, 61] width 31 height 8
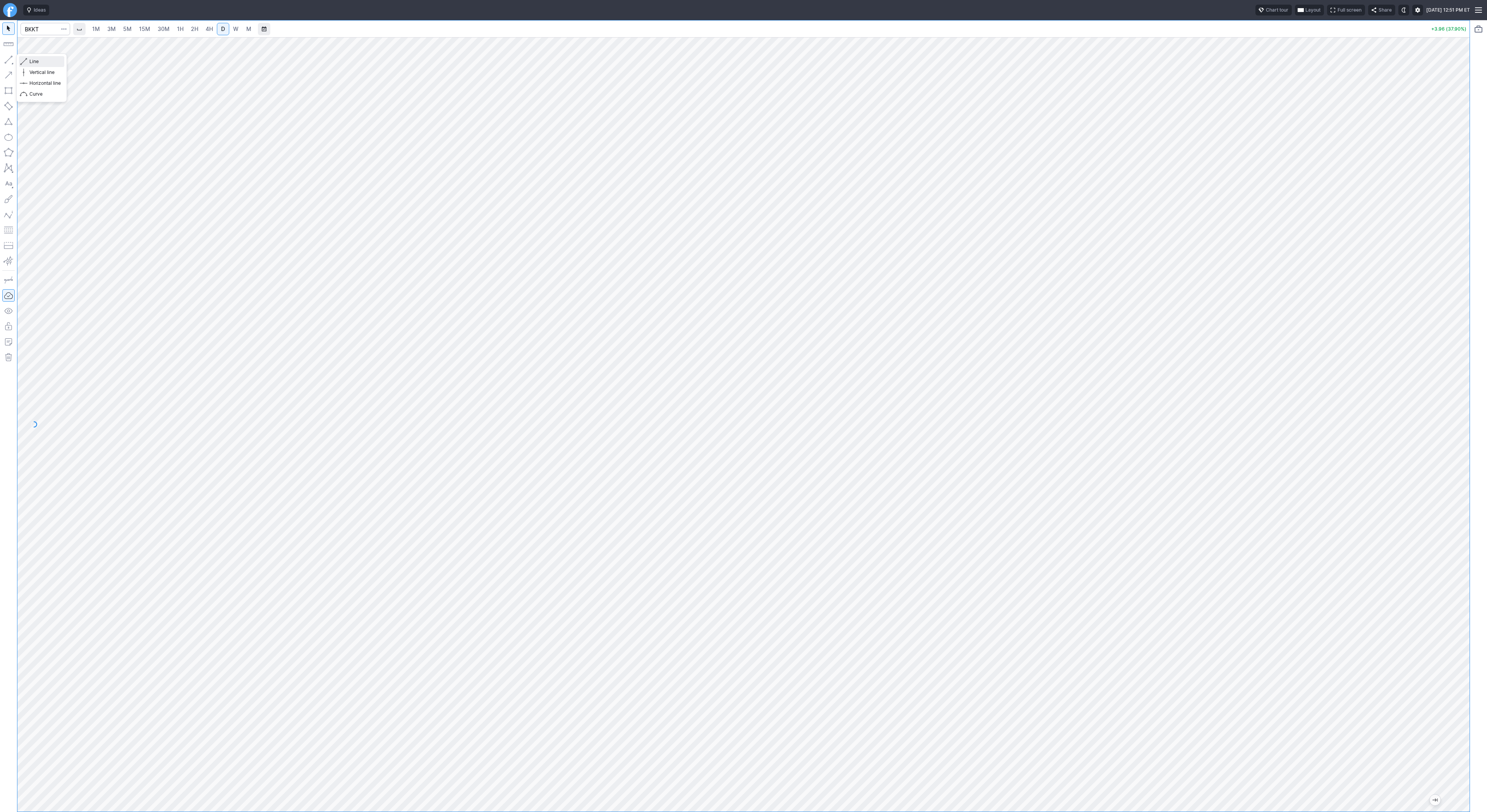
click at [47, 62] on span "Line" at bounding box center [45, 61] width 31 height 8
click at [28, 62] on button "Line" at bounding box center [42, 61] width 45 height 11
click at [50, 27] on input "Search" at bounding box center [46, 29] width 50 height 12
type input "bmnr"
click at [178, 31] on span "1H" at bounding box center [180, 28] width 6 height 6
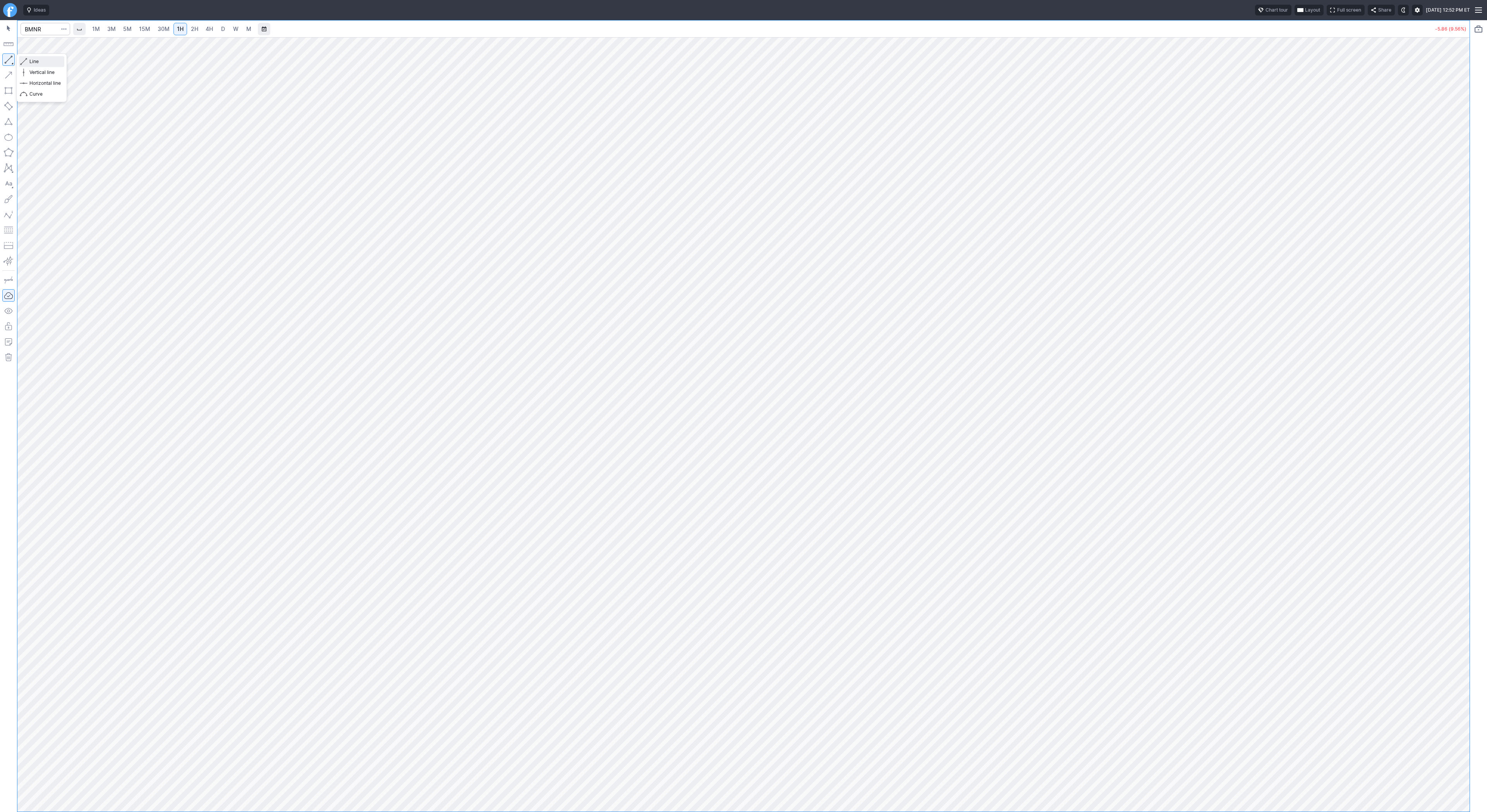
click at [33, 62] on span "Line" at bounding box center [45, 61] width 31 height 8
click at [7, 59] on button "button" at bounding box center [8, 59] width 12 height 12
click at [40, 61] on span "Line" at bounding box center [45, 61] width 31 height 8
click at [5, 54] on button "button" at bounding box center [8, 59] width 12 height 12
drag, startPoint x: 6, startPoint y: 56, endPoint x: 25, endPoint y: 59, distance: 19.2
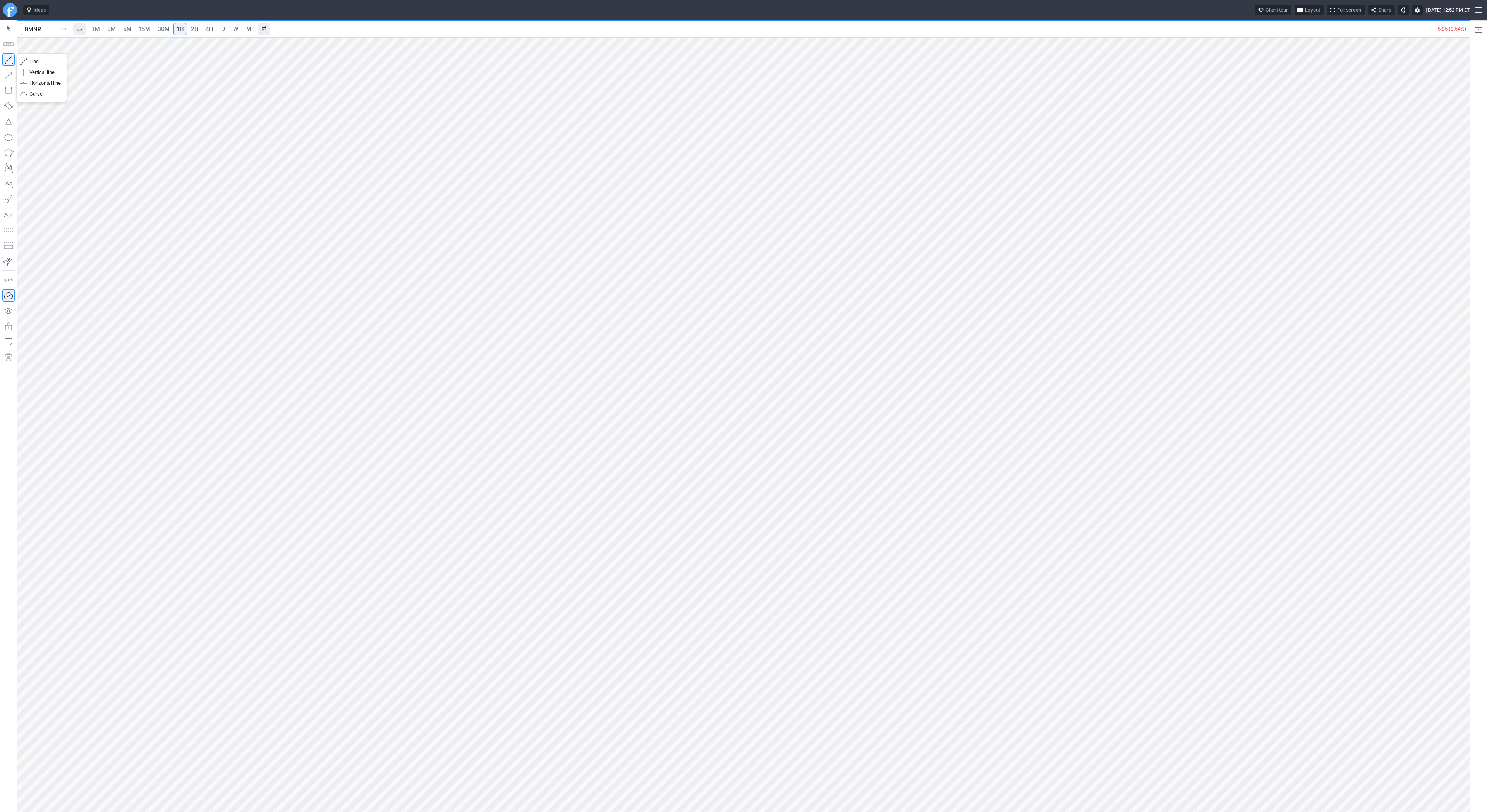
click at [6, 57] on button "button" at bounding box center [8, 59] width 12 height 12
drag, startPoint x: 32, startPoint y: 58, endPoint x: 33, endPoint y: 63, distance: 5.1
click at [32, 60] on span "Line" at bounding box center [45, 61] width 31 height 8
drag, startPoint x: 30, startPoint y: 57, endPoint x: 36, endPoint y: 78, distance: 21.8
click at [30, 59] on span "Line" at bounding box center [45, 61] width 31 height 8
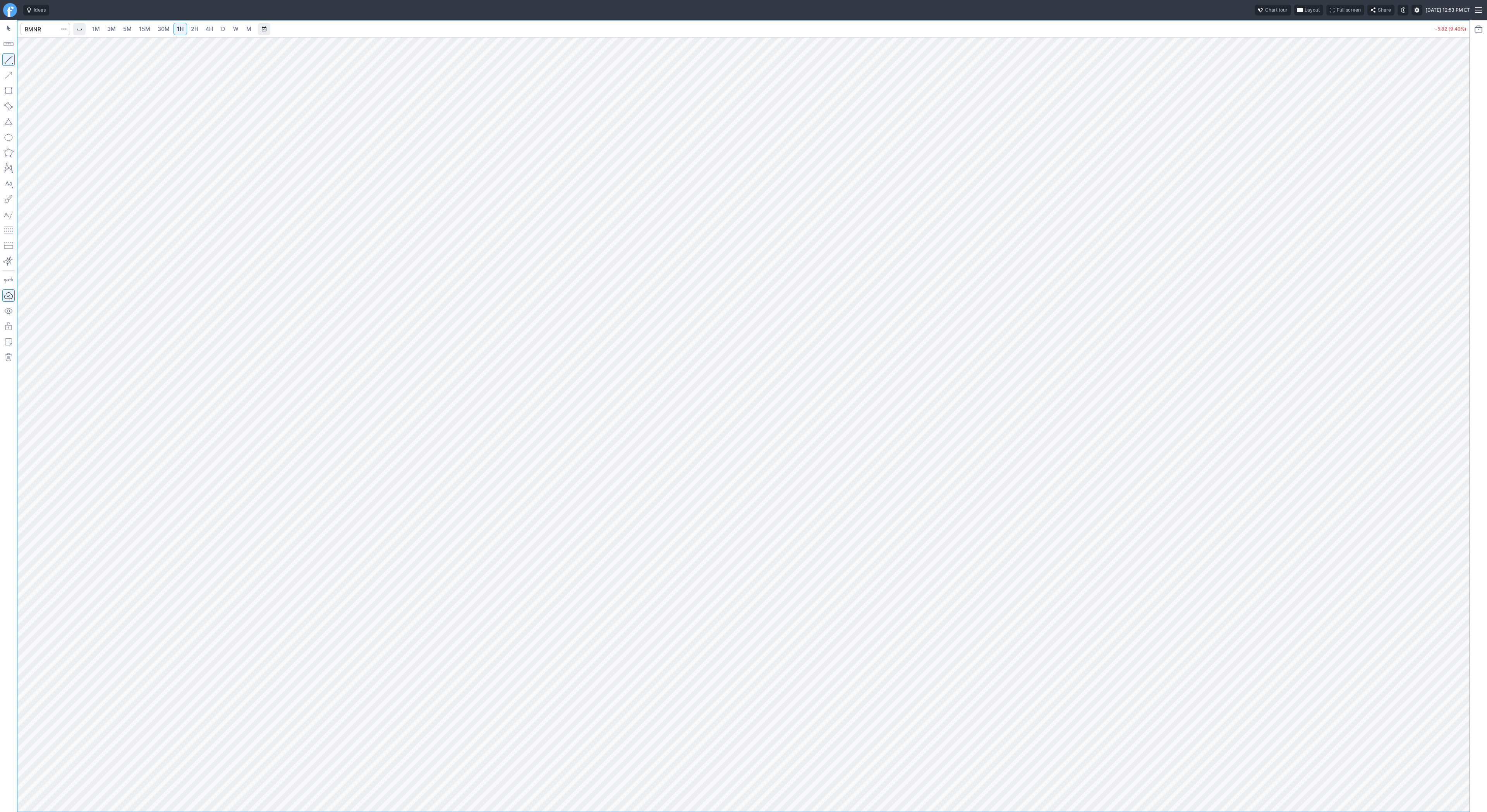
click at [867, 35] on div "1M 3M 5M 15M 30M 1H 2H 4H D W M" at bounding box center [752, 29] width 1359 height 18
drag, startPoint x: 1462, startPoint y: 302, endPoint x: 1453, endPoint y: 343, distance: 42.0
click at [1466, 353] on div at bounding box center [1462, 422] width 16 height 755
click at [31, 61] on span "Line" at bounding box center [45, 61] width 31 height 8
click at [43, 58] on span "Line" at bounding box center [45, 61] width 31 height 8
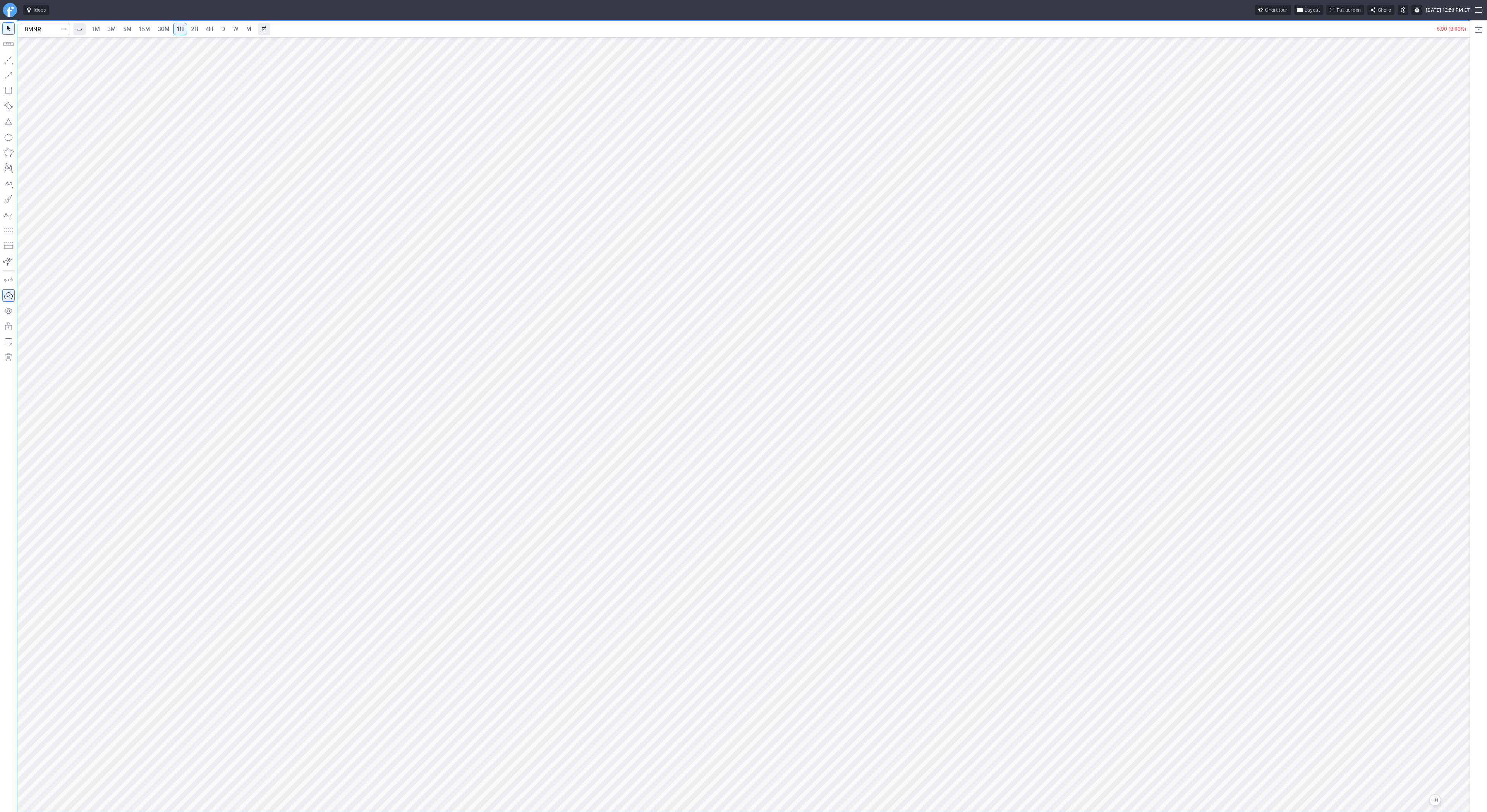
click at [114, 27] on span "3M" at bounding box center [111, 28] width 9 height 6
click at [181, 28] on span "1H" at bounding box center [180, 28] width 6 height 6
click at [39, 33] on input "Search" at bounding box center [46, 29] width 50 height 12
type input "sbet"
click at [40, 48] on span "SBET" at bounding box center [40, 46] width 25 height 6
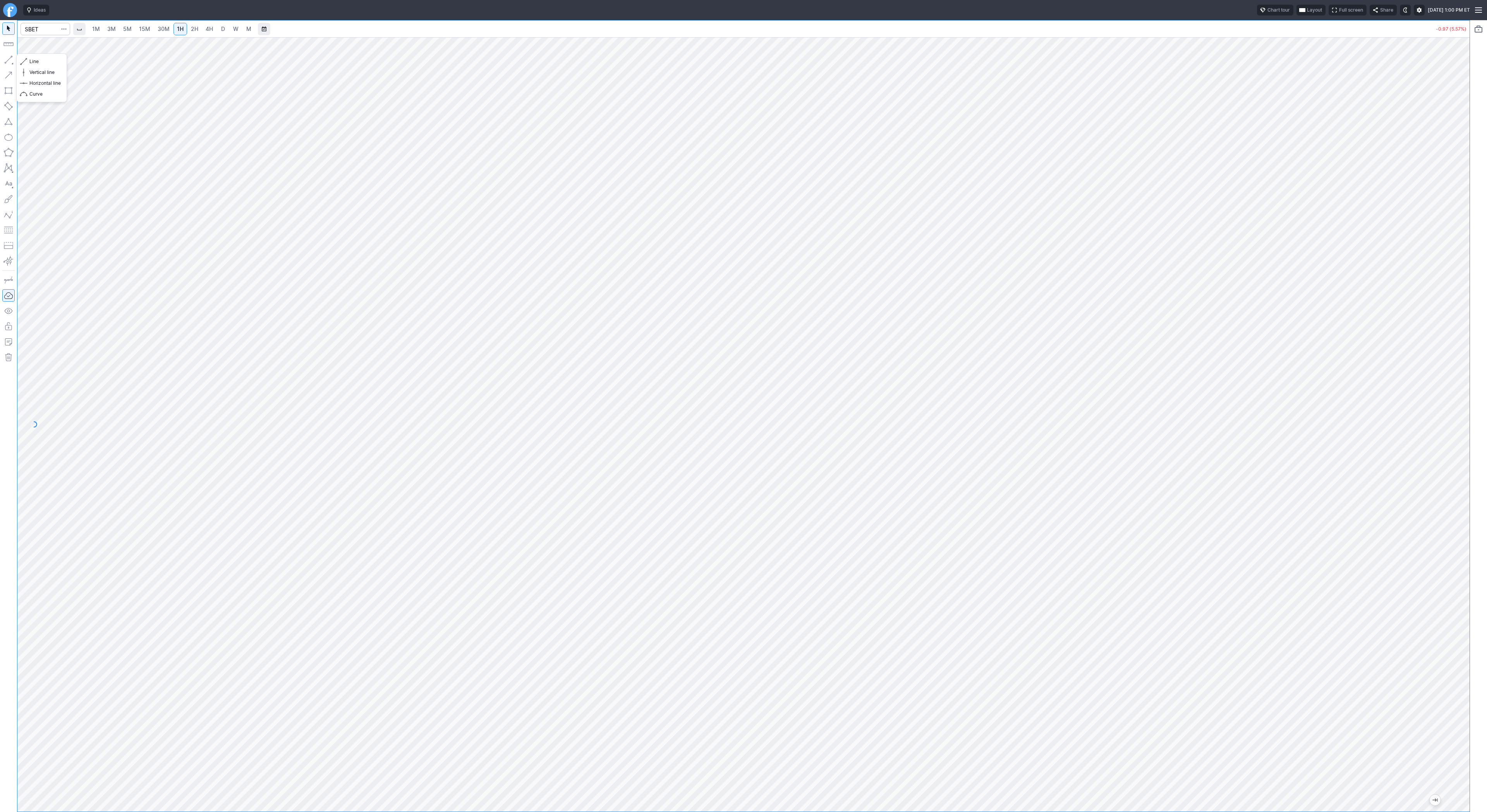
click at [12, 59] on button "button" at bounding box center [8, 59] width 12 height 12
click at [3, 59] on button "button" at bounding box center [8, 59] width 12 height 12
click at [36, 63] on span "Line" at bounding box center [45, 61] width 31 height 8
click at [10, 60] on button "button" at bounding box center [8, 59] width 12 height 12
click at [37, 64] on span "Line" at bounding box center [45, 61] width 31 height 8
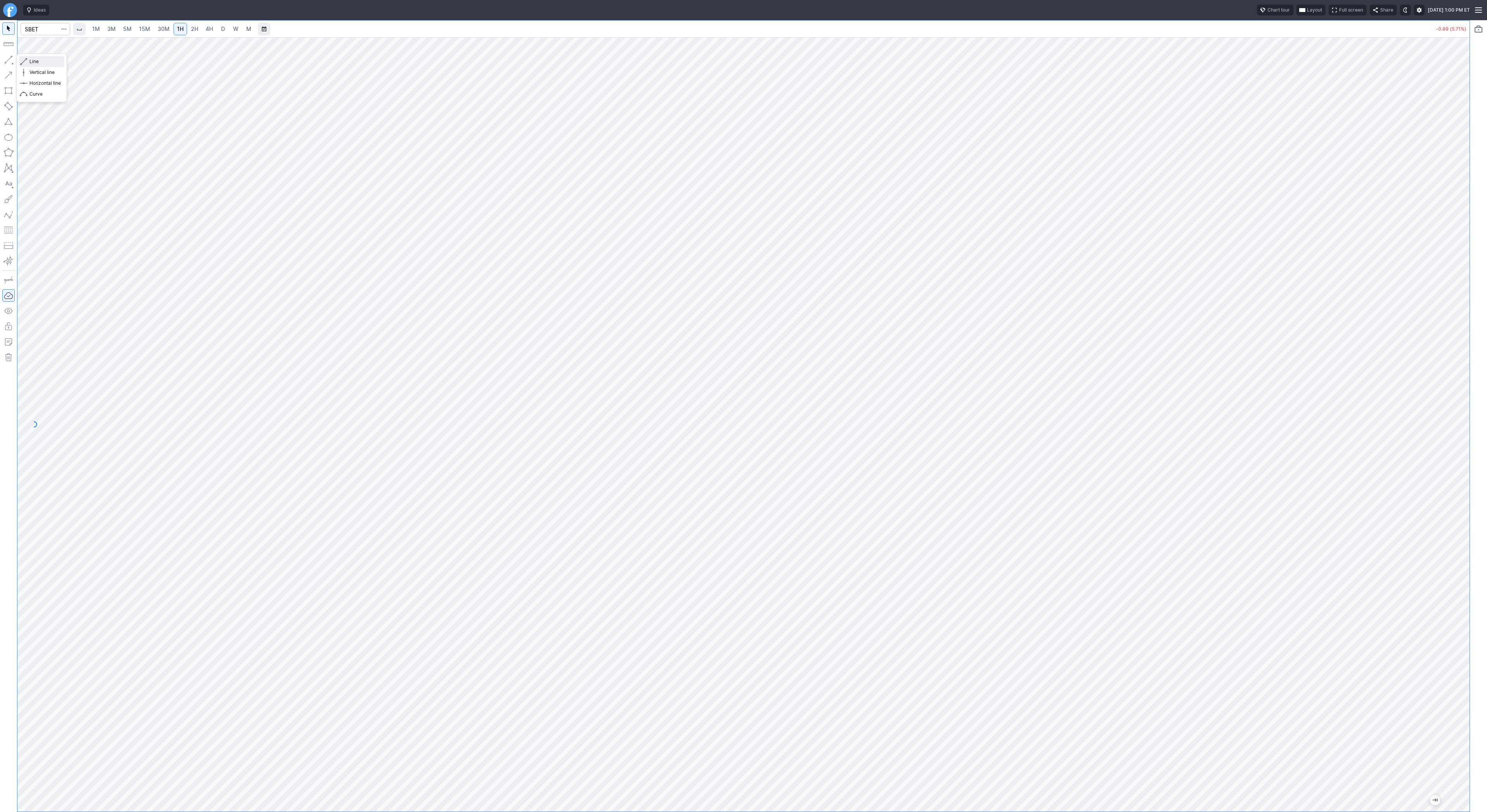
click at [31, 63] on span "Line" at bounding box center [45, 61] width 31 height 8
drag, startPoint x: 1464, startPoint y: 192, endPoint x: 1455, endPoint y: 243, distance: 51.8
click at [1455, 243] on div at bounding box center [1462, 422] width 16 height 755
click at [48, 63] on span "Line" at bounding box center [45, 61] width 31 height 8
click at [46, 31] on input "Search" at bounding box center [46, 29] width 50 height 12
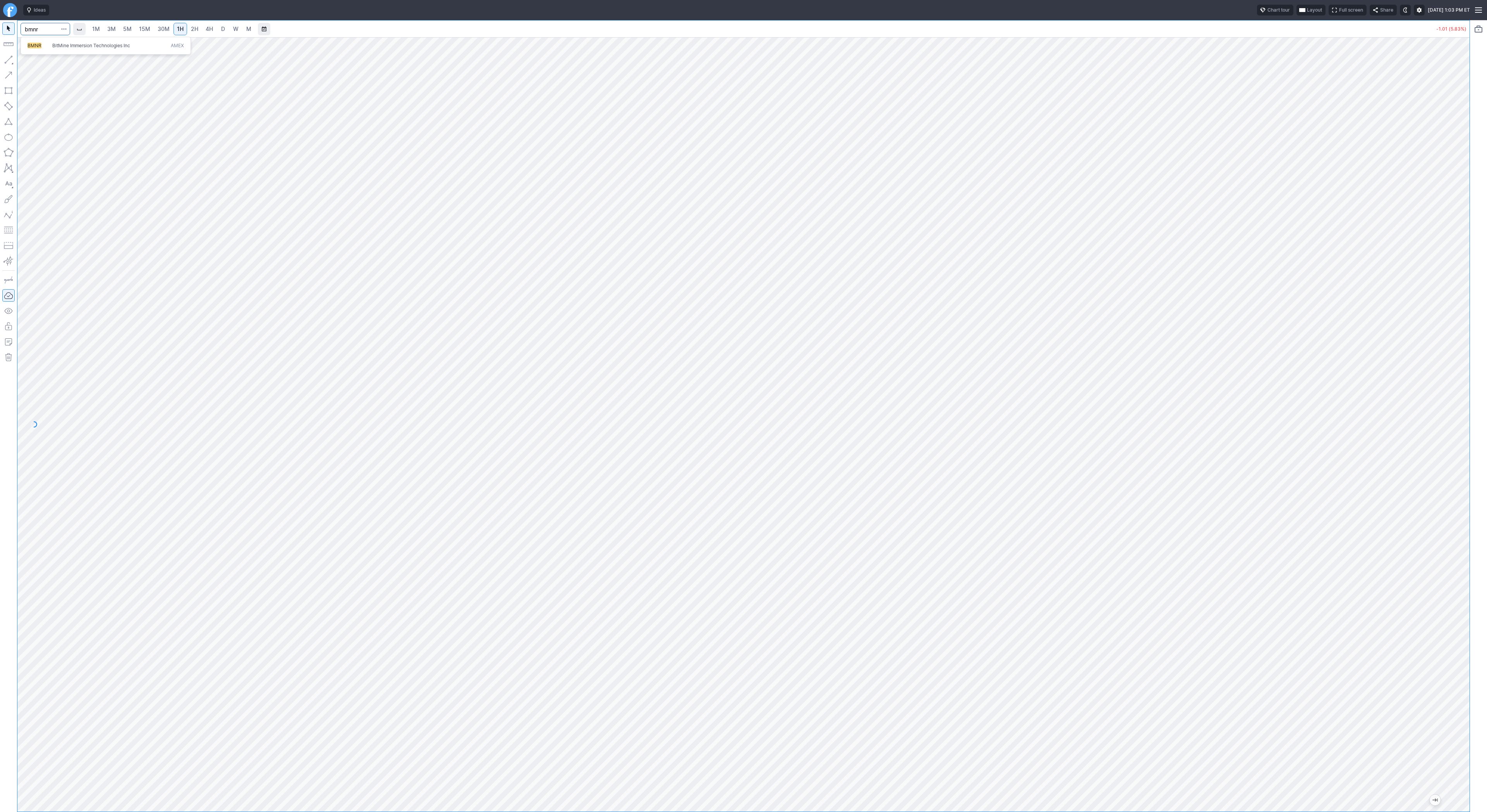
type input "bmnr"
click at [115, 28] on link "3M" at bounding box center [111, 29] width 16 height 12
click at [148, 31] on span "15M" at bounding box center [144, 28] width 11 height 6
click at [217, 29] on link "D" at bounding box center [223, 29] width 12 height 12
click at [193, 32] on span "2H" at bounding box center [195, 28] width 8 height 6
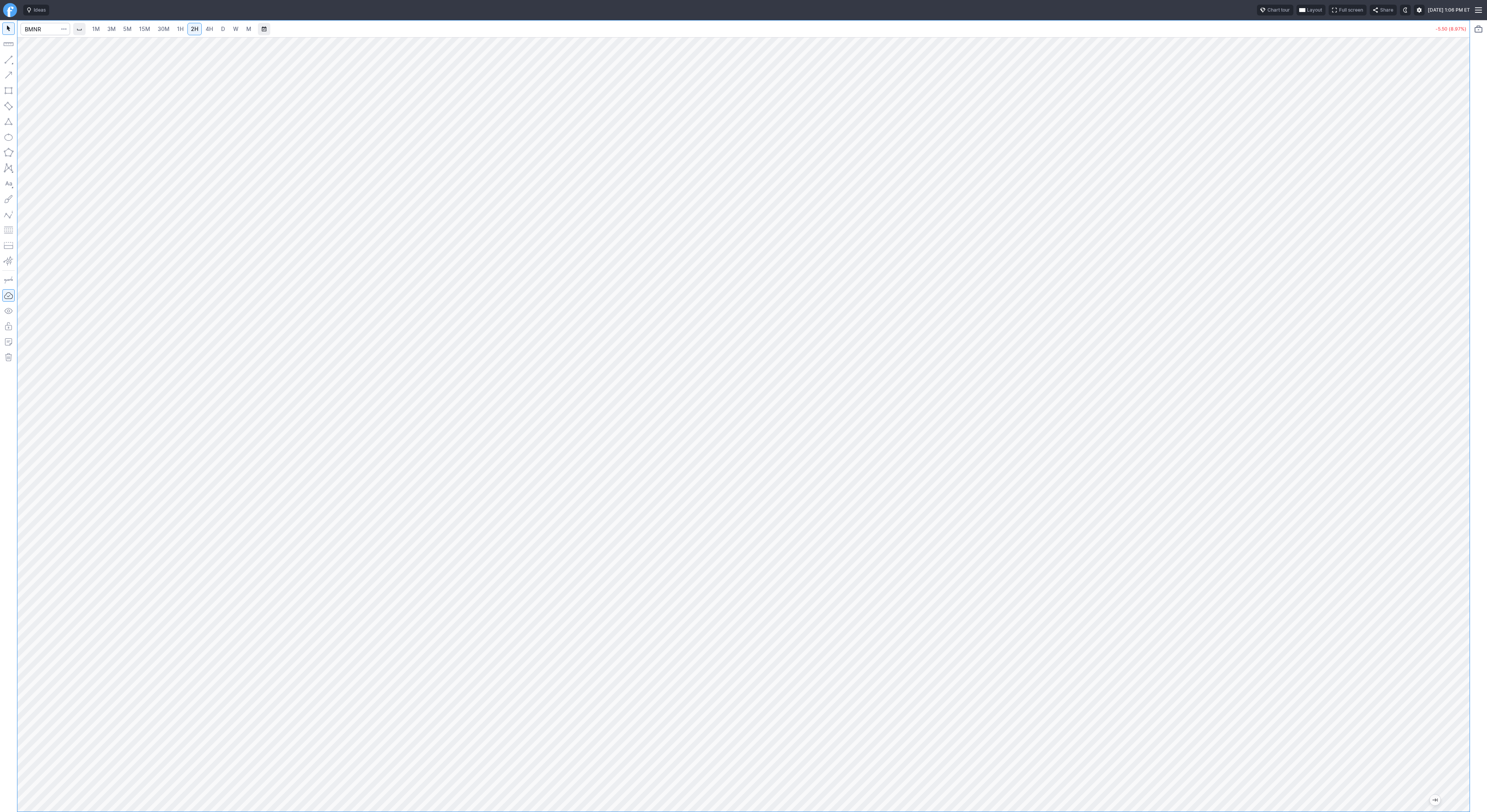
drag, startPoint x: 1459, startPoint y: 342, endPoint x: 1456, endPoint y: 338, distance: 5.0
click at [1456, 338] on div at bounding box center [1462, 422] width 16 height 755
click at [1450, 230] on div at bounding box center [744, 424] width 1452 height 774
click at [111, 25] on span "3M" at bounding box center [111, 28] width 9 height 6
click at [161, 27] on span "30M" at bounding box center [163, 28] width 12 height 6
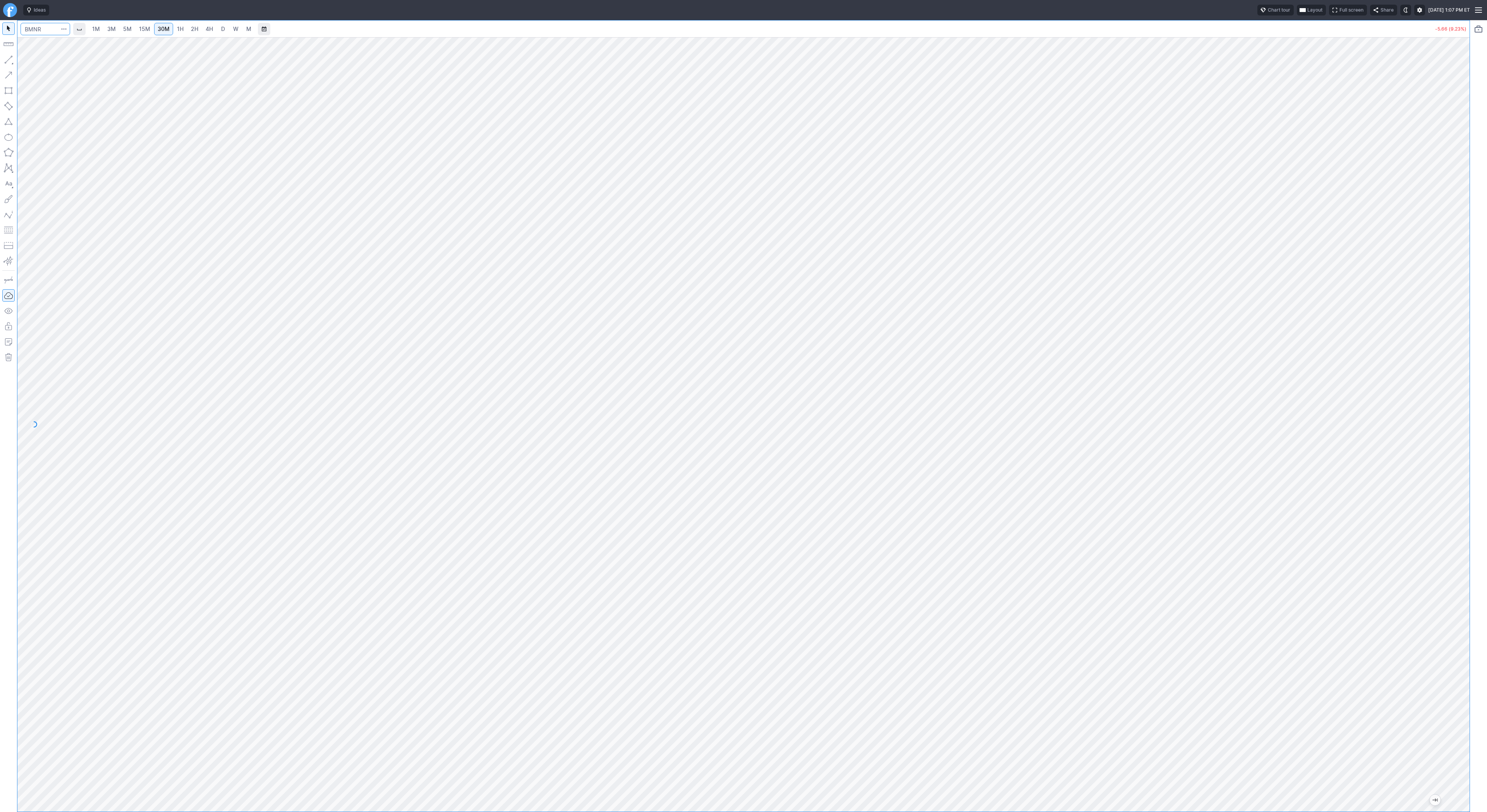
click at [32, 31] on input "Search" at bounding box center [46, 29] width 50 height 12
type input "gbtc"
click at [111, 31] on span "3M" at bounding box center [111, 28] width 9 height 6
click at [46, 25] on input "Search" at bounding box center [46, 29] width 50 height 12
click at [160, 24] on link "30M" at bounding box center [163, 29] width 19 height 12
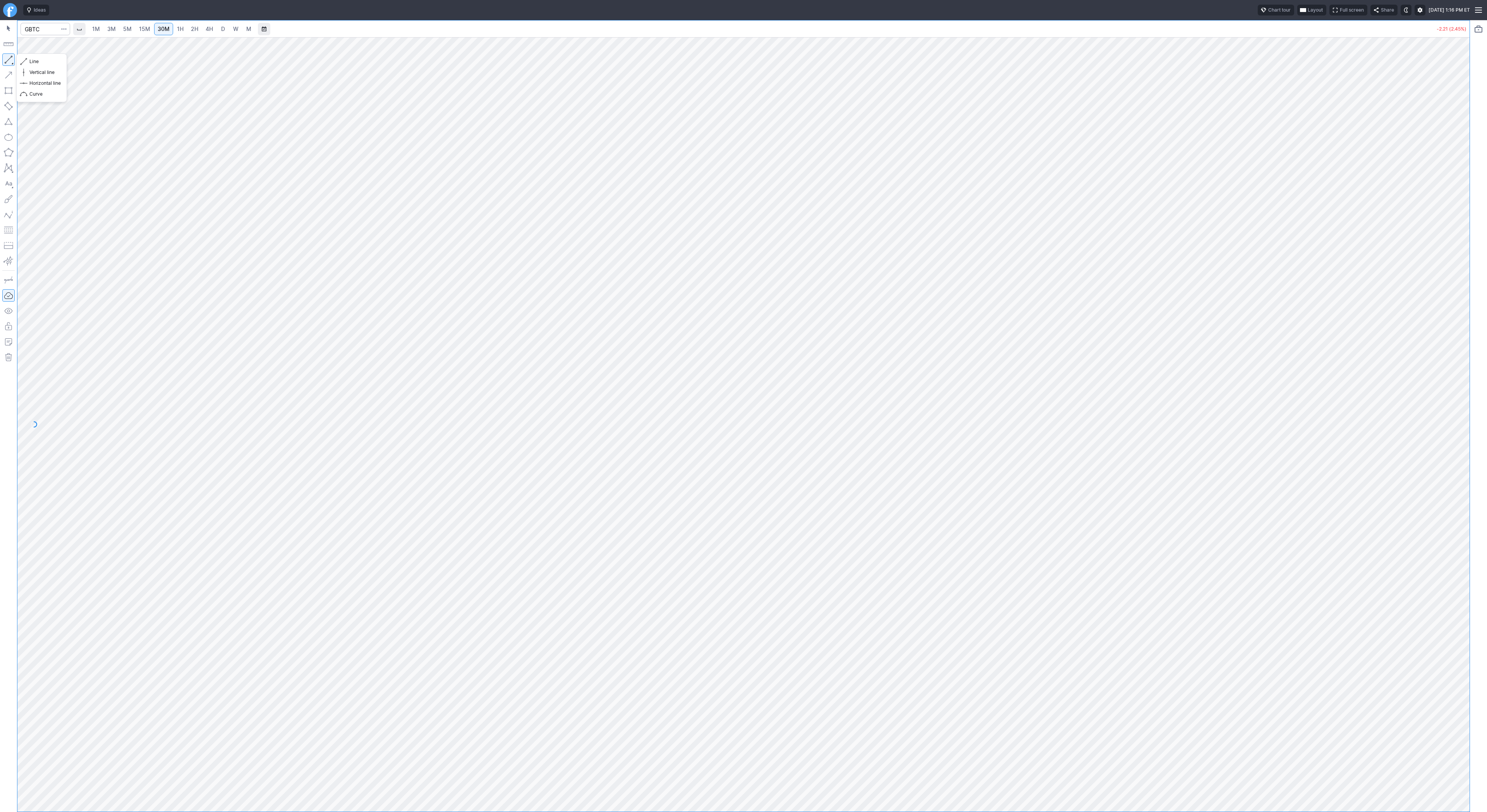
click at [6, 59] on button "button" at bounding box center [8, 59] width 12 height 12
click at [3, 57] on button "button" at bounding box center [8, 59] width 12 height 12
click at [38, 59] on span "Line" at bounding box center [45, 61] width 31 height 8
click at [121, 29] on link "5M" at bounding box center [127, 29] width 16 height 12
click at [171, 30] on link "30M" at bounding box center [163, 29] width 19 height 12
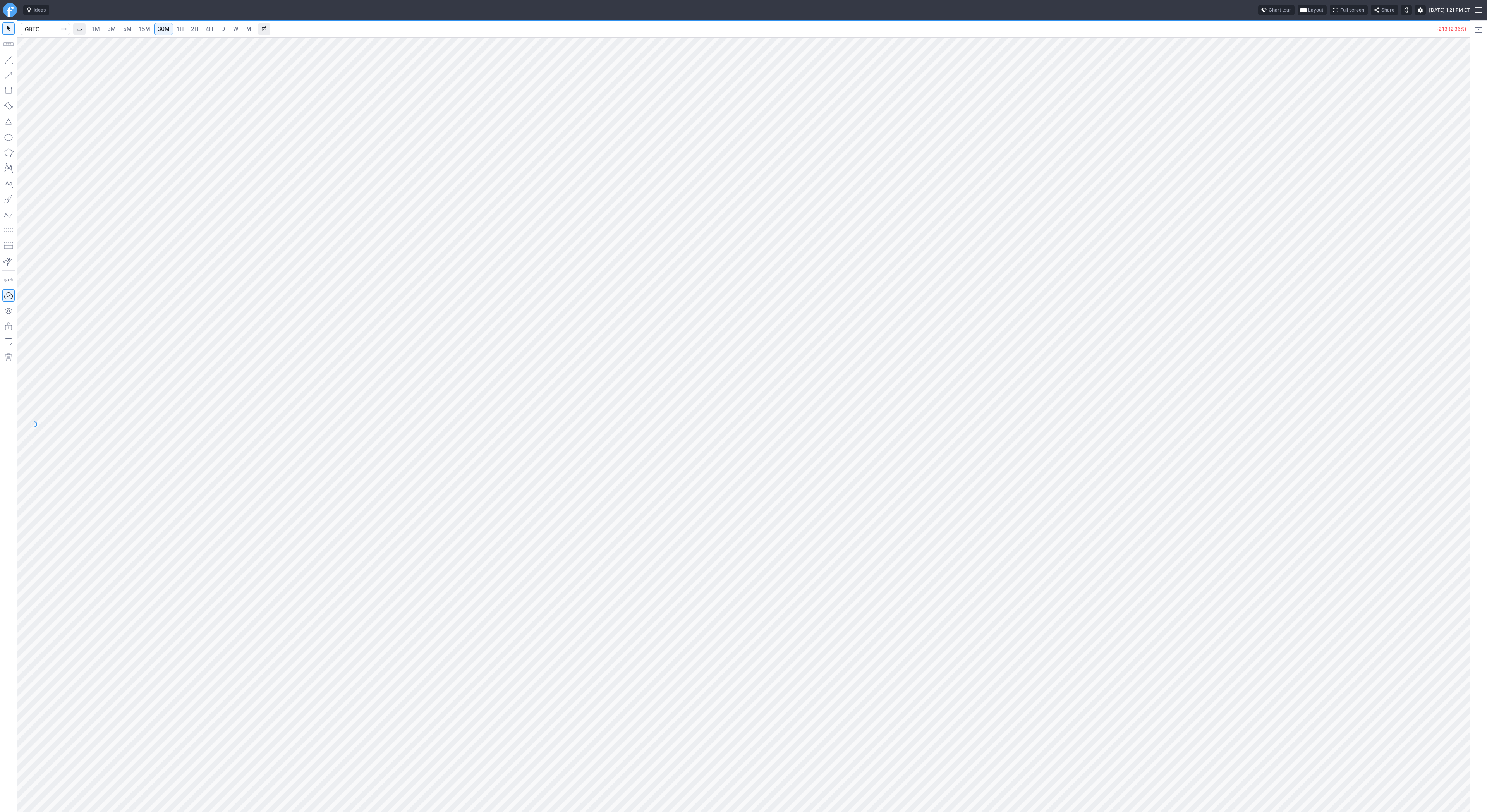
click at [107, 28] on span "3M" at bounding box center [111, 28] width 9 height 6
click at [148, 30] on span "15M" at bounding box center [144, 28] width 11 height 6
click at [46, 27] on input "Search" at bounding box center [46, 29] width 50 height 12
type input "uroy"
click at [217, 26] on link "D" at bounding box center [223, 29] width 12 height 12
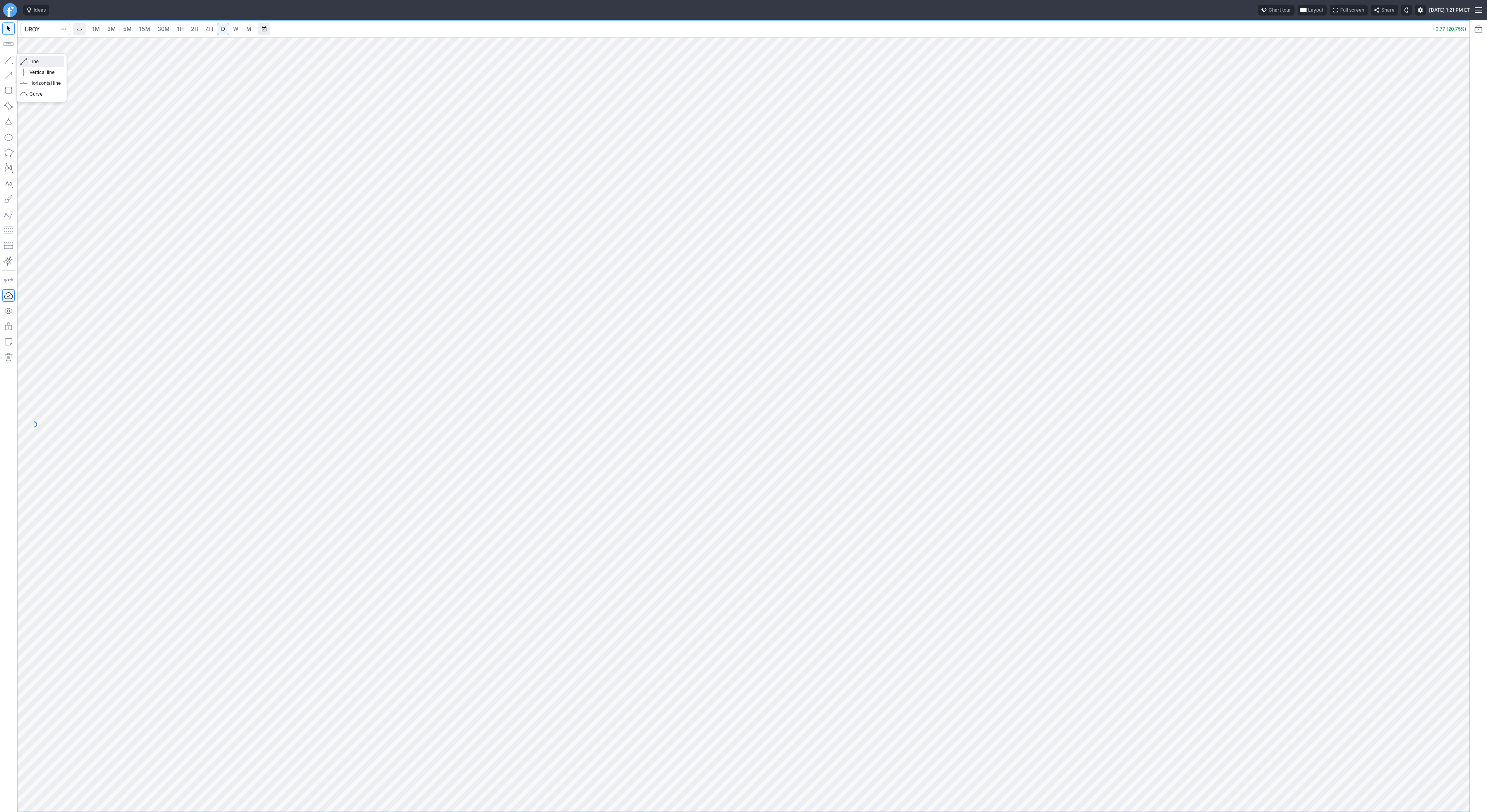
click at [39, 63] on span "Line" at bounding box center [45, 61] width 31 height 8
click at [5, 62] on button "button" at bounding box center [8, 59] width 12 height 12
click at [47, 60] on span "Line" at bounding box center [45, 61] width 31 height 8
click at [8, 59] on button "button" at bounding box center [8, 59] width 12 height 12
click at [61, 62] on span "Line" at bounding box center [45, 61] width 31 height 8
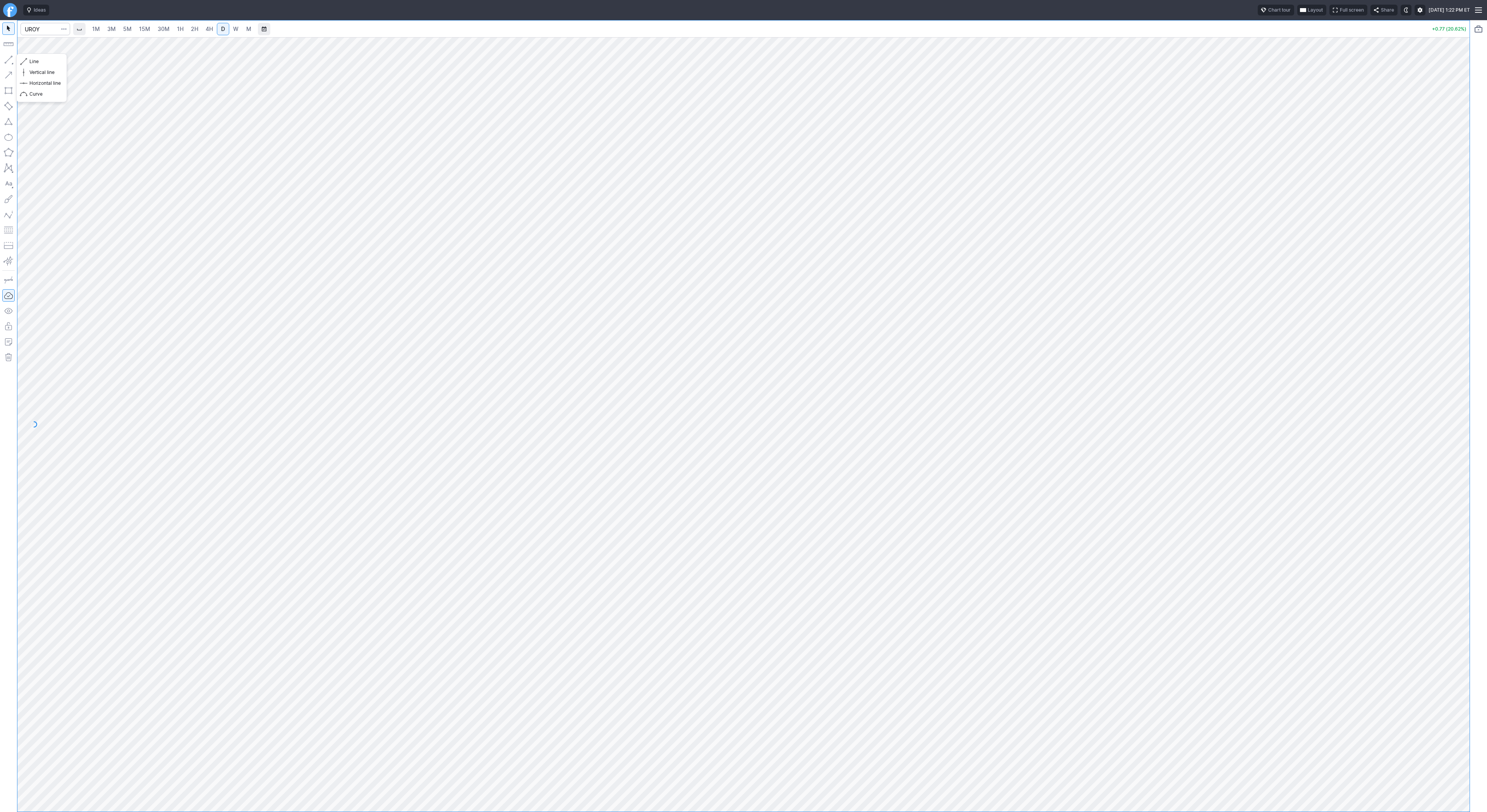
drag, startPoint x: 9, startPoint y: 60, endPoint x: 23, endPoint y: 93, distance: 35.8
click at [9, 63] on button "button" at bounding box center [8, 59] width 12 height 12
click at [30, 62] on span "Line" at bounding box center [45, 61] width 31 height 8
click at [63, 28] on span "button" at bounding box center [64, 29] width 5 height 8
click at [49, 53] on span "Save to Portfolio" at bounding box center [43, 55] width 39 height 8
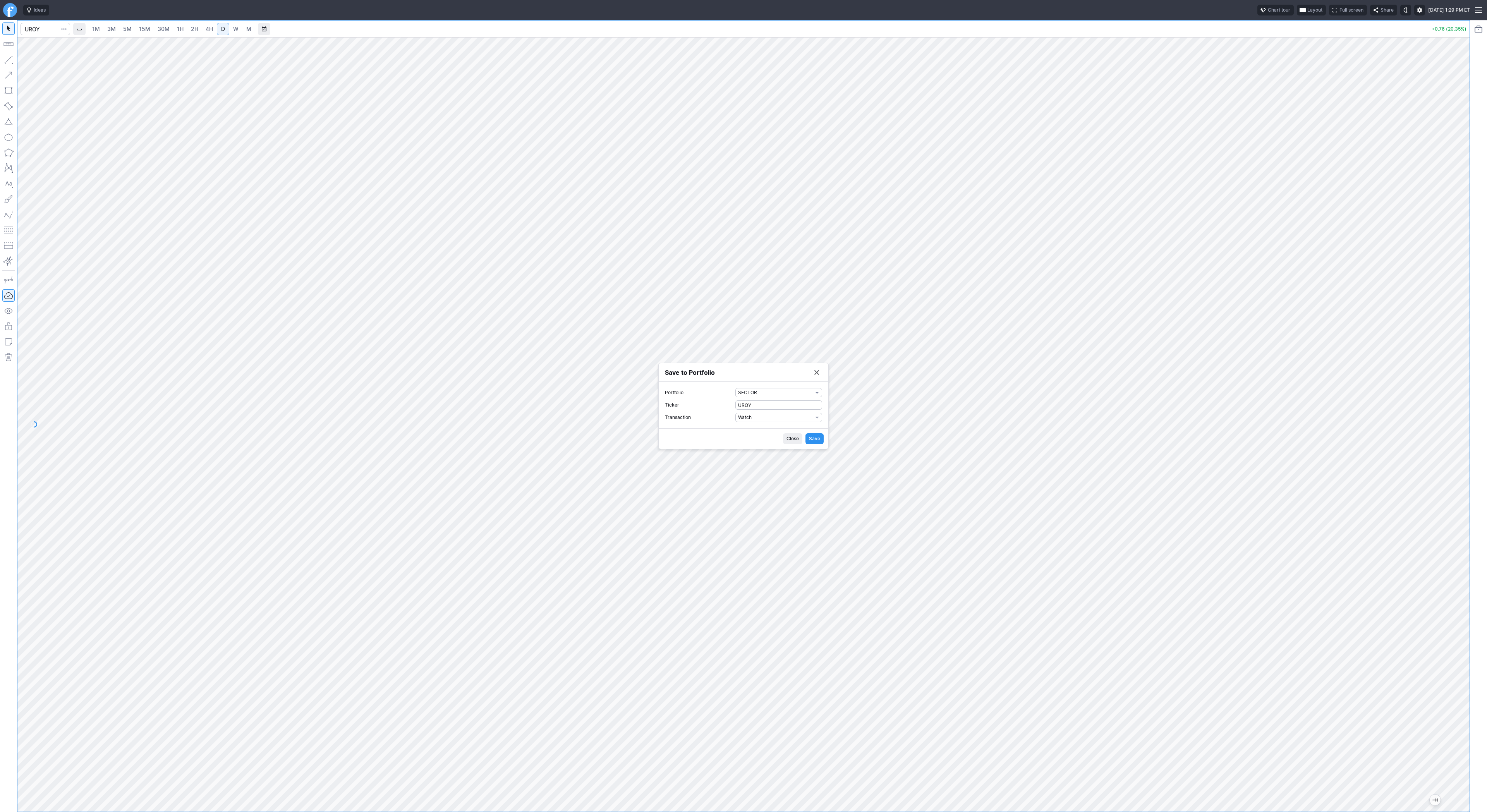
click at [759, 391] on span "SECTOR" at bounding box center [775, 392] width 74 height 8
drag, startPoint x: 773, startPoint y: 567, endPoint x: 774, endPoint y: 559, distance: 8.1
click at [774, 559] on div "SECTOR Large Med small ETF S_ETF BETF CHINA BIT PS1 NW2 NWETF TREND TSEL" at bounding box center [779, 493] width 86 height 160
click at [435, 243] on div at bounding box center [744, 406] width 1487 height 812
click at [750, 393] on span "SECTOR" at bounding box center [775, 392] width 74 height 8
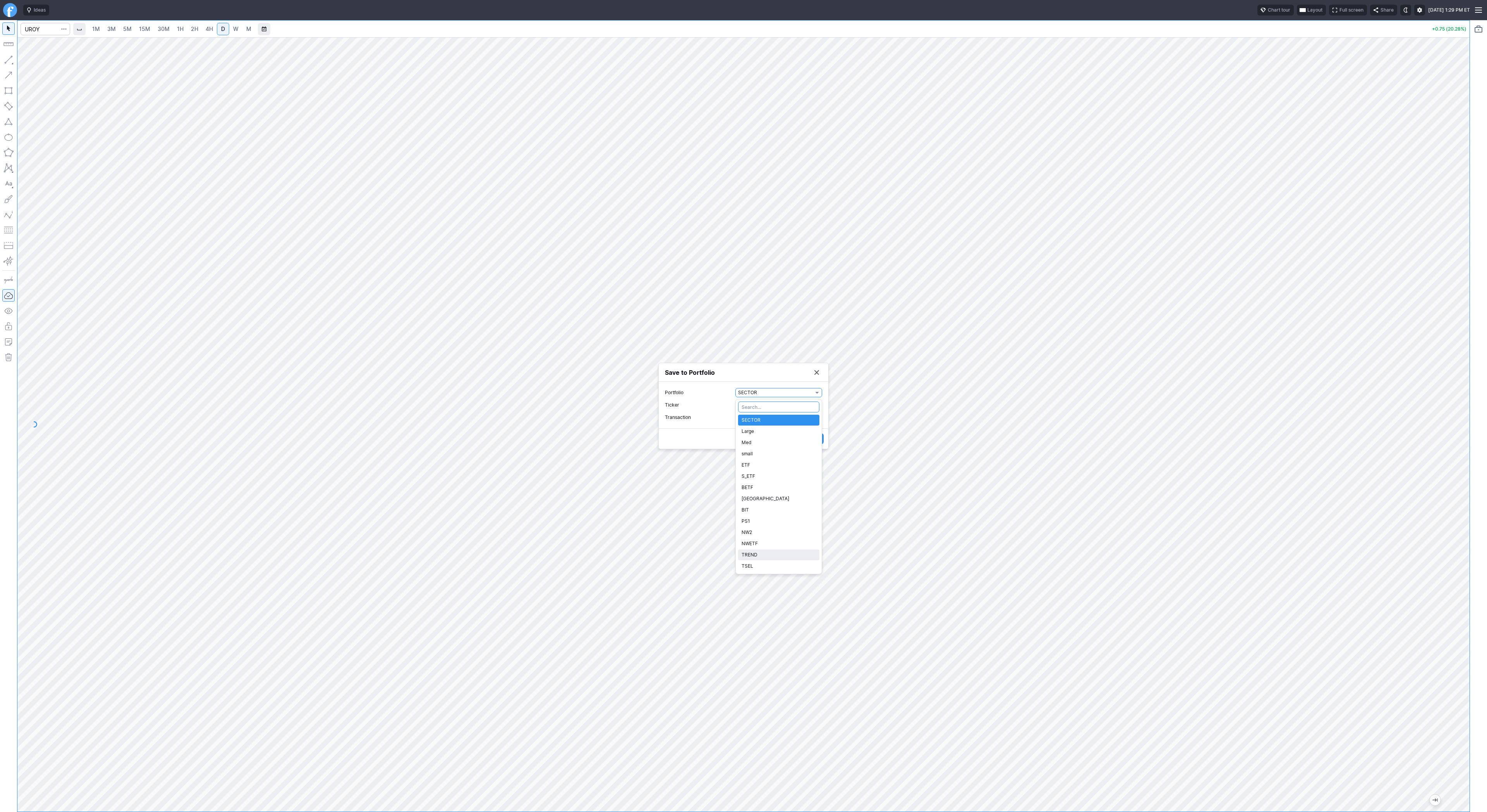
click at [762, 555] on span "TREND" at bounding box center [779, 555] width 74 height 8
click at [784, 417] on span "Watch" at bounding box center [775, 417] width 74 height 8
click at [777, 441] on span "Buy" at bounding box center [779, 443] width 74 height 8
drag, startPoint x: 743, startPoint y: 425, endPoint x: 726, endPoint y: 424, distance: 17.0
click at [726, 424] on label "Shares 0" at bounding box center [744, 424] width 157 height 9
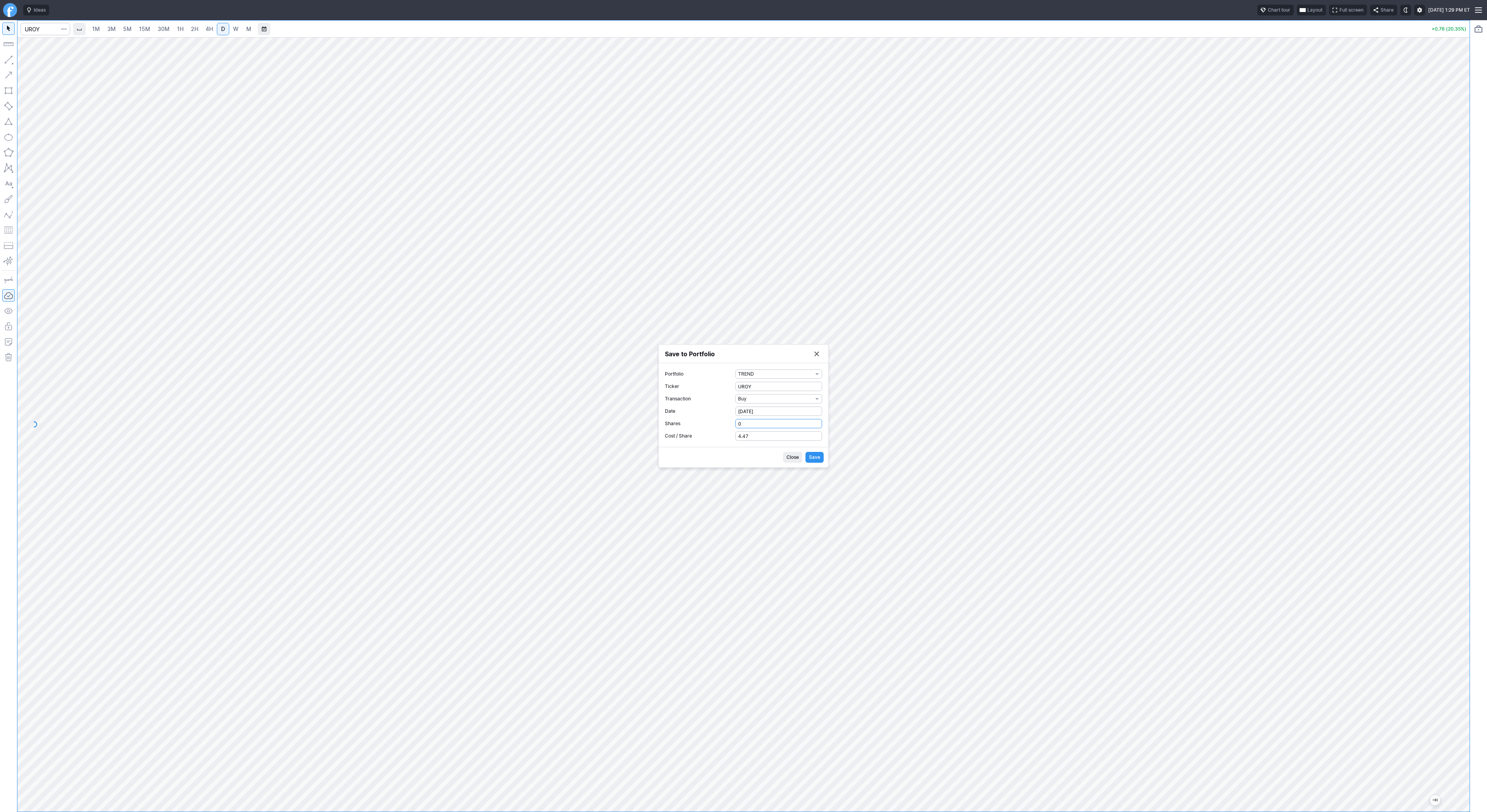
click at [735, 424] on input "0" at bounding box center [779, 424] width 87 height 9
type input "1"
click at [817, 456] on span "Save" at bounding box center [814, 457] width 11 height 8
click at [820, 377] on button "Save to Portfolio" at bounding box center [816, 375] width 11 height 11
click at [38, 29] on input "Search" at bounding box center [46, 29] width 50 height 12
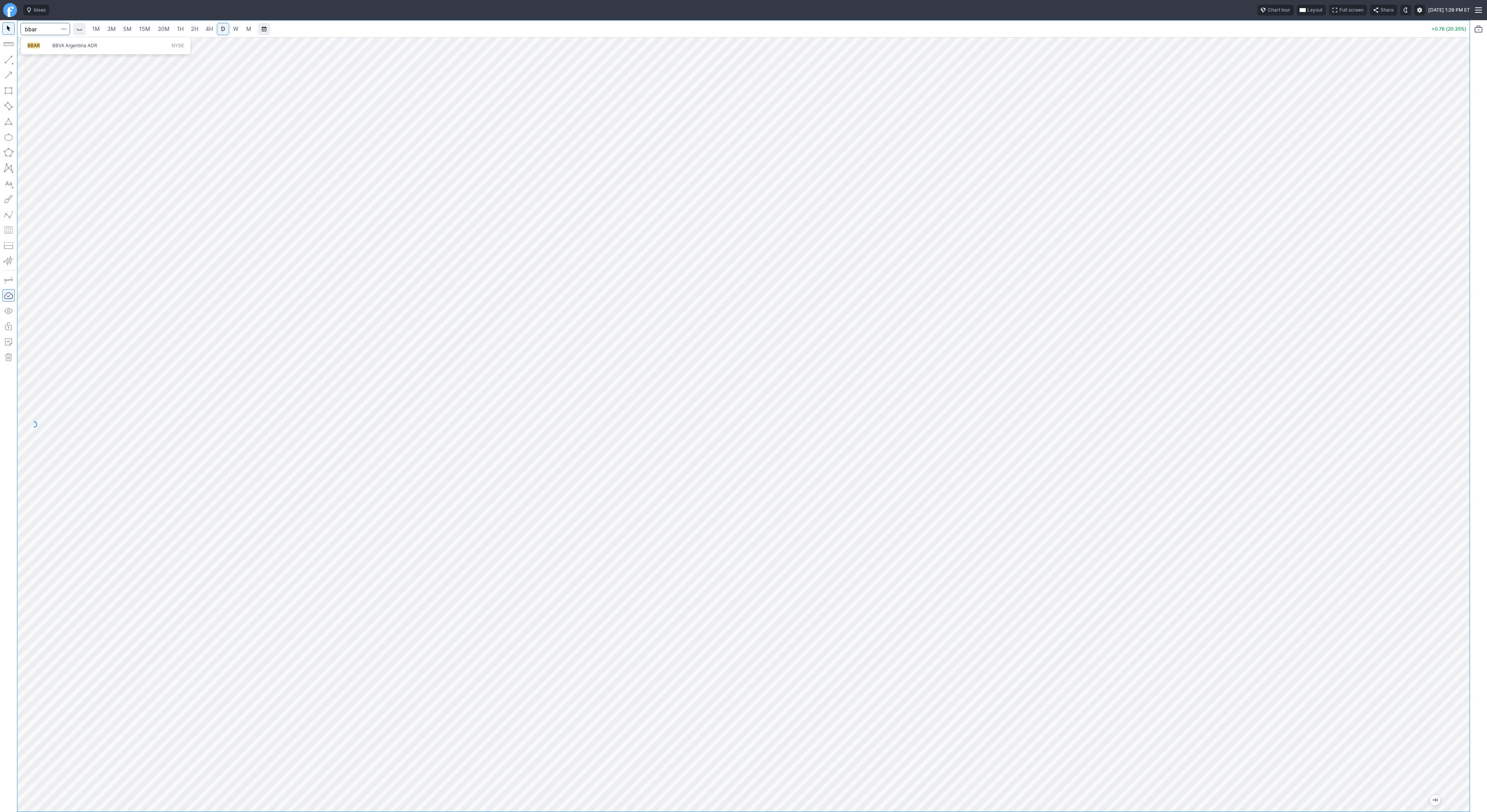
type input "bbar"
click at [8, 60] on button "button" at bounding box center [8, 59] width 12 height 12
click at [36, 61] on span "Line" at bounding box center [45, 61] width 31 height 8
click at [50, 33] on input "Search" at bounding box center [46, 29] width 50 height 12
type input "rr"
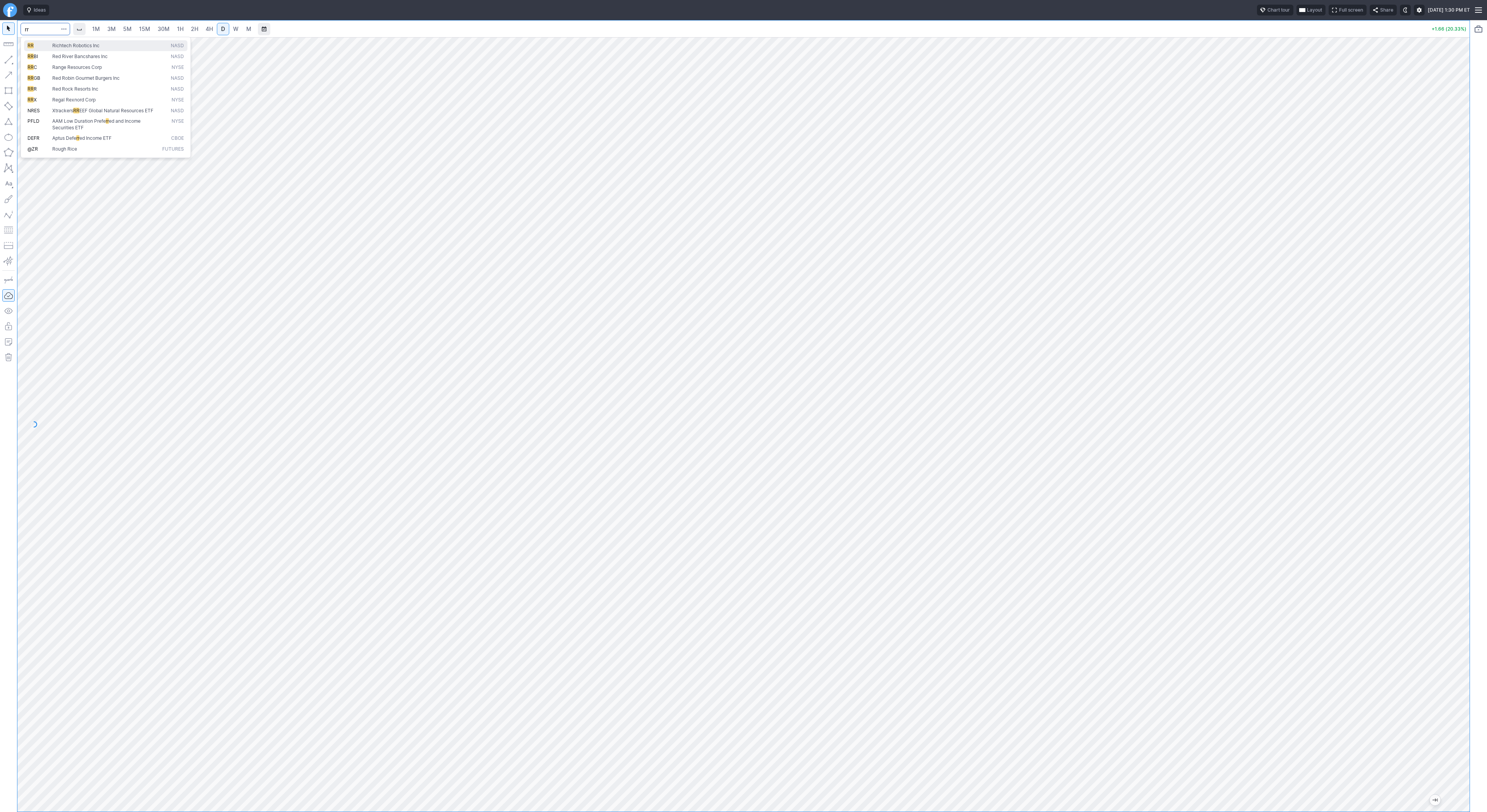
click at [50, 49] on button "RR Richtech Robotics Inc NASD" at bounding box center [106, 46] width 163 height 11
click at [39, 62] on span "Line" at bounding box center [45, 61] width 31 height 8
click at [3, 55] on button "button" at bounding box center [8, 59] width 12 height 12
click at [9, 58] on button "button" at bounding box center [8, 59] width 12 height 12
drag, startPoint x: 51, startPoint y: 63, endPoint x: 51, endPoint y: 77, distance: 14.0
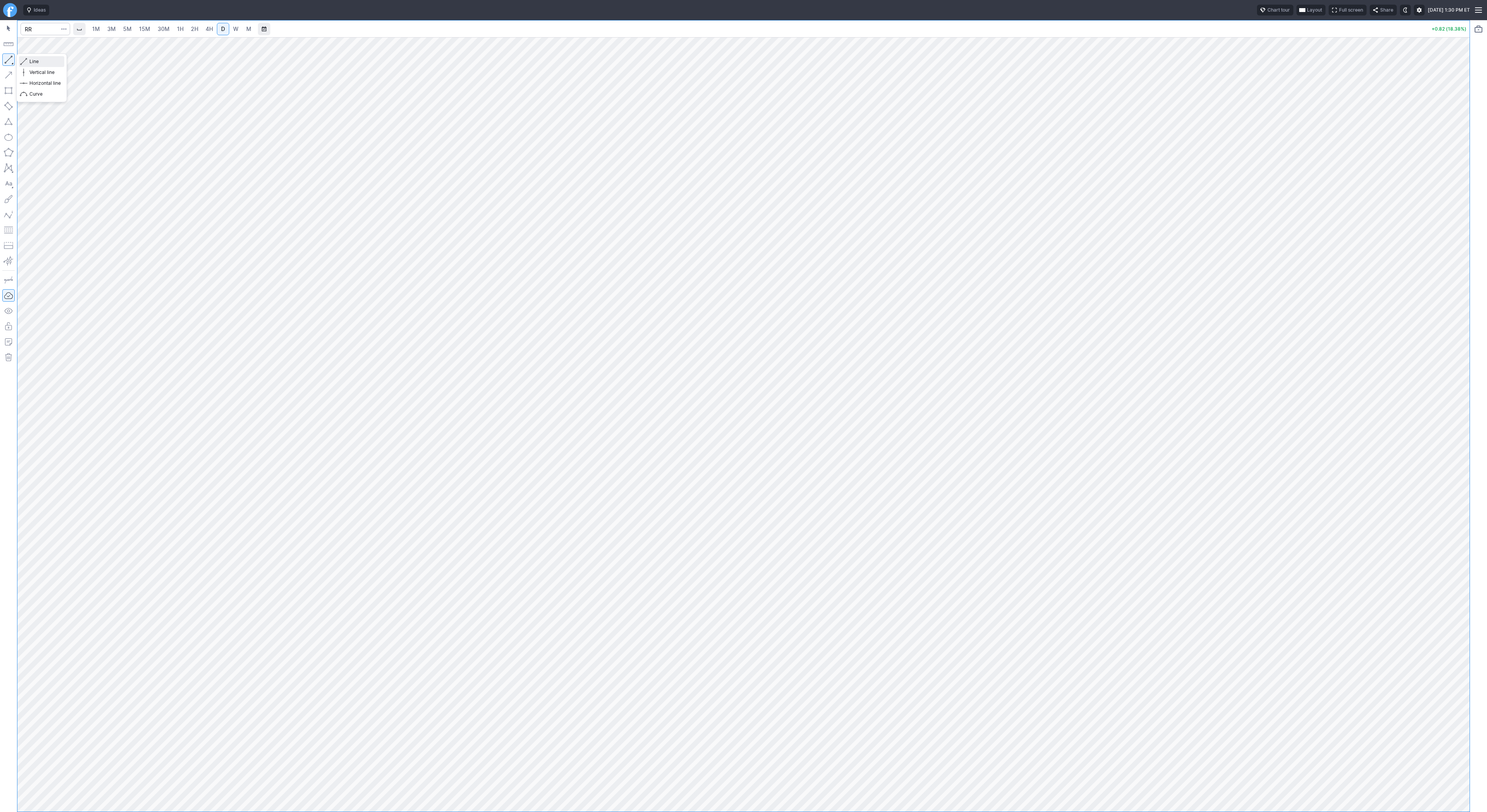
click at [51, 63] on span "Line" at bounding box center [45, 61] width 31 height 8
click at [31, 62] on span "Line" at bounding box center [45, 61] width 31 height 8
click at [28, 58] on button "Line" at bounding box center [42, 61] width 45 height 11
click at [46, 27] on input "Search" at bounding box center [46, 29] width 50 height 12
type input "axti"
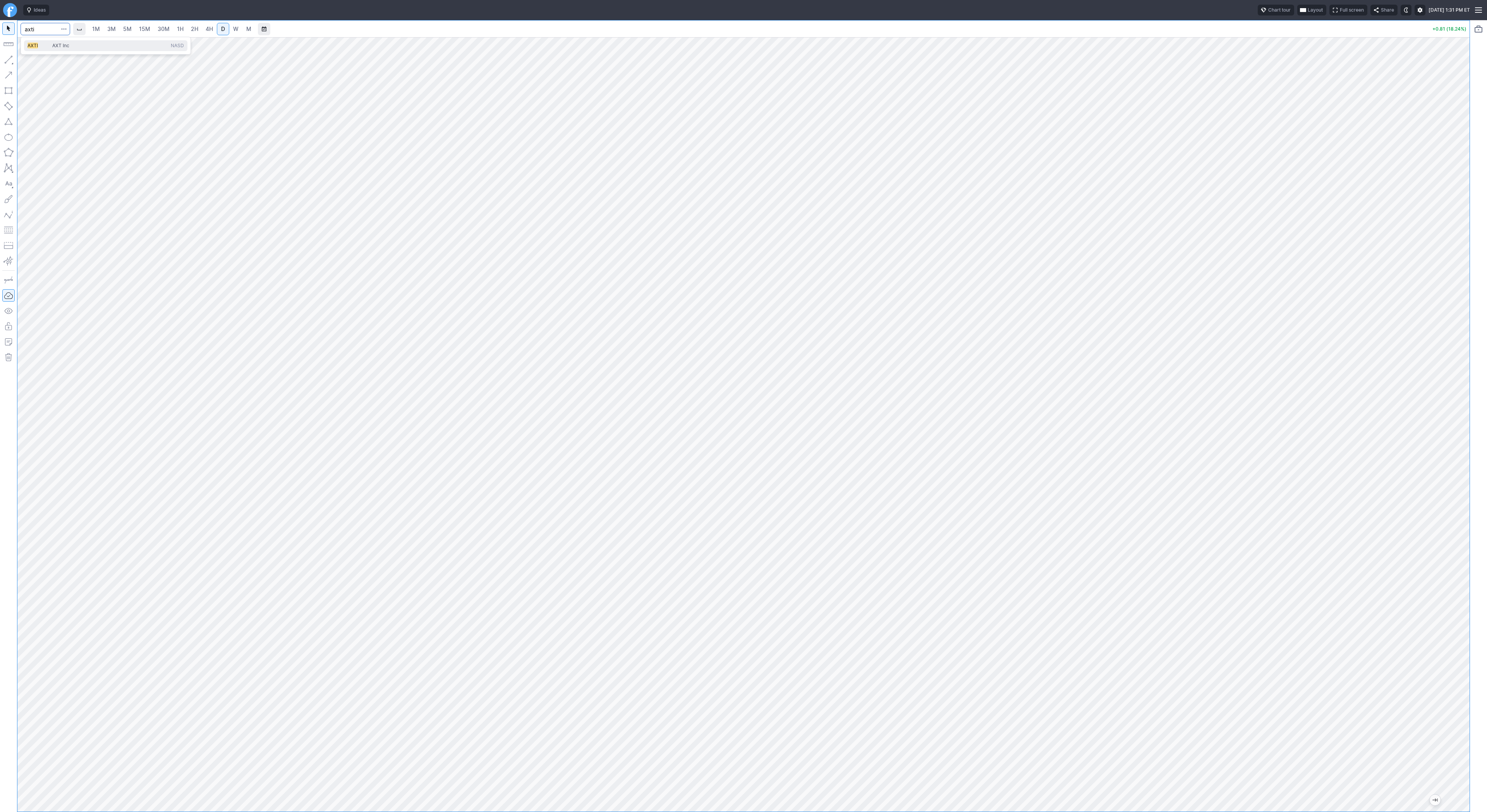
click at [82, 44] on span "AXT Inc" at bounding box center [110, 46] width 118 height 6
click at [68, 27] on button "button" at bounding box center [63, 29] width 11 height 12
click at [54, 57] on span "Save to Portfolio" at bounding box center [43, 55] width 39 height 8
click at [754, 393] on span "SECTOR" at bounding box center [775, 392] width 74 height 8
click at [765, 554] on span "TREND" at bounding box center [779, 555] width 74 height 8
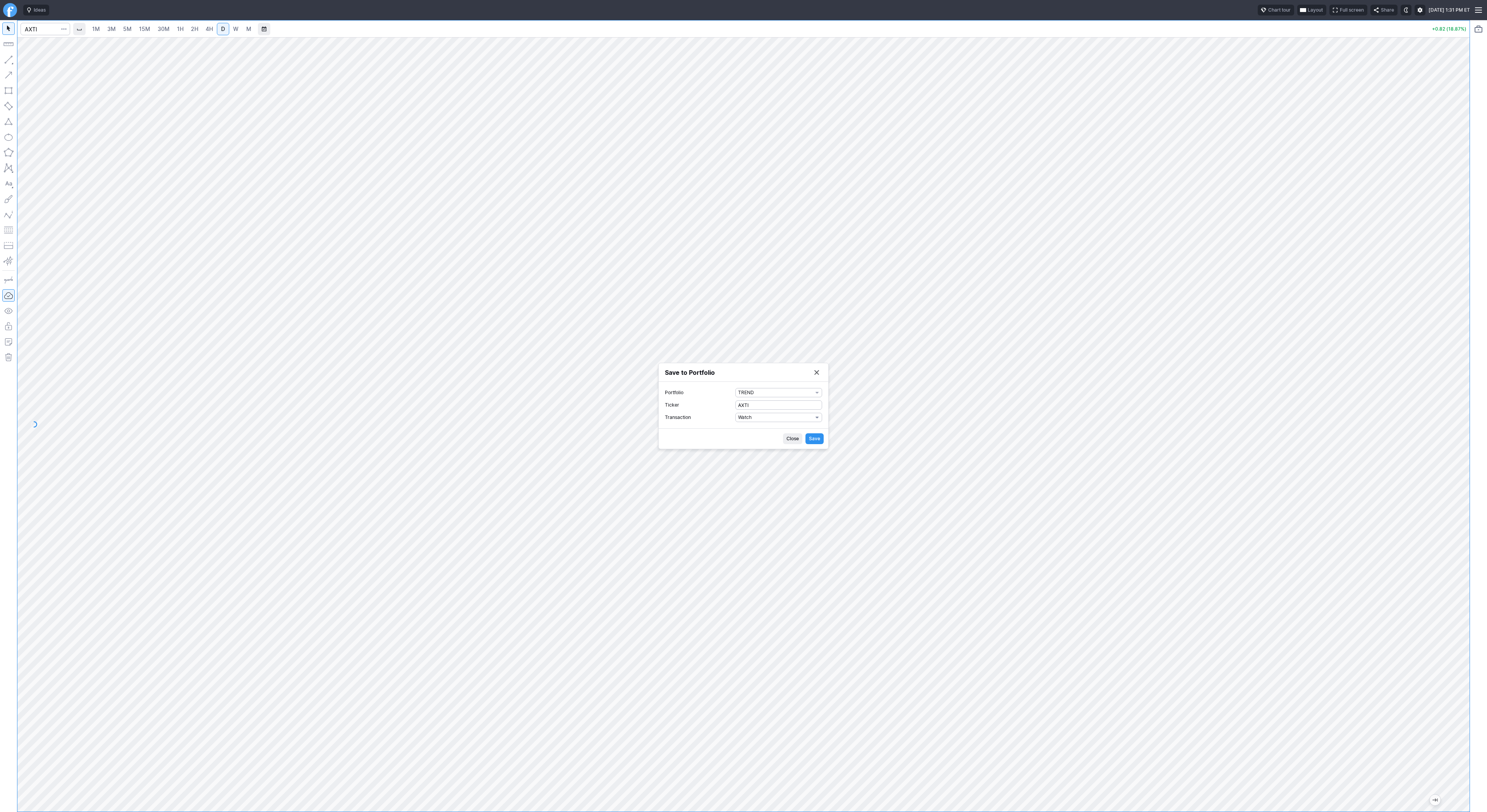
click at [768, 418] on span "Watch" at bounding box center [775, 417] width 74 height 8
click at [762, 444] on span "Buy" at bounding box center [779, 443] width 74 height 8
drag, startPoint x: 752, startPoint y: 427, endPoint x: 709, endPoint y: 424, distance: 43.1
click at [709, 424] on label "Shares 0" at bounding box center [744, 424] width 157 height 9
click at [735, 424] on input "0" at bounding box center [779, 424] width 87 height 9
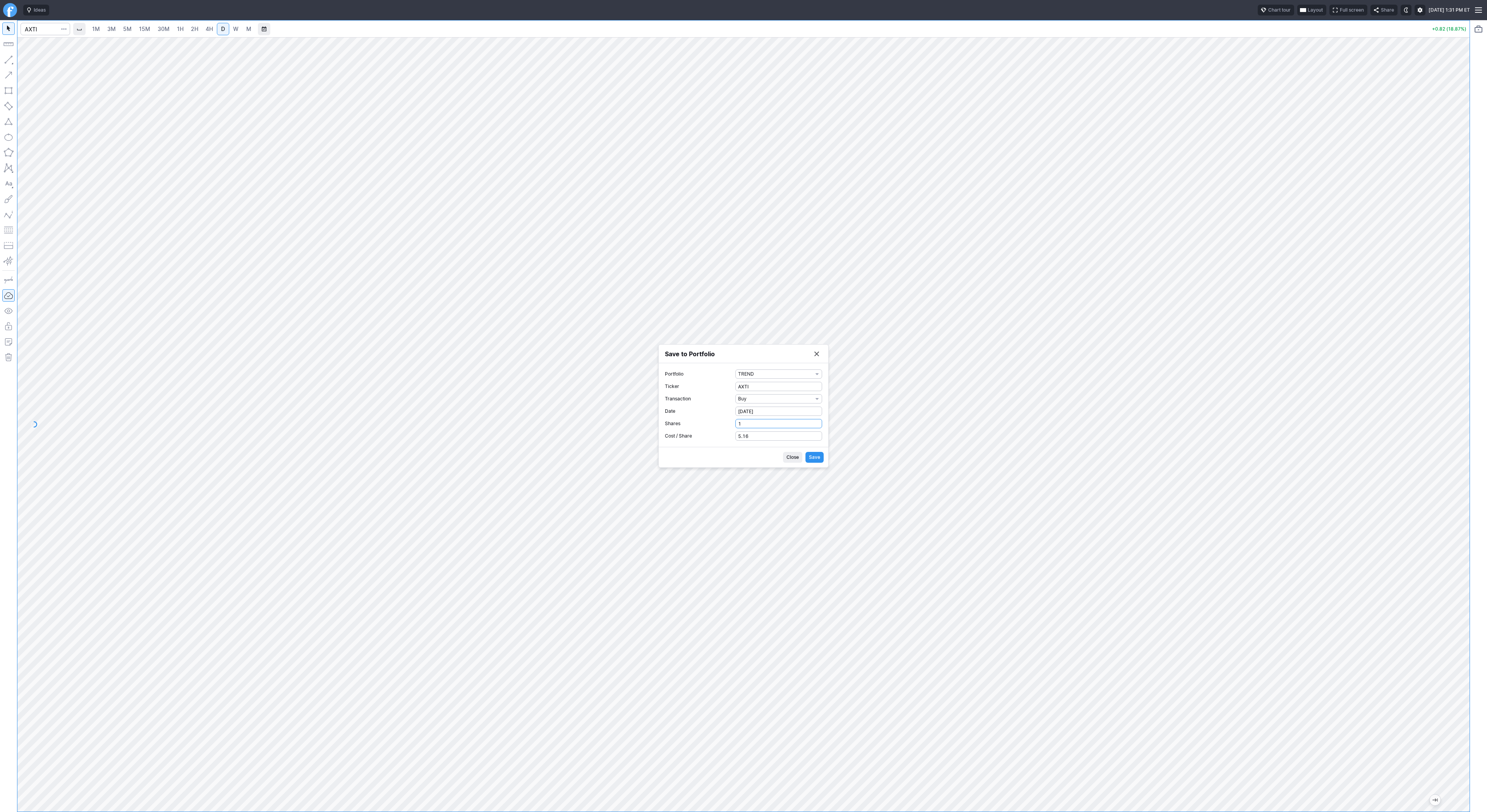
type input "1"
click at [822, 460] on button "Save" at bounding box center [815, 457] width 18 height 11
click at [815, 373] on button "Save to Portfolio" at bounding box center [816, 375] width 11 height 11
click at [30, 59] on span "Line" at bounding box center [45, 61] width 31 height 8
drag, startPoint x: 35, startPoint y: 59, endPoint x: 43, endPoint y: 66, distance: 10.6
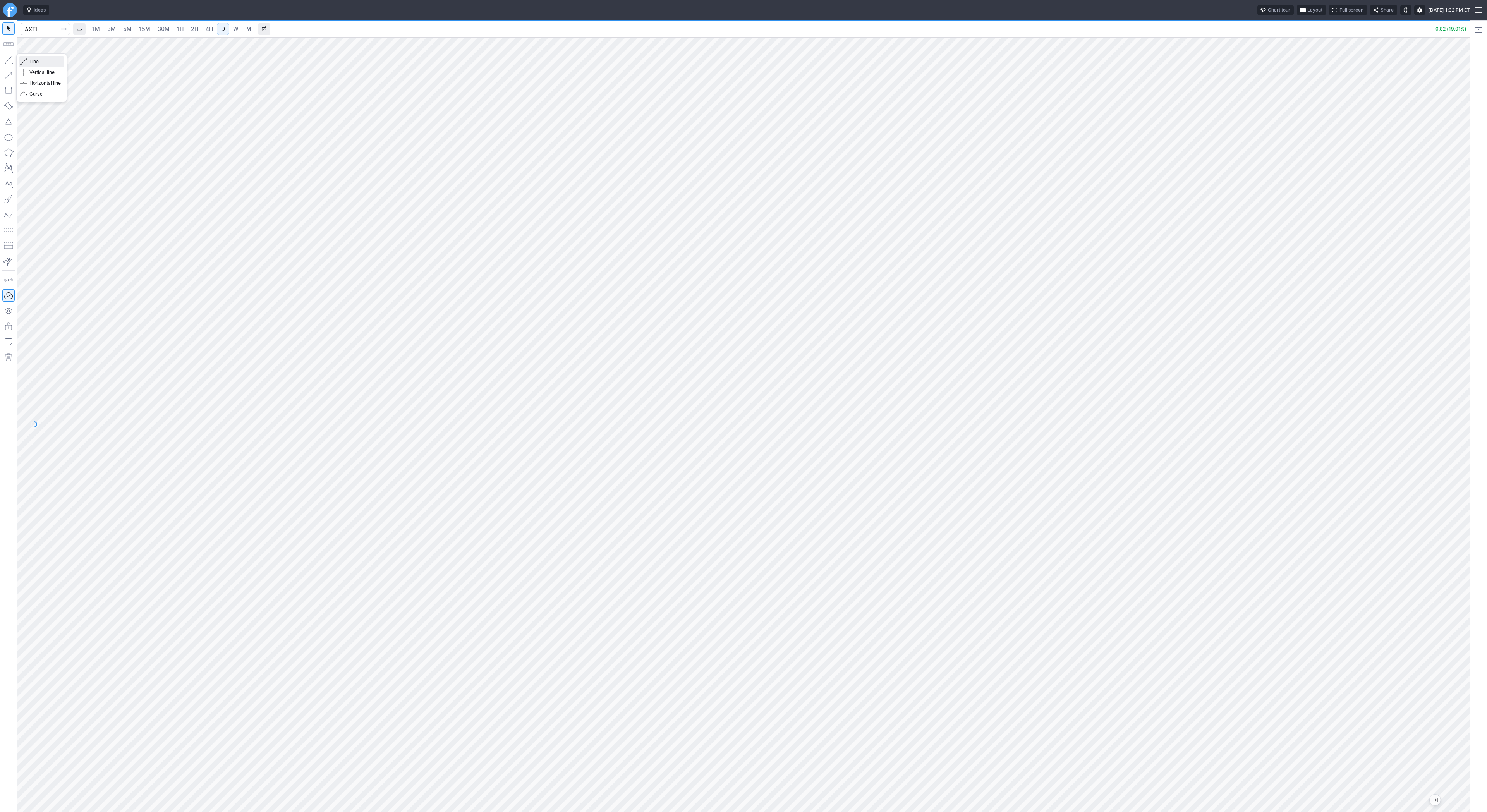
click at [35, 59] on span "Line" at bounding box center [45, 61] width 31 height 8
click at [34, 62] on span "Line" at bounding box center [45, 61] width 31 height 8
click at [45, 65] on span "Line" at bounding box center [45, 61] width 31 height 8
click at [29, 61] on span "Line" at bounding box center [45, 61] width 31 height 8
drag, startPoint x: 39, startPoint y: 62, endPoint x: 41, endPoint y: 68, distance: 6.3
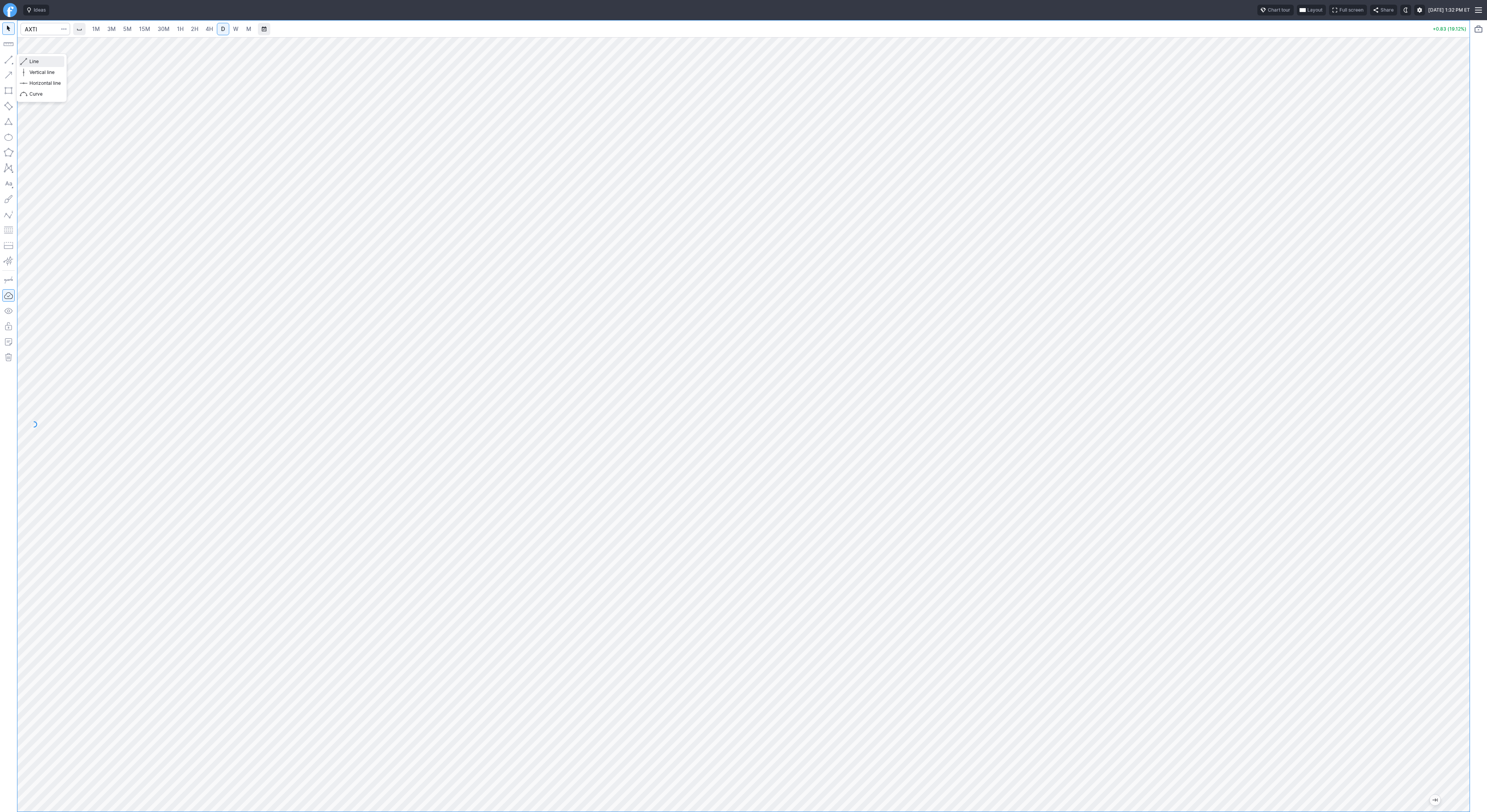
click at [39, 62] on span "Line" at bounding box center [45, 61] width 31 height 8
click at [68, 31] on button "button" at bounding box center [63, 29] width 11 height 12
drag, startPoint x: 83, startPoint y: 106, endPoint x: 33, endPoint y: 104, distance: 50.0
click at [83, 106] on div at bounding box center [744, 406] width 1487 height 812
click at [35, 28] on input "Search" at bounding box center [46, 29] width 50 height 12
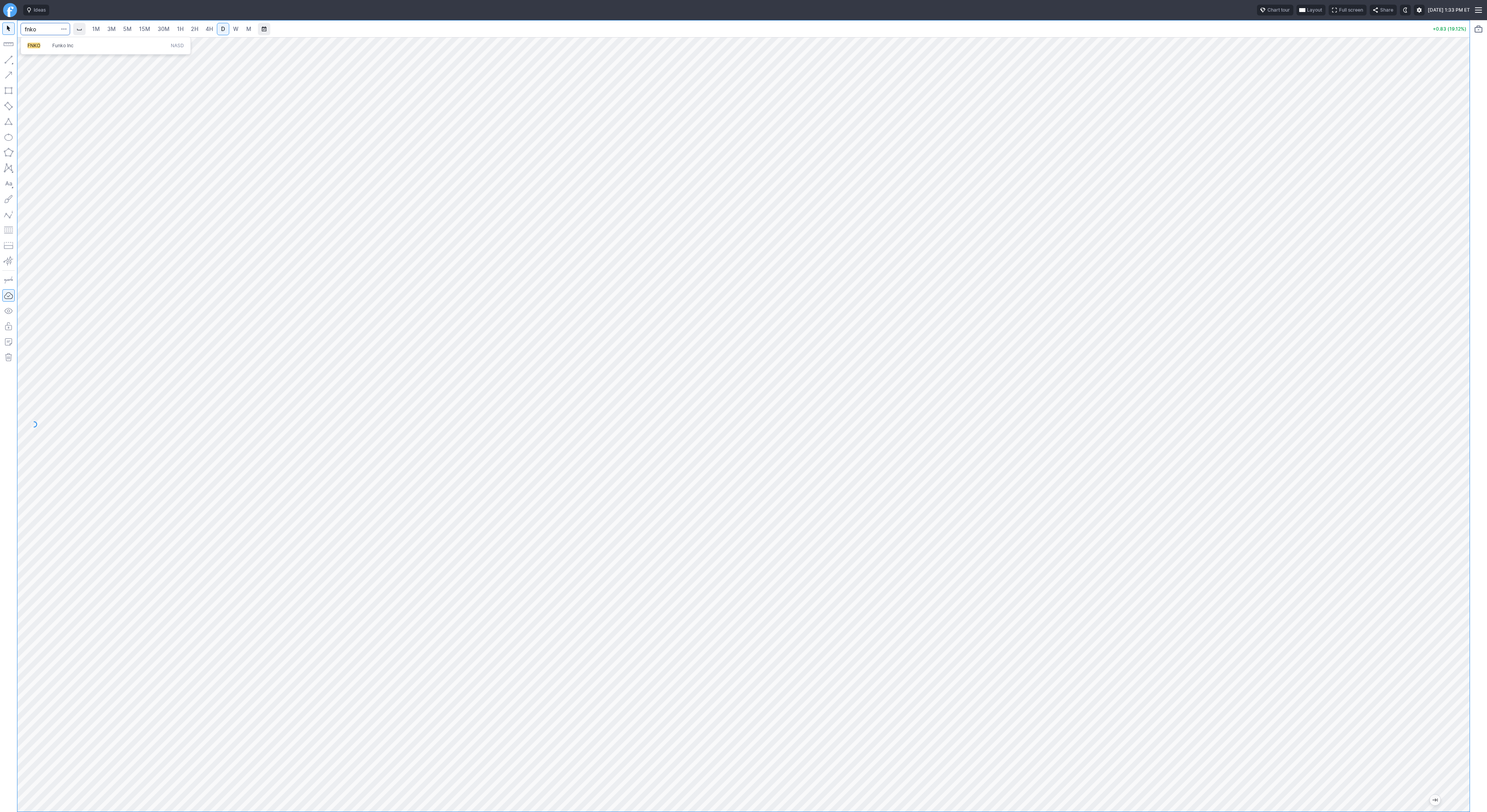
type input "fnko"
click at [31, 61] on span "Line" at bounding box center [45, 61] width 31 height 8
click at [9, 58] on button "button" at bounding box center [8, 59] width 12 height 12
click at [29, 62] on span "Line" at bounding box center [45, 61] width 31 height 8
click at [38, 61] on span "Line" at bounding box center [45, 61] width 31 height 8
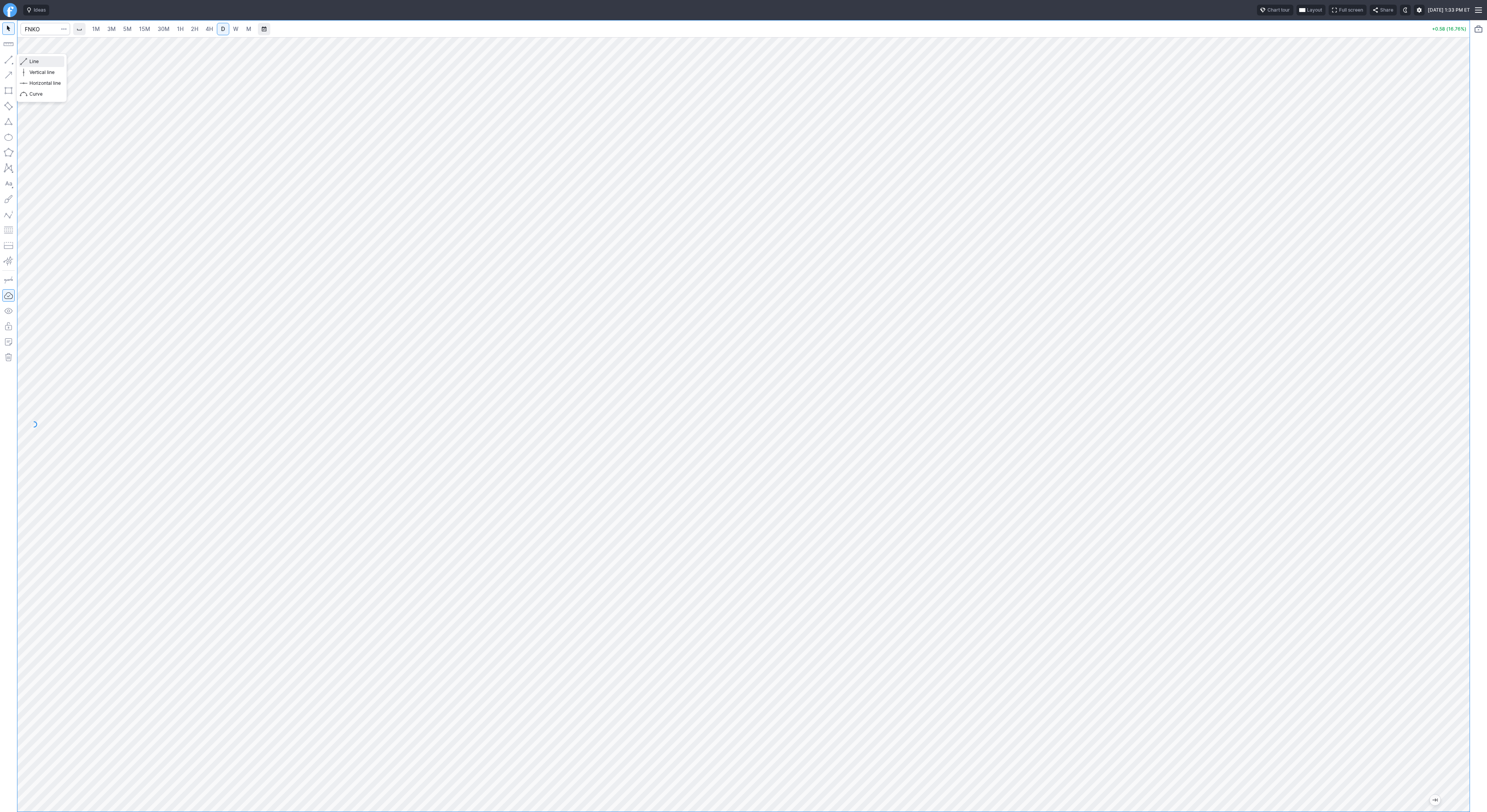
click at [38, 61] on span "Line" at bounding box center [45, 61] width 31 height 8
click at [63, 31] on span "button" at bounding box center [64, 29] width 5 height 8
click at [57, 44] on span "Open Stock Detail" at bounding box center [43, 44] width 39 height 8
click at [65, 32] on span "button" at bounding box center [64, 29] width 5 height 8
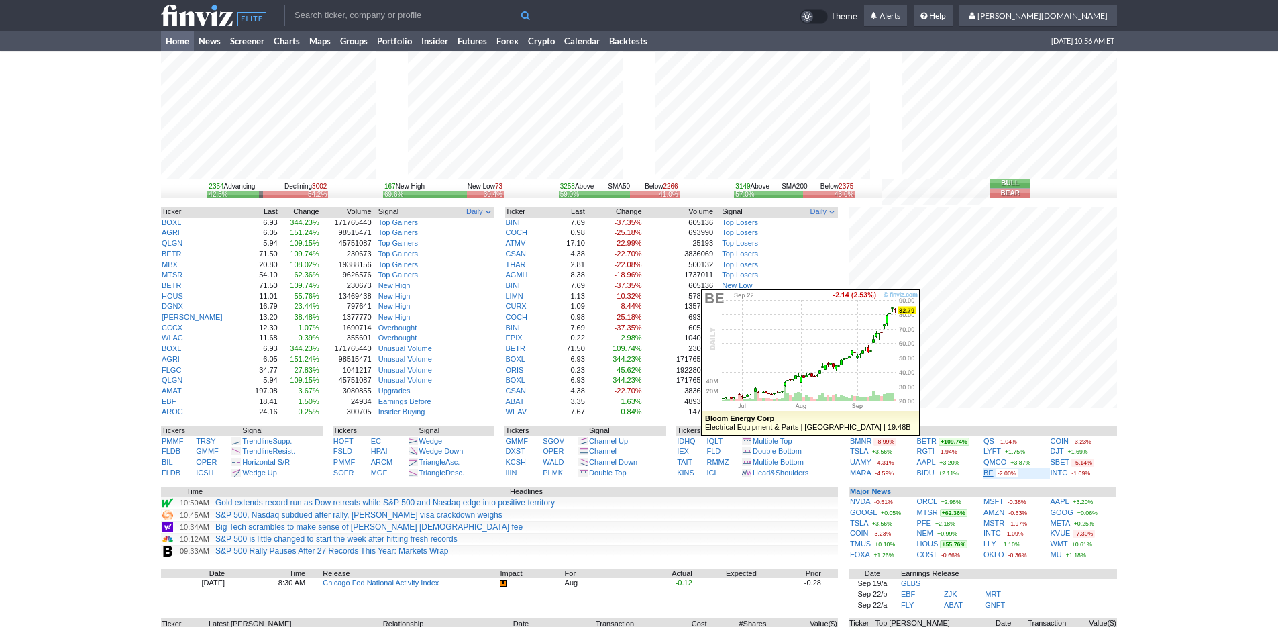
click at [989, 474] on link "BE" at bounding box center [988, 472] width 10 height 8
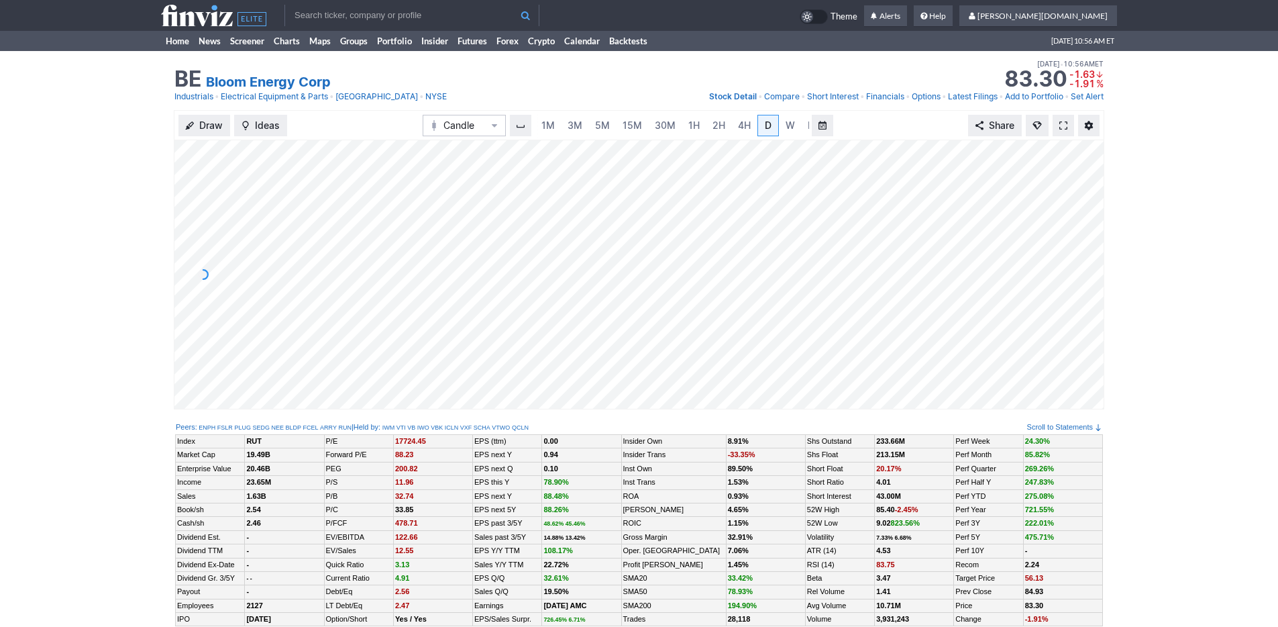
scroll to position [0, 13]
click at [773, 130] on span "W" at bounding box center [776, 124] width 9 height 11
click at [557, 125] on span "3M" at bounding box center [561, 124] width 15 height 11
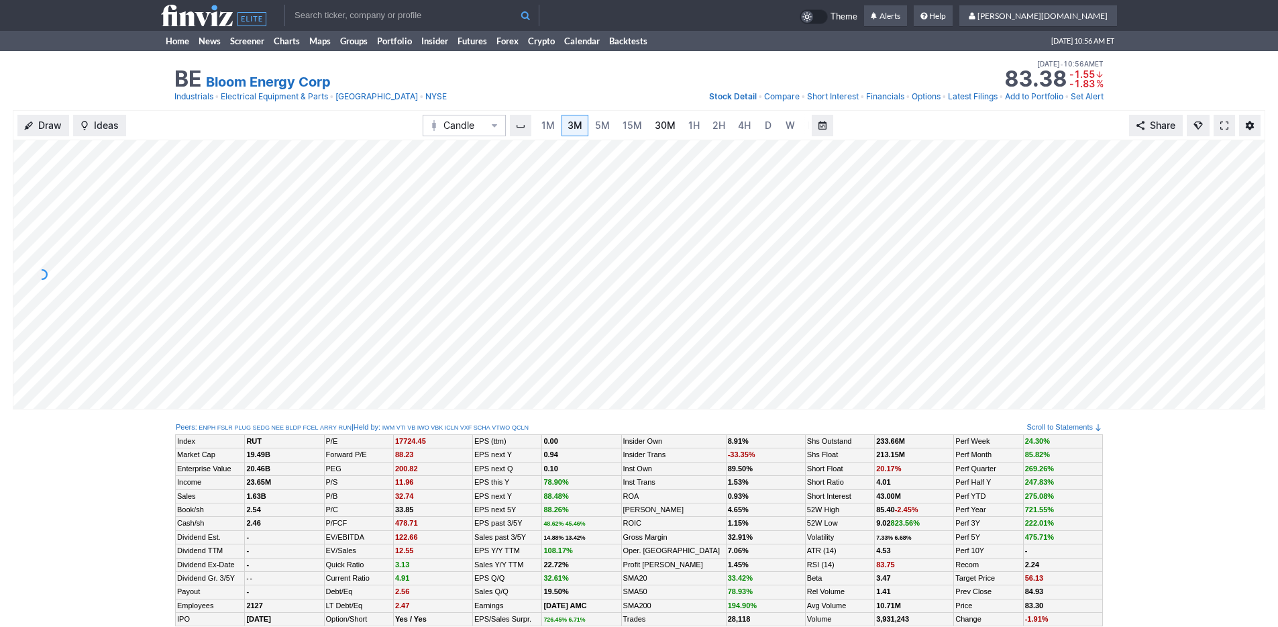
click at [655, 123] on span "30M" at bounding box center [665, 124] width 21 height 11
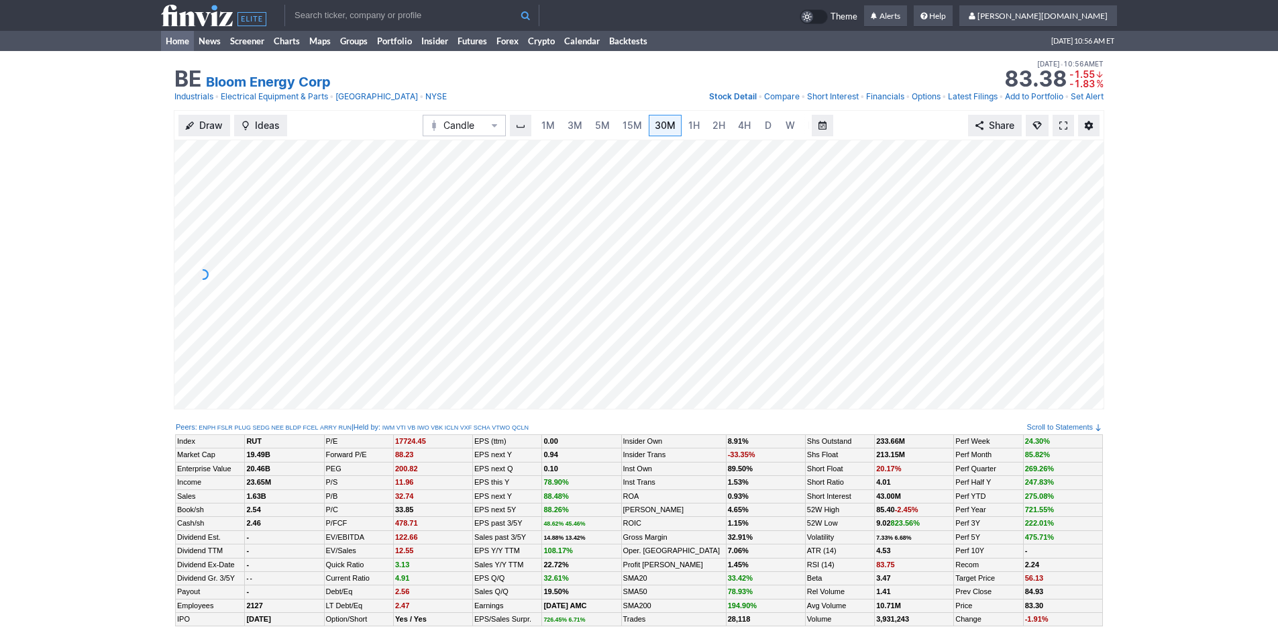
click at [186, 40] on link "Home" at bounding box center [177, 41] width 33 height 20
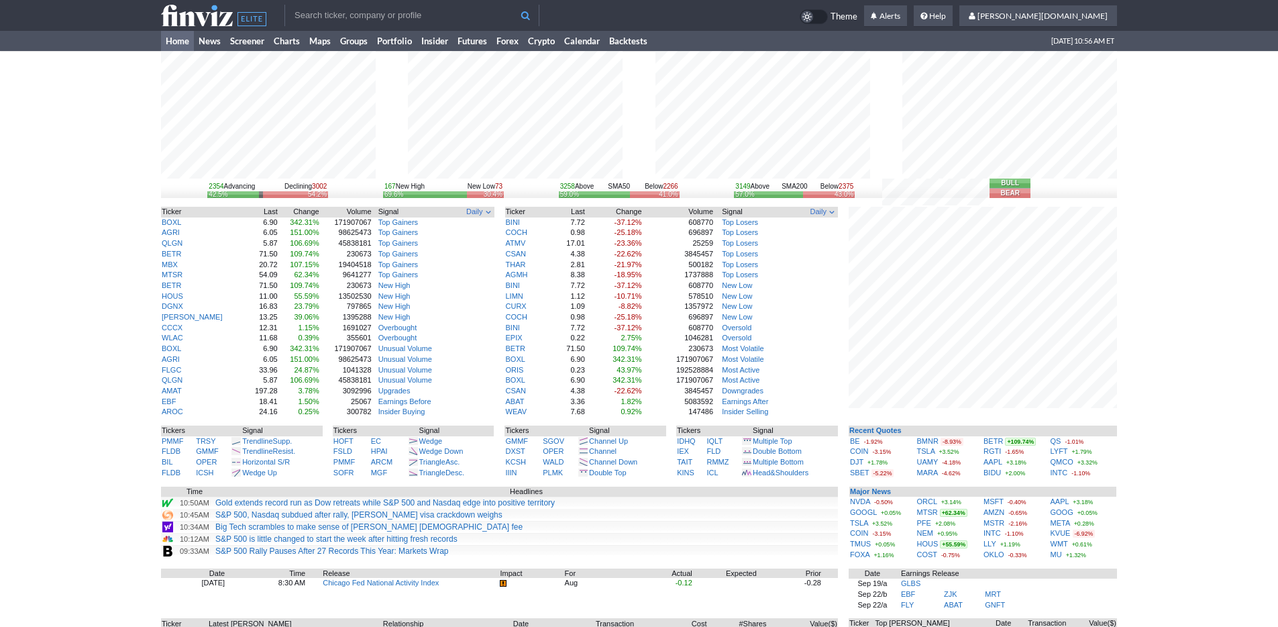
click at [1140, 437] on div "2354 Advancing Declining 3002 42.5% 54.2% 167 New High New Low 73 69.6% 30.4% 3…" at bounding box center [639, 418] width 1278 height 735
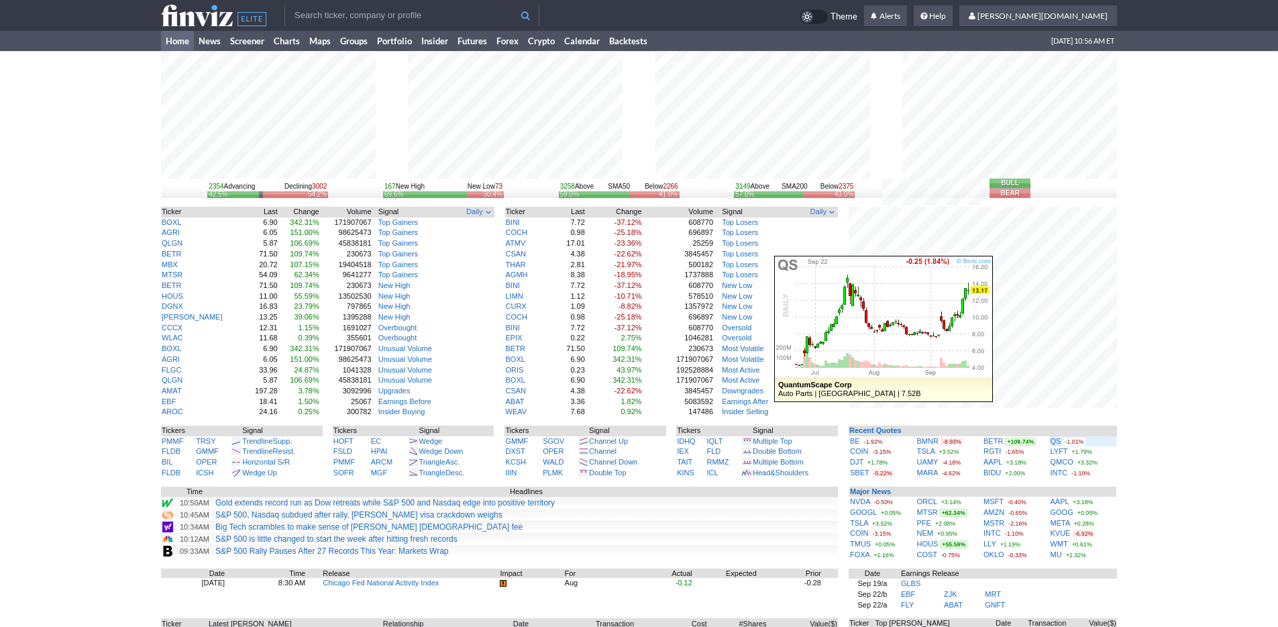
click at [1062, 440] on div "QS -1.01%" at bounding box center [1084, 441] width 66 height 11
click at [1055, 441] on link "QS" at bounding box center [1056, 441] width 11 height 8
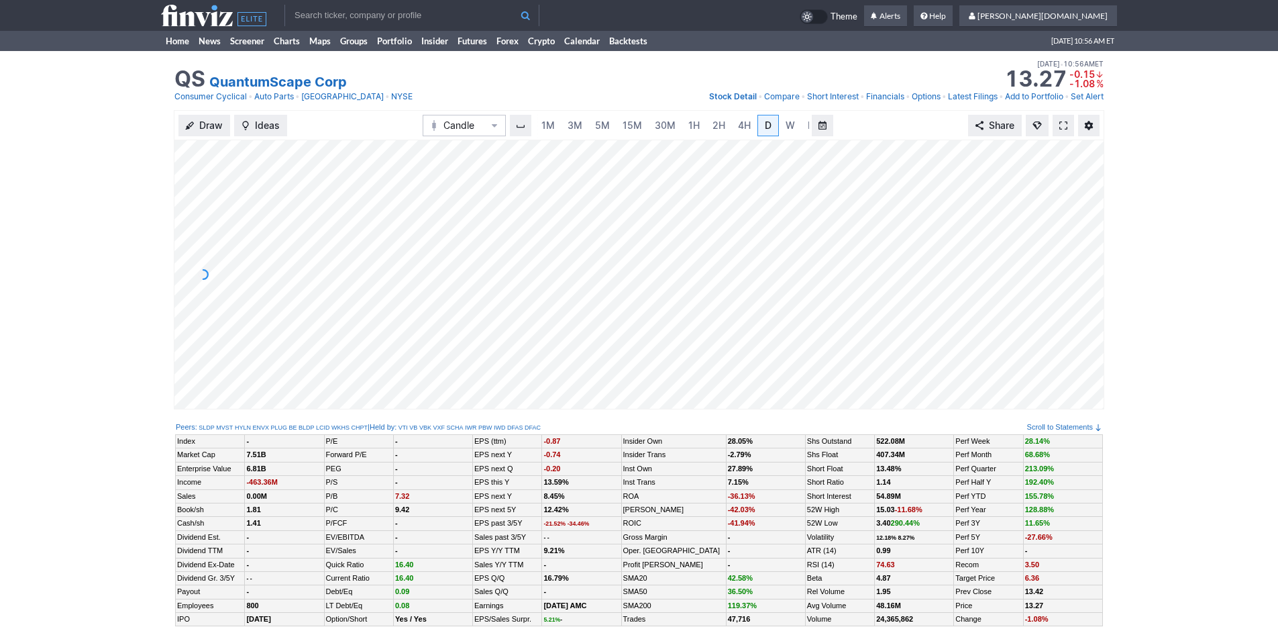
scroll to position [0, 13]
click at [554, 119] on span "3M" at bounding box center [561, 124] width 15 height 11
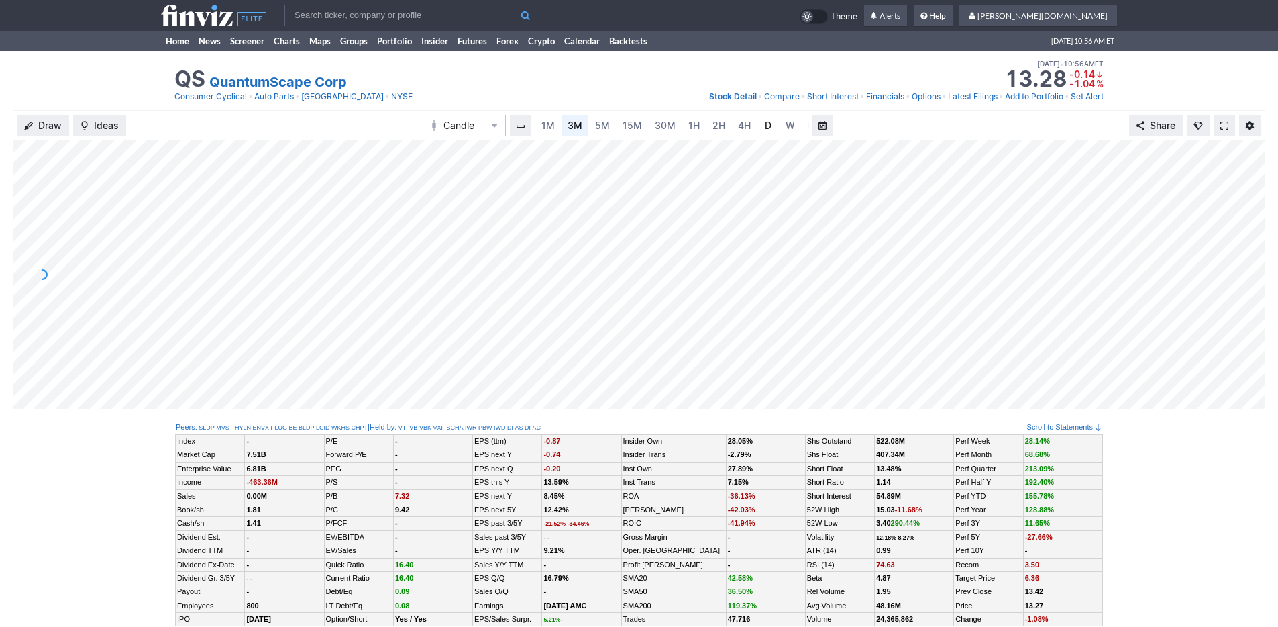
click at [757, 123] on link "D" at bounding box center [767, 125] width 21 height 21
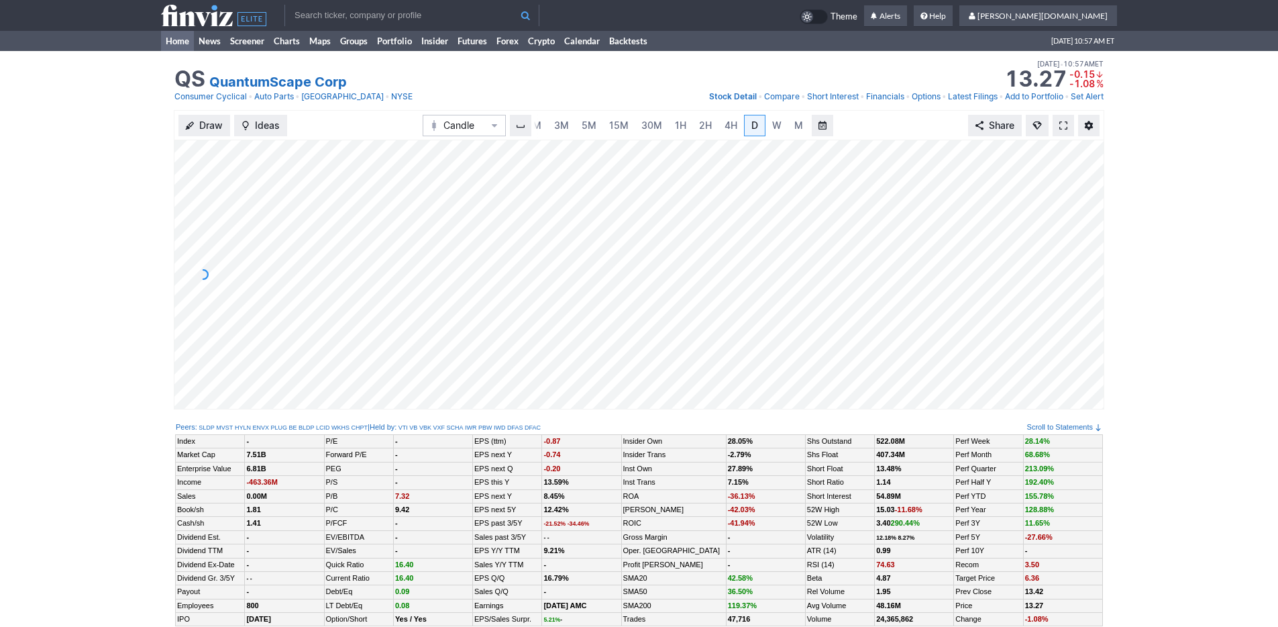
click at [182, 38] on link "Home" at bounding box center [177, 41] width 33 height 20
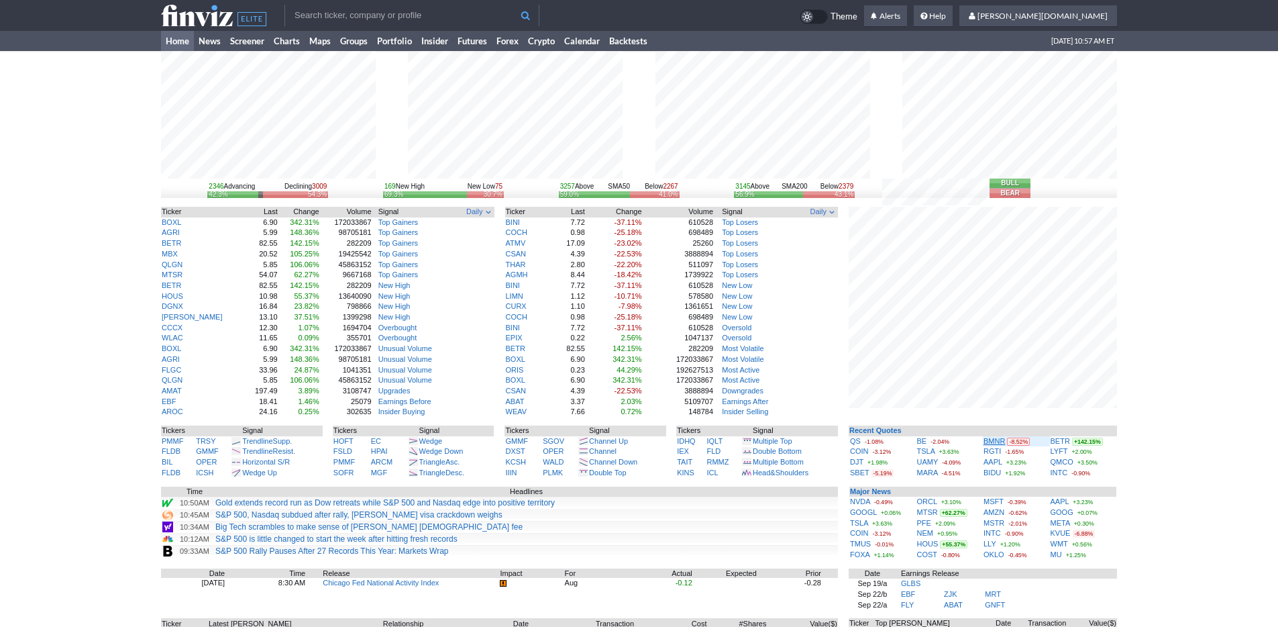
click at [996, 442] on link "BMNR" at bounding box center [993, 441] width 21 height 8
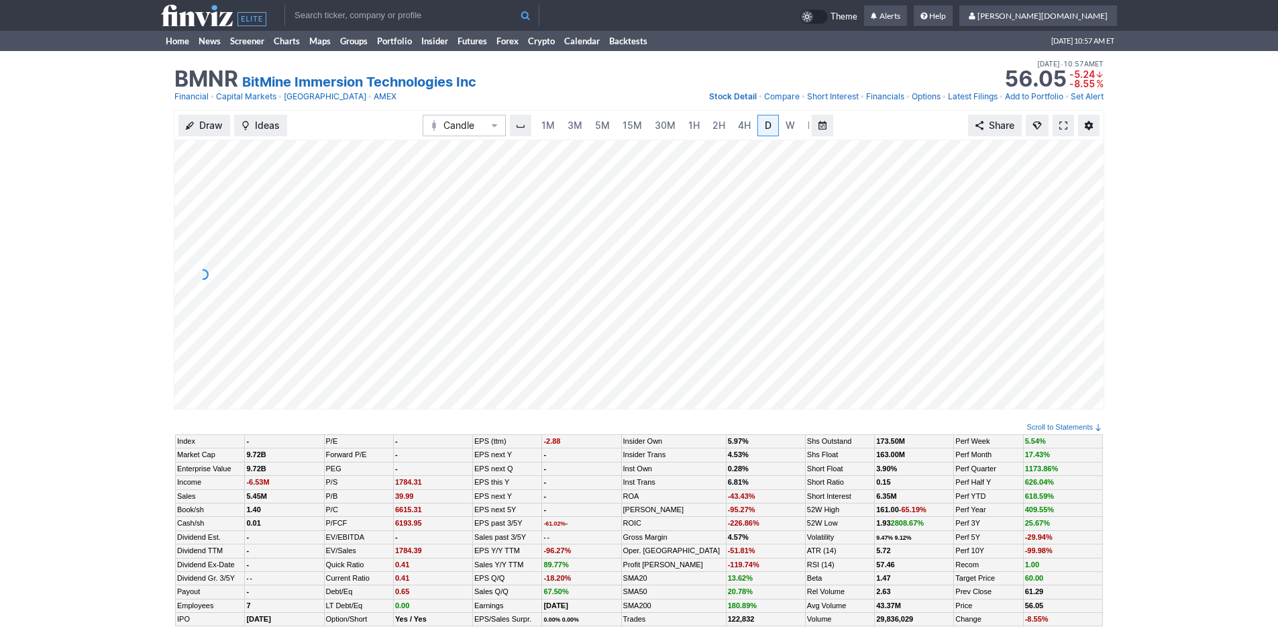
scroll to position [0, 13]
click at [565, 128] on span "3M" at bounding box center [561, 124] width 15 height 11
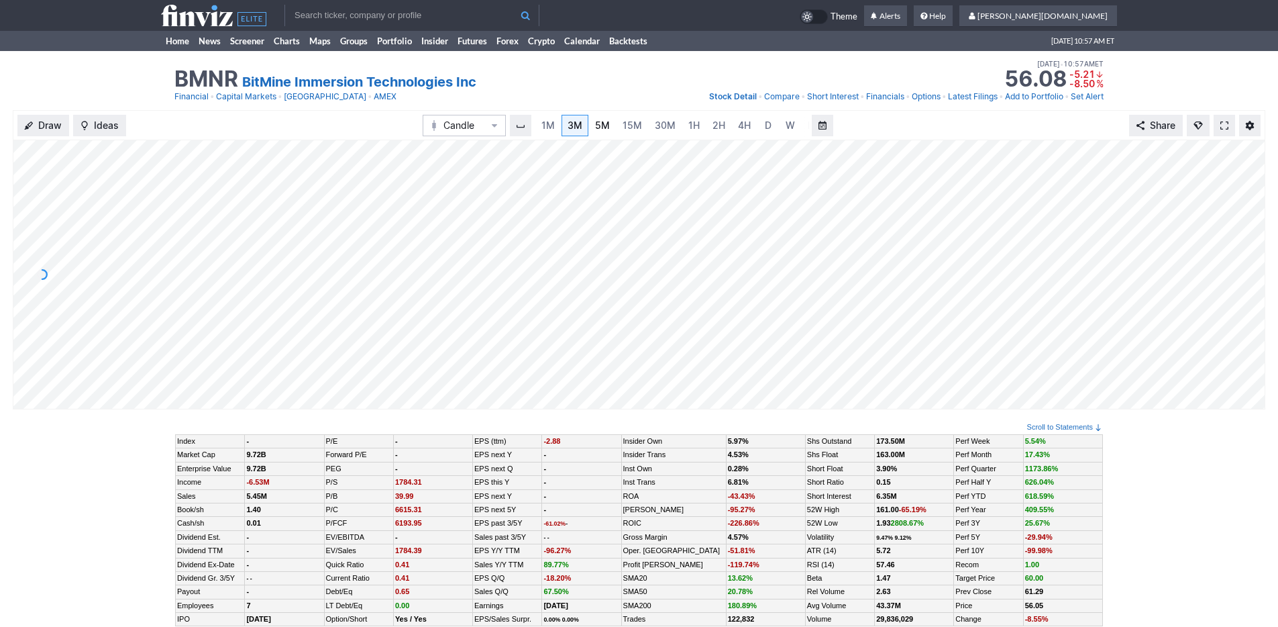
click at [606, 127] on span "5M" at bounding box center [602, 124] width 15 height 11
click at [633, 124] on span "15M" at bounding box center [632, 124] width 19 height 11
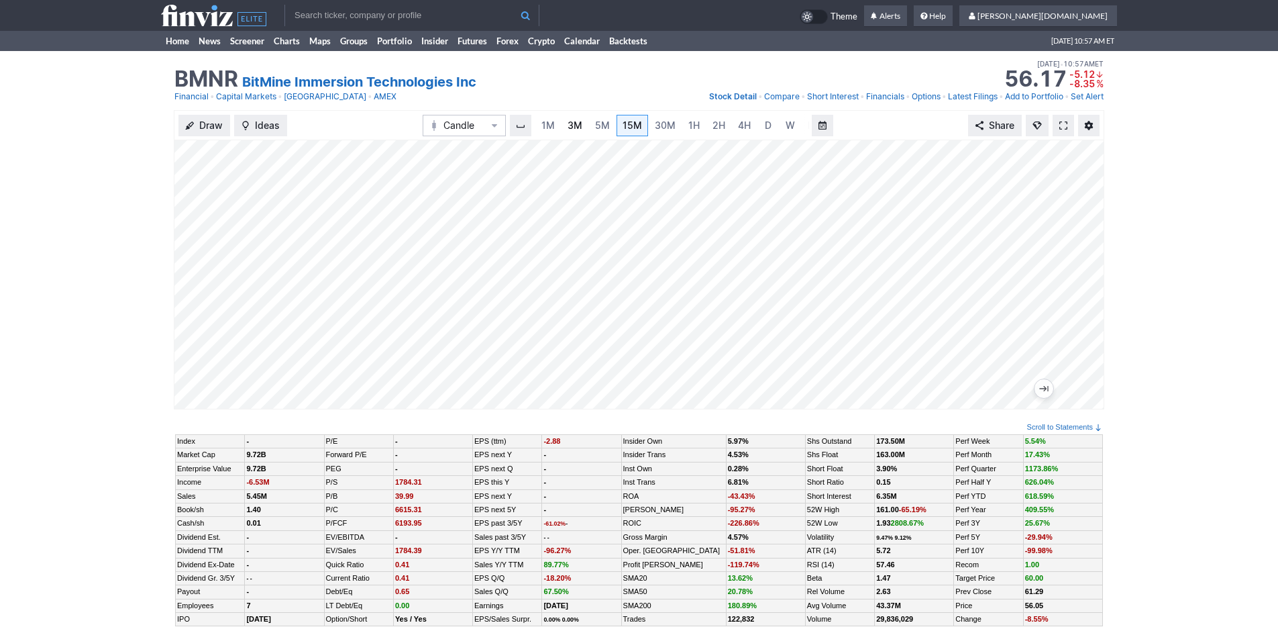
click at [569, 125] on span "3M" at bounding box center [575, 124] width 15 height 11
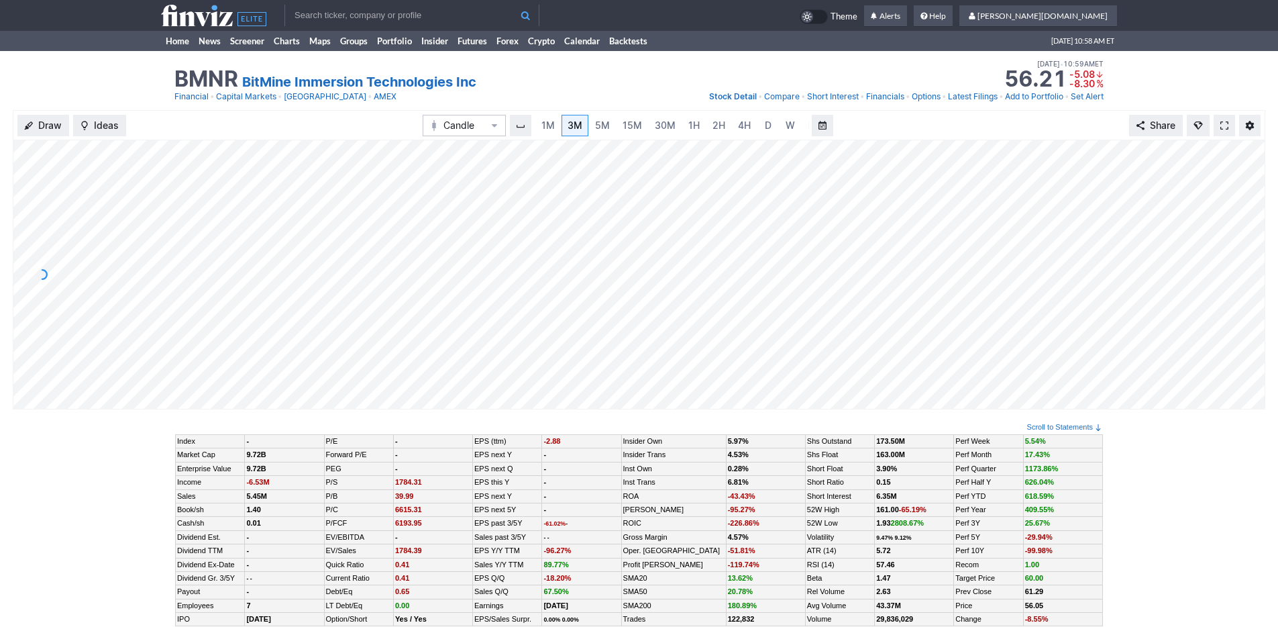
click at [343, 21] on input "text" at bounding box center [411, 15] width 255 height 21
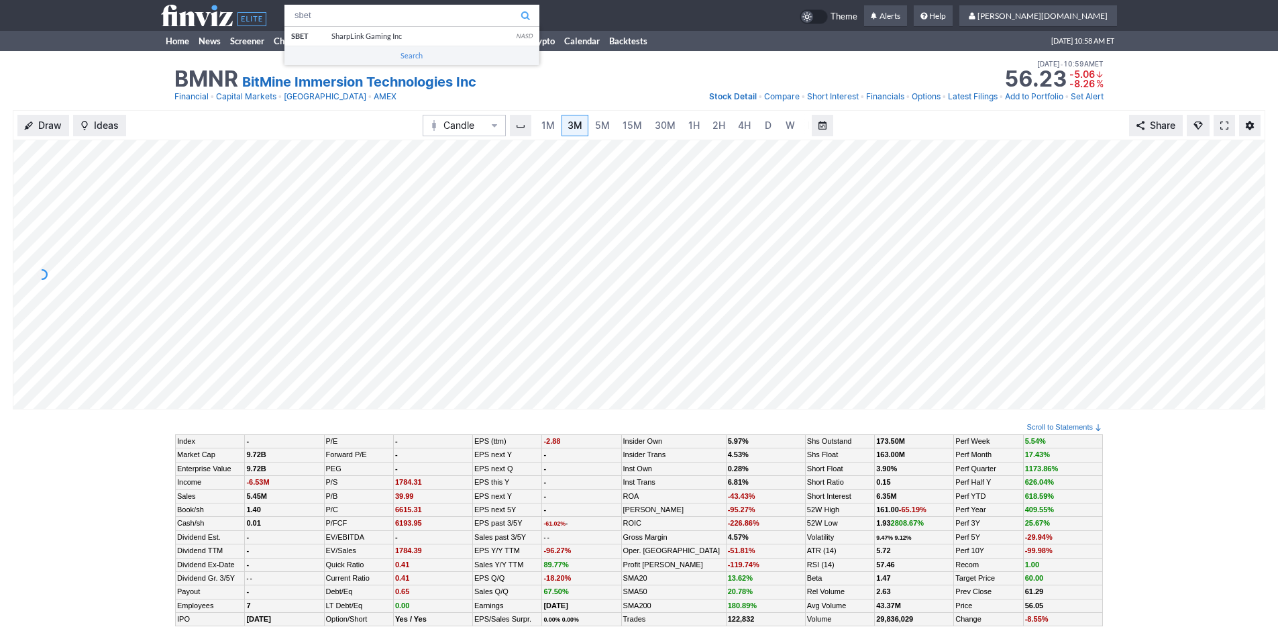
type input "sbet"
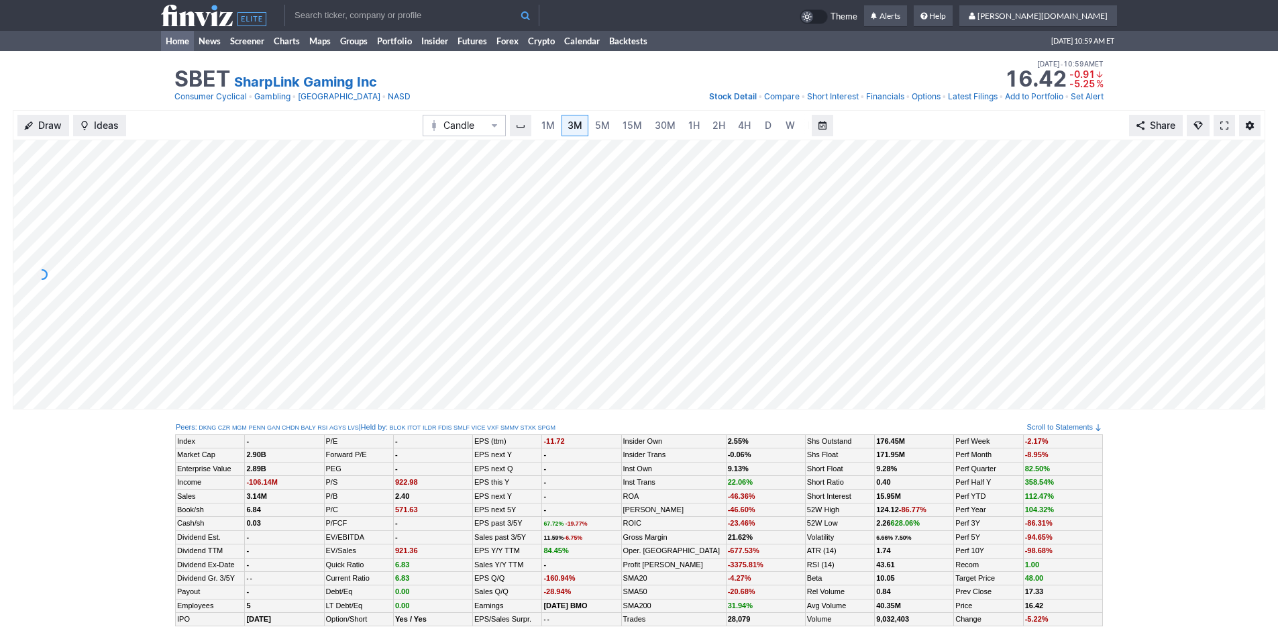
click at [180, 36] on link "Home" at bounding box center [177, 41] width 33 height 20
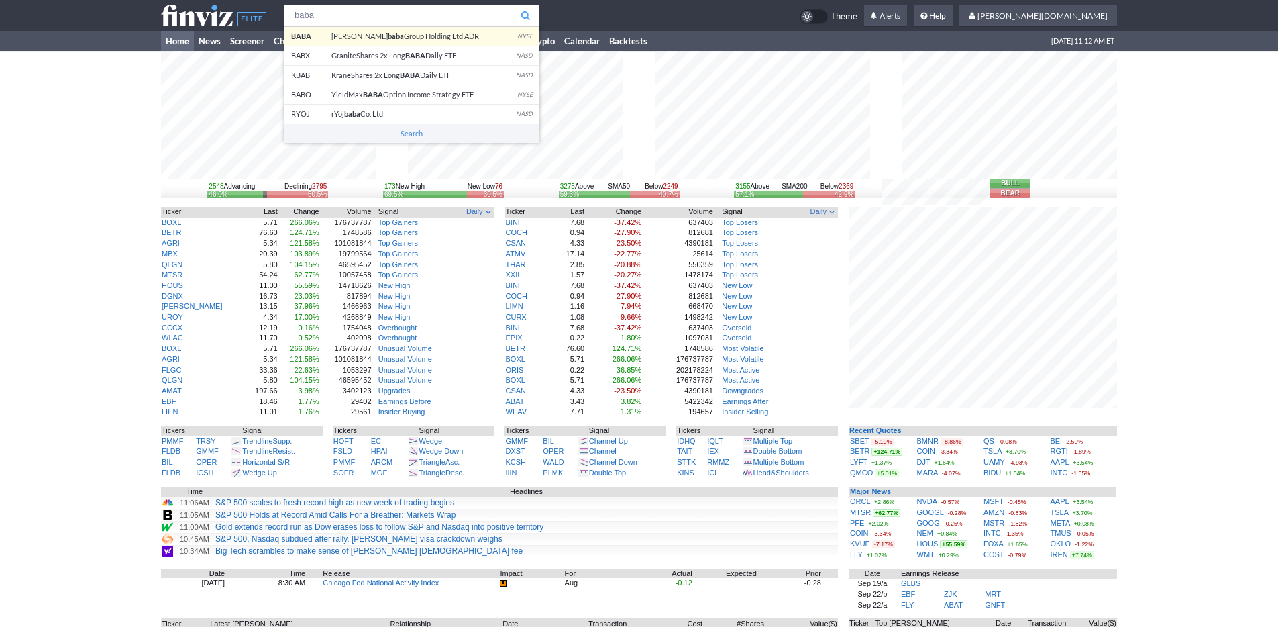
type input "baba"
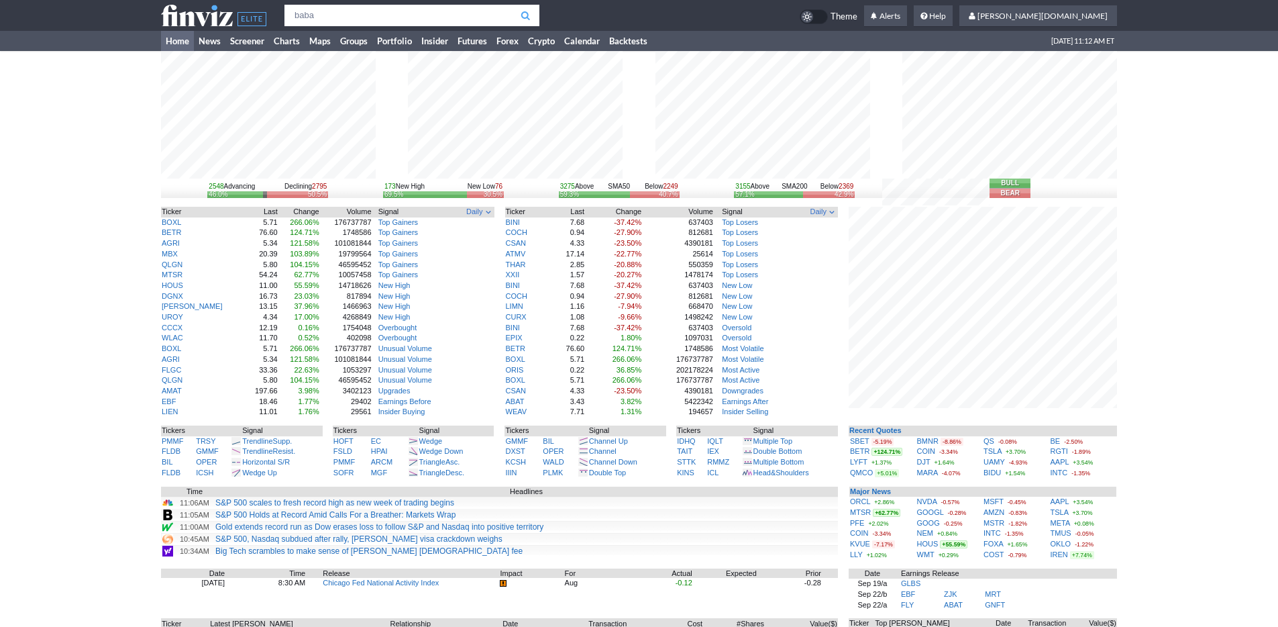
click at [360, 30] on tr "baba BABA Ali baba Group Holding Ltd ADR NYSE BABX GraniteShares 2x Long BABA D…" at bounding box center [639, 15] width 956 height 31
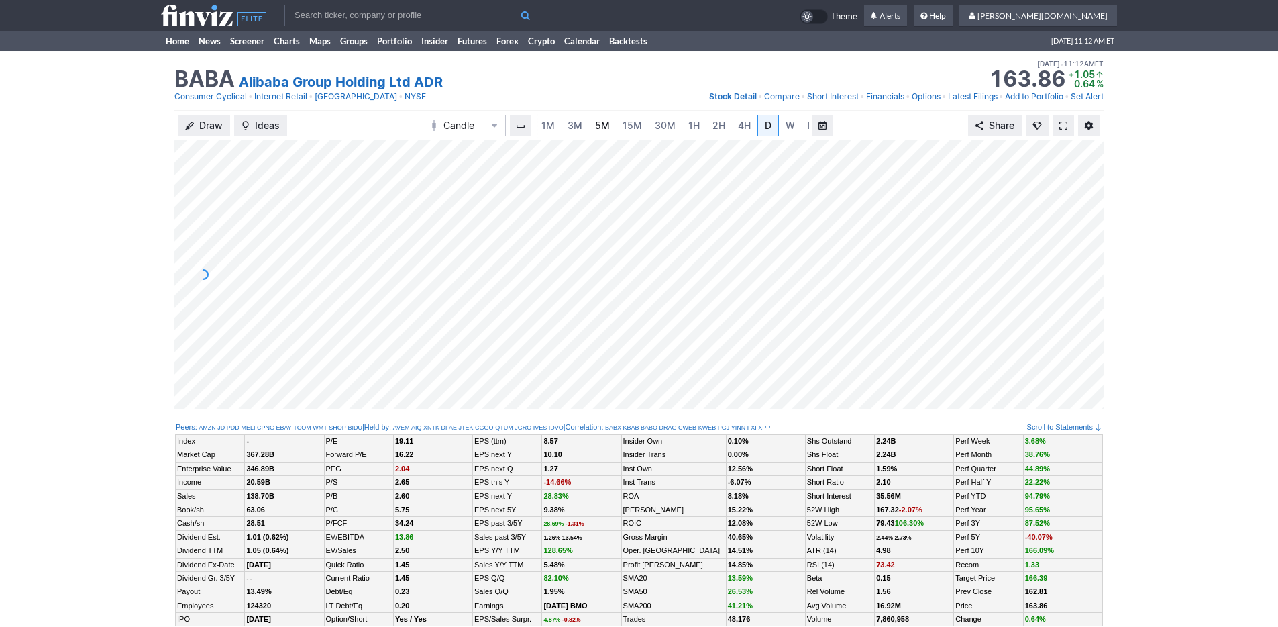
scroll to position [0, 13]
click at [559, 127] on span "3M" at bounding box center [561, 124] width 15 height 11
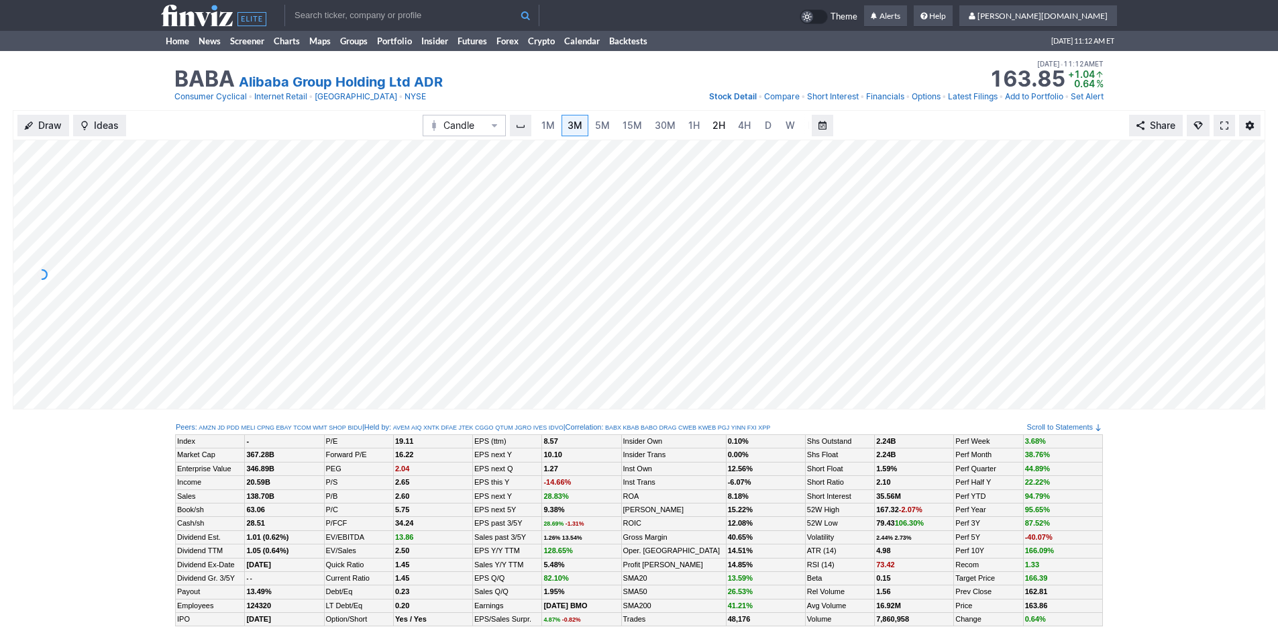
click at [720, 131] on span "2H" at bounding box center [718, 125] width 13 height 13
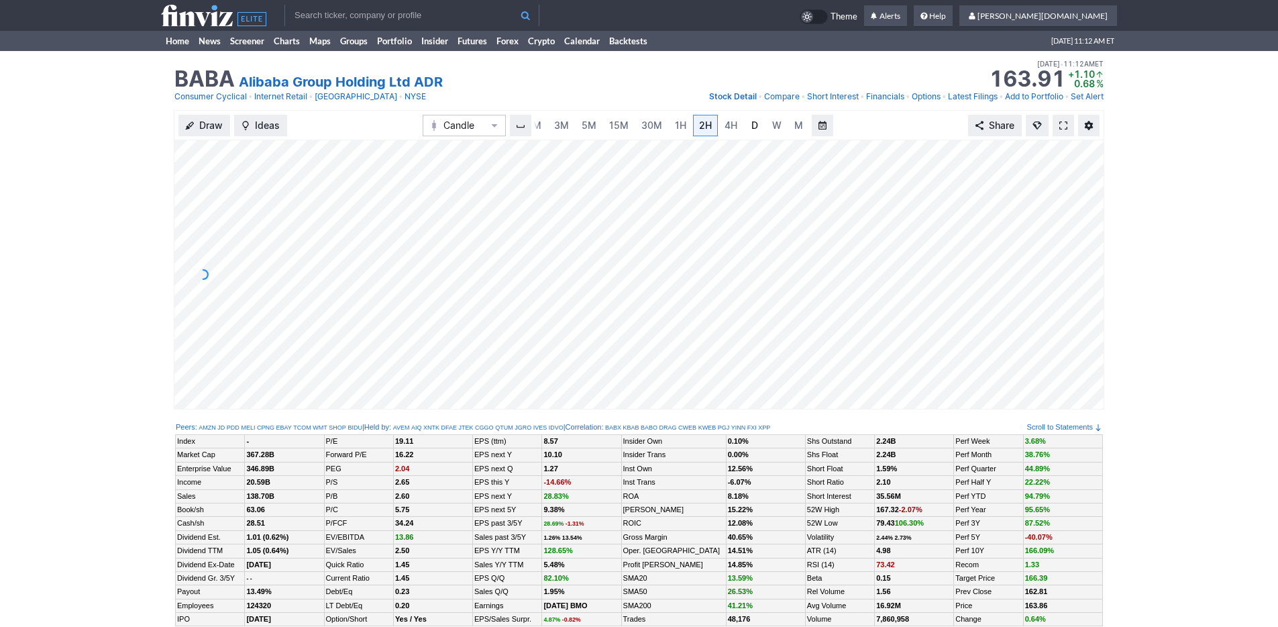
click at [753, 126] on span "D" at bounding box center [754, 124] width 7 height 11
click at [178, 44] on link "Home" at bounding box center [177, 41] width 33 height 20
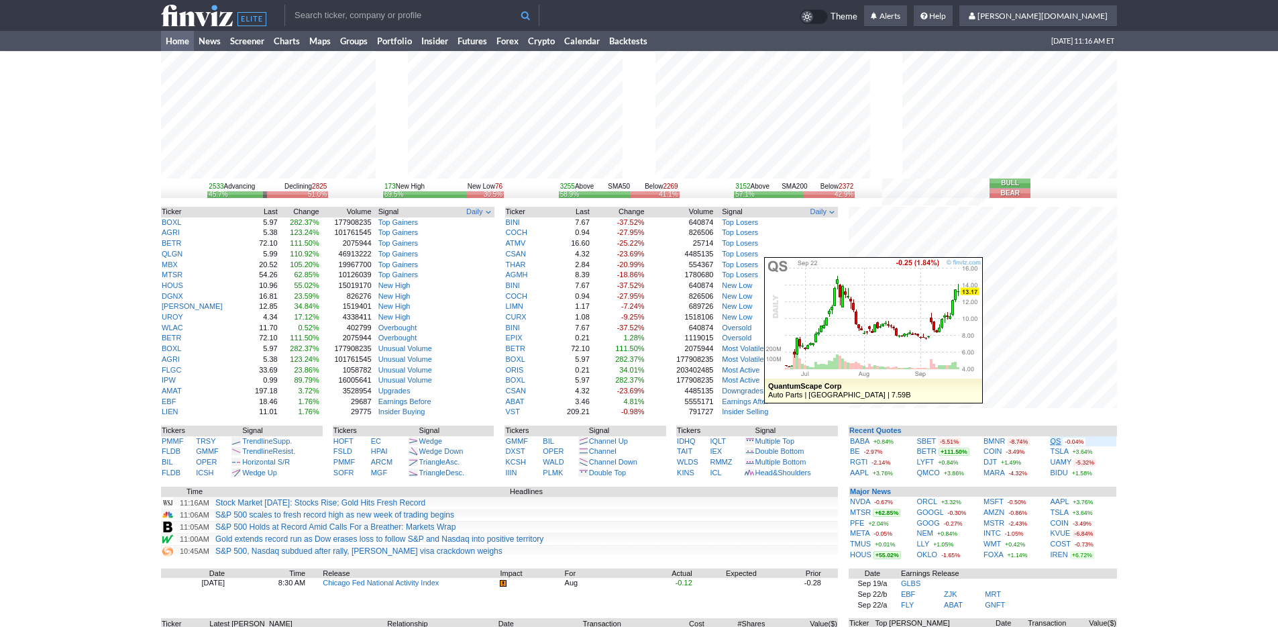
click at [1052, 441] on link "QS" at bounding box center [1056, 441] width 11 height 8
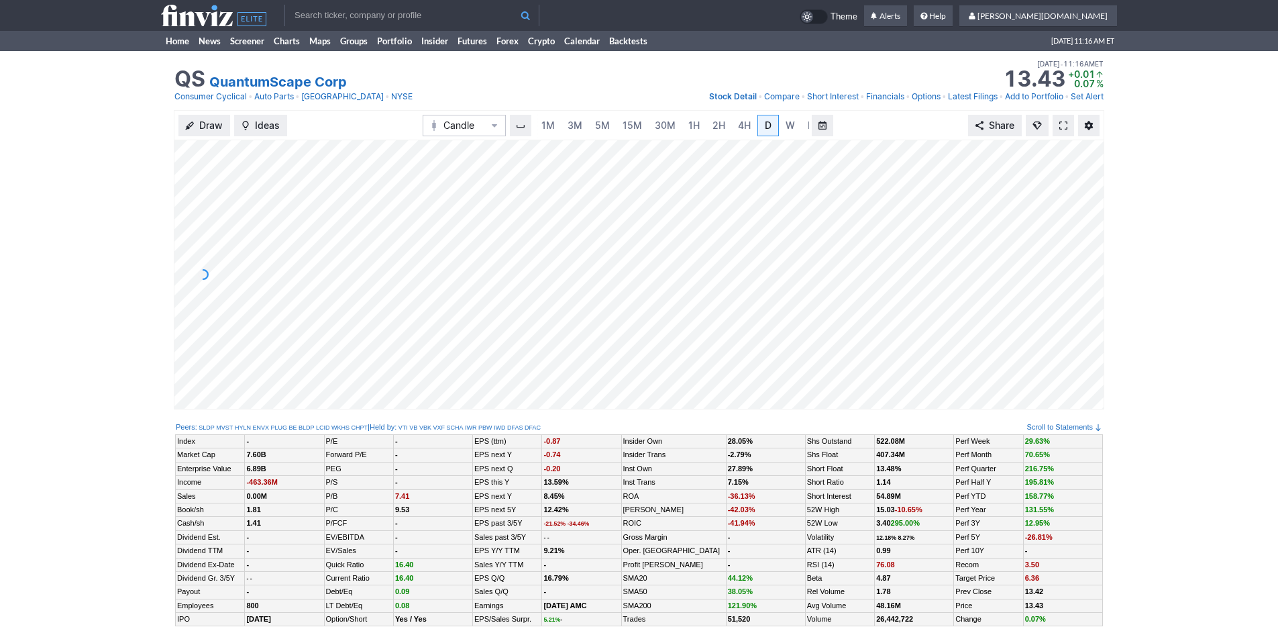
scroll to position [0, 13]
click at [573, 127] on link "3M" at bounding box center [561, 125] width 27 height 21
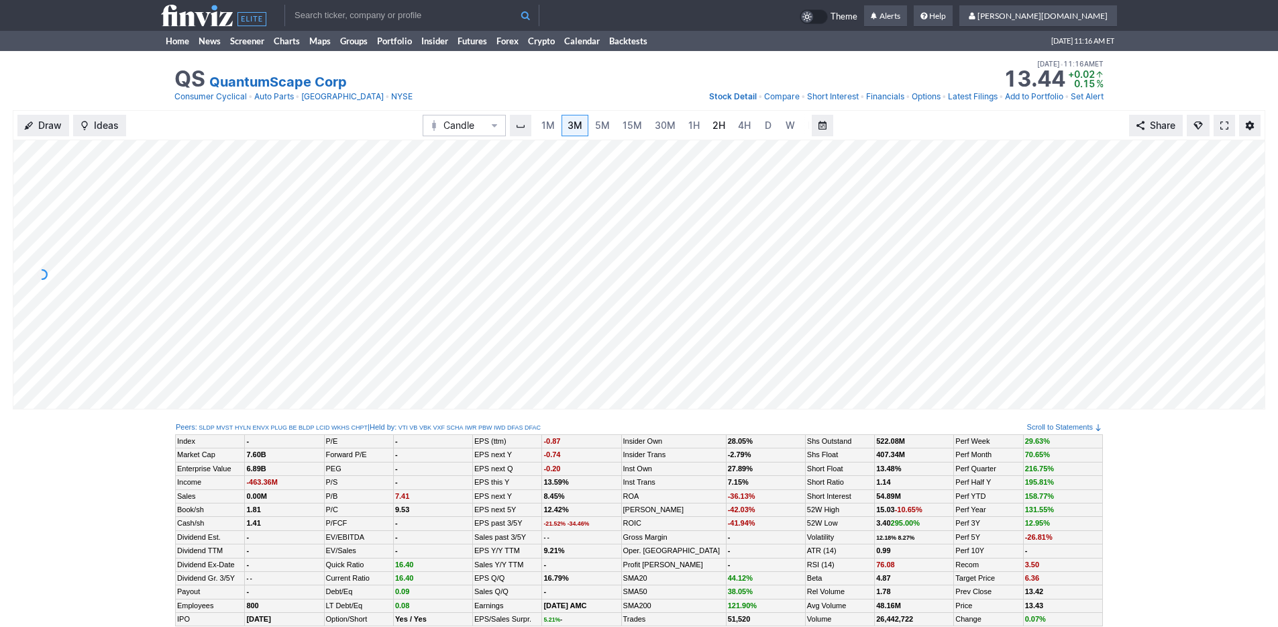
click at [715, 135] on link "2H" at bounding box center [718, 125] width 25 height 21
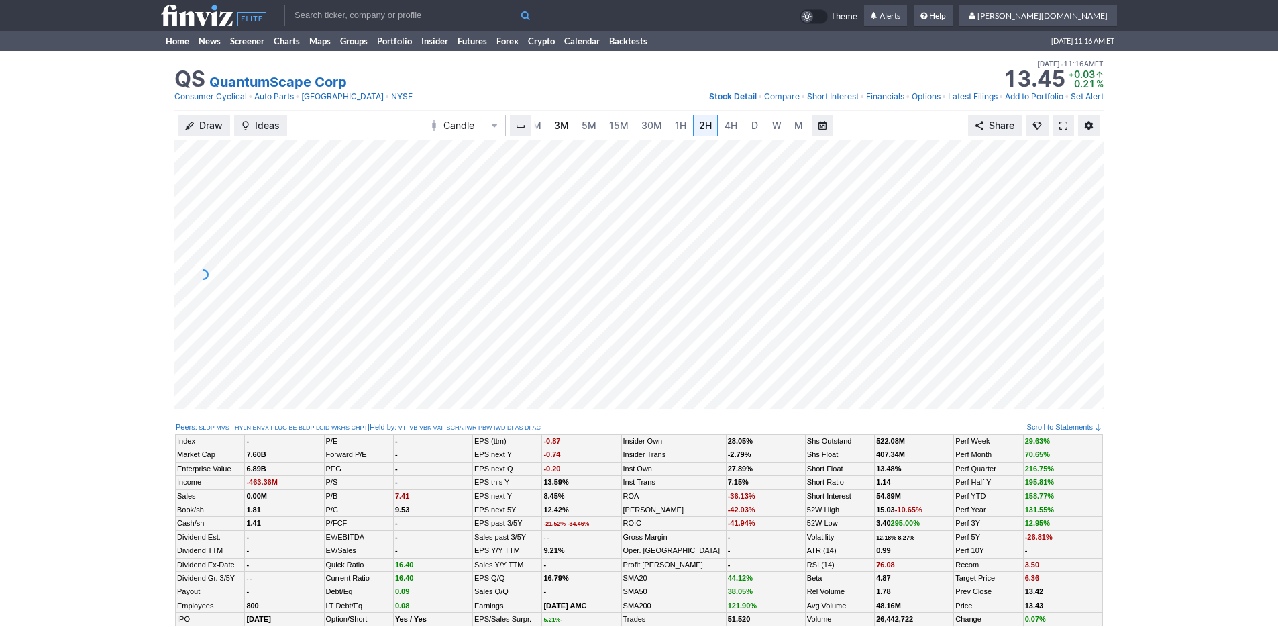
click at [562, 123] on span "3M" at bounding box center [561, 124] width 15 height 11
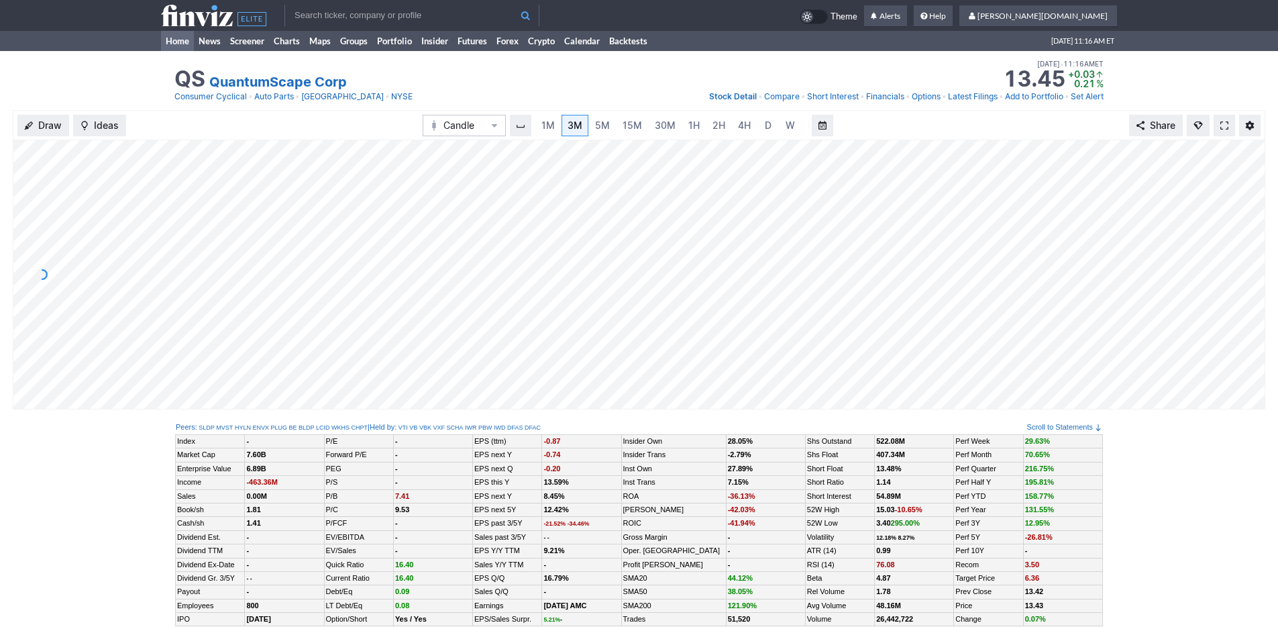
click at [172, 44] on link "Home" at bounding box center [177, 41] width 33 height 20
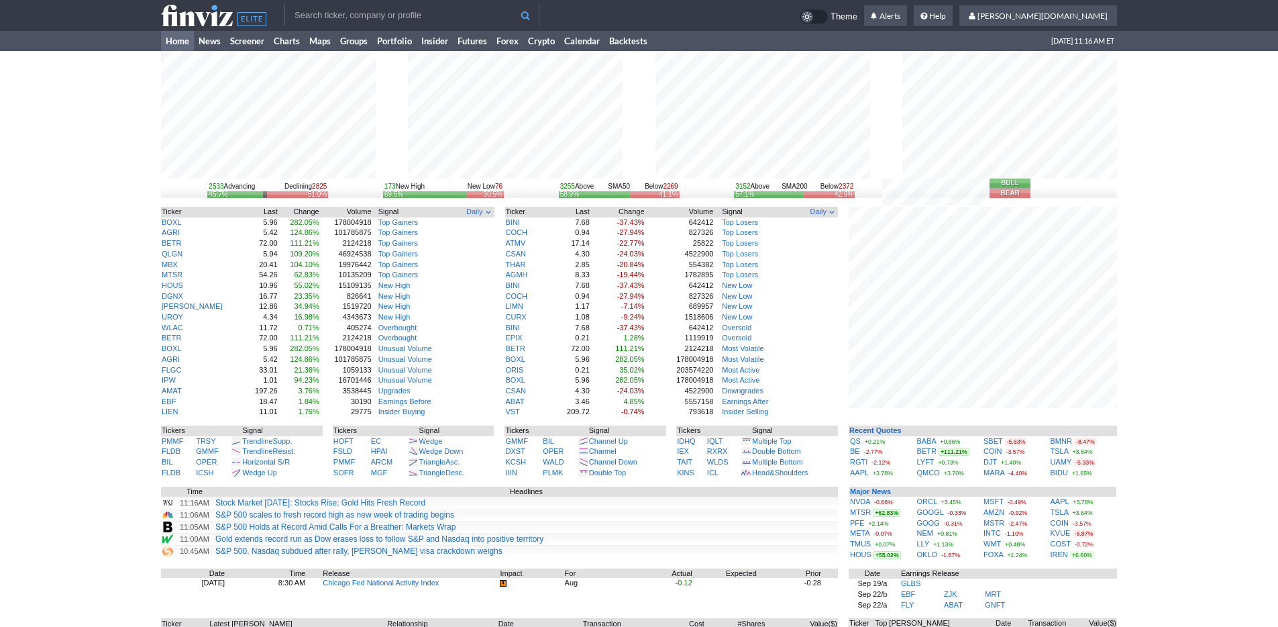
click at [1140, 455] on div "2533 Advancing Declining 2825 45.7% 51.0% 173 New High New Low 76 69.5% 30.5% 3…" at bounding box center [639, 418] width 1278 height 735
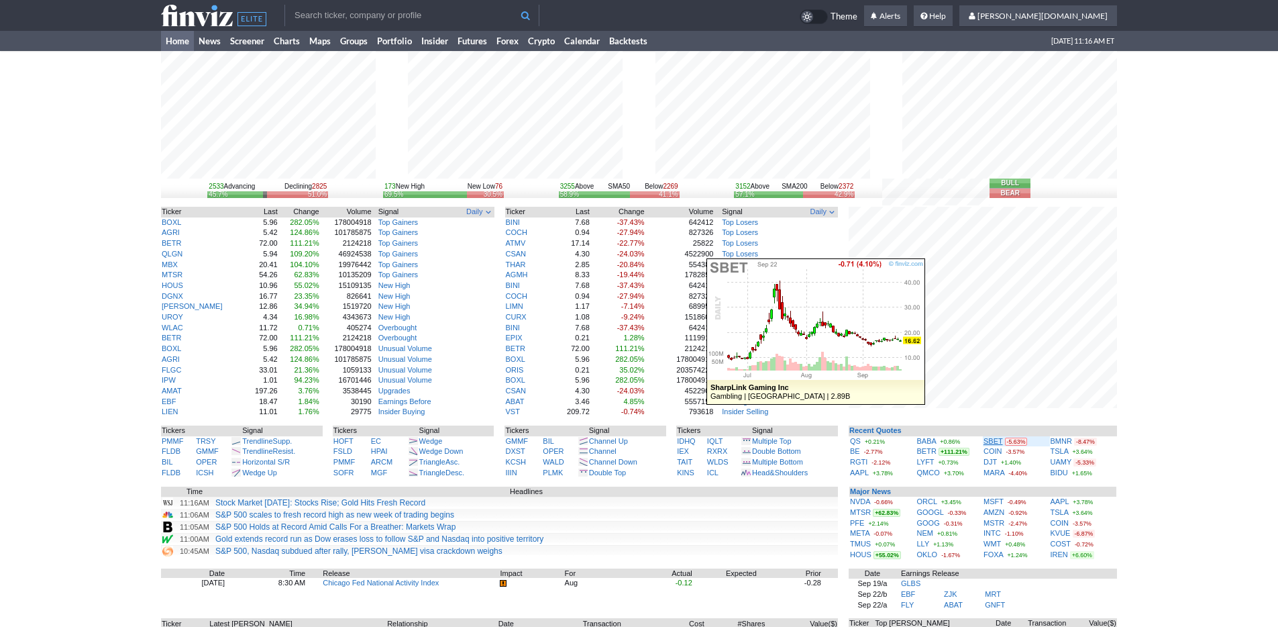
click at [994, 443] on link "SBET" at bounding box center [992, 441] width 19 height 8
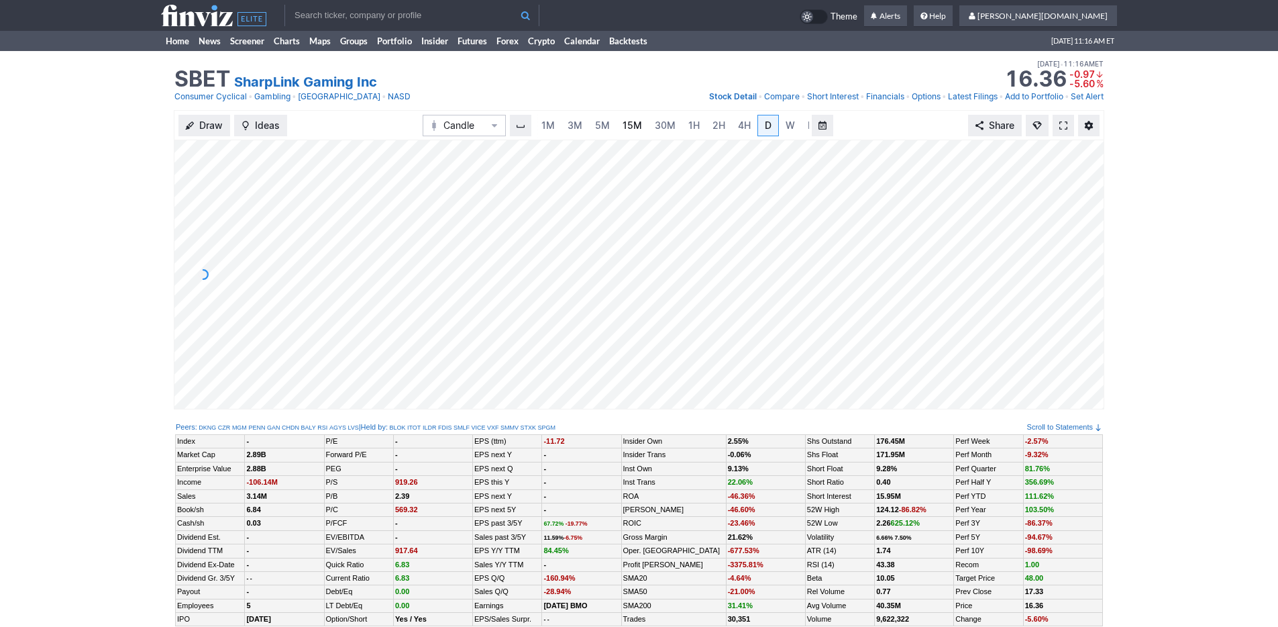
scroll to position [0, 13]
click at [556, 126] on span "3M" at bounding box center [561, 124] width 15 height 11
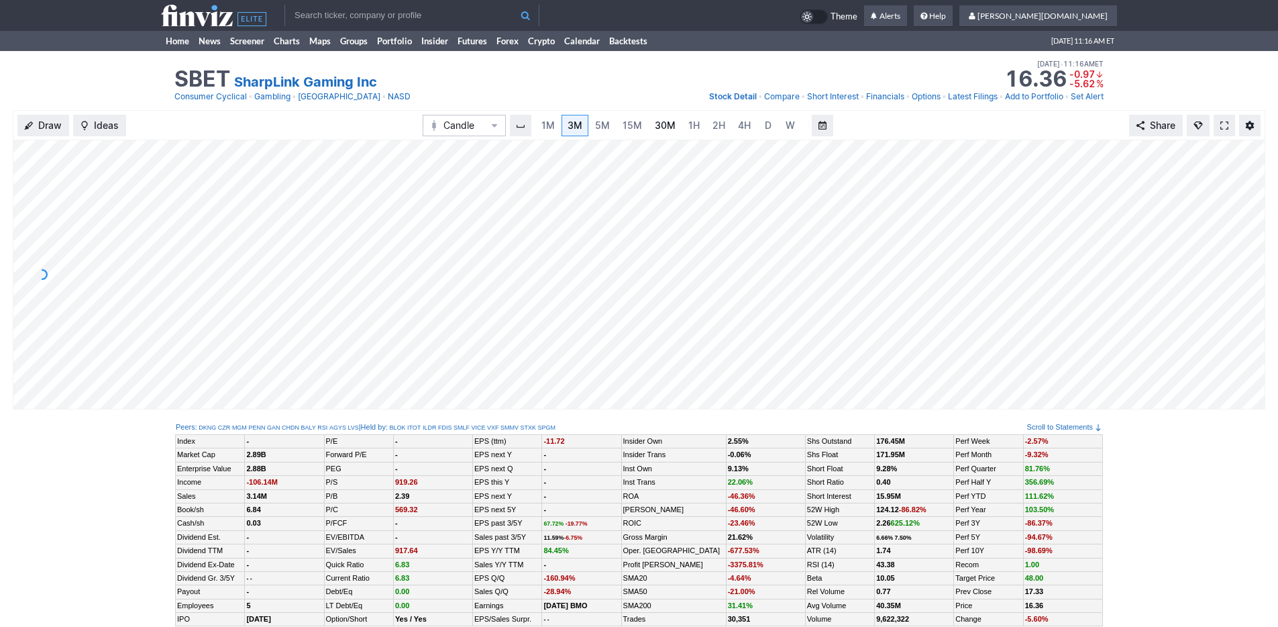
click at [668, 123] on span "30M" at bounding box center [665, 124] width 21 height 11
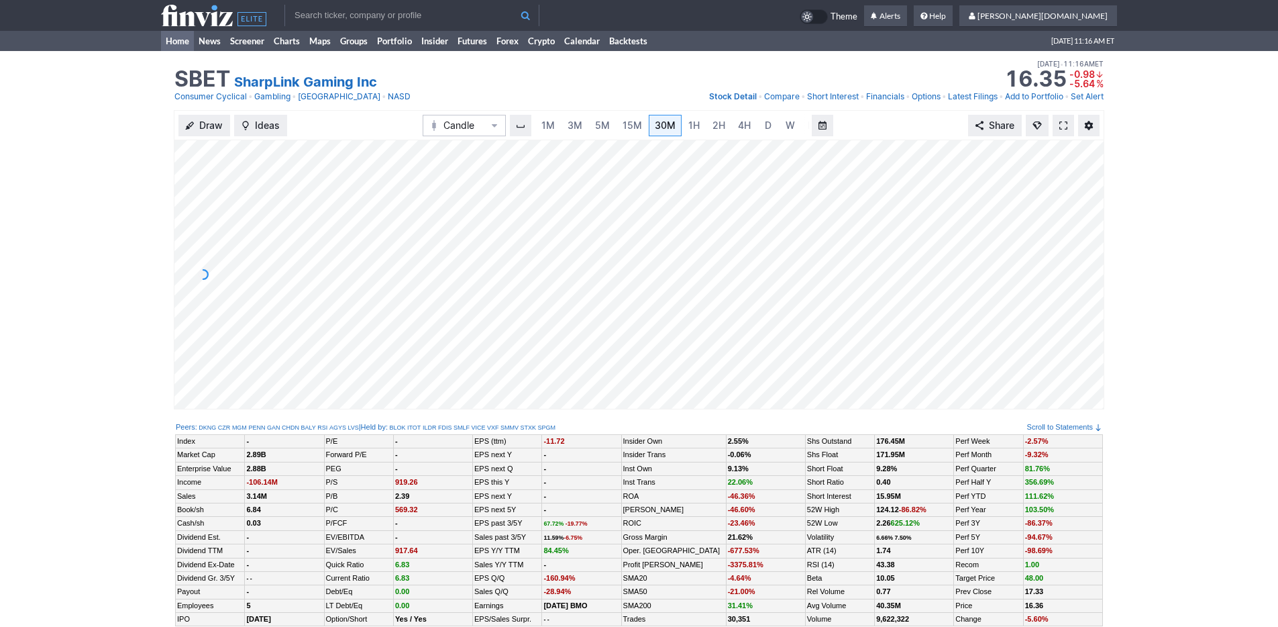
click at [181, 43] on link "Home" at bounding box center [177, 41] width 33 height 20
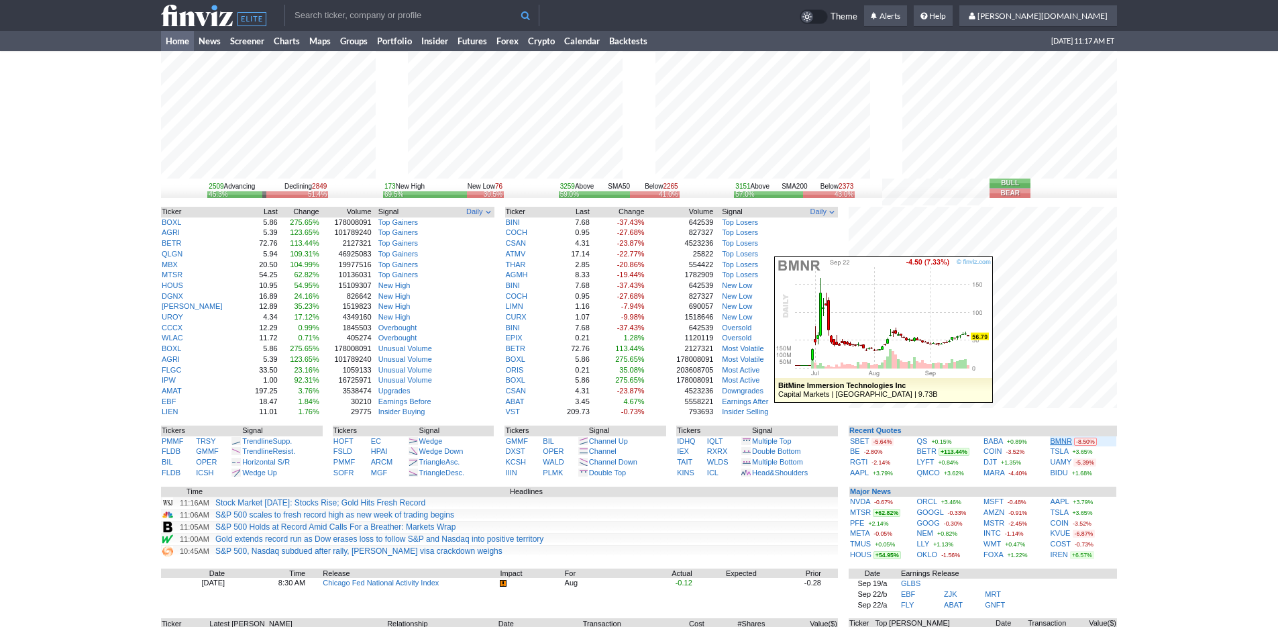
click at [1062, 441] on link "BMNR" at bounding box center [1061, 441] width 21 height 8
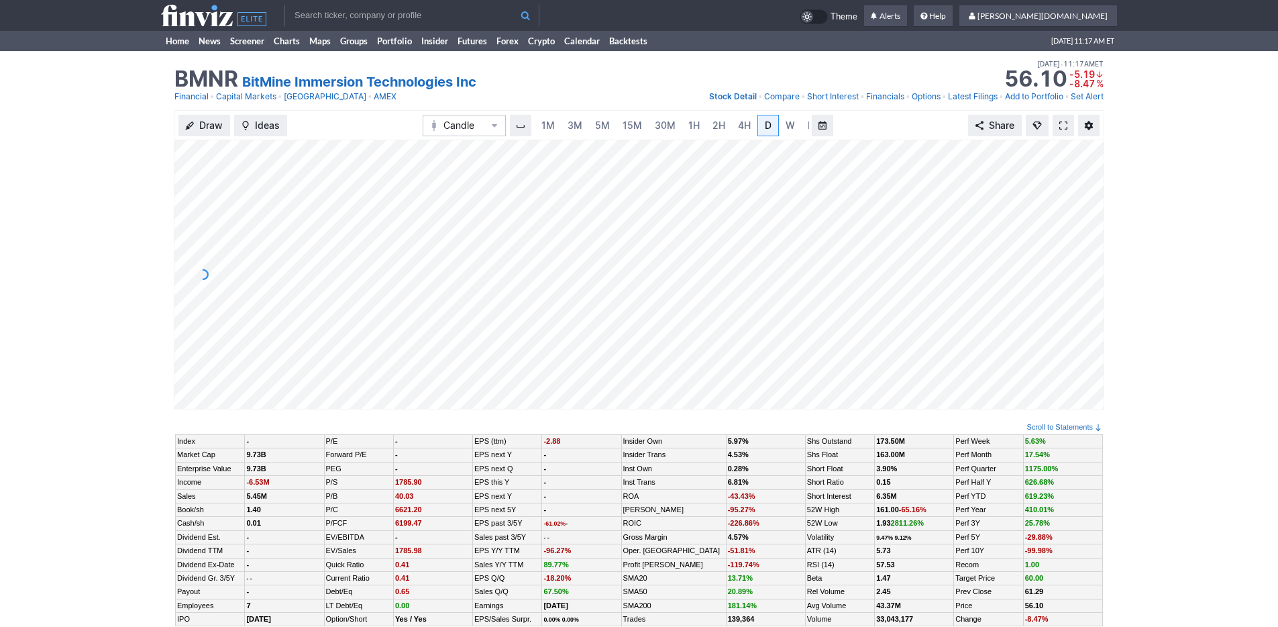
scroll to position [0, 13]
click at [560, 125] on span "3M" at bounding box center [561, 124] width 15 height 11
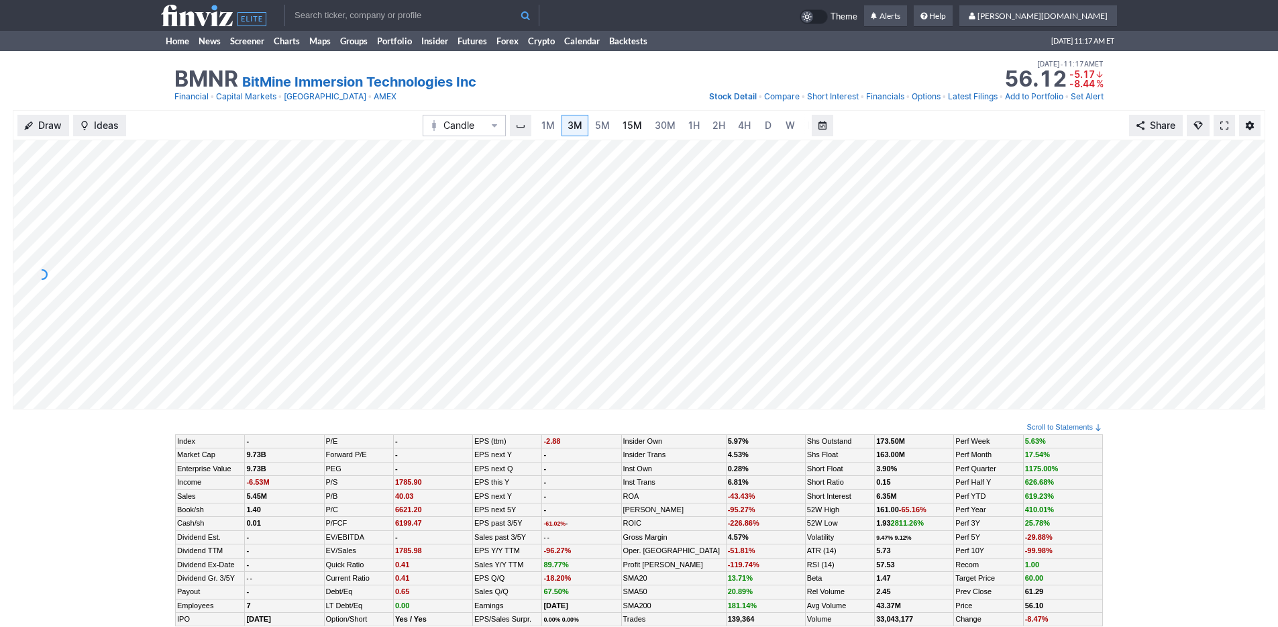
click at [624, 122] on span "15M" at bounding box center [632, 124] width 19 height 11
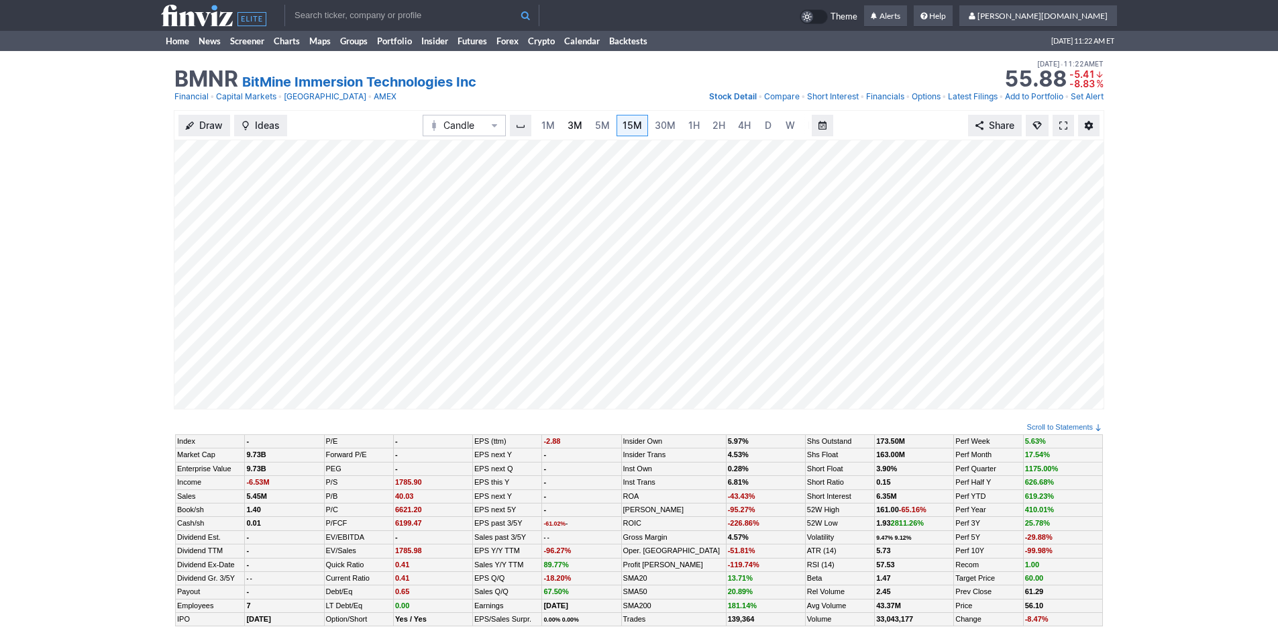
click at [563, 125] on link "3M" at bounding box center [574, 125] width 27 height 21
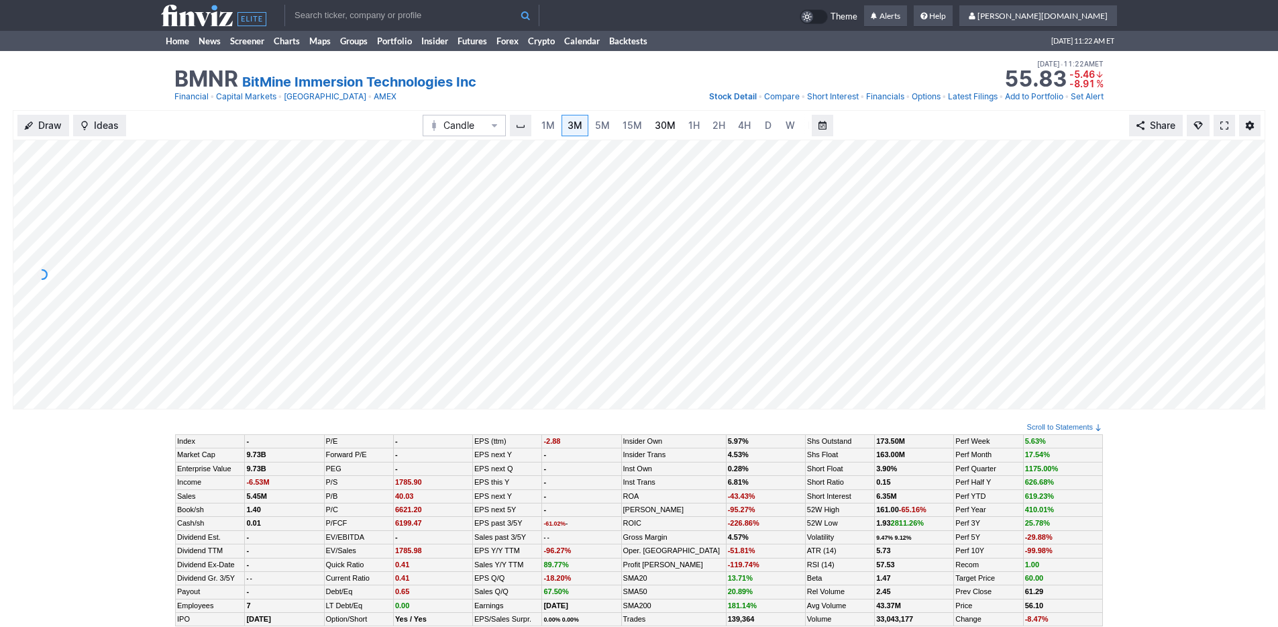
click at [659, 123] on span "30M" at bounding box center [665, 124] width 21 height 11
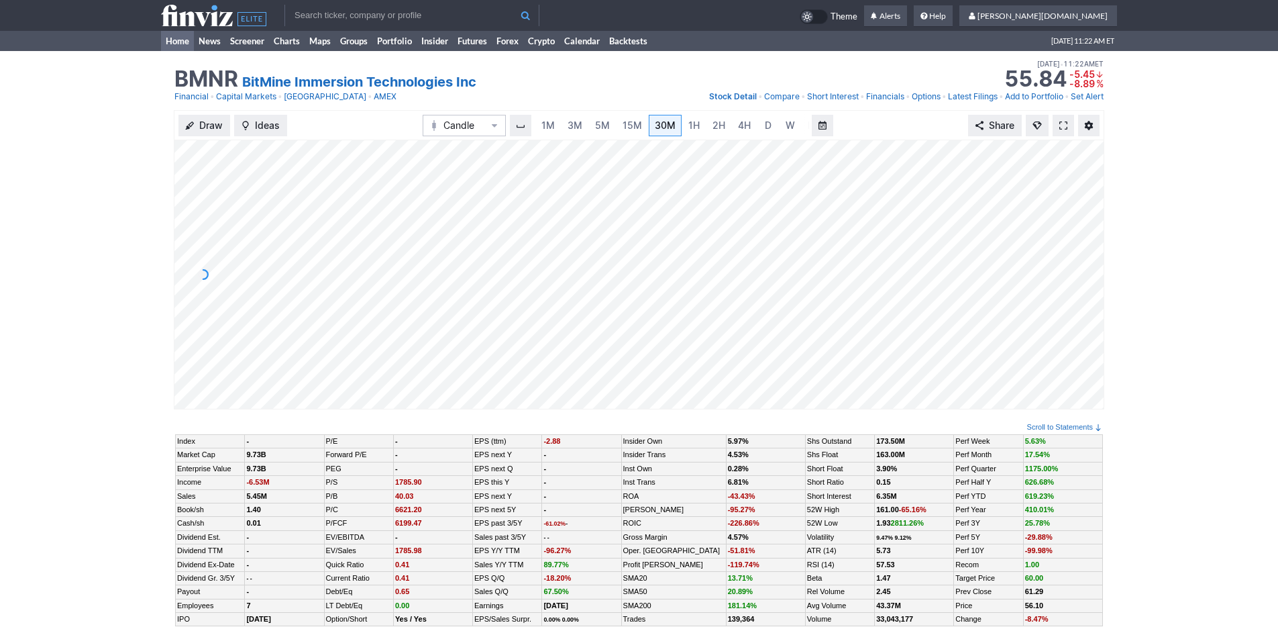
click at [164, 38] on link "Home" at bounding box center [177, 41] width 33 height 20
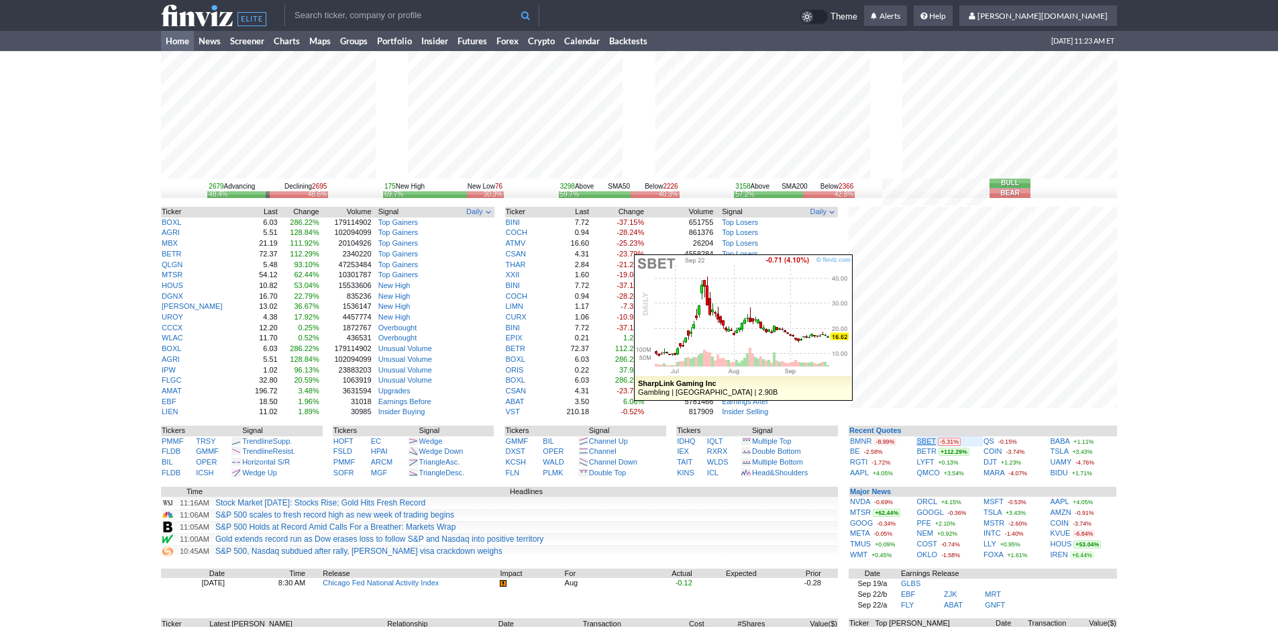
click at [922, 439] on link "SBET" at bounding box center [926, 441] width 19 height 8
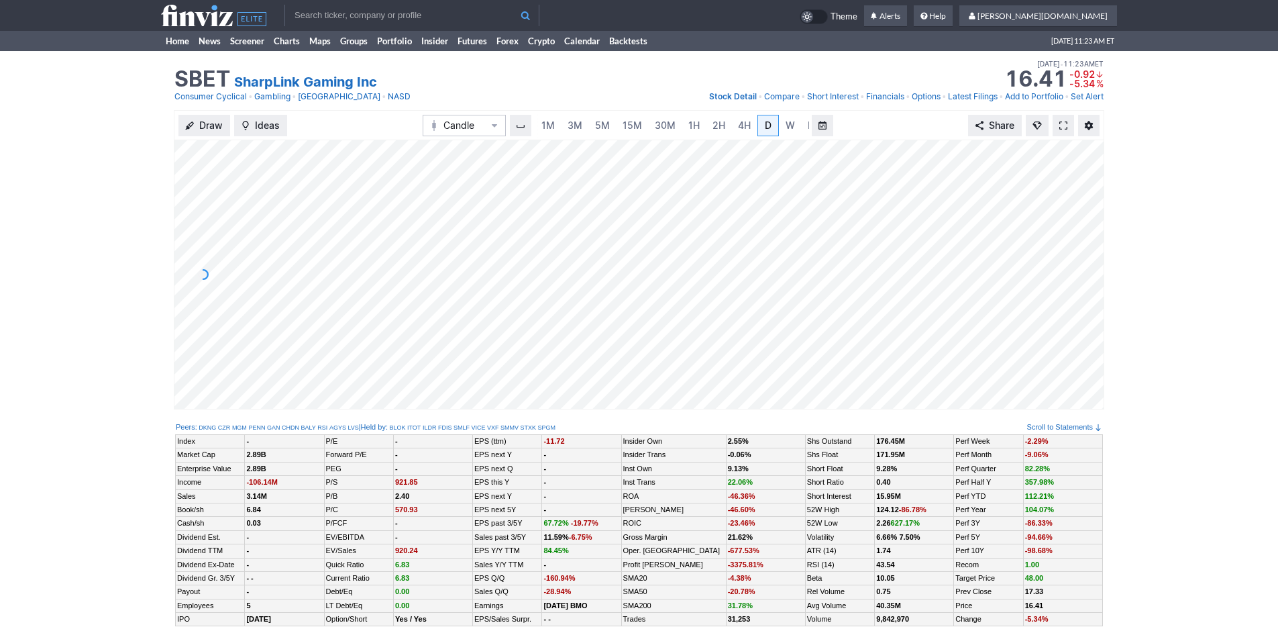
scroll to position [0, 13]
click at [571, 117] on link "3M" at bounding box center [561, 125] width 27 height 21
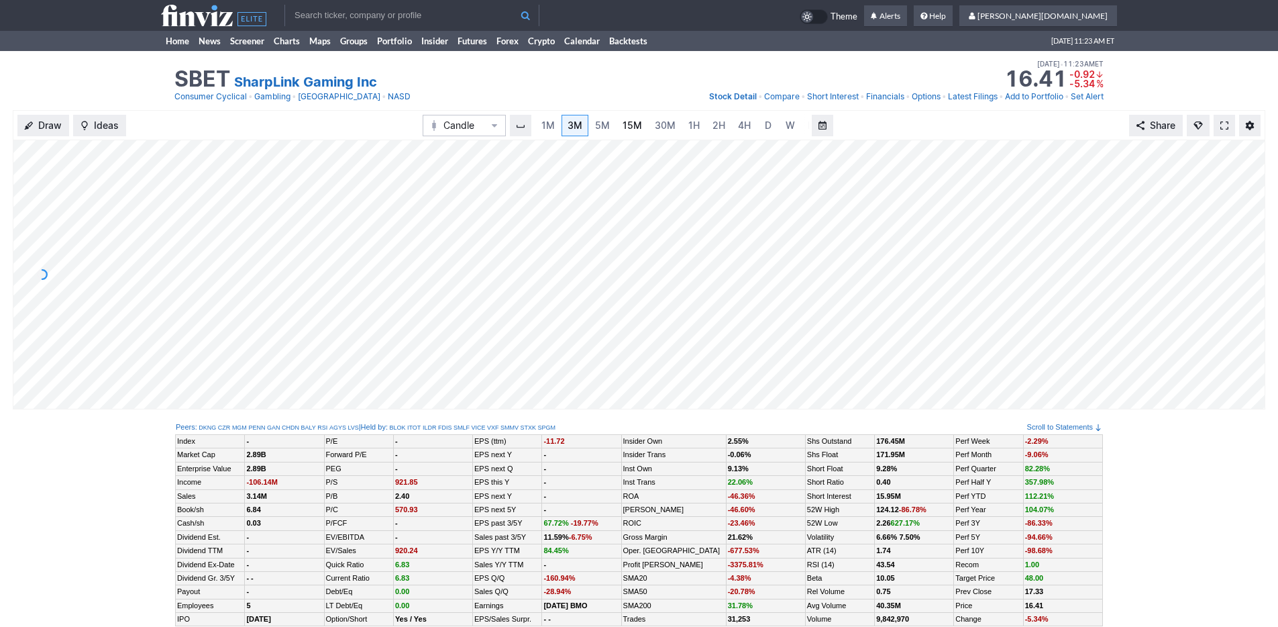
click at [633, 119] on span "15M" at bounding box center [632, 124] width 19 height 11
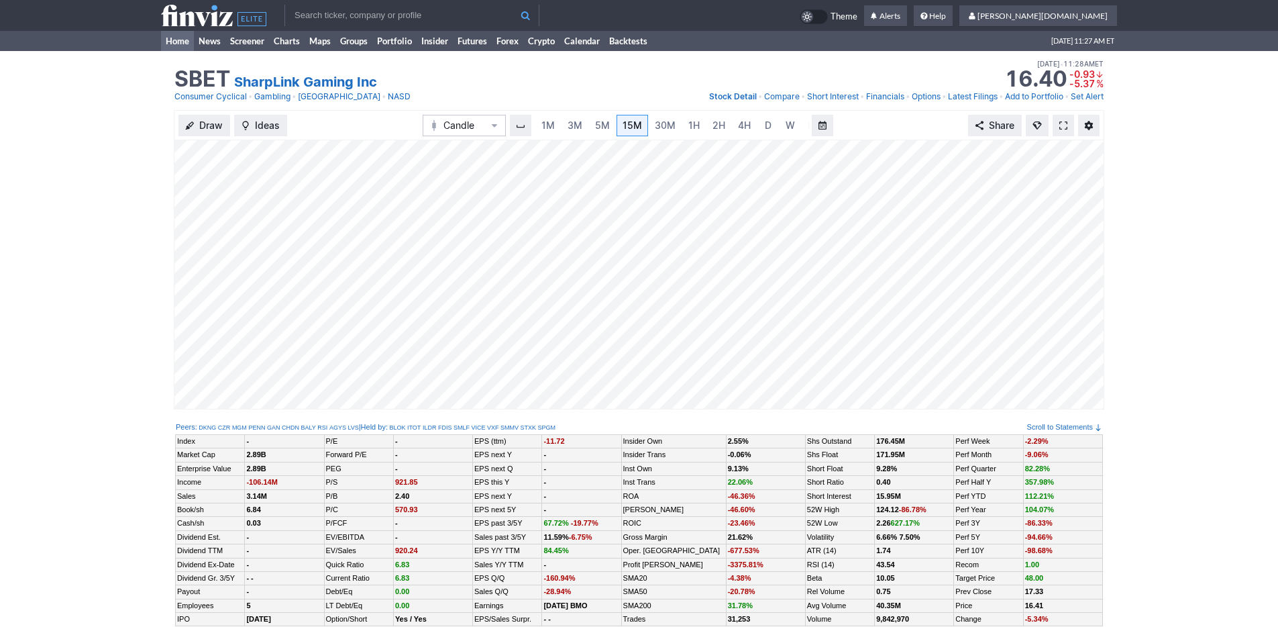
click at [170, 42] on link "Home" at bounding box center [177, 41] width 33 height 20
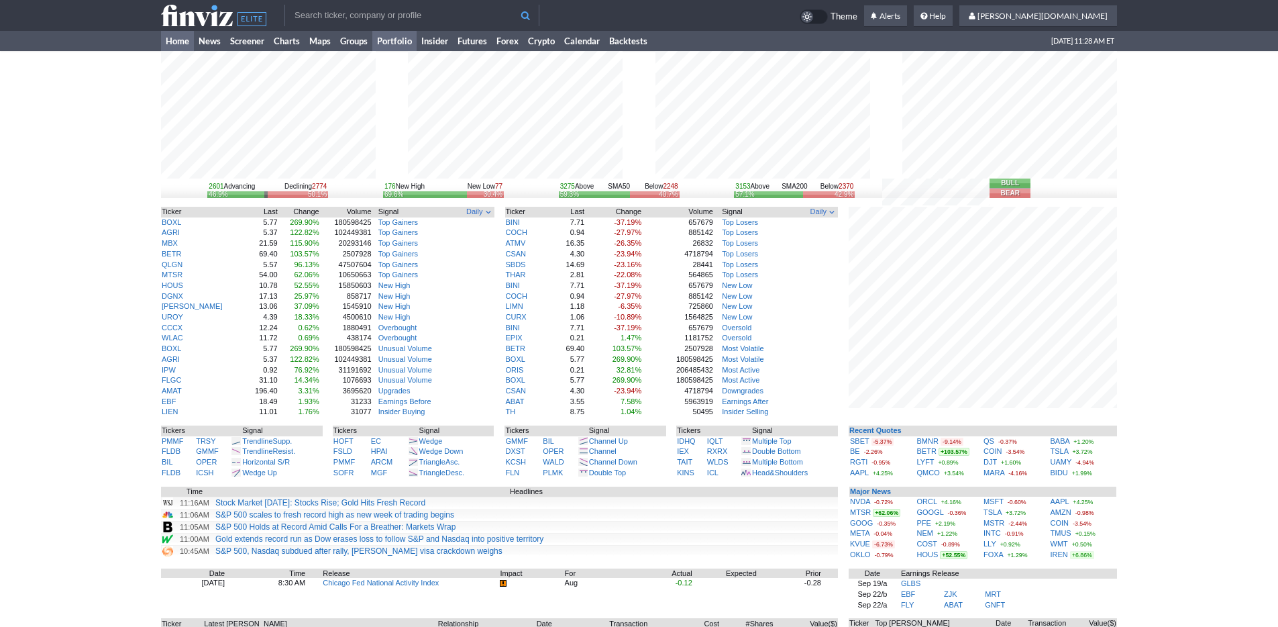
click at [398, 42] on link "Portfolio" at bounding box center [394, 41] width 44 height 20
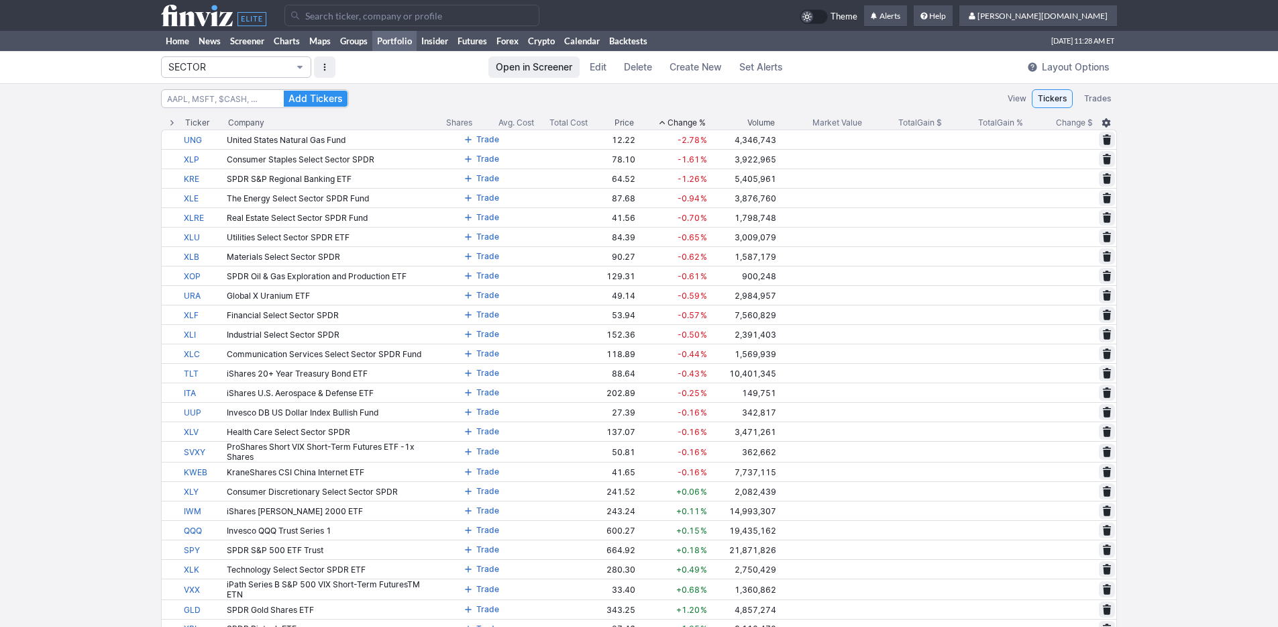
click at [241, 68] on span "SECTOR" at bounding box center [229, 66] width 122 height 13
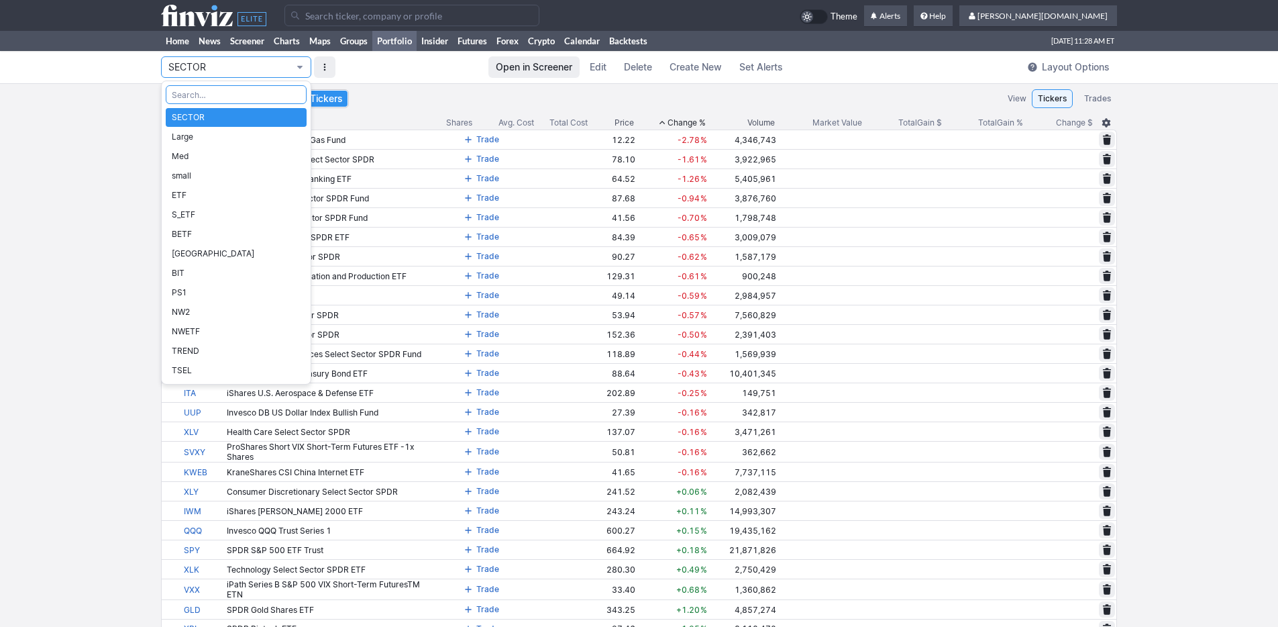
click at [82, 56] on div at bounding box center [639, 313] width 1278 height 627
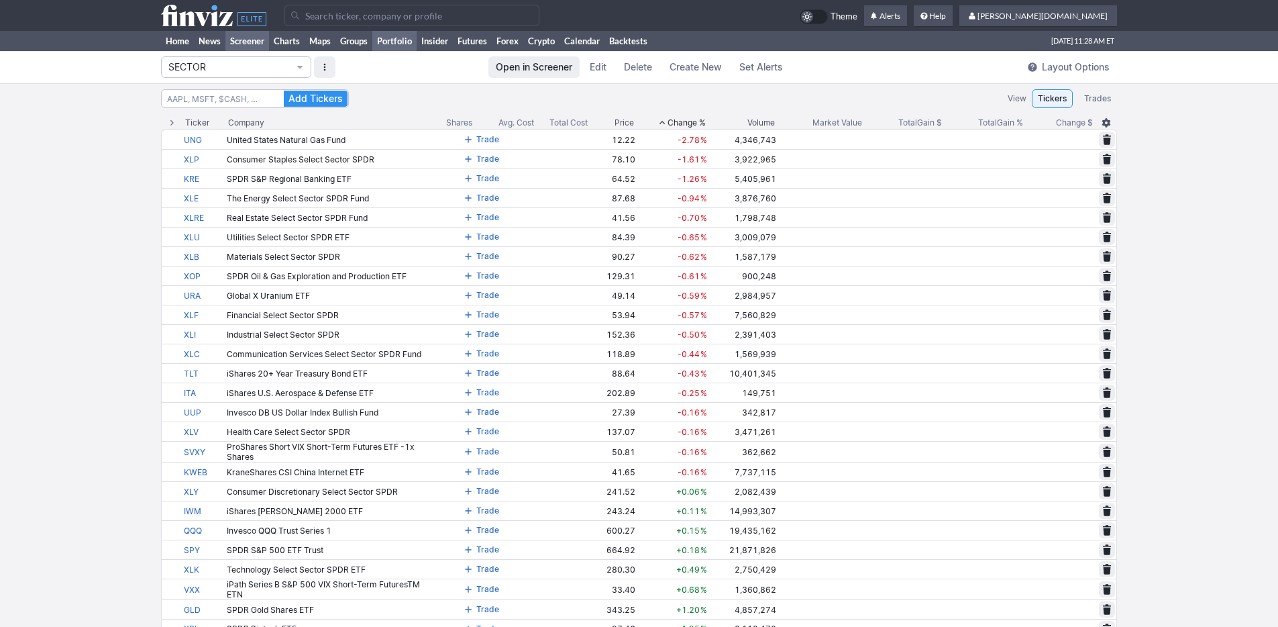
click at [252, 44] on link "Screener" at bounding box center [247, 41] width 44 height 20
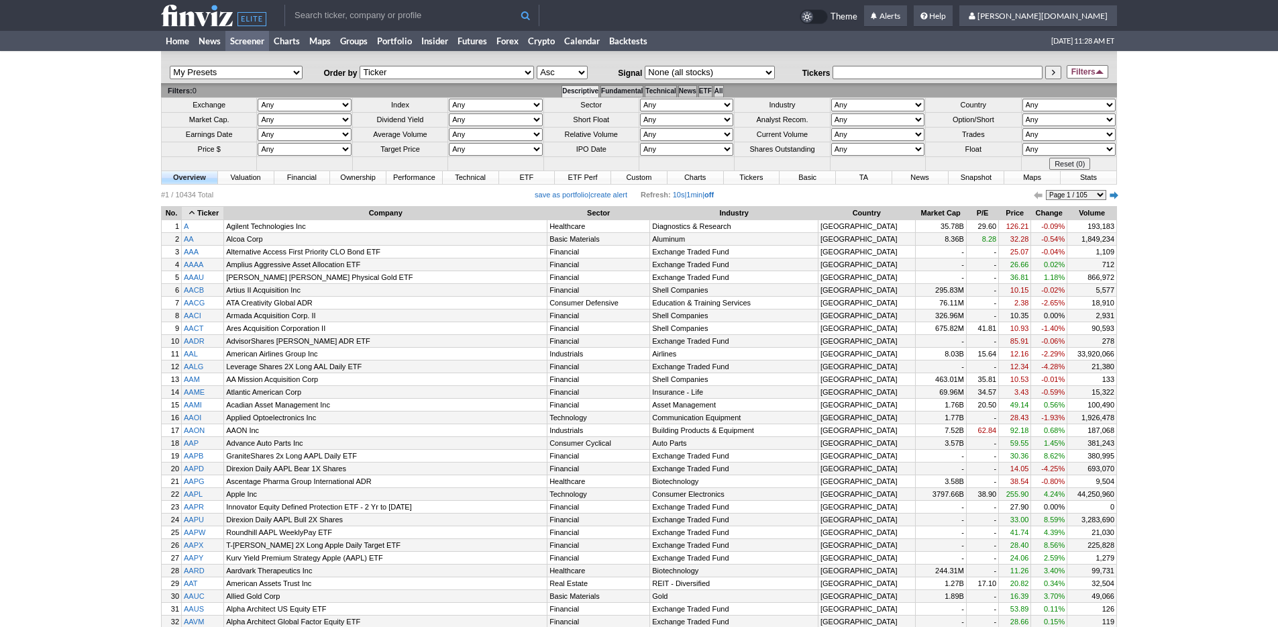
click at [723, 90] on td "All" at bounding box center [718, 91] width 9 height 12
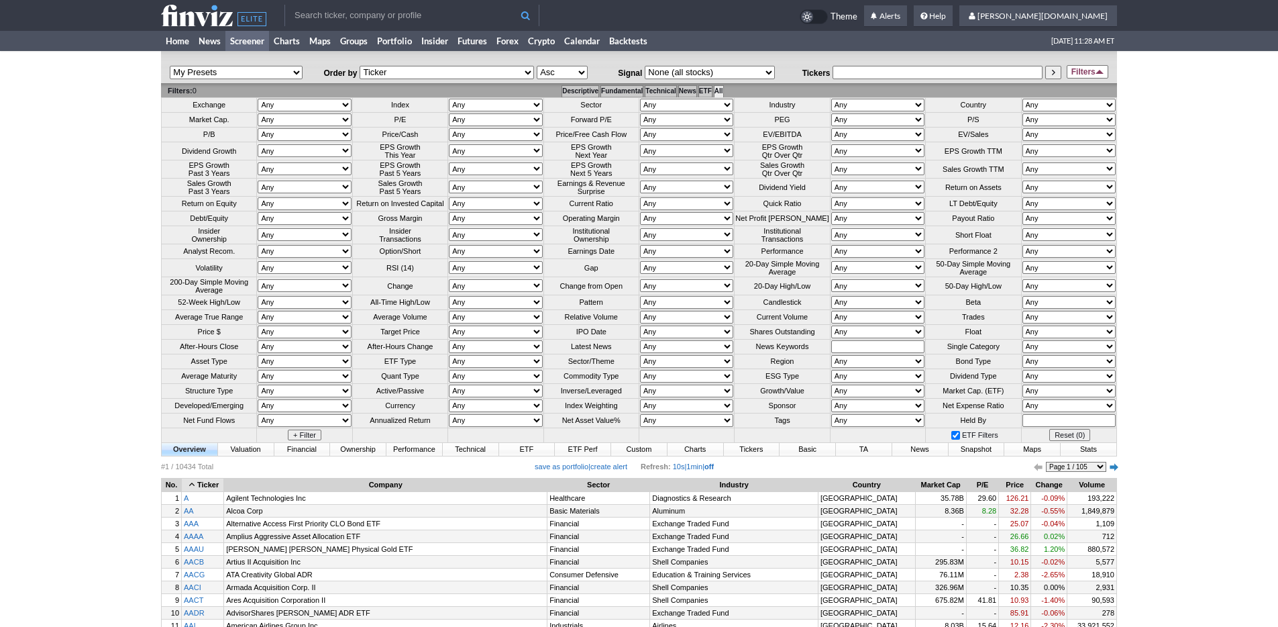
click at [710, 323] on select "Any Over 10 Over 5 Over 3 Over 2 Over 1.5 Over 1 Over 0.75 Over 0.5 Over 0.25 U…" at bounding box center [686, 317] width 93 height 13
select select "o2"
click at [640, 323] on select "Any Over 10 Over 5 Over 3 Over 2 Over 1.5 Over 1 Over 0.75 Over 0.5 Over 0.25 U…" at bounding box center [686, 317] width 93 height 13
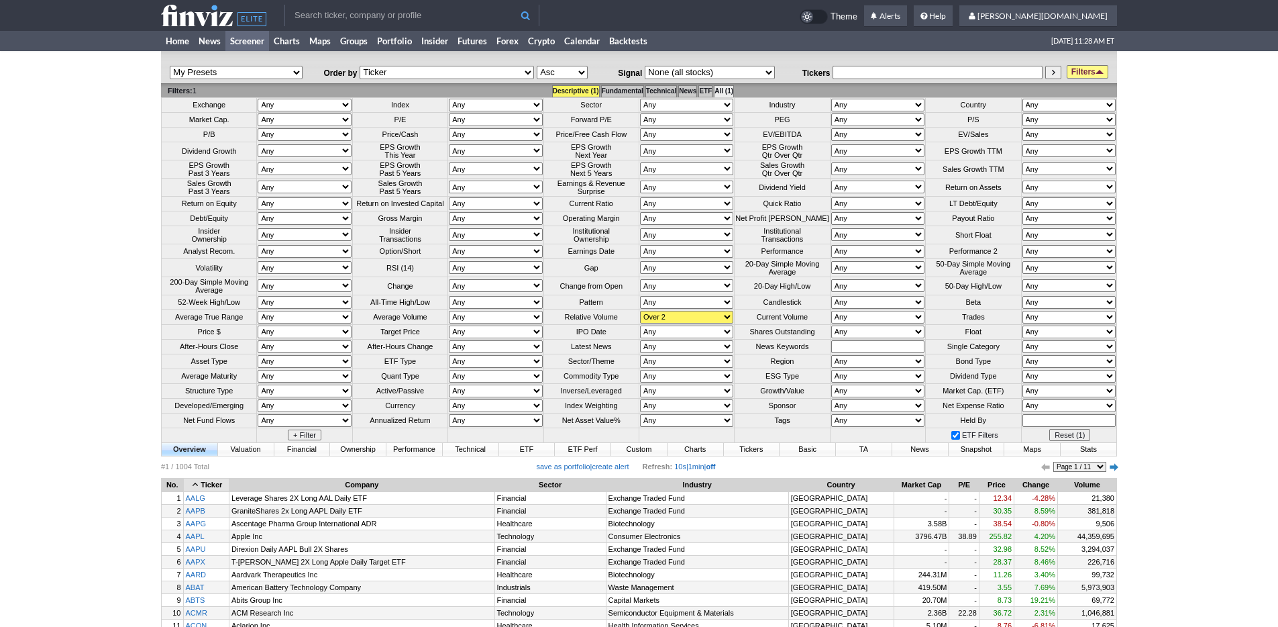
click at [1093, 65] on table "My Presets -Save Screen -Edit Screens p: SECTOR p: Large p: Med p: small p: ETF…" at bounding box center [639, 67] width 956 height 32
click at [1092, 68] on link "Filters" at bounding box center [1088, 71] width 42 height 13
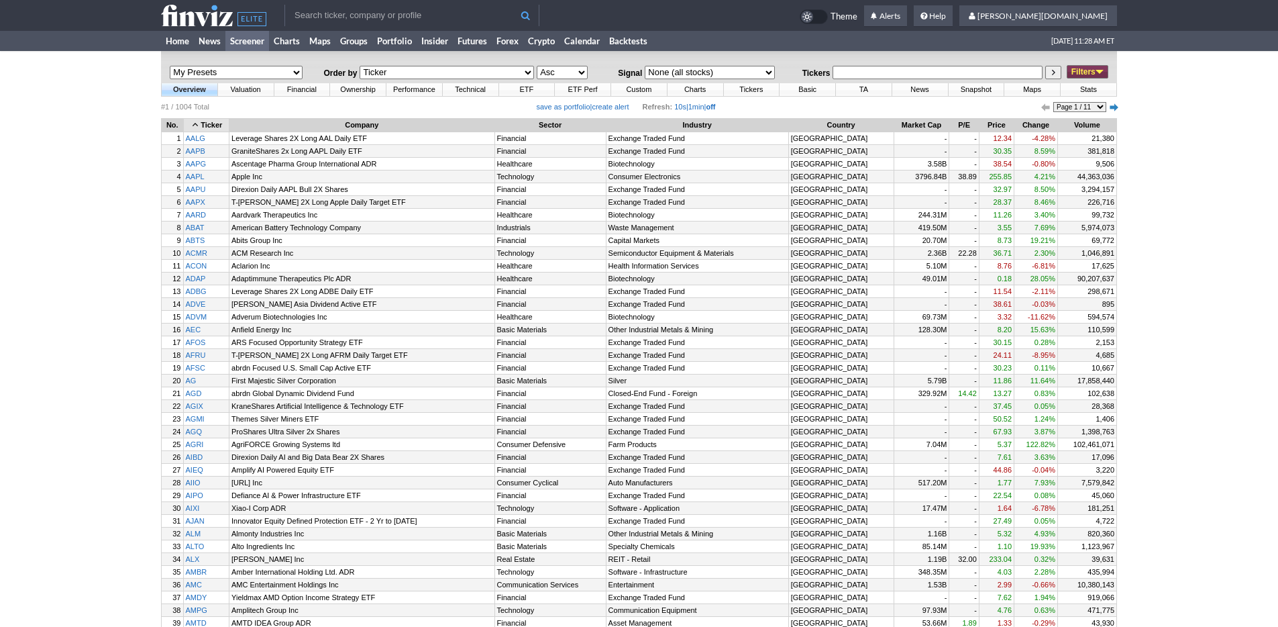
click at [1066, 117] on td at bounding box center [639, 116] width 956 height 3
click at [1069, 121] on th "Volume" at bounding box center [1087, 125] width 58 height 13
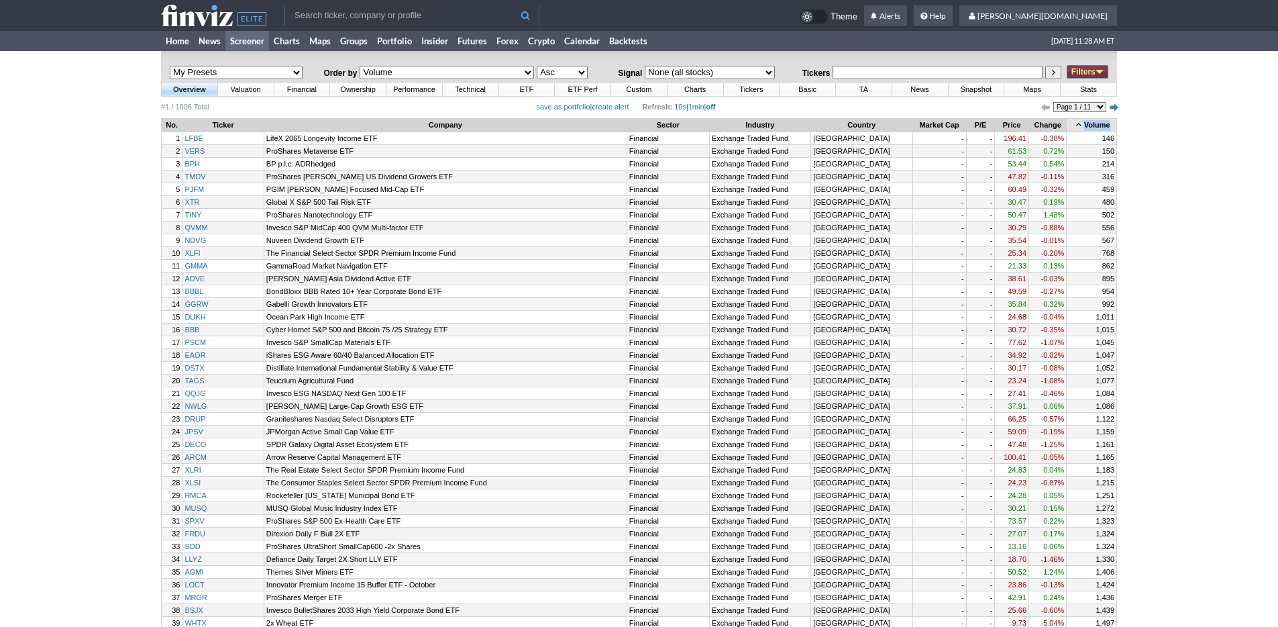
click at [1073, 121] on icon at bounding box center [1078, 124] width 11 height 11
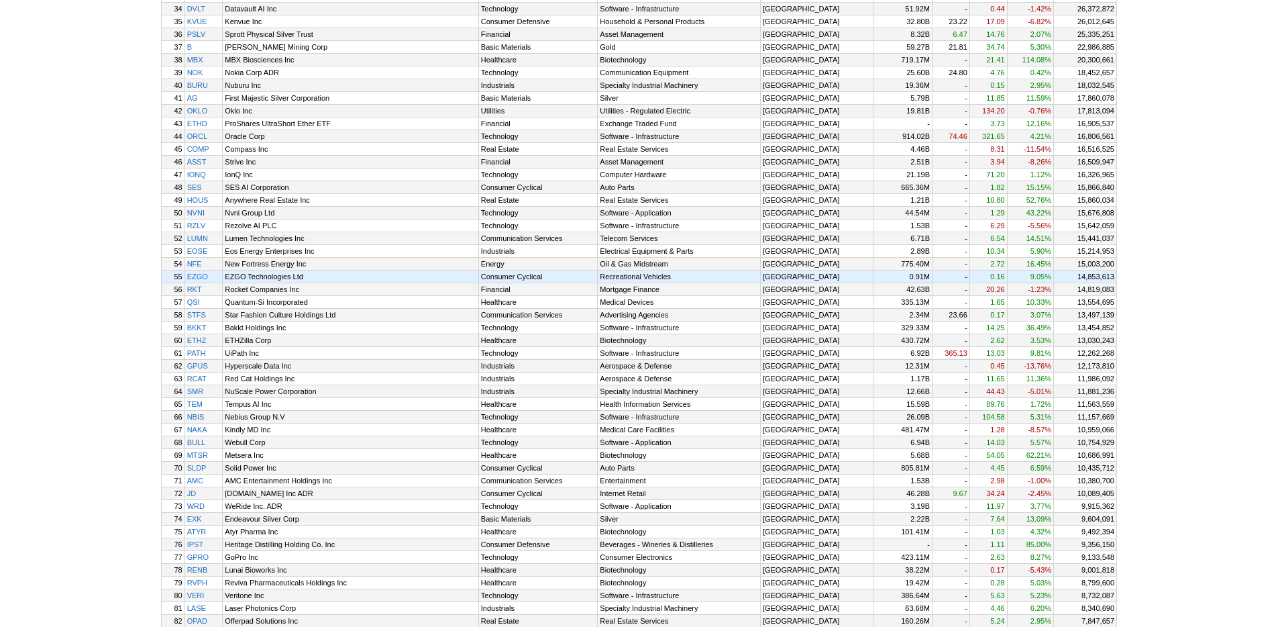
scroll to position [923, 0]
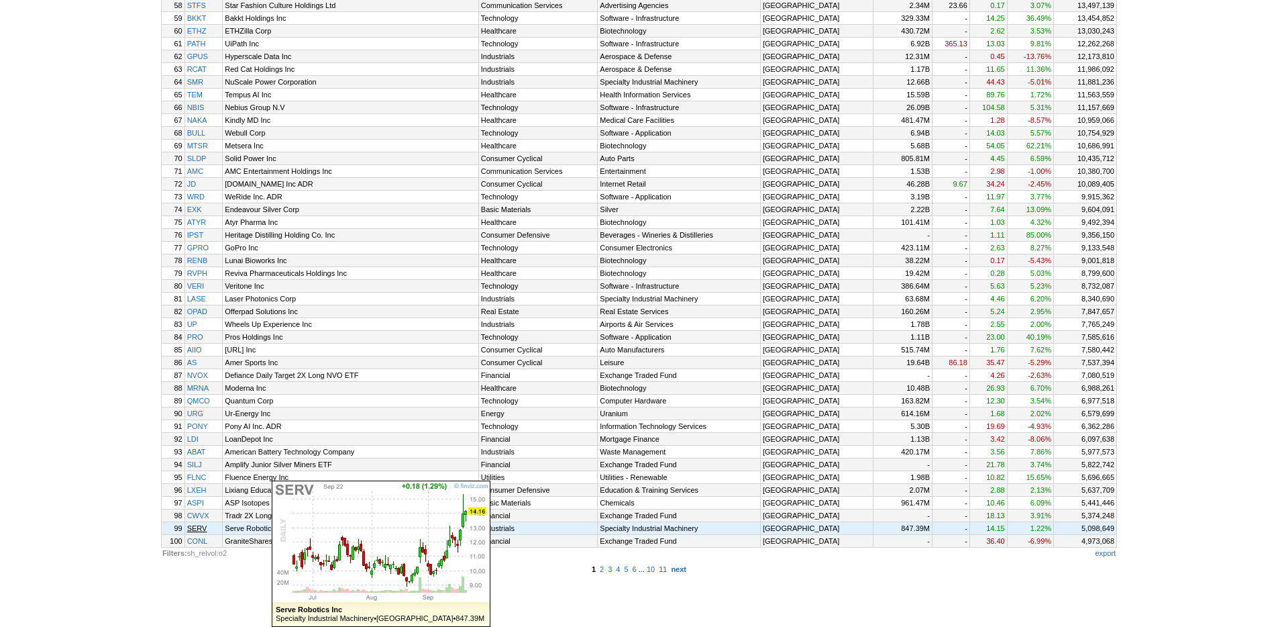
click at [205, 534] on link "SERV" at bounding box center [204, 528] width 38 height 12
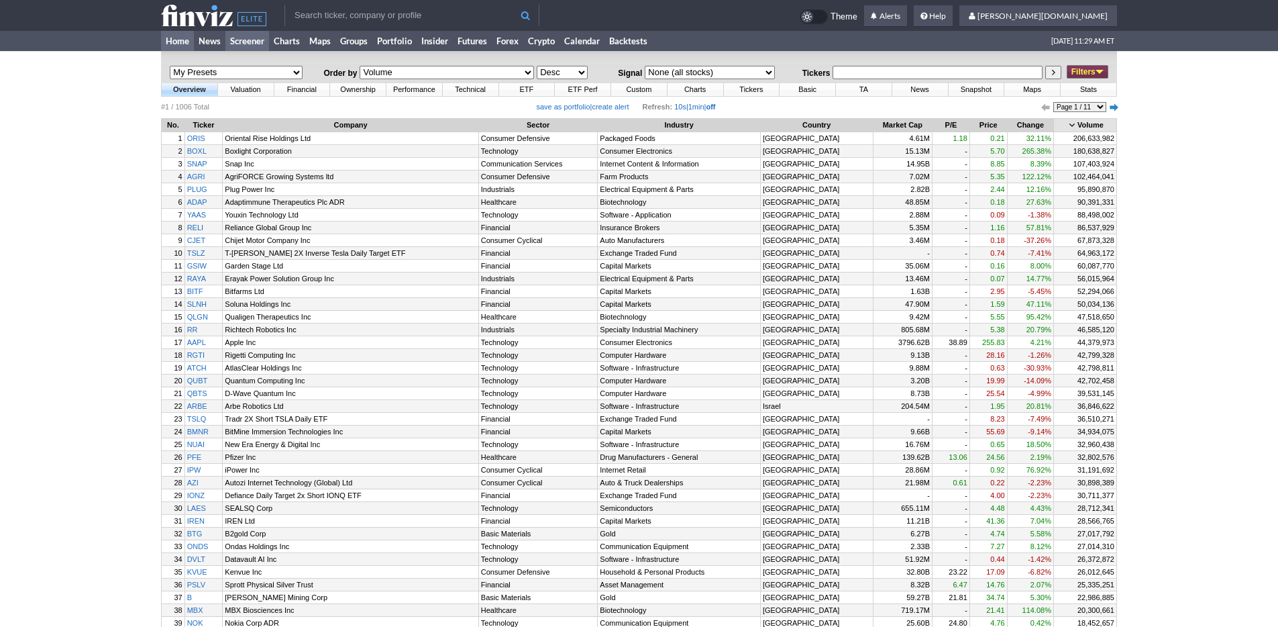
click at [177, 44] on link "Home" at bounding box center [177, 41] width 33 height 20
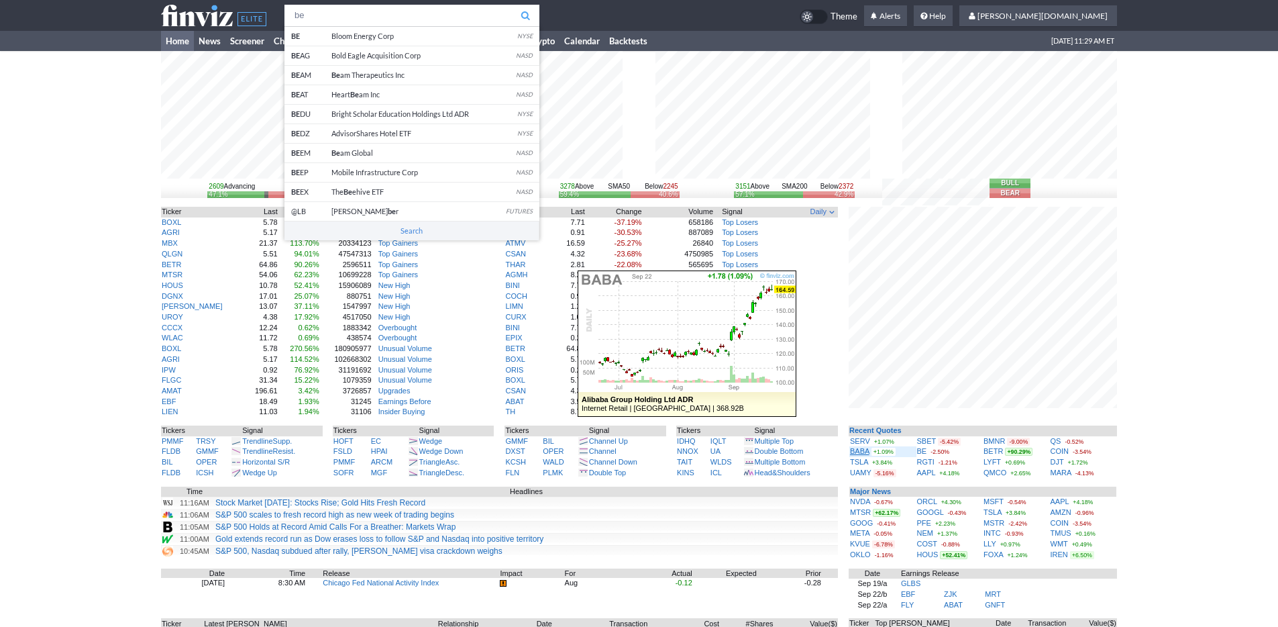
type input "be"
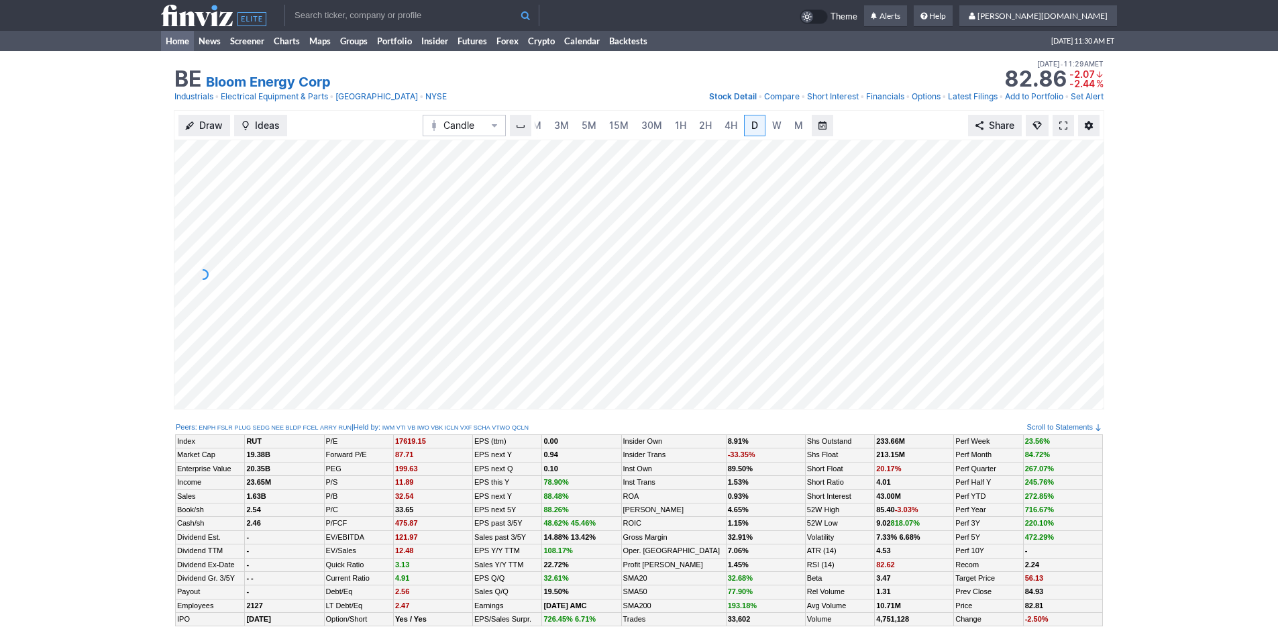
click at [181, 44] on link "Home" at bounding box center [177, 41] width 33 height 20
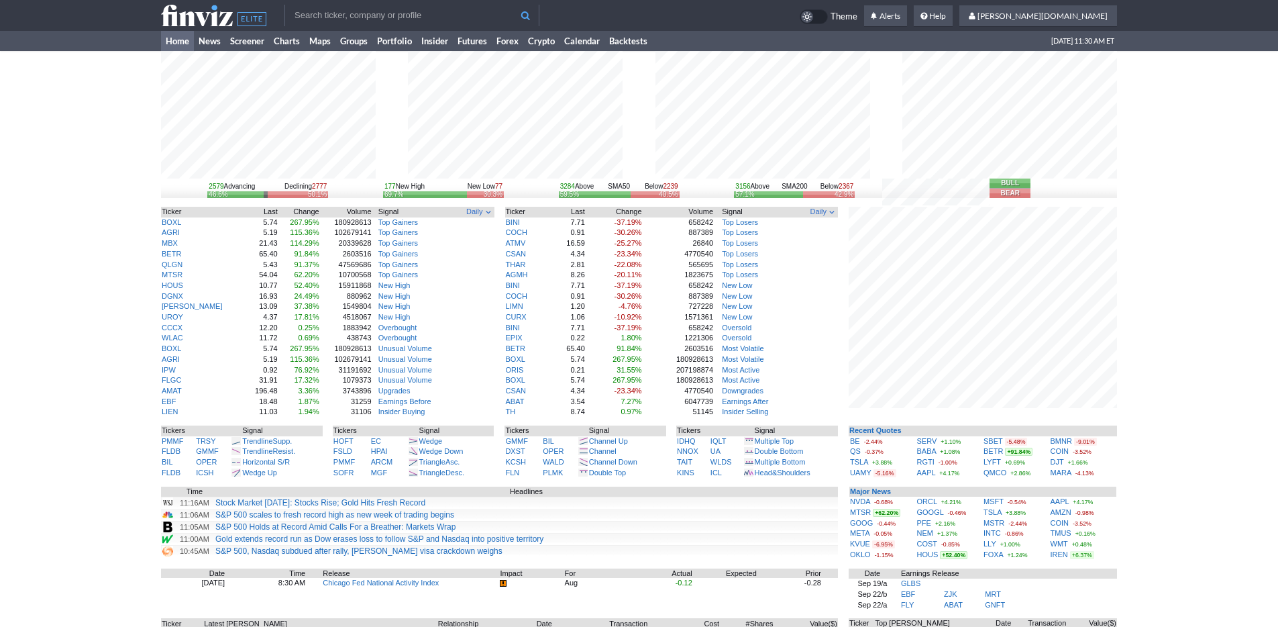
click at [313, 21] on input "text" at bounding box center [411, 15] width 255 height 21
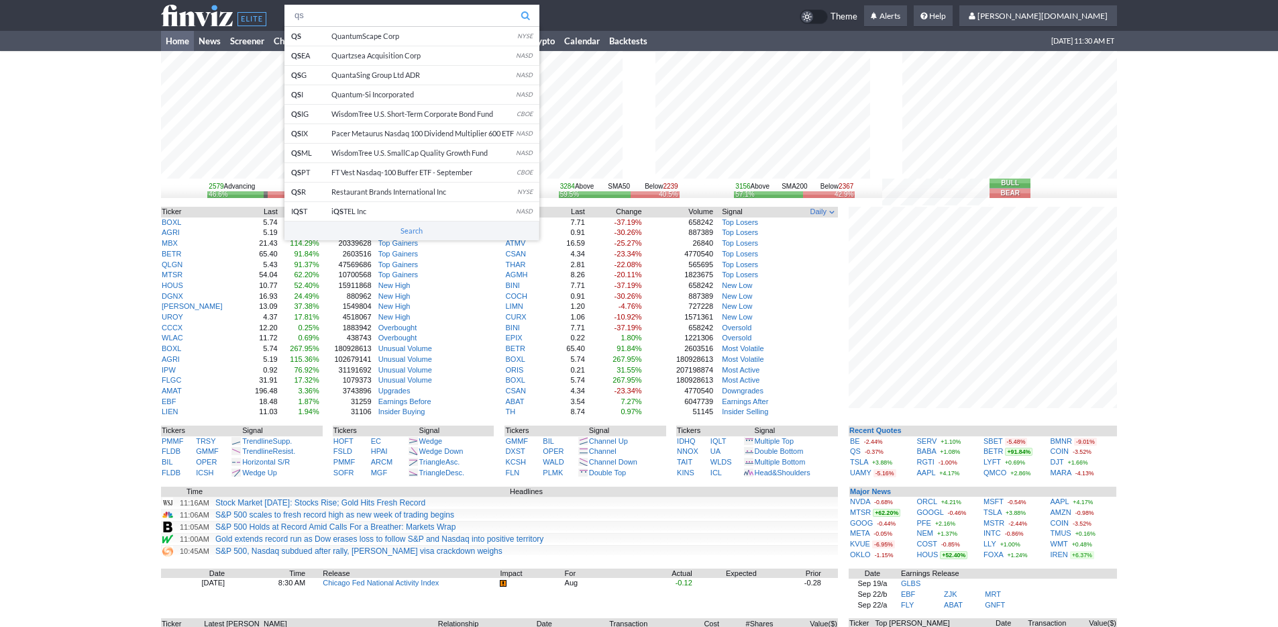
type input "qs"
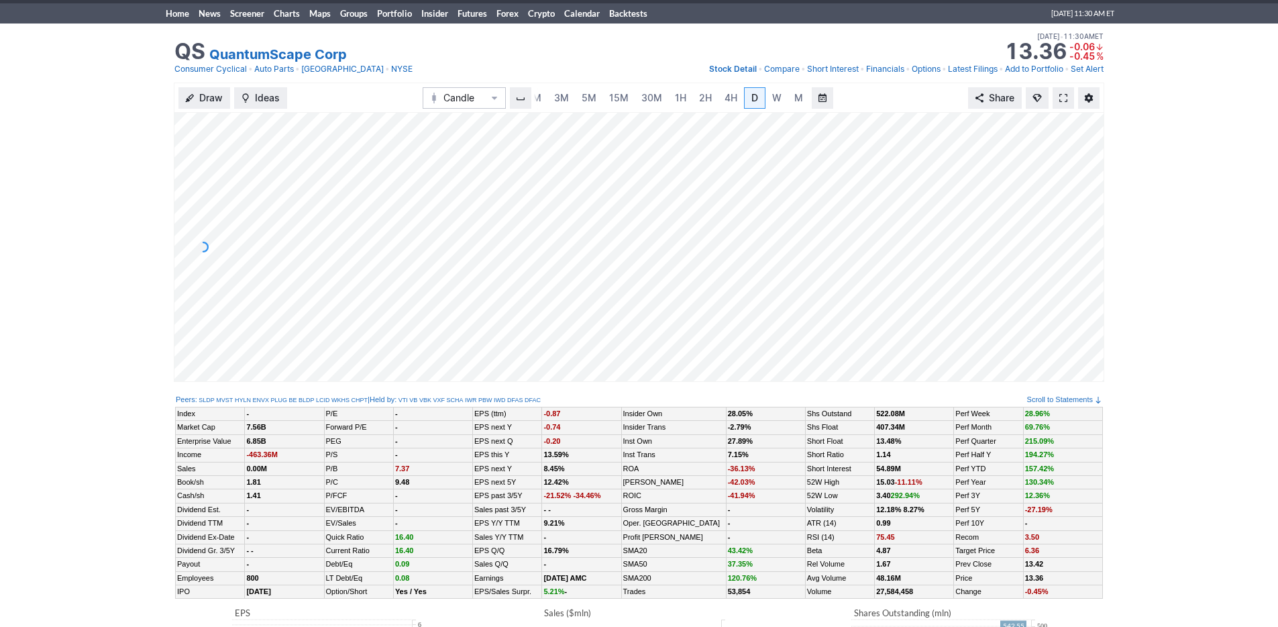
scroll to position [40, 0]
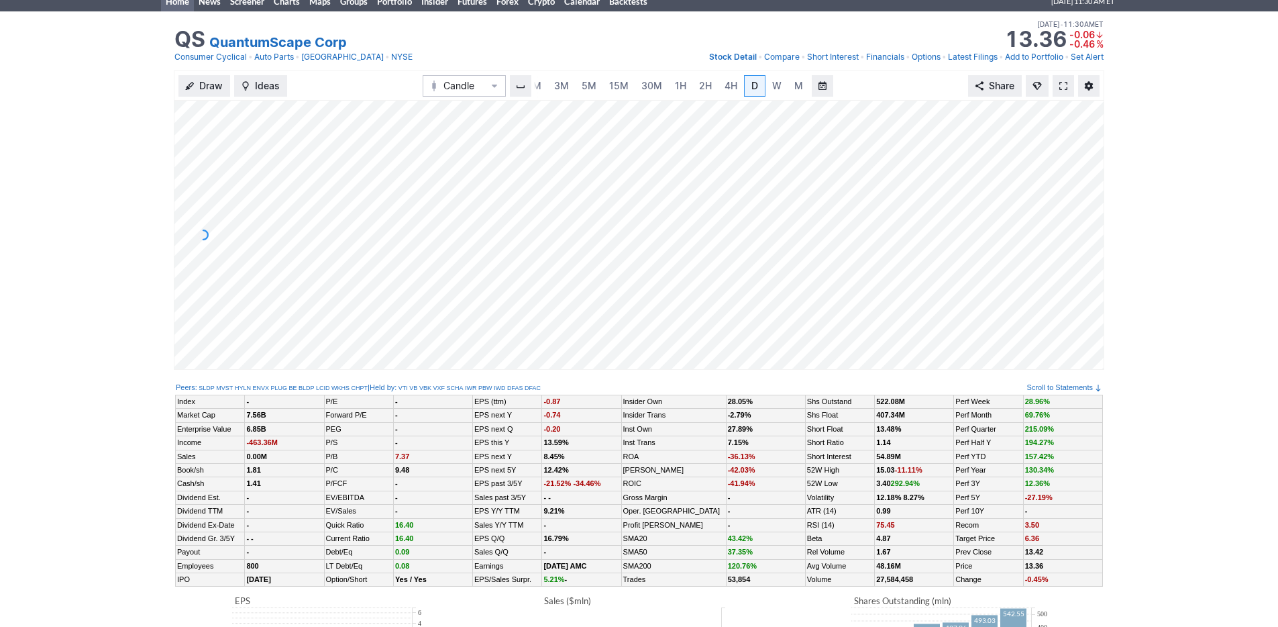
click at [179, 6] on link "Home" at bounding box center [177, 1] width 33 height 20
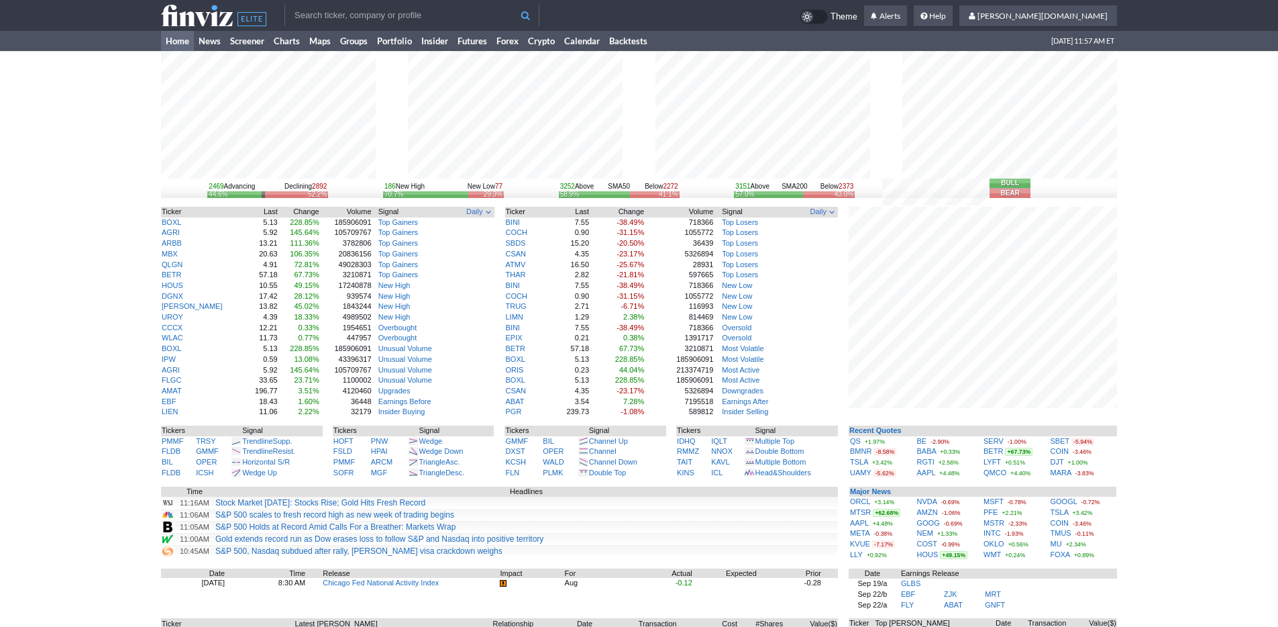
click at [1134, 443] on div "2469 Advancing Declining 2892 44.6% 52.2% 186 New High New Low 77 70.7% 29.3% 3…" at bounding box center [639, 418] width 1278 height 735
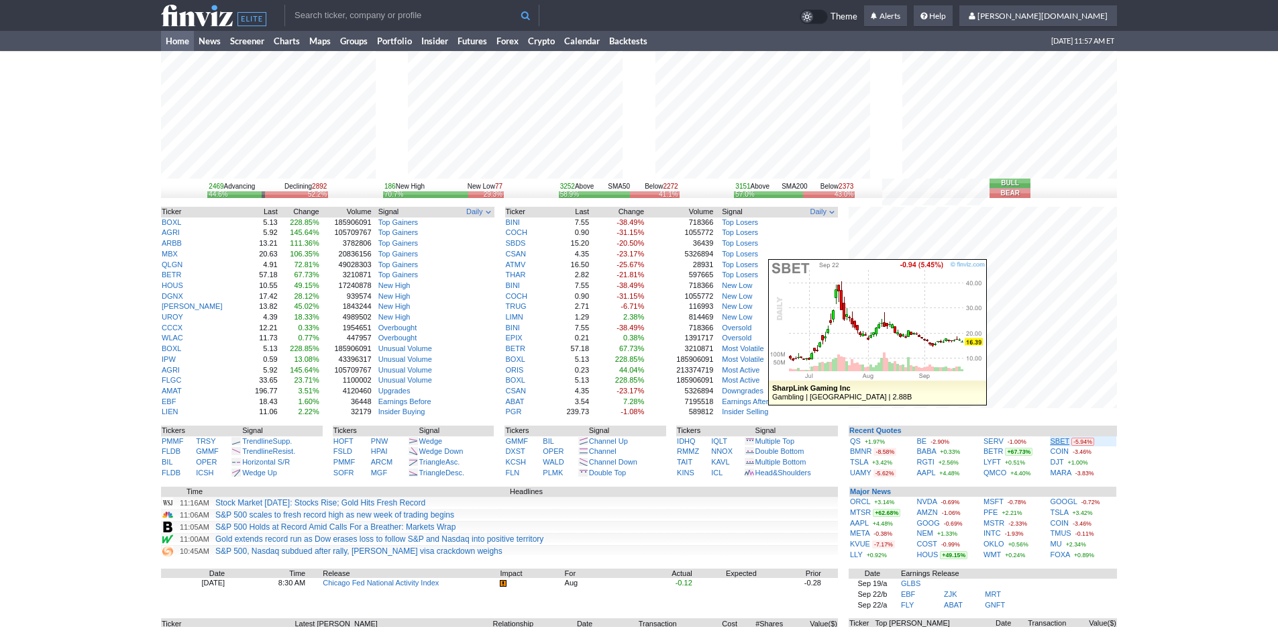
click at [1056, 443] on link "SBET" at bounding box center [1060, 441] width 19 height 8
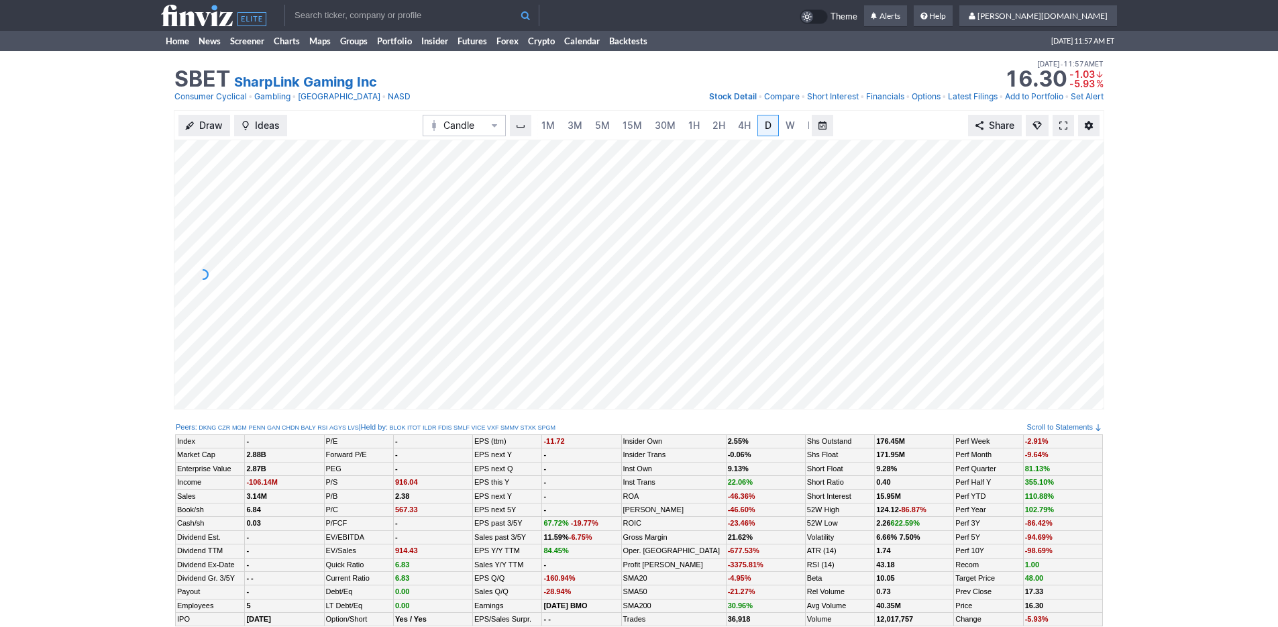
scroll to position [0, 13]
click at [566, 127] on span "3M" at bounding box center [561, 124] width 15 height 11
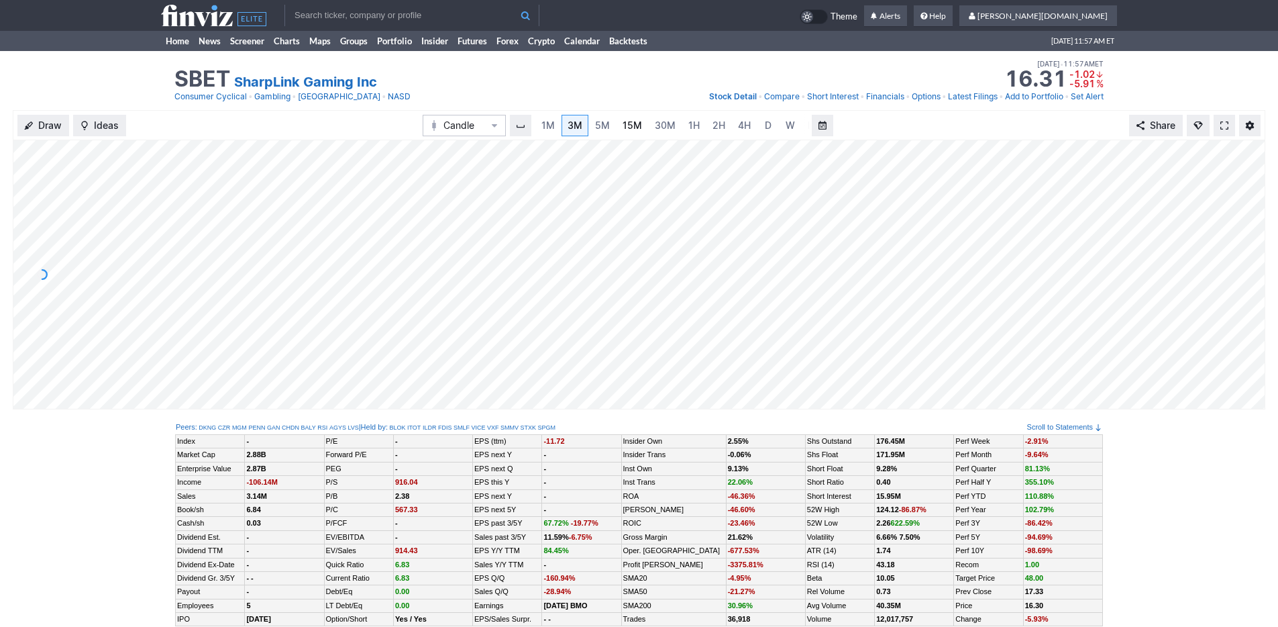
click at [643, 131] on link "15M" at bounding box center [632, 125] width 32 height 21
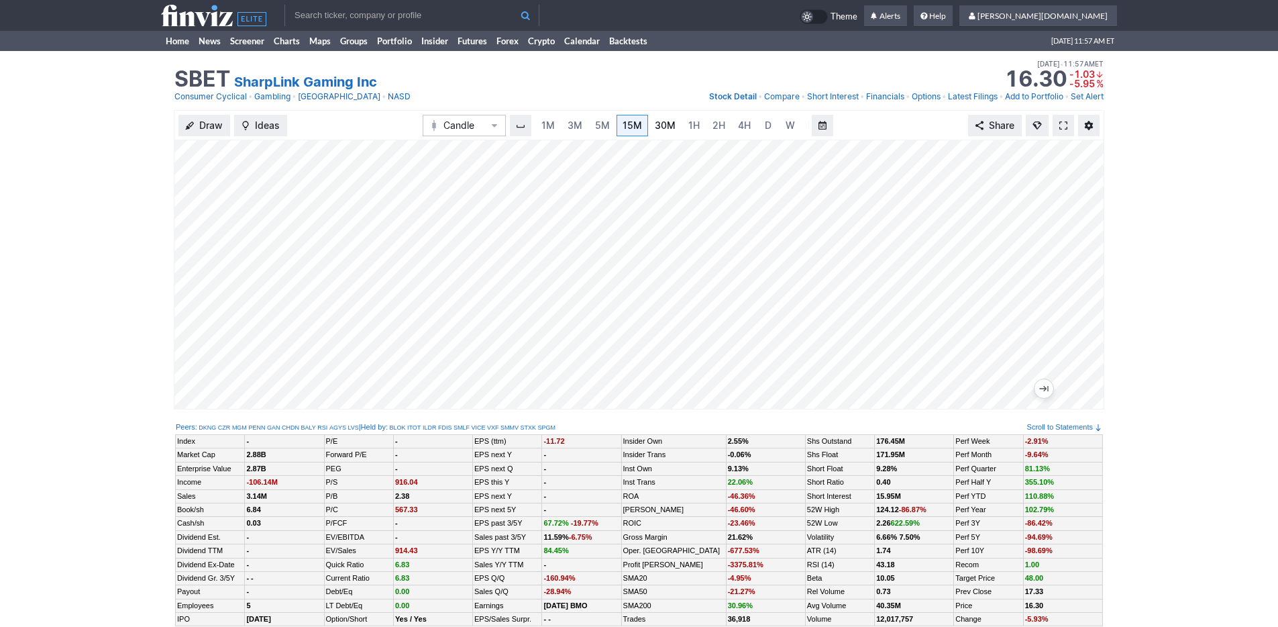
click at [672, 124] on span "30M" at bounding box center [665, 124] width 21 height 11
click at [183, 41] on link "Home" at bounding box center [177, 41] width 33 height 20
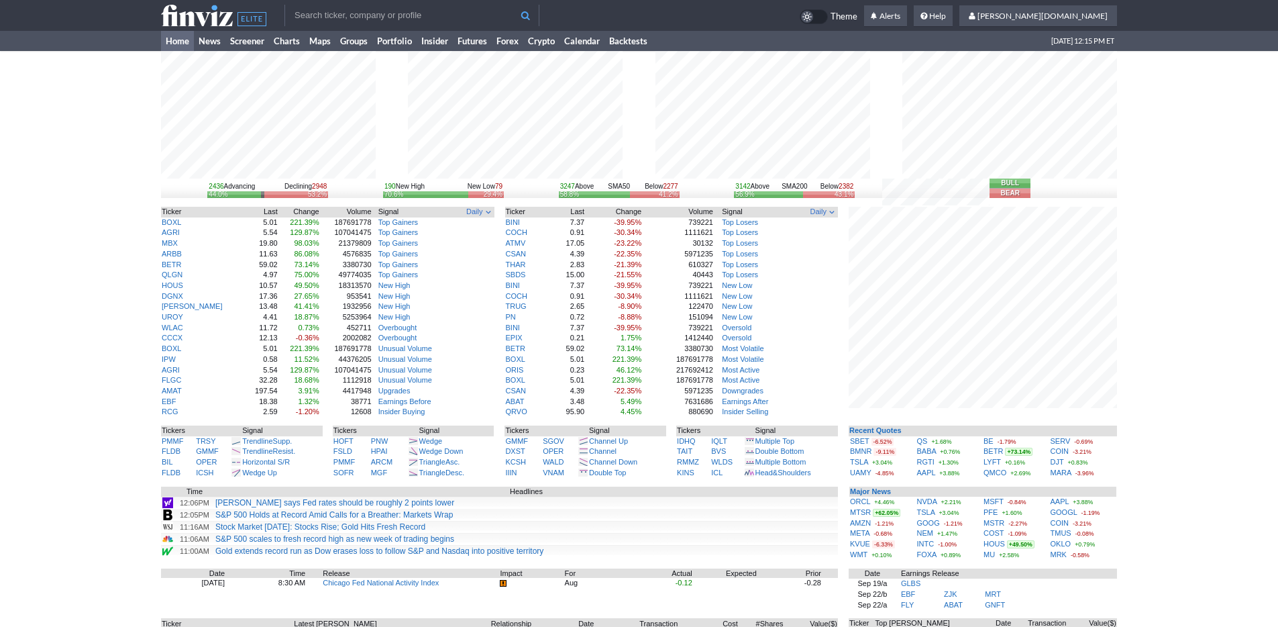
click at [1188, 419] on div "2436 Advancing Declining 2948 44.0% 53.2% 190 New High New Low 79 70.6% 29.4% 3…" at bounding box center [639, 418] width 1278 height 735
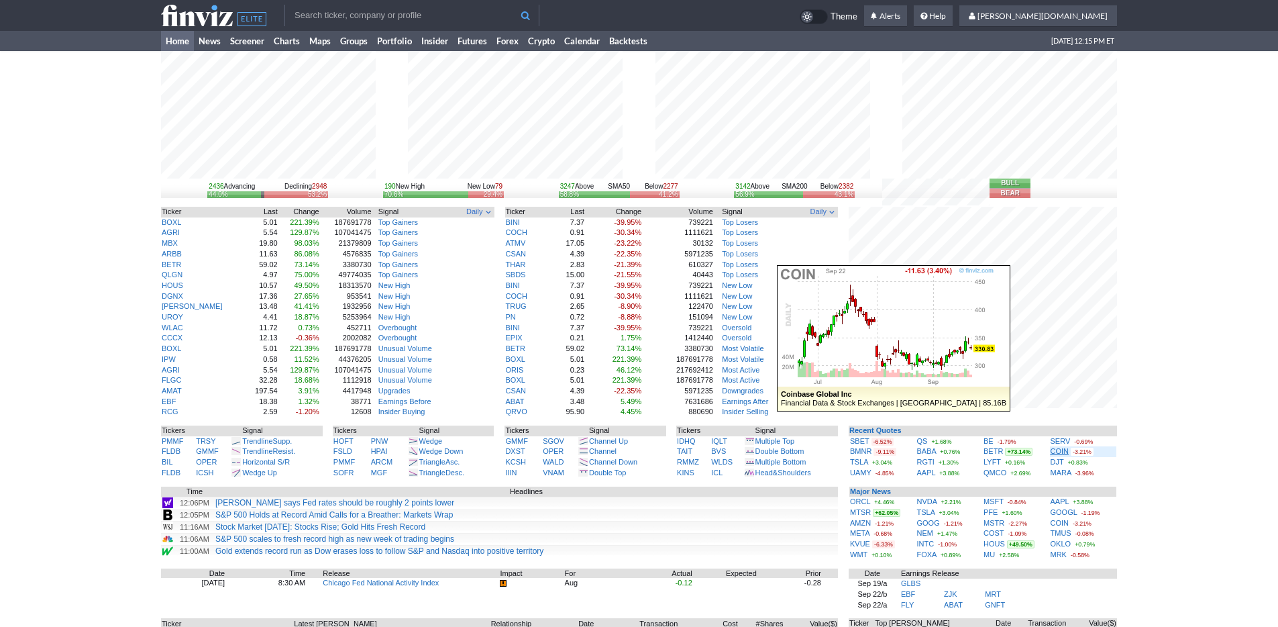
click at [1065, 449] on link "COIN" at bounding box center [1060, 451] width 19 height 8
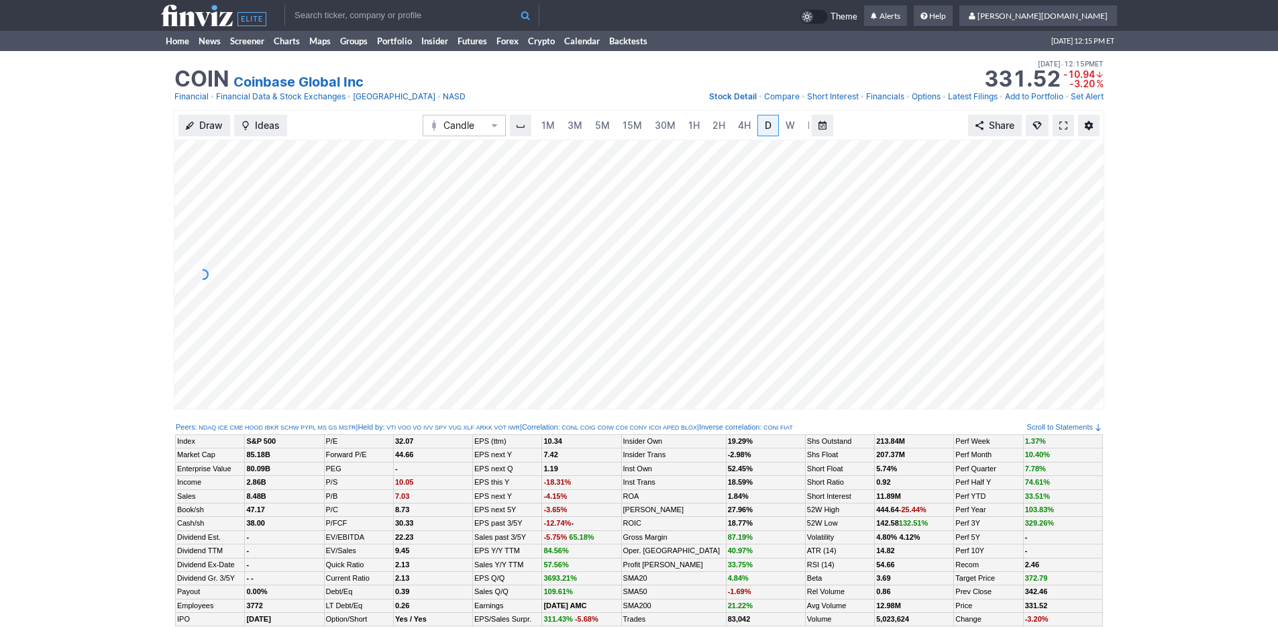
scroll to position [0, 13]
click at [562, 121] on span "3M" at bounding box center [561, 124] width 15 height 11
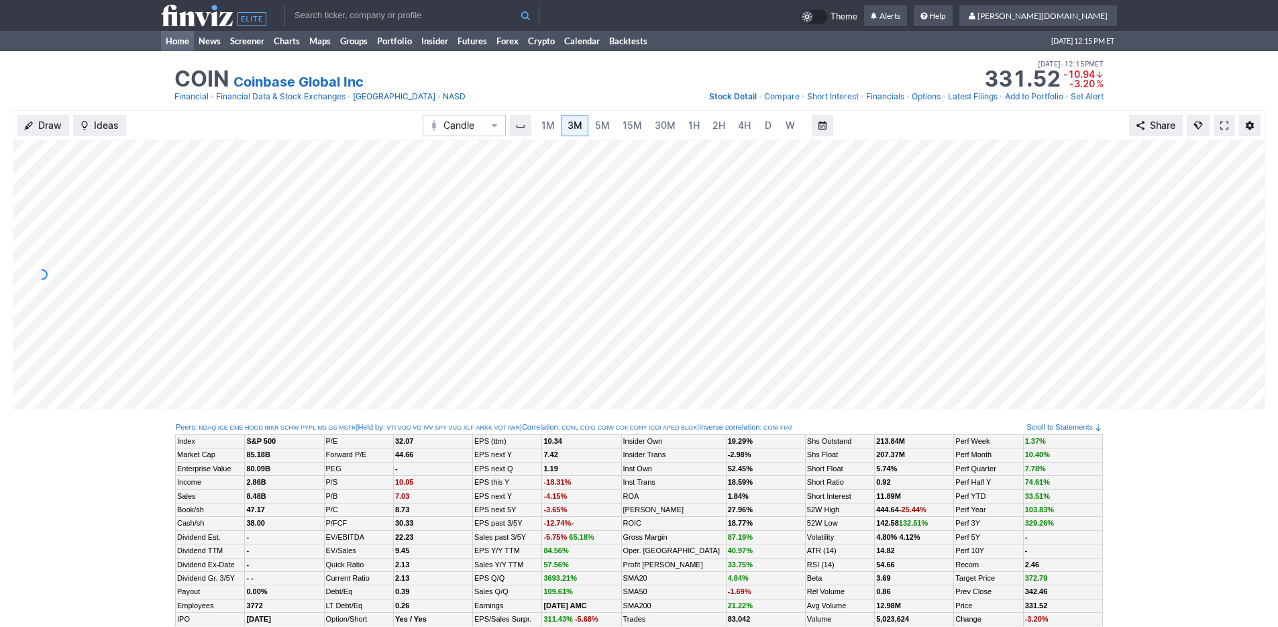
click at [166, 43] on link "Home" at bounding box center [177, 41] width 33 height 20
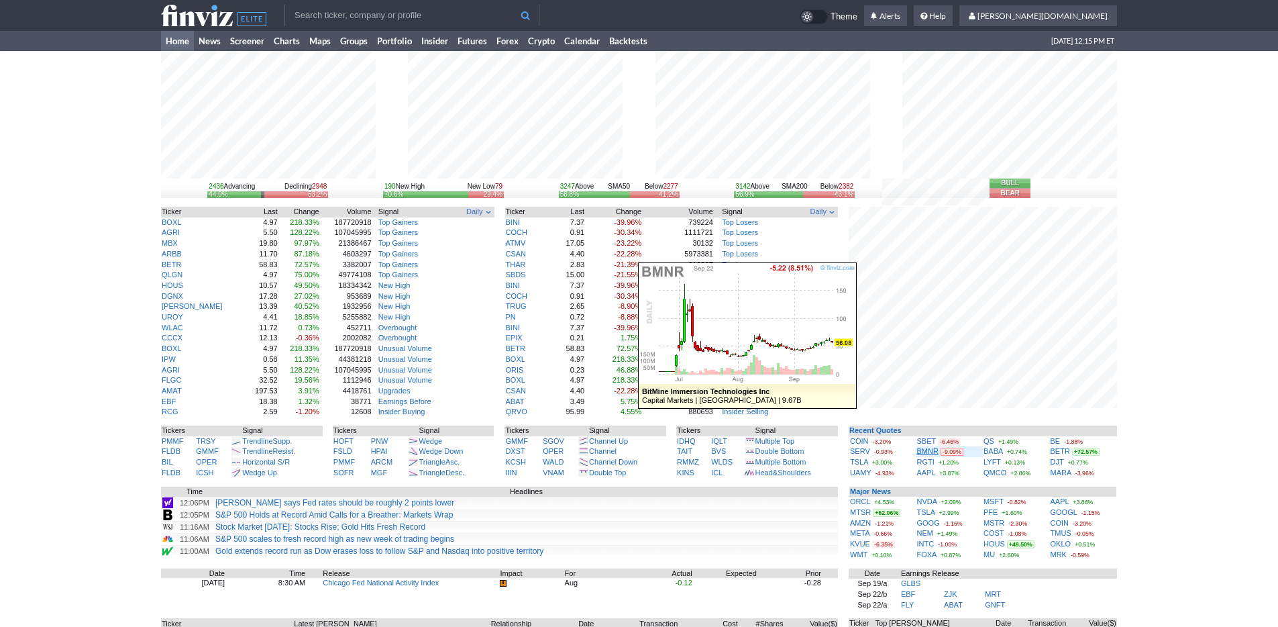
click at [926, 447] on link "BMNR" at bounding box center [927, 451] width 21 height 8
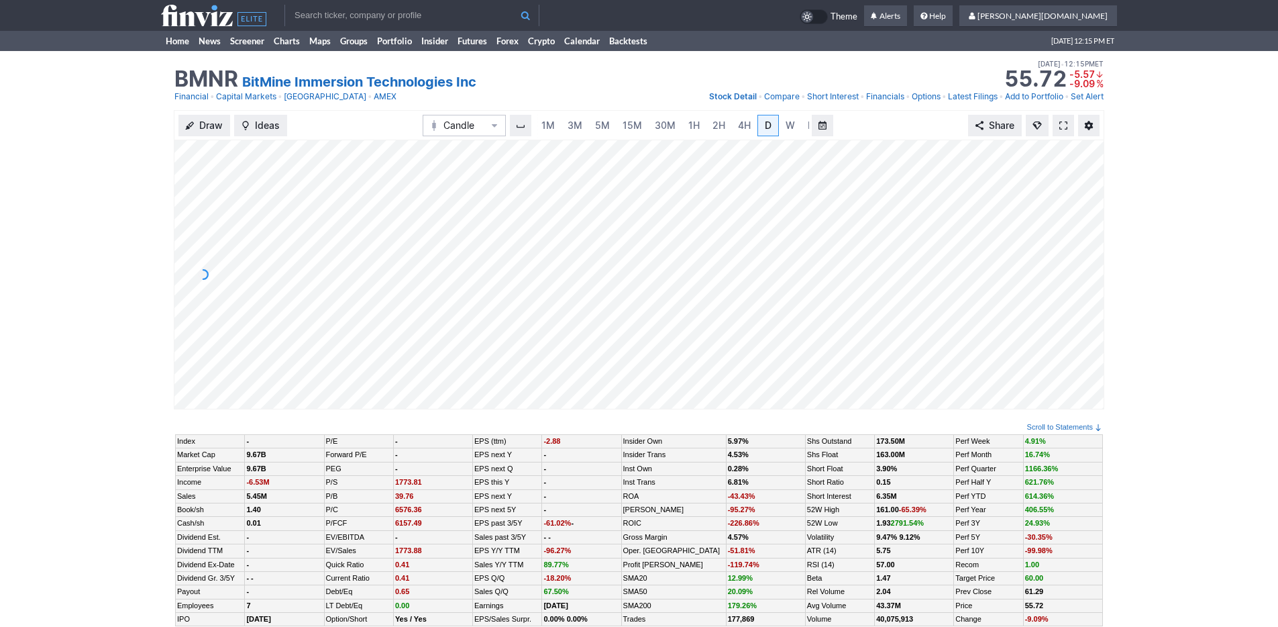
scroll to position [0, 13]
click at [590, 123] on span "5M" at bounding box center [589, 124] width 15 height 11
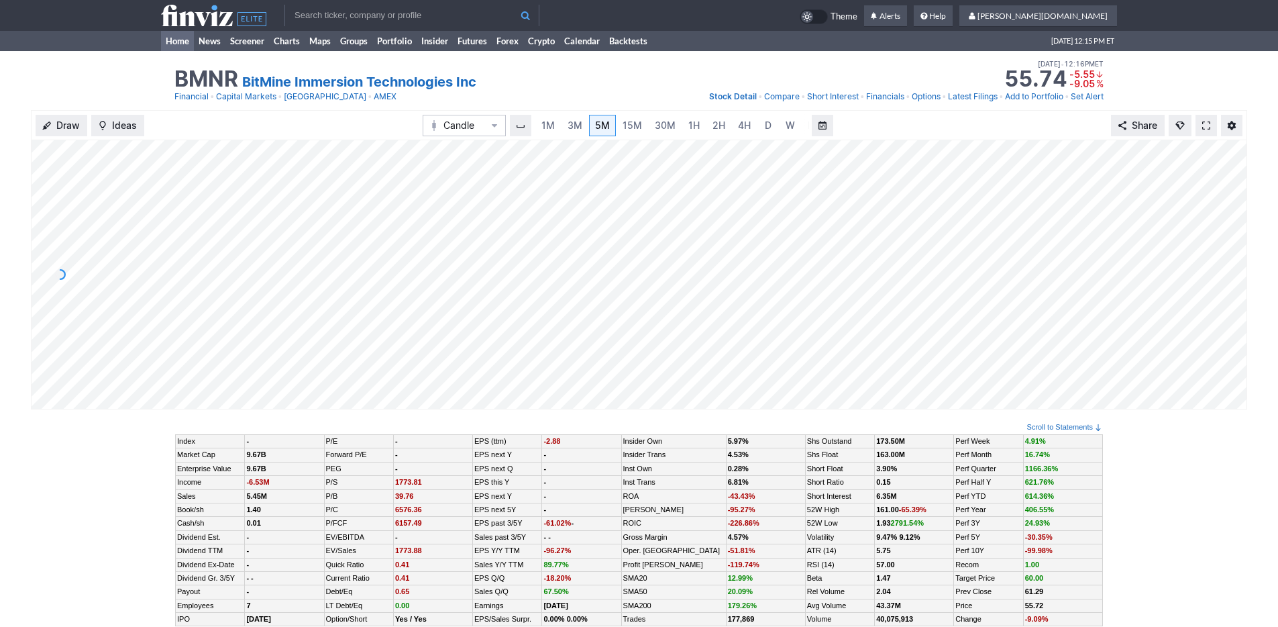
click at [174, 45] on link "Home" at bounding box center [177, 41] width 33 height 20
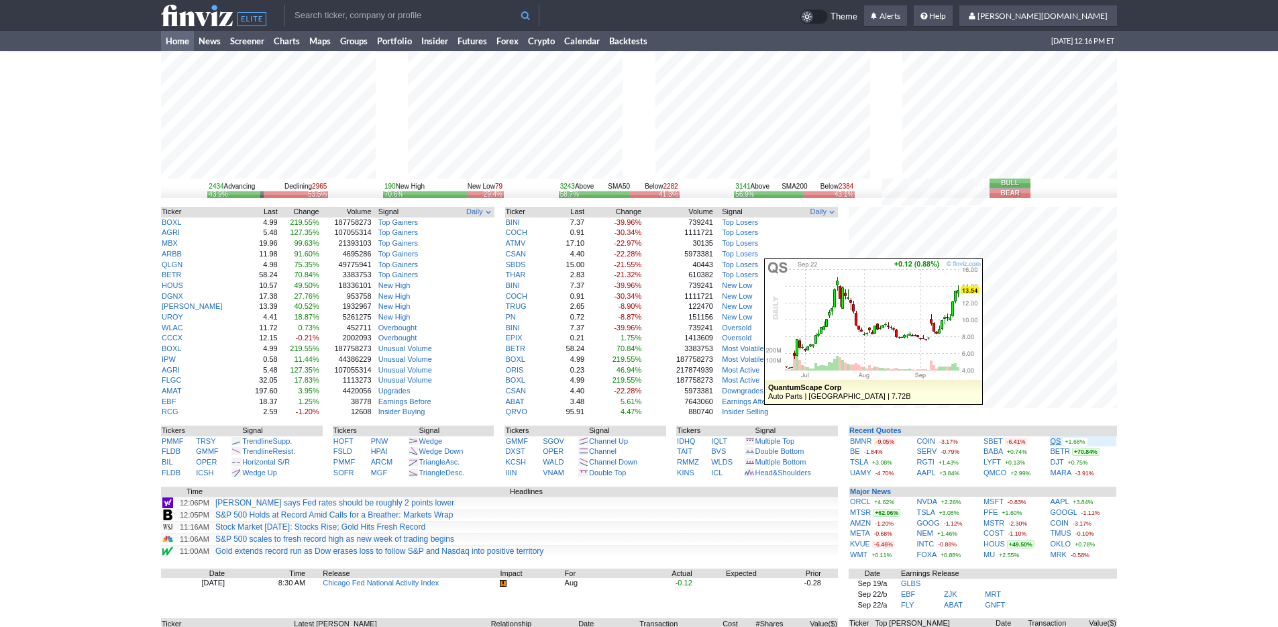
click at [1052, 443] on link "QS" at bounding box center [1056, 441] width 11 height 8
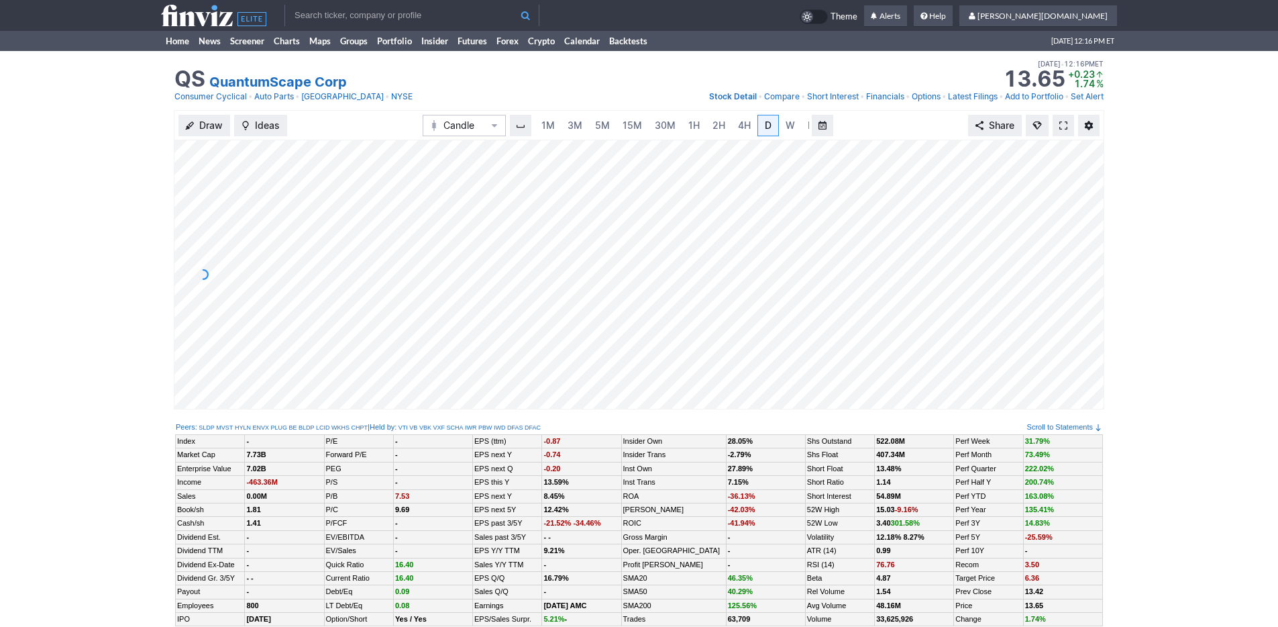
scroll to position [0, 13]
click at [586, 129] on span "5M" at bounding box center [589, 124] width 15 height 11
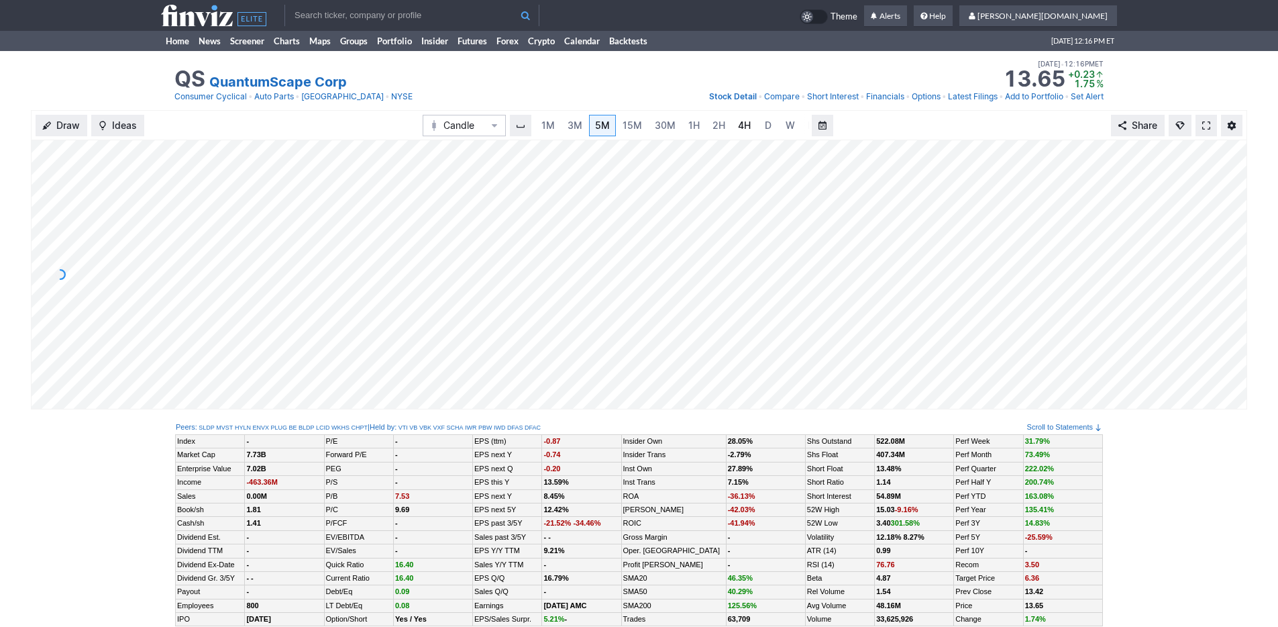
click at [732, 129] on link "4H" at bounding box center [744, 125] width 25 height 21
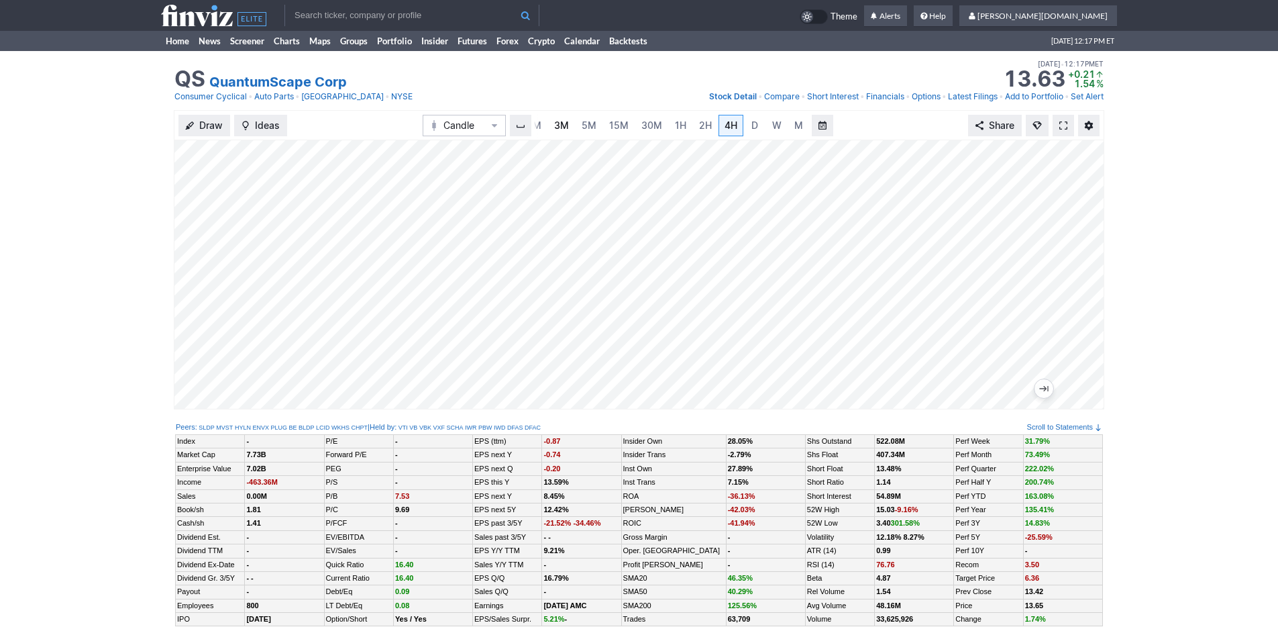
click at [565, 127] on span "3M" at bounding box center [561, 124] width 15 height 11
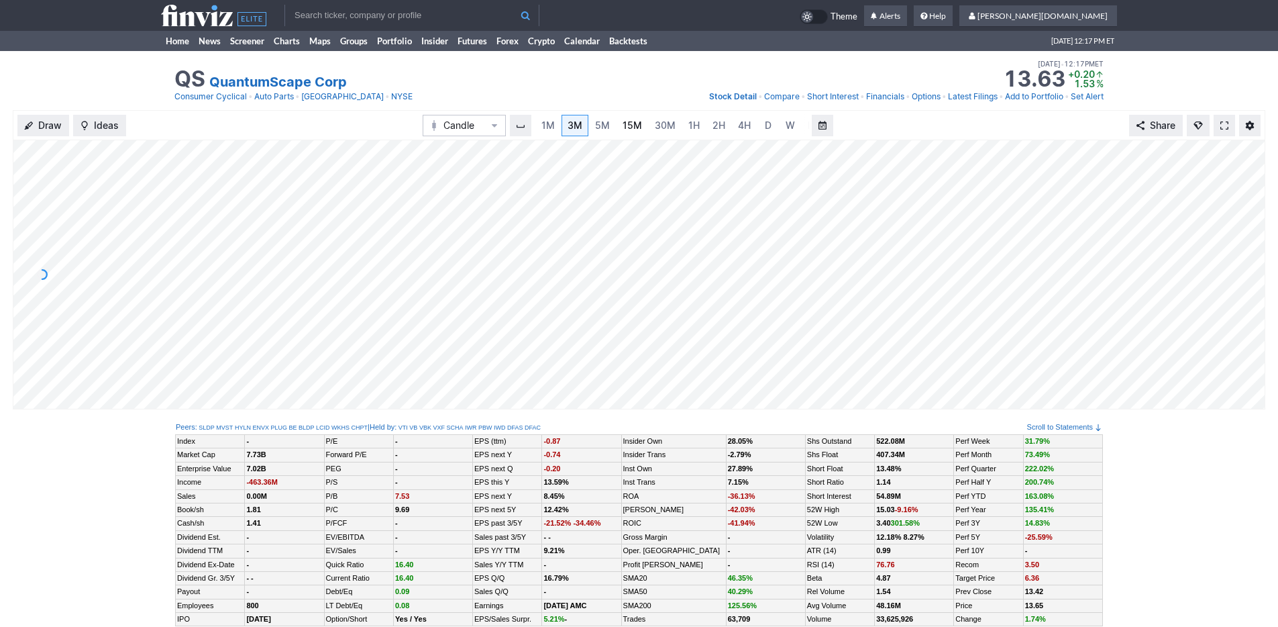
click at [630, 119] on span "15M" at bounding box center [632, 124] width 19 height 11
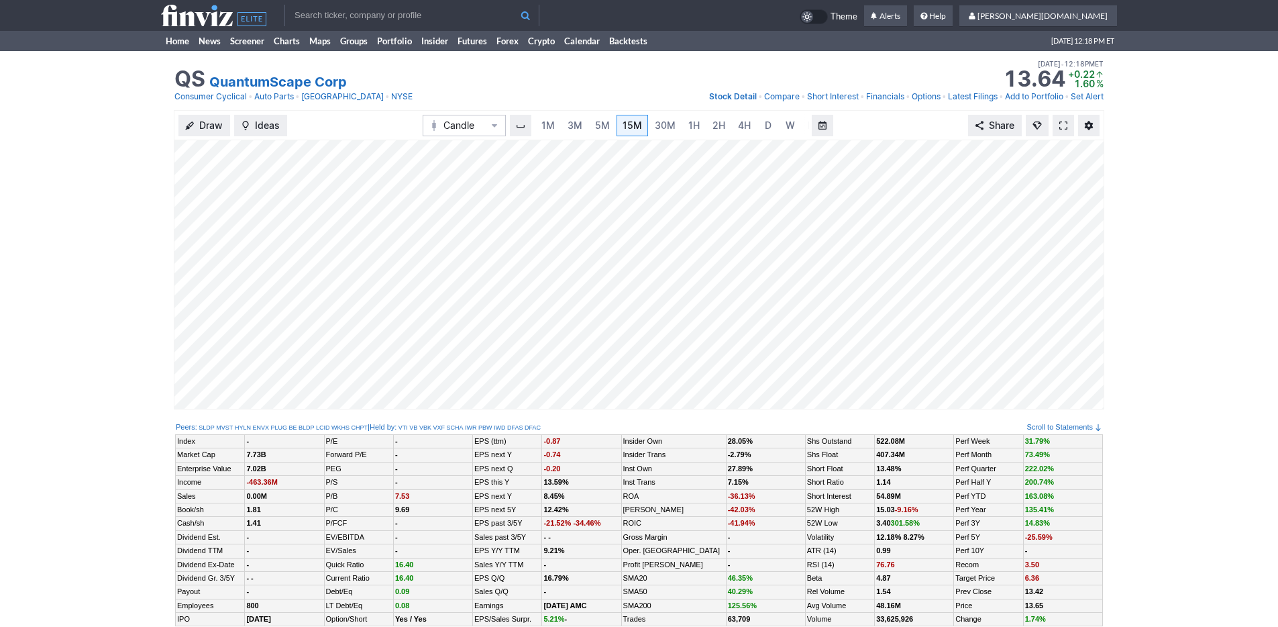
click at [231, 11] on icon at bounding box center [213, 15] width 105 height 21
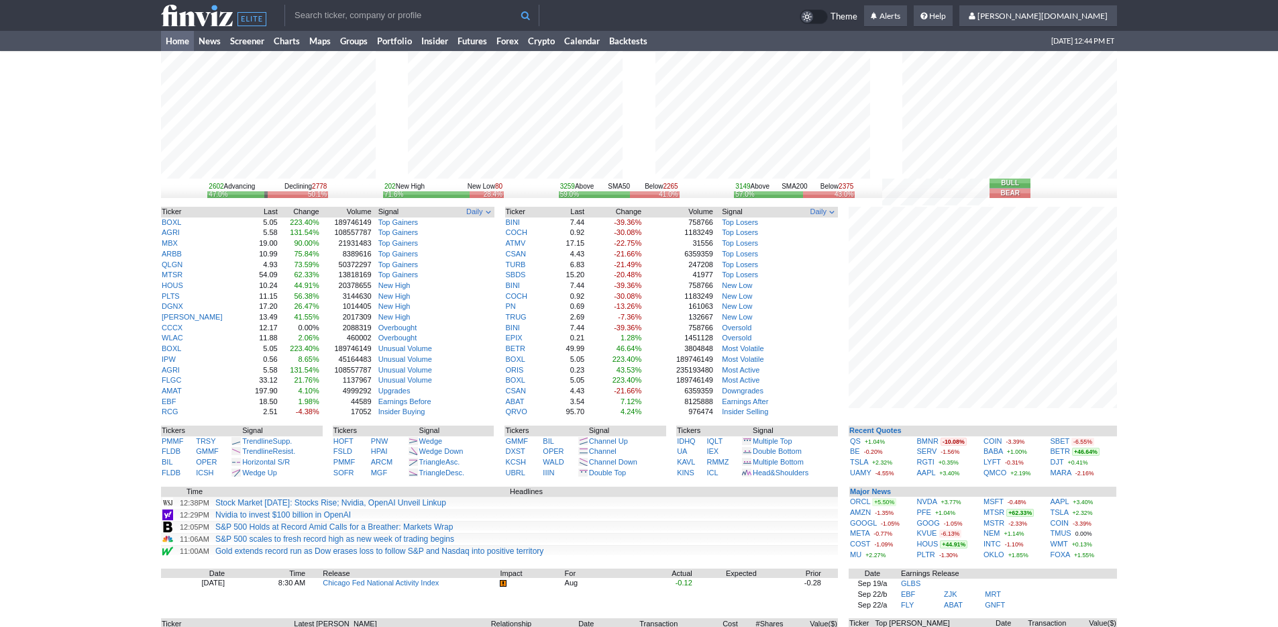
click at [123, 84] on div "2602 Advancing Declining 2778 47.0% 50.1% 202 New High New Low 80 71.6% 28.4% 3…" at bounding box center [639, 418] width 1278 height 735
click at [244, 40] on link "Screener" at bounding box center [247, 41] width 44 height 20
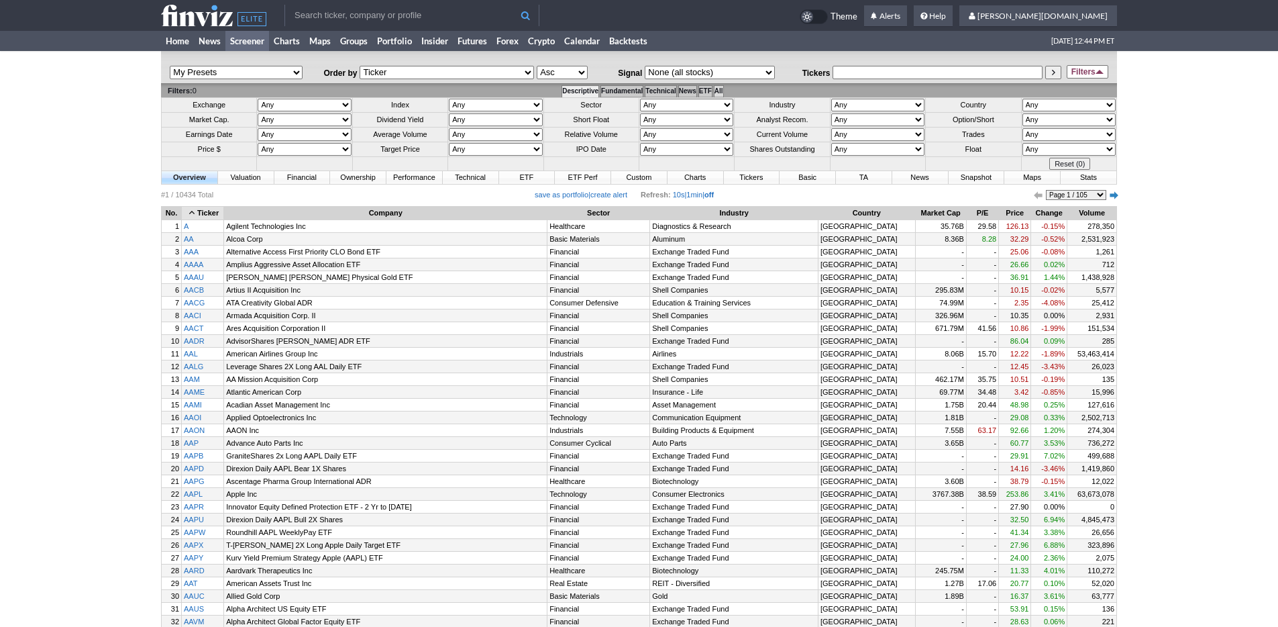
click at [723, 89] on td "All" at bounding box center [718, 91] width 9 height 12
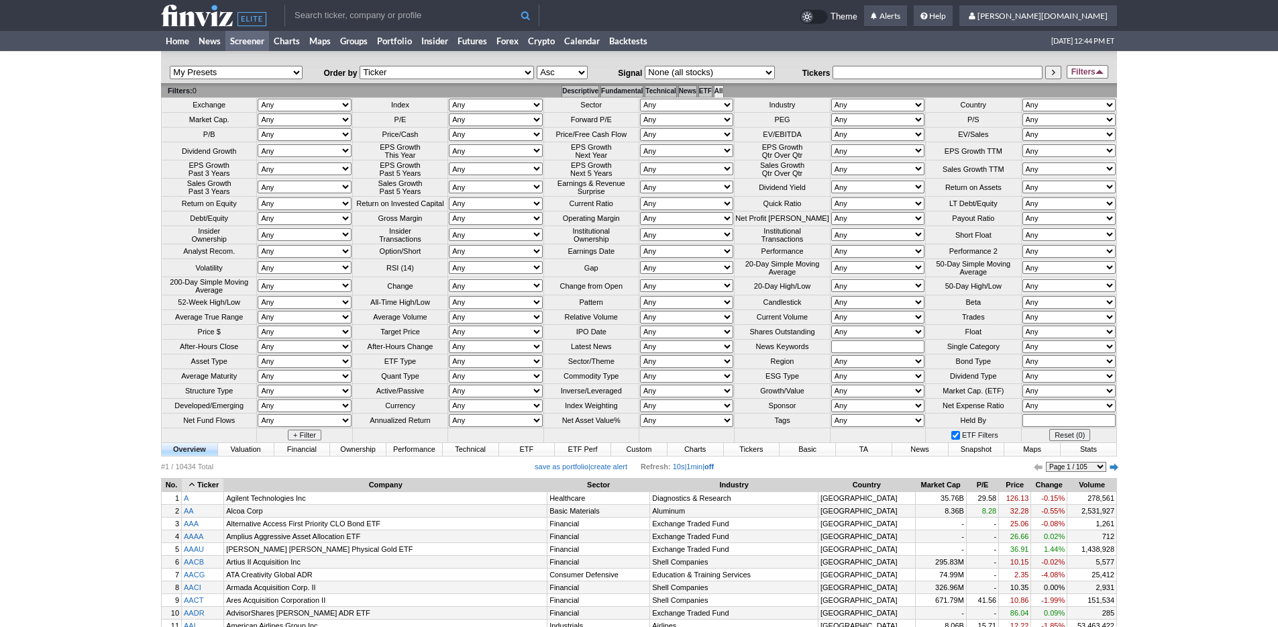
click at [641, 323] on select "Any Over 10 Over 5 Over 3 Over 2 Over 1.5 Over 1 Over 0.75 Over 0.5 Over 0.25 U…" at bounding box center [686, 317] width 93 height 13
select select "o1.5"
click at [640, 323] on select "Any Over 10 Over 5 Over 3 Over 2 Over 1.5 Over 1 Over 0.75 Over 0.5 Over 0.25 U…" at bounding box center [686, 317] width 93 height 13
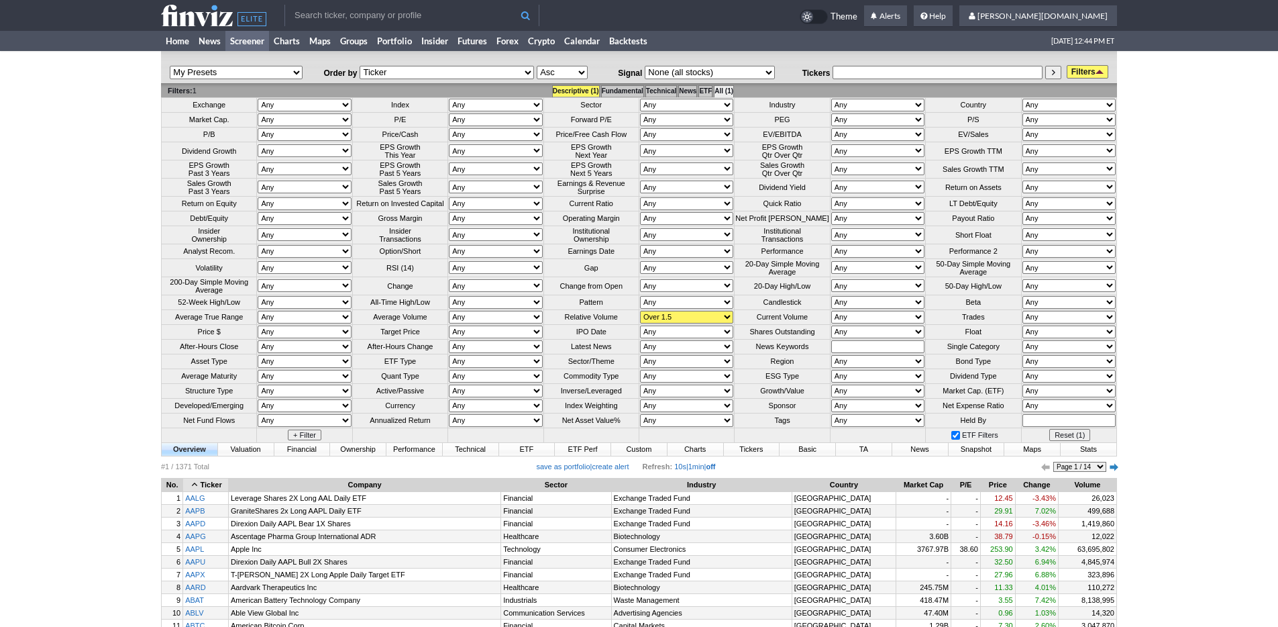
click at [1097, 75] on link "Filters" at bounding box center [1088, 71] width 42 height 13
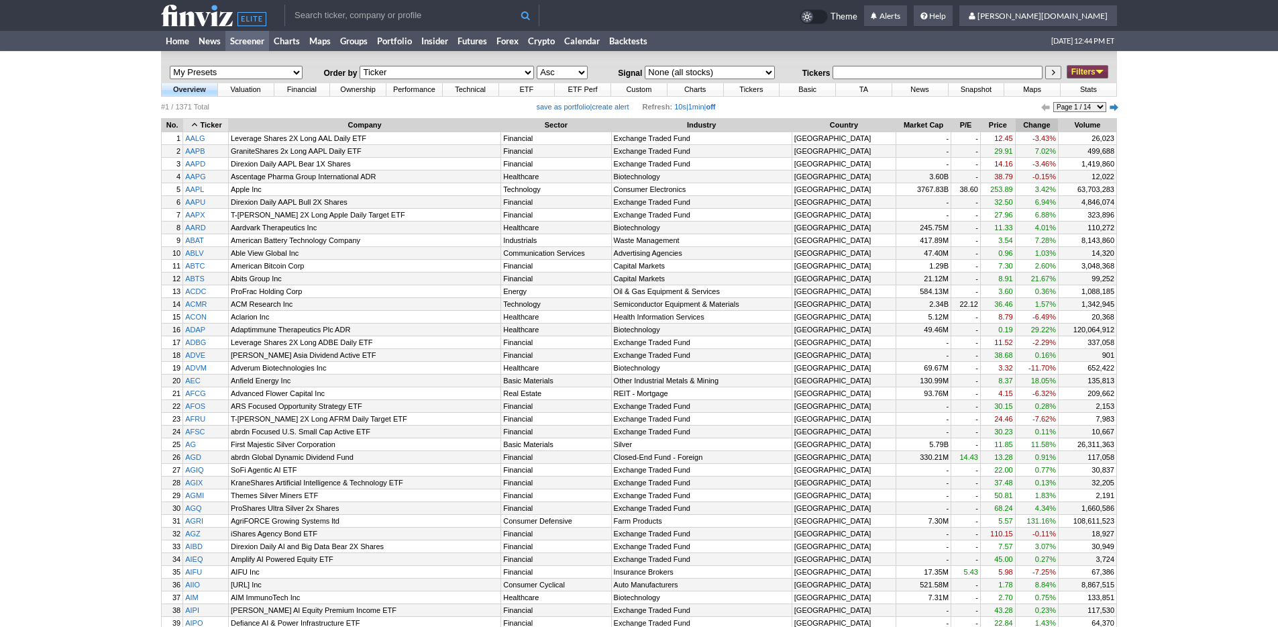
click at [1034, 127] on th "Change" at bounding box center [1037, 125] width 42 height 13
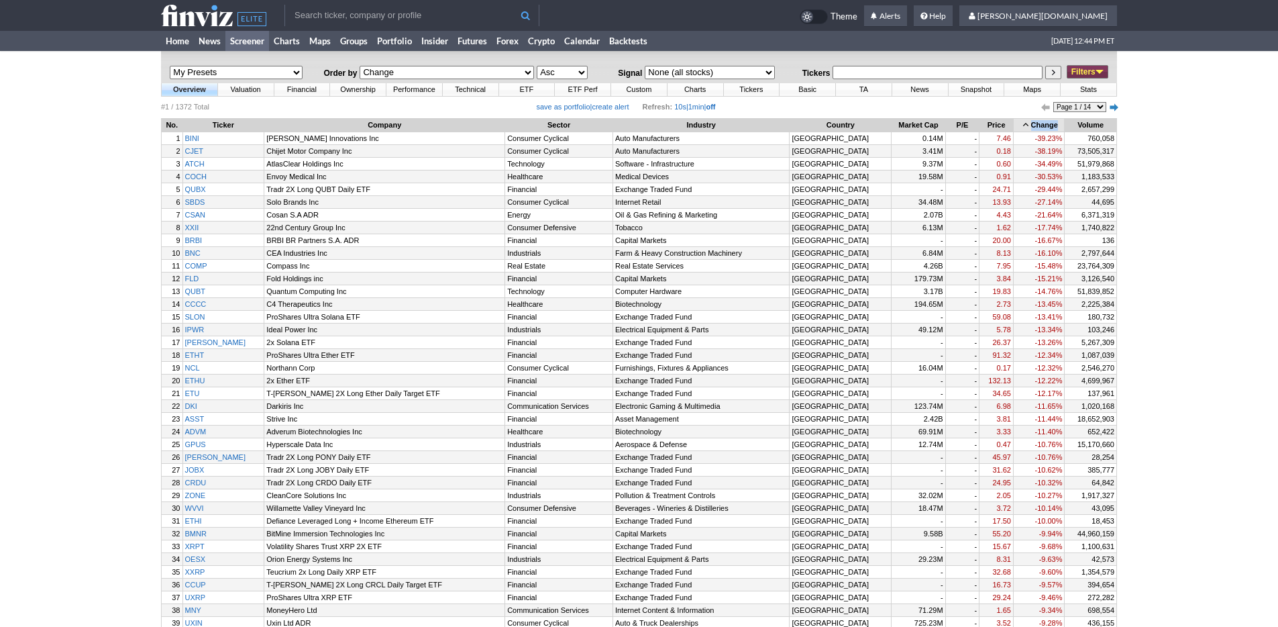
click at [1034, 127] on th "Change" at bounding box center [1039, 125] width 51 height 13
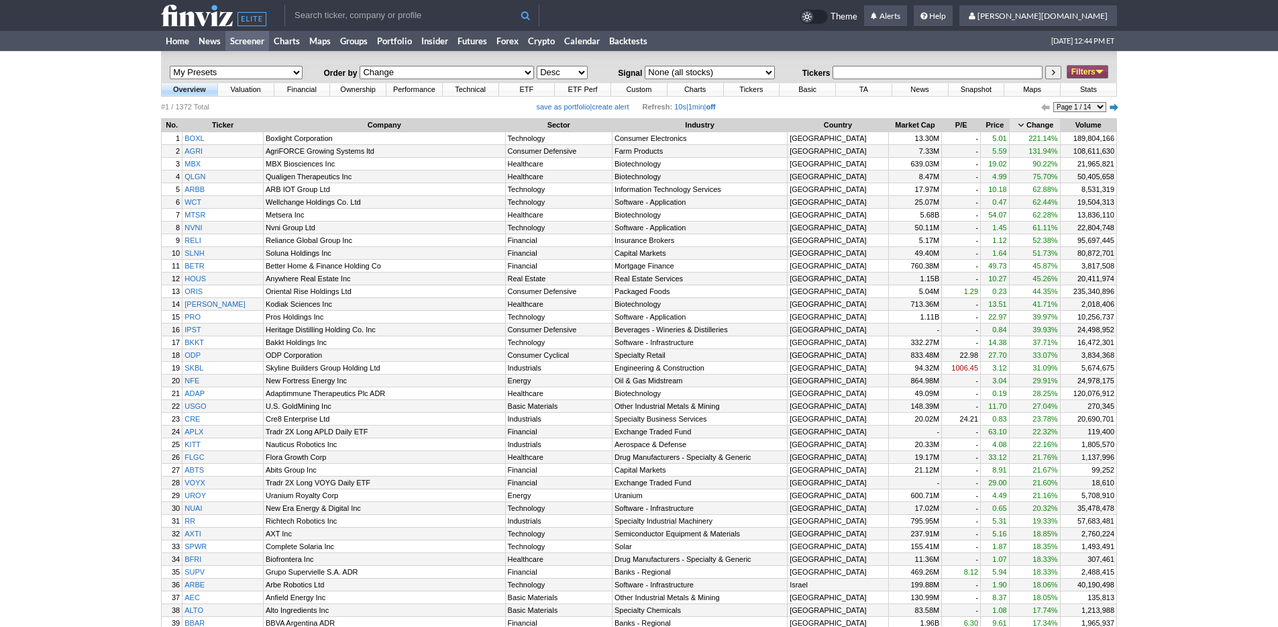
click at [1083, 75] on link "Filters" at bounding box center [1088, 71] width 42 height 13
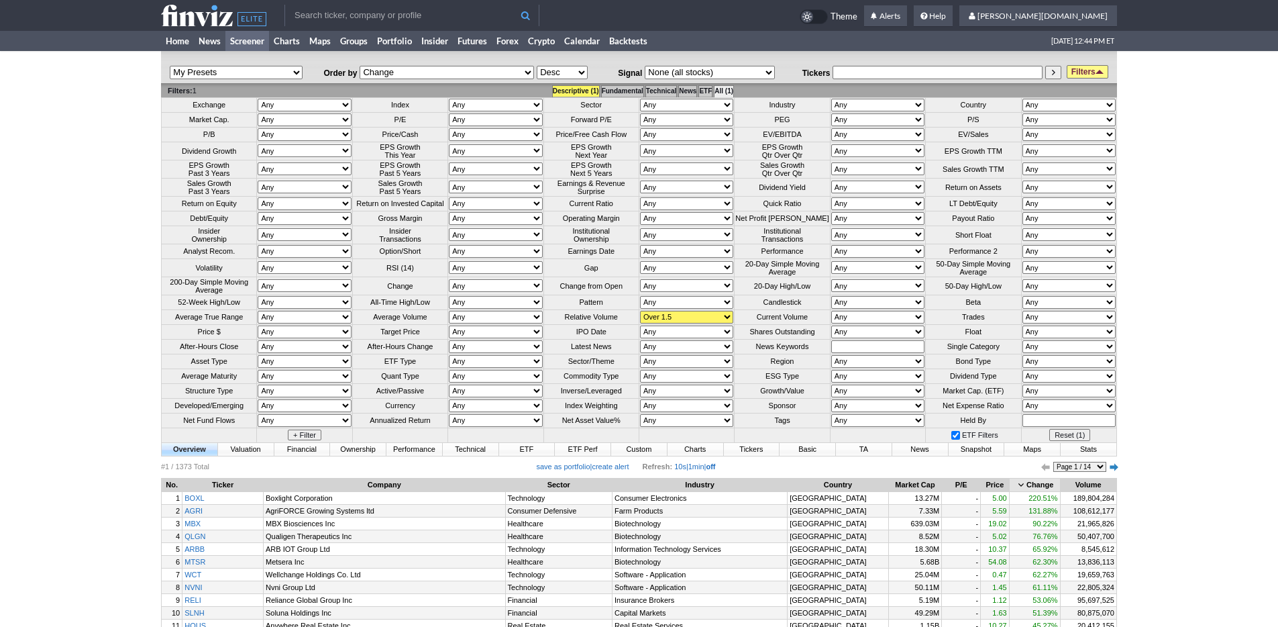
click at [859, 323] on select "Any Under 50K Under 100K Under 500K Under 750K Under 1M Over 0 Over 50K Over 10…" at bounding box center [877, 317] width 93 height 13
select select "o1000"
click at [831, 323] on select "Any Under 50K Under 100K Under 500K Under 750K Under 1M Over 0 Over 50K Over 10…" at bounding box center [877, 317] width 93 height 13
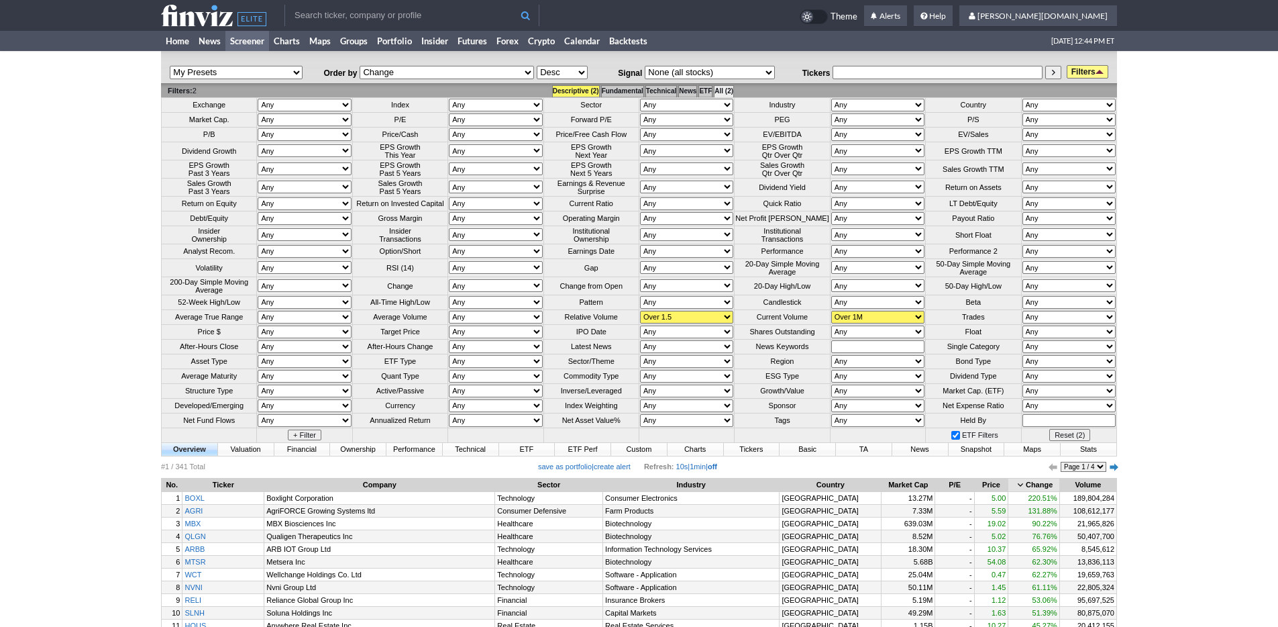
click at [1087, 76] on link "Filters" at bounding box center [1088, 71] width 42 height 13
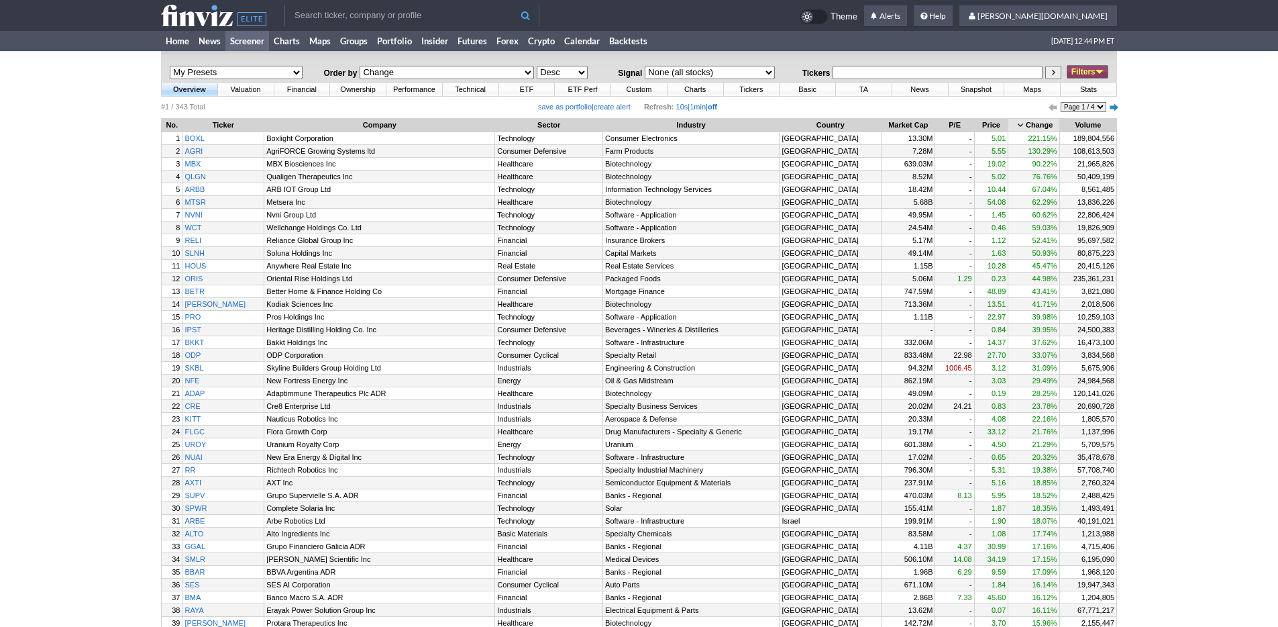
click at [1075, 75] on link "Filters" at bounding box center [1088, 71] width 42 height 13
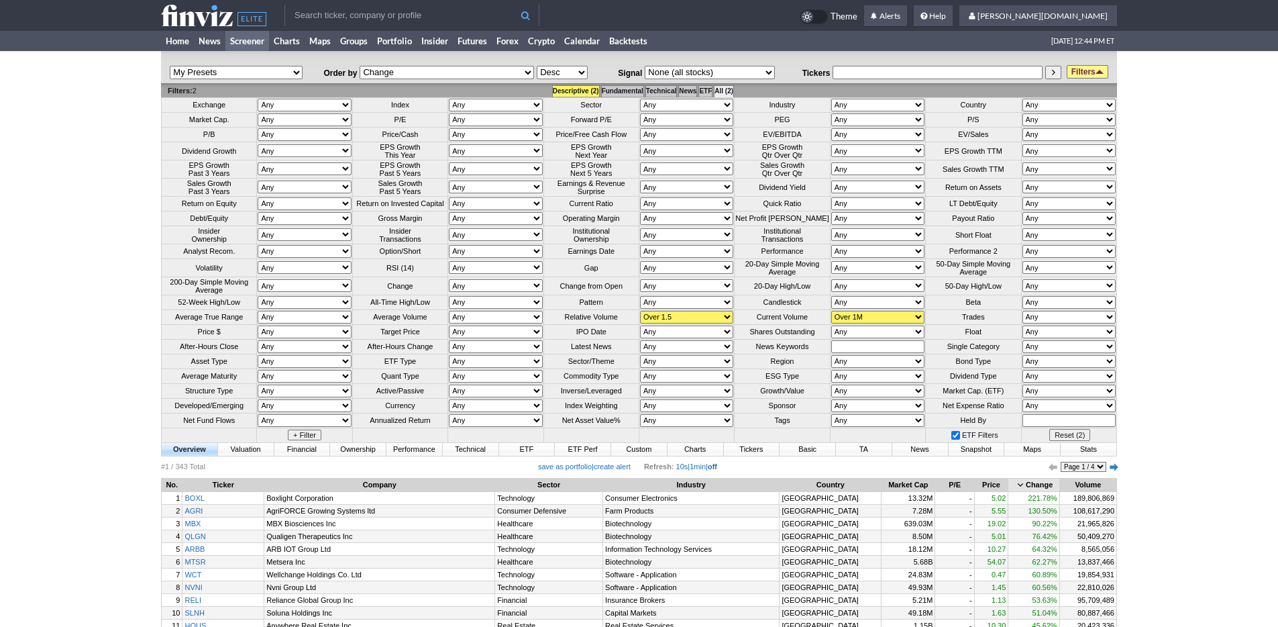
click at [272, 125] on select "Any Mega ($200bln and more) Large ($10bln to $200bln) Mid ($2bln to $10bln) Sma…" at bounding box center [304, 119] width 93 height 13
select select "microover"
click at [258, 113] on select "Any Mega ($200bln and more) Large ($10bln to $200bln) Mid ($2bln to $10bln) Sma…" at bounding box center [304, 119] width 93 height 13
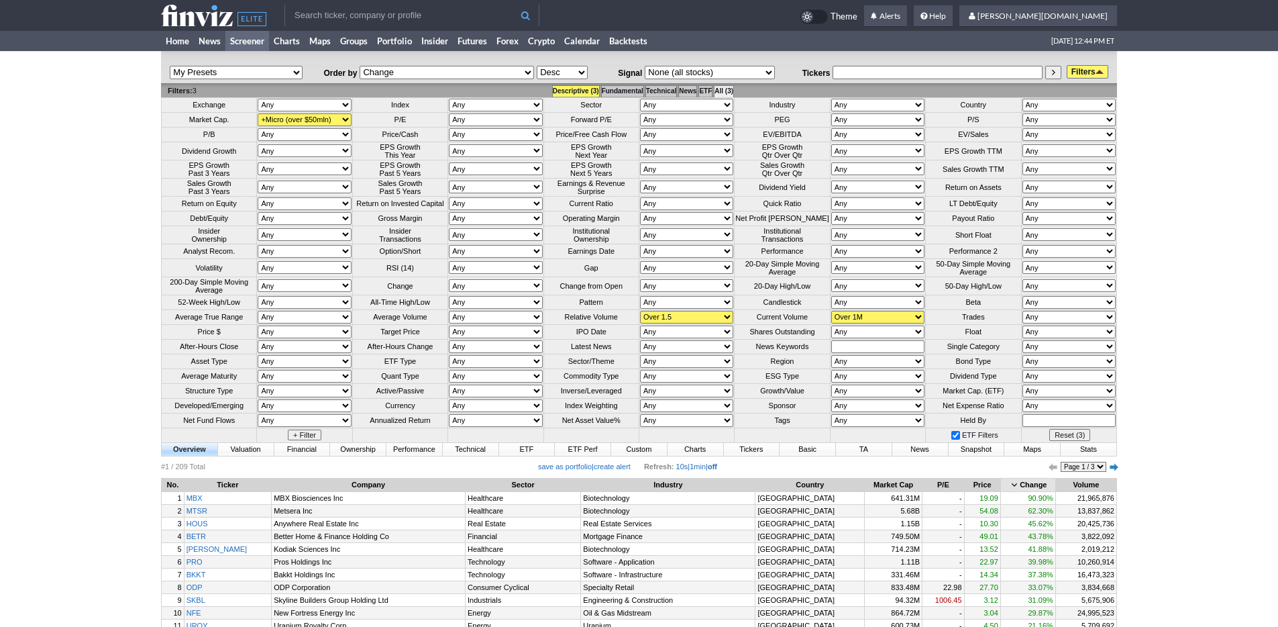
click at [1081, 69] on link "Filters" at bounding box center [1088, 71] width 42 height 13
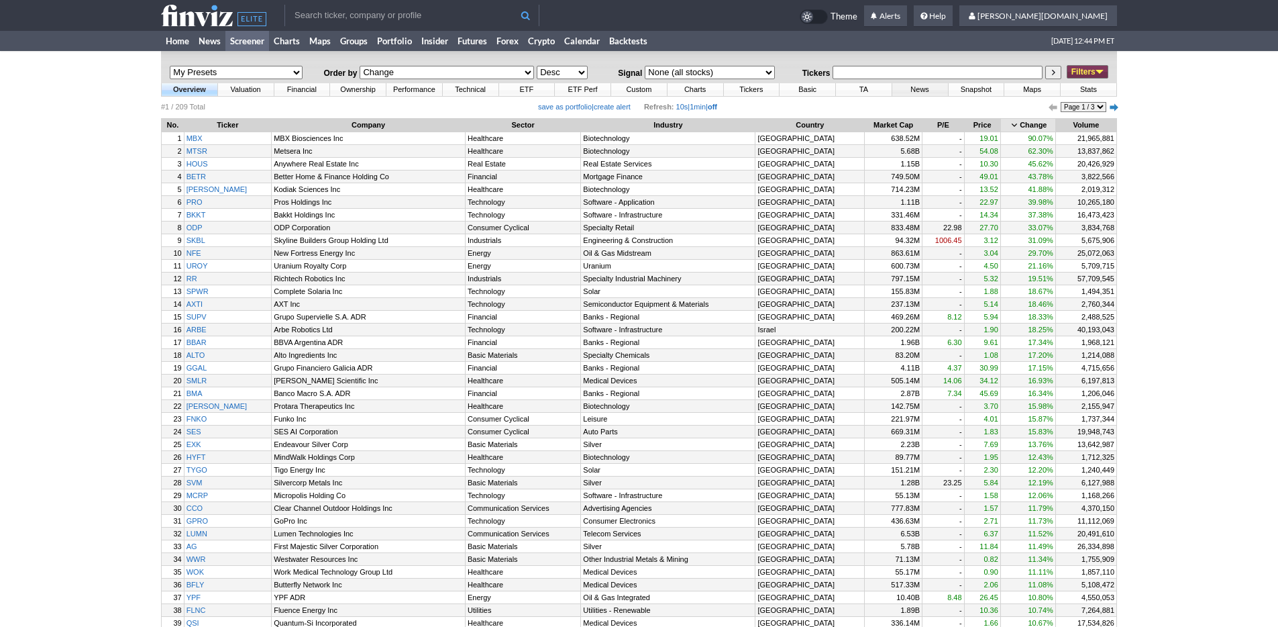
click at [913, 89] on link "News" at bounding box center [920, 89] width 56 height 13
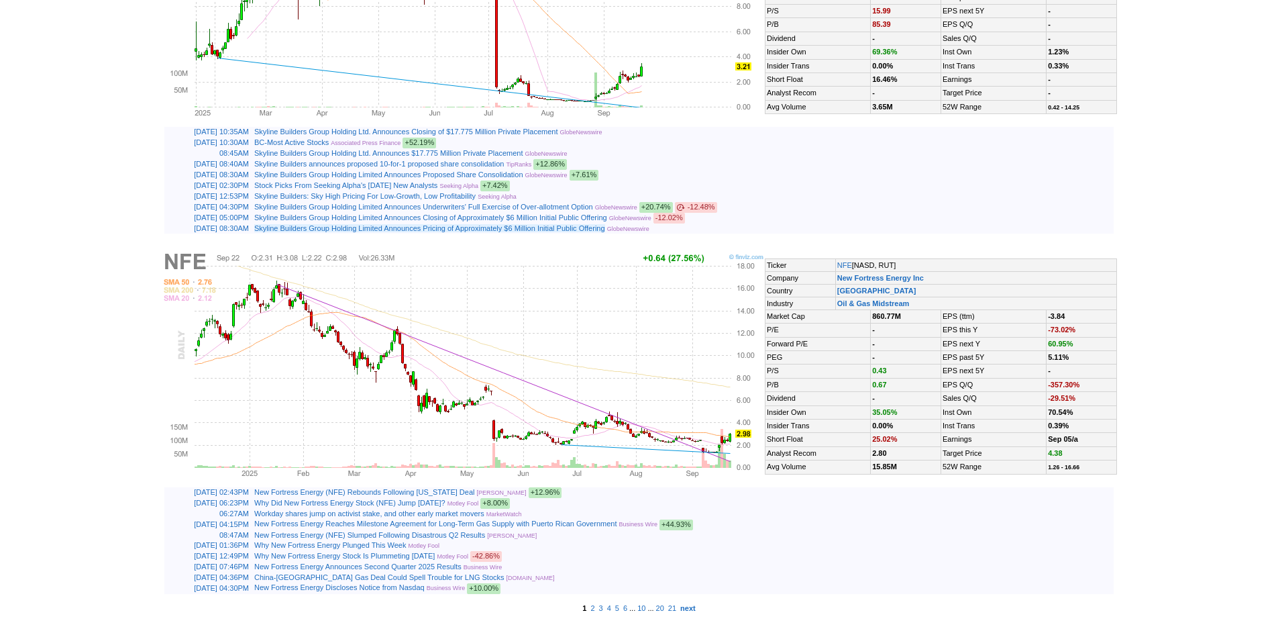
scroll to position [3176, 0]
click at [696, 607] on b "next" at bounding box center [687, 608] width 15 height 8
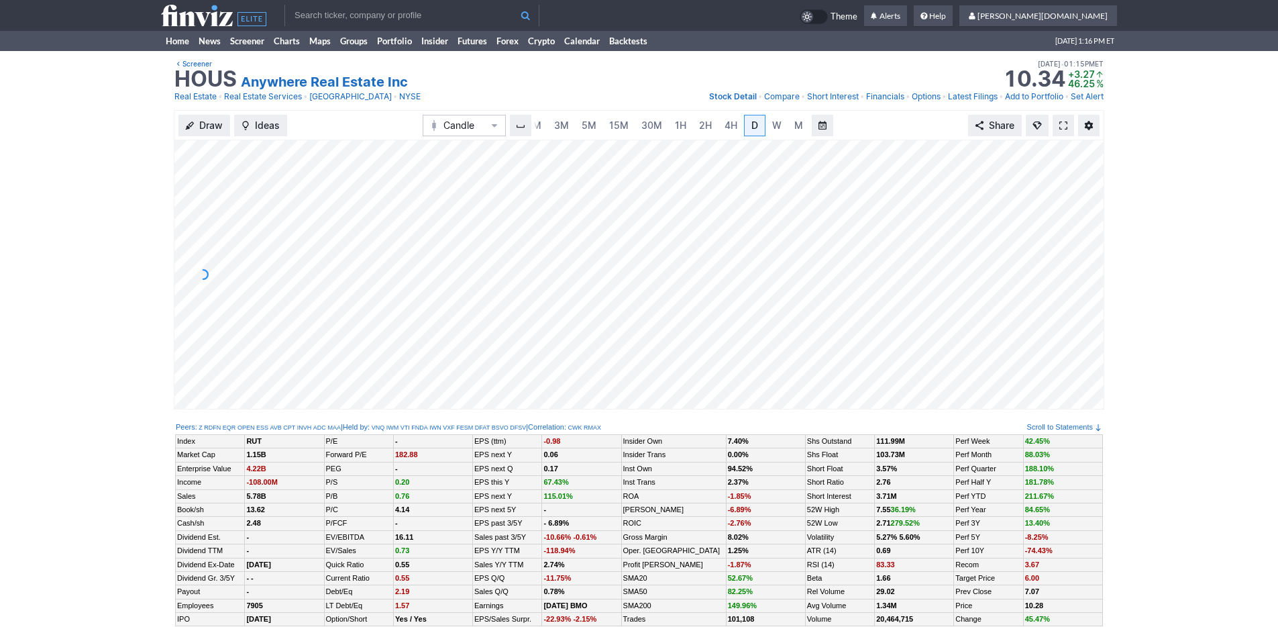
click at [182, 15] on use at bounding box center [213, 15] width 105 height 21
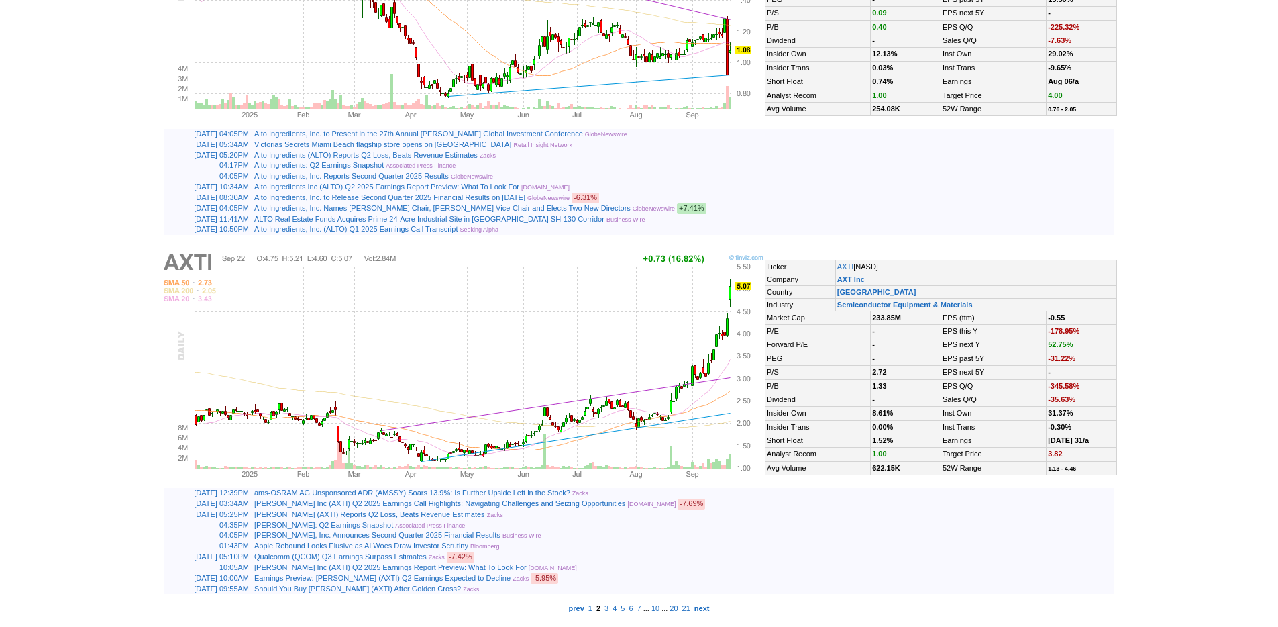
scroll to position [3158, 0]
click at [853, 500] on td "[PERSON_NAME] Inc (AXTI) Q2 2025 Earnings Call Highlights: Navigating Challenge…" at bounding box center [683, 503] width 862 height 11
click at [712, 613] on link "next" at bounding box center [701, 608] width 19 height 12
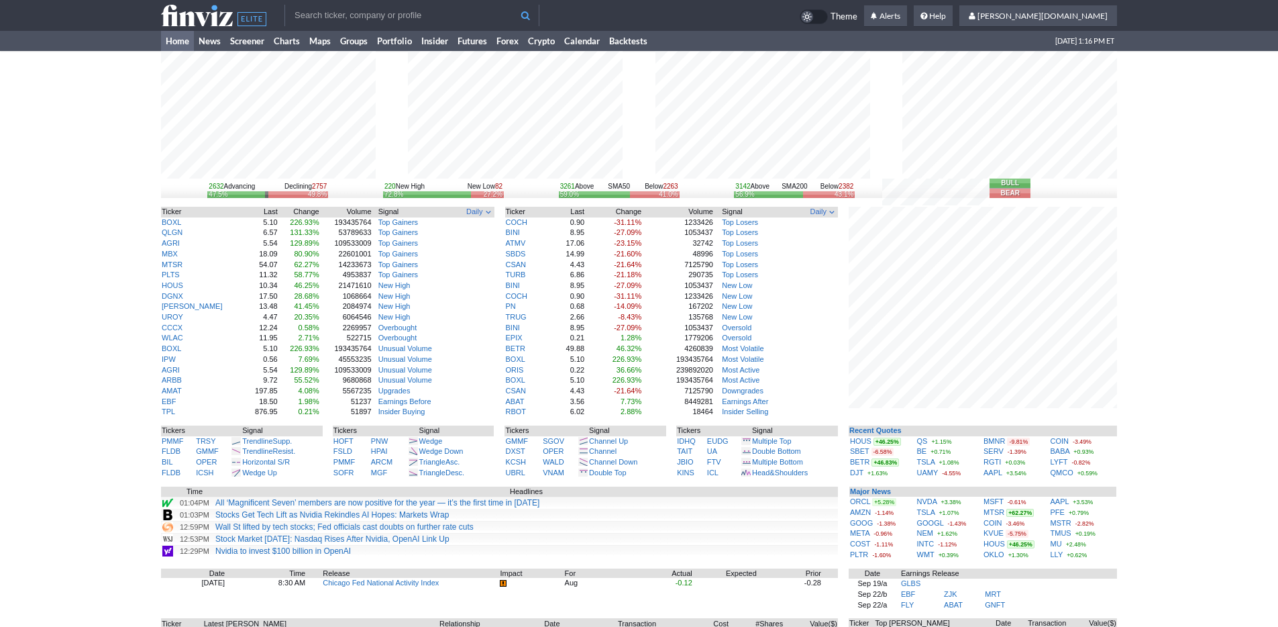
click at [1186, 457] on div "2632 Advancing Declining 2757 47.5% 49.8% 220 New High New Low 82 72.8% 27.2% 3…" at bounding box center [639, 418] width 1278 height 735
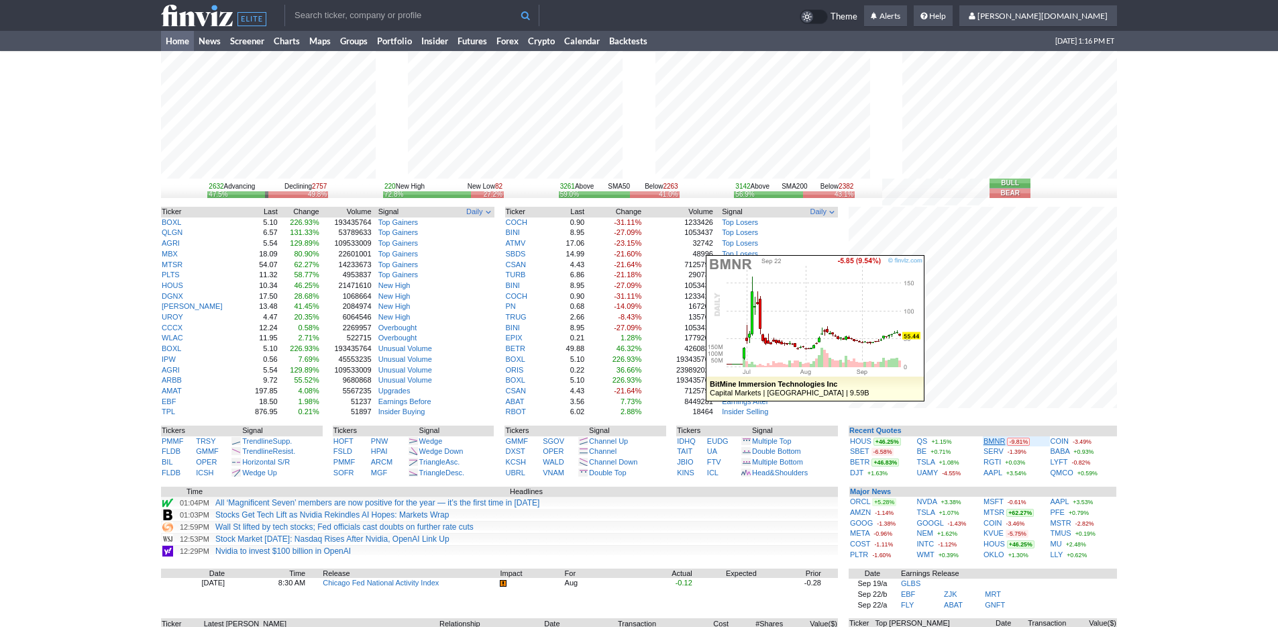
click at [994, 439] on link "BMNR" at bounding box center [993, 441] width 21 height 8
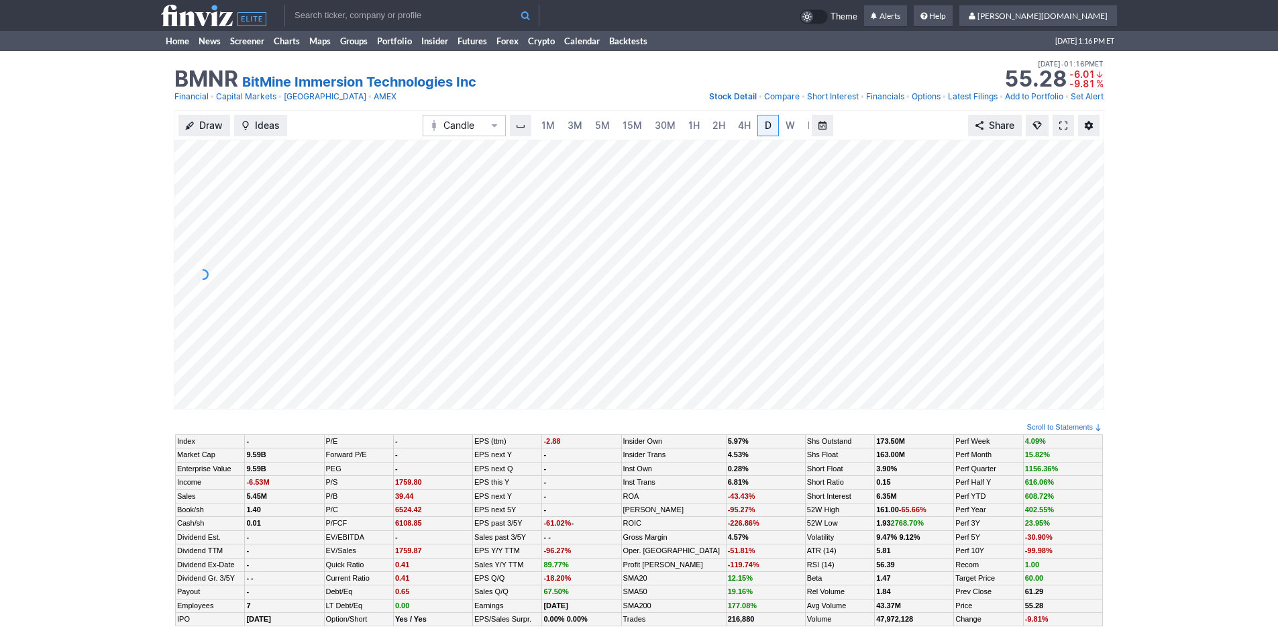
scroll to position [0, 13]
click at [559, 129] on span "3M" at bounding box center [561, 124] width 15 height 11
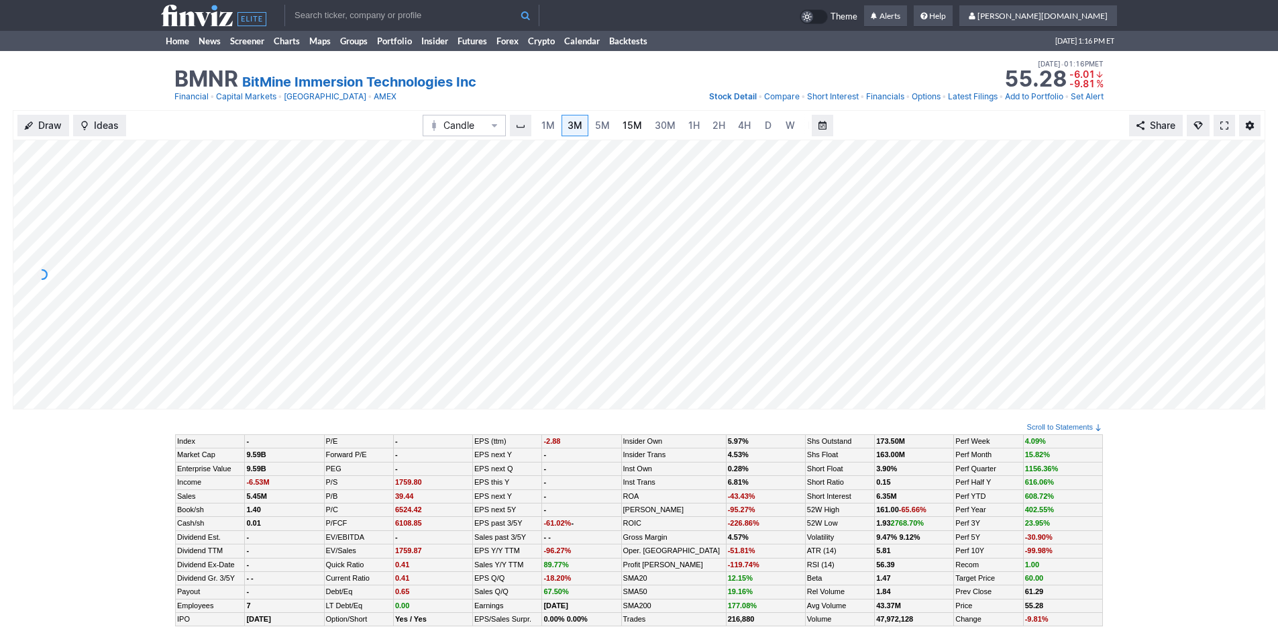
click at [641, 125] on link "15M" at bounding box center [632, 125] width 32 height 21
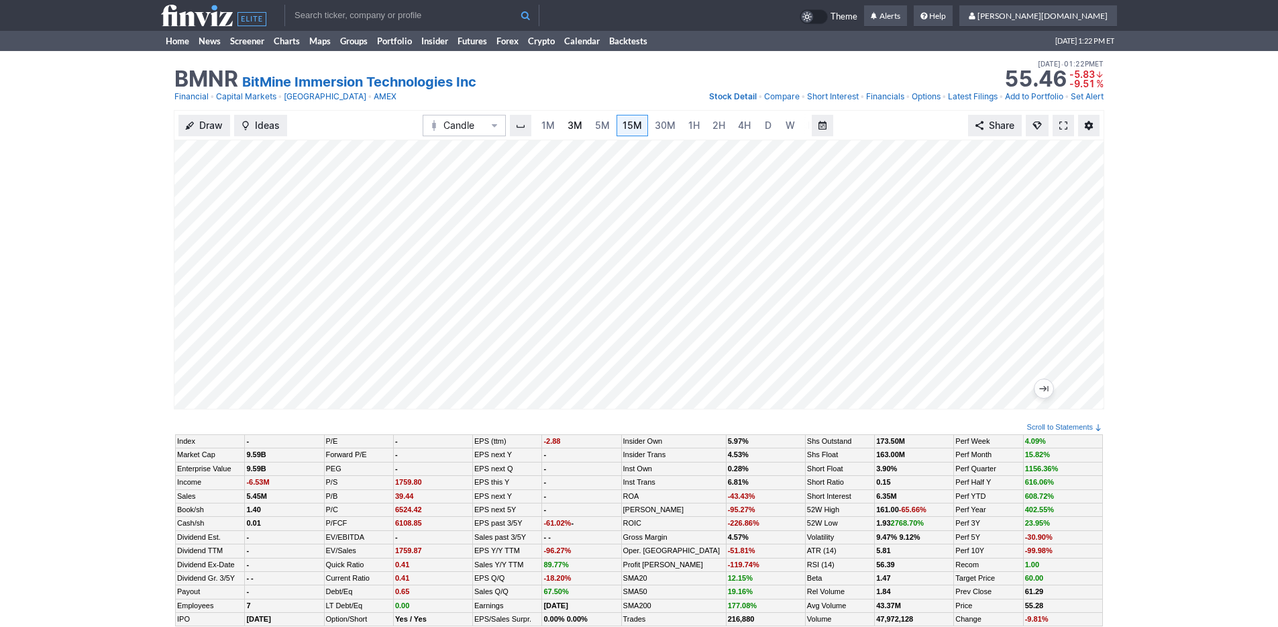
click at [570, 126] on span "3M" at bounding box center [575, 124] width 15 height 11
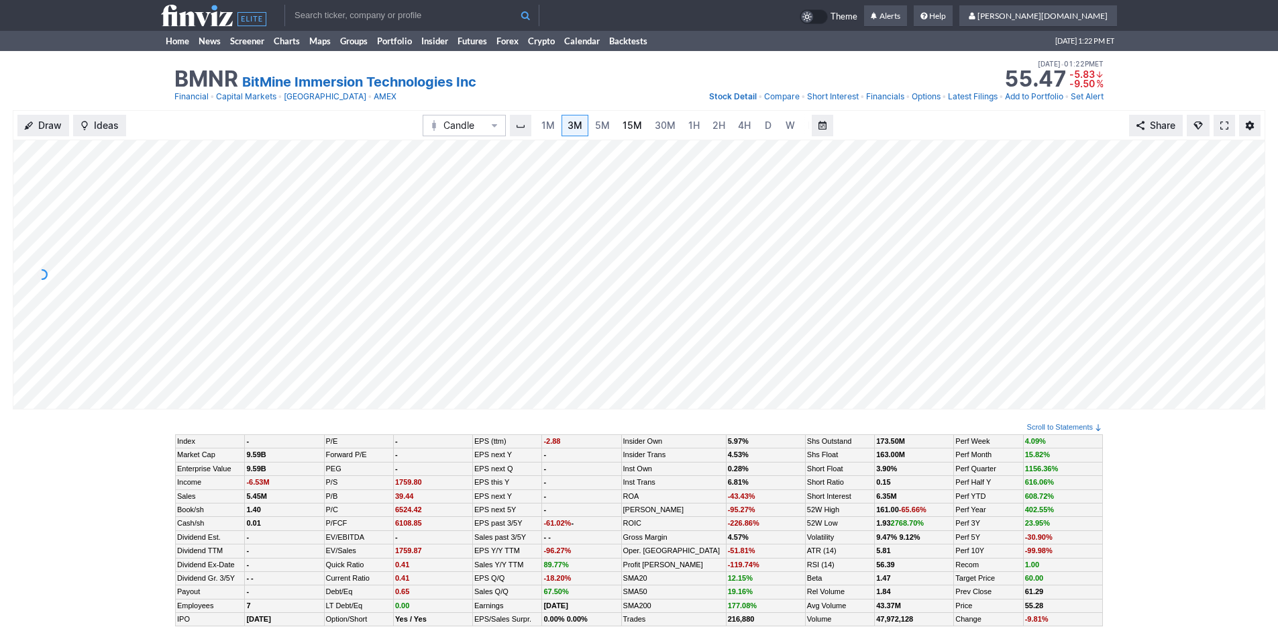
click at [616, 124] on link "15M" at bounding box center [632, 125] width 32 height 21
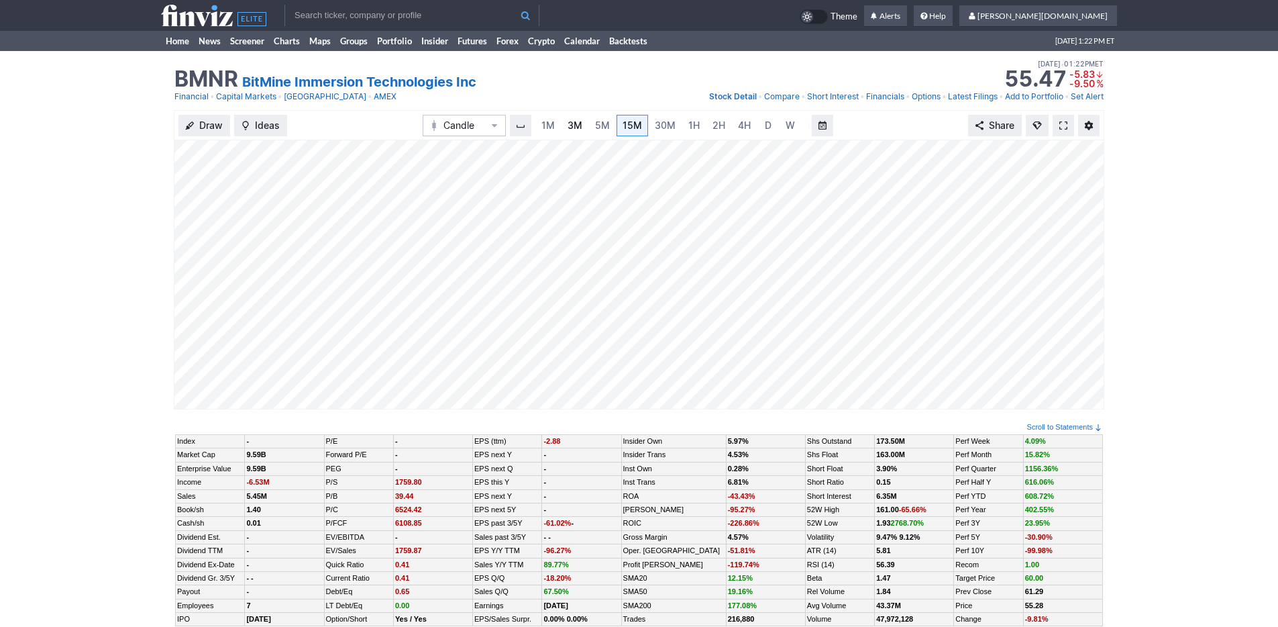
click at [577, 125] on span "3M" at bounding box center [575, 124] width 15 height 11
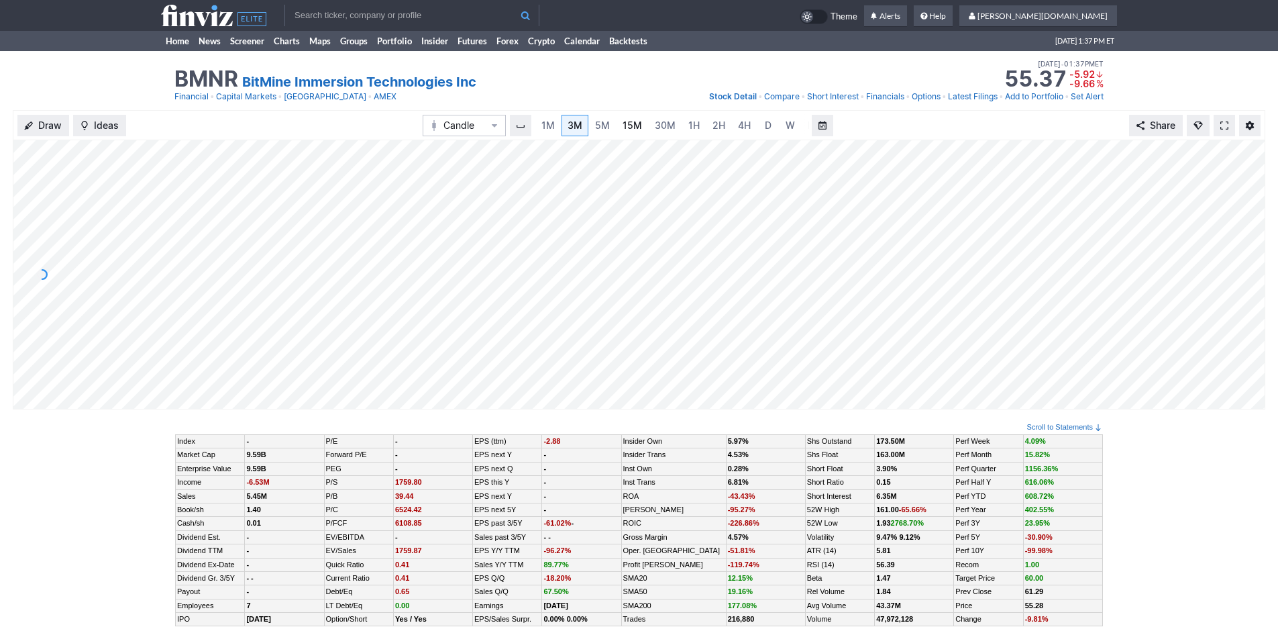
click at [644, 127] on link "15M" at bounding box center [632, 125] width 32 height 21
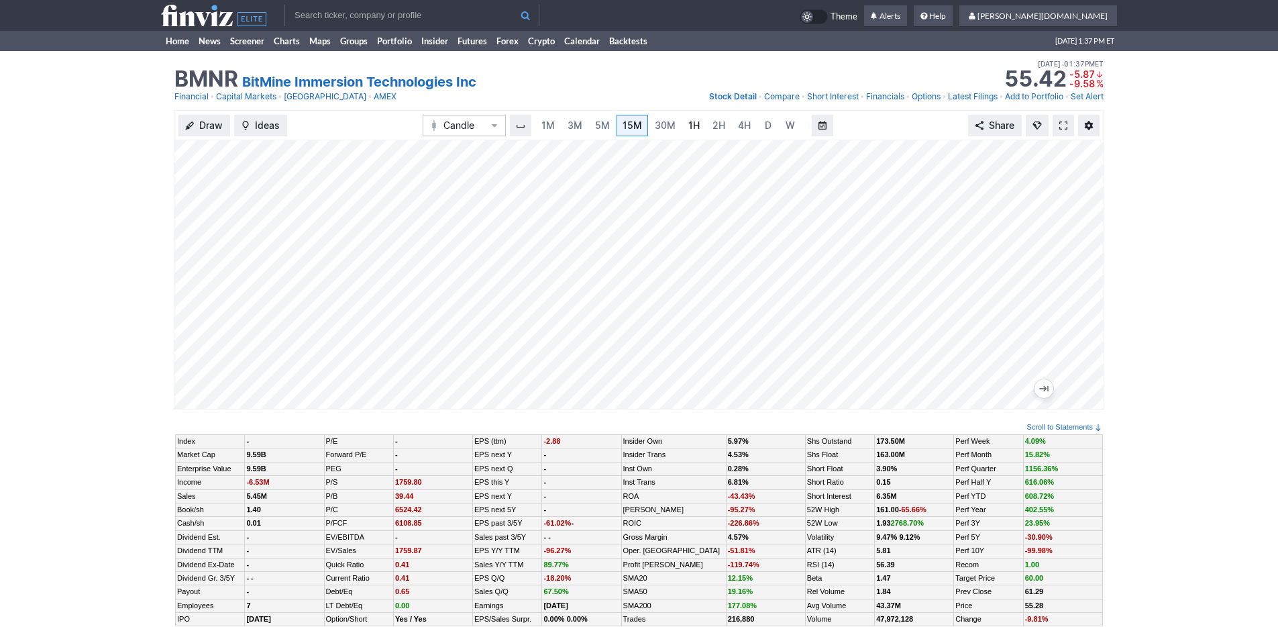
click at [688, 123] on span "1H" at bounding box center [693, 124] width 11 height 11
click at [561, 126] on span "3M" at bounding box center [561, 124] width 15 height 11
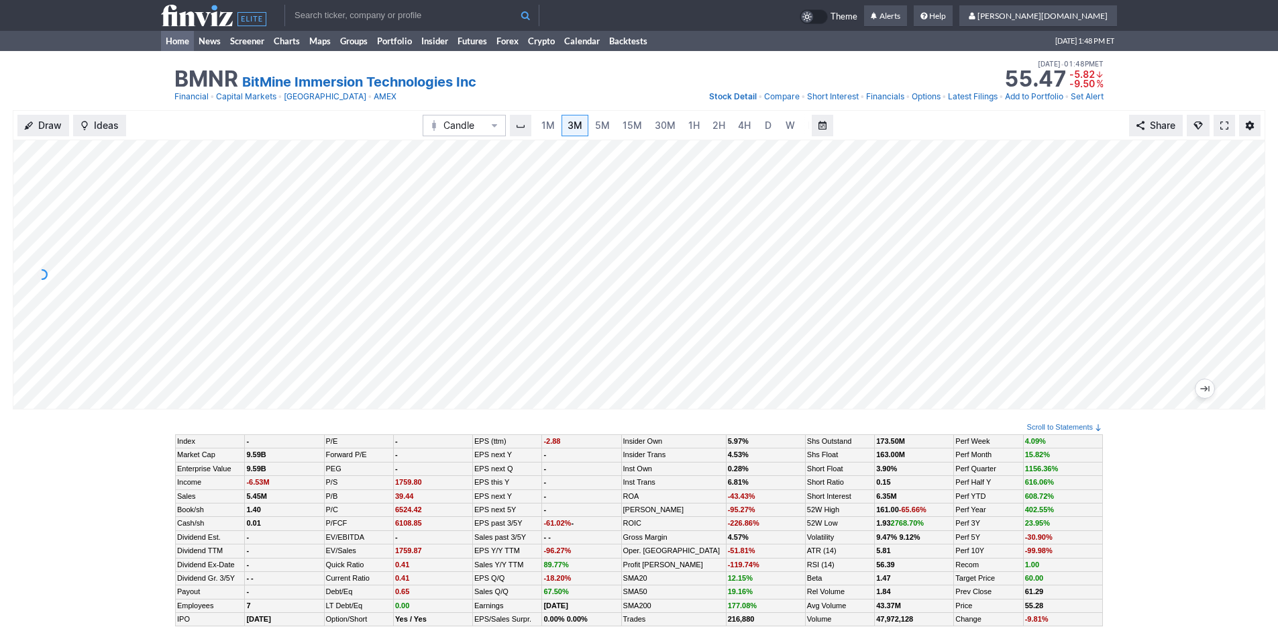
click at [184, 40] on link "Home" at bounding box center [177, 41] width 33 height 20
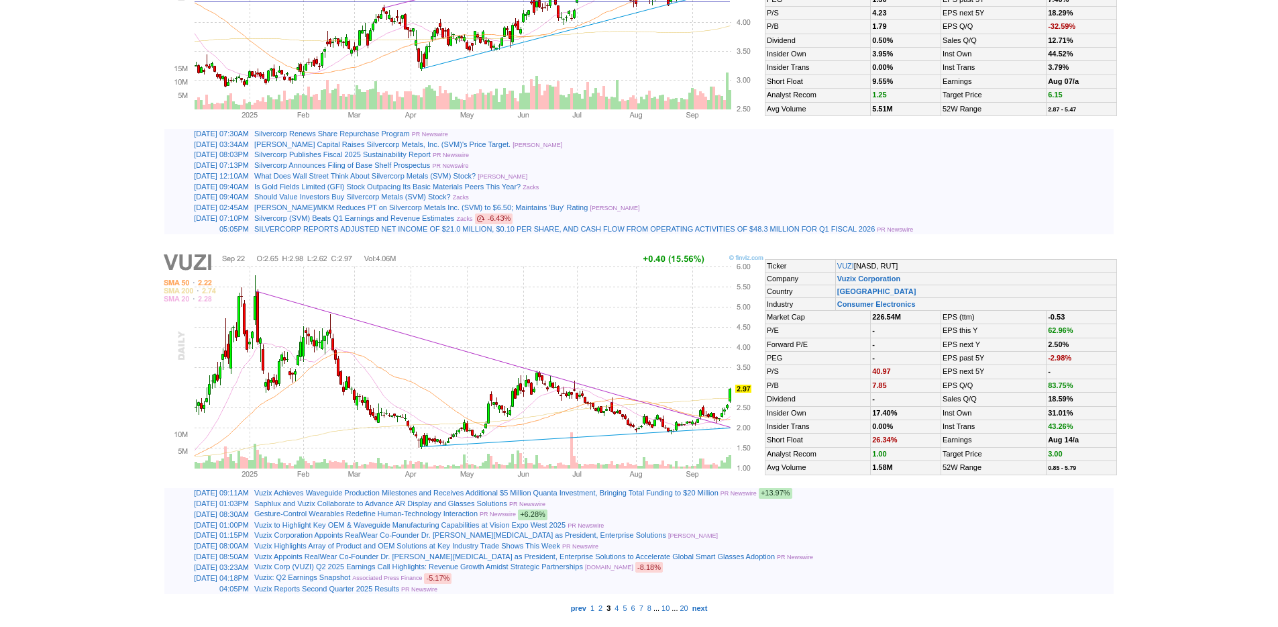
scroll to position [3164, 0]
click at [708, 608] on b "next" at bounding box center [699, 608] width 15 height 8
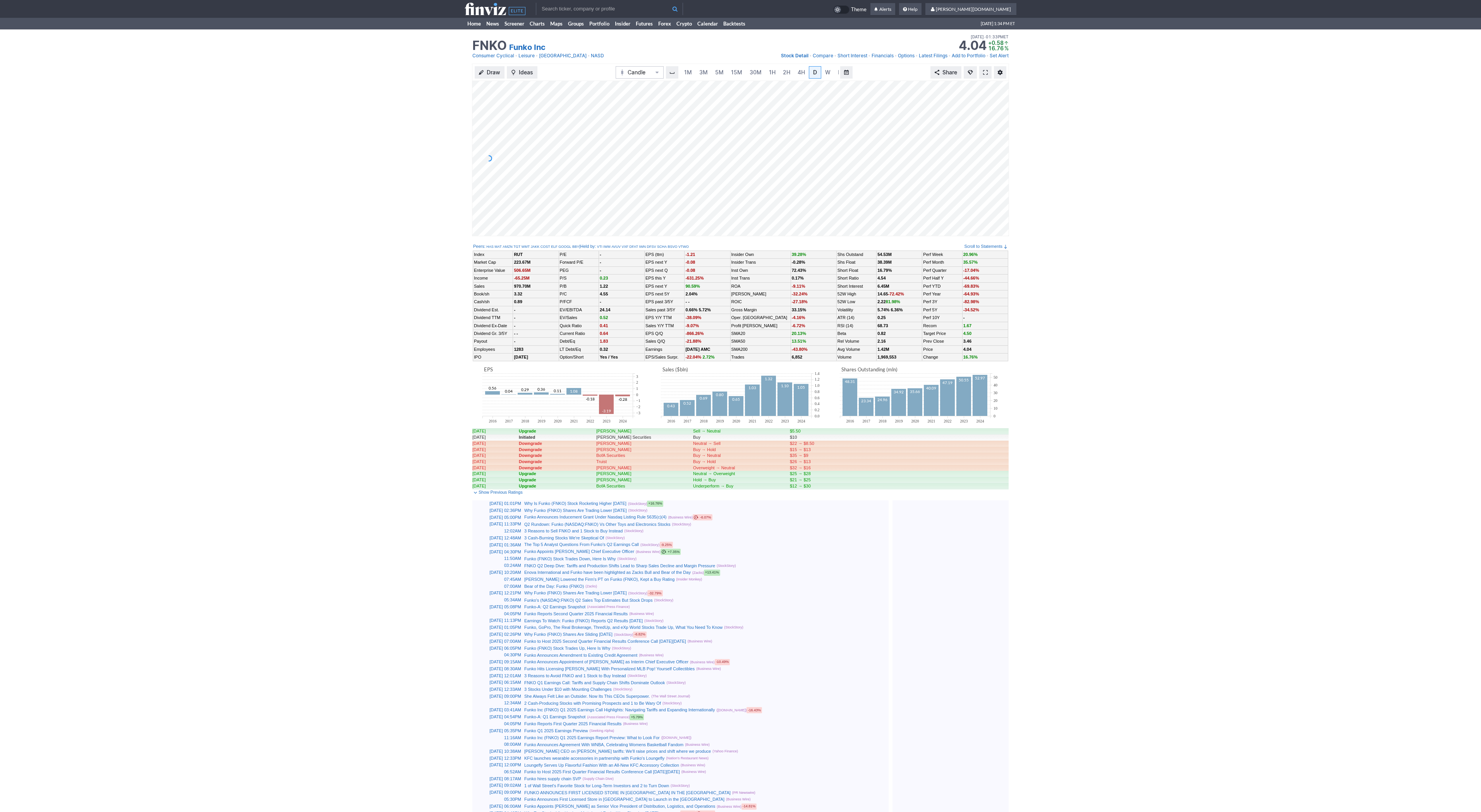
scroll to position [0, 8]
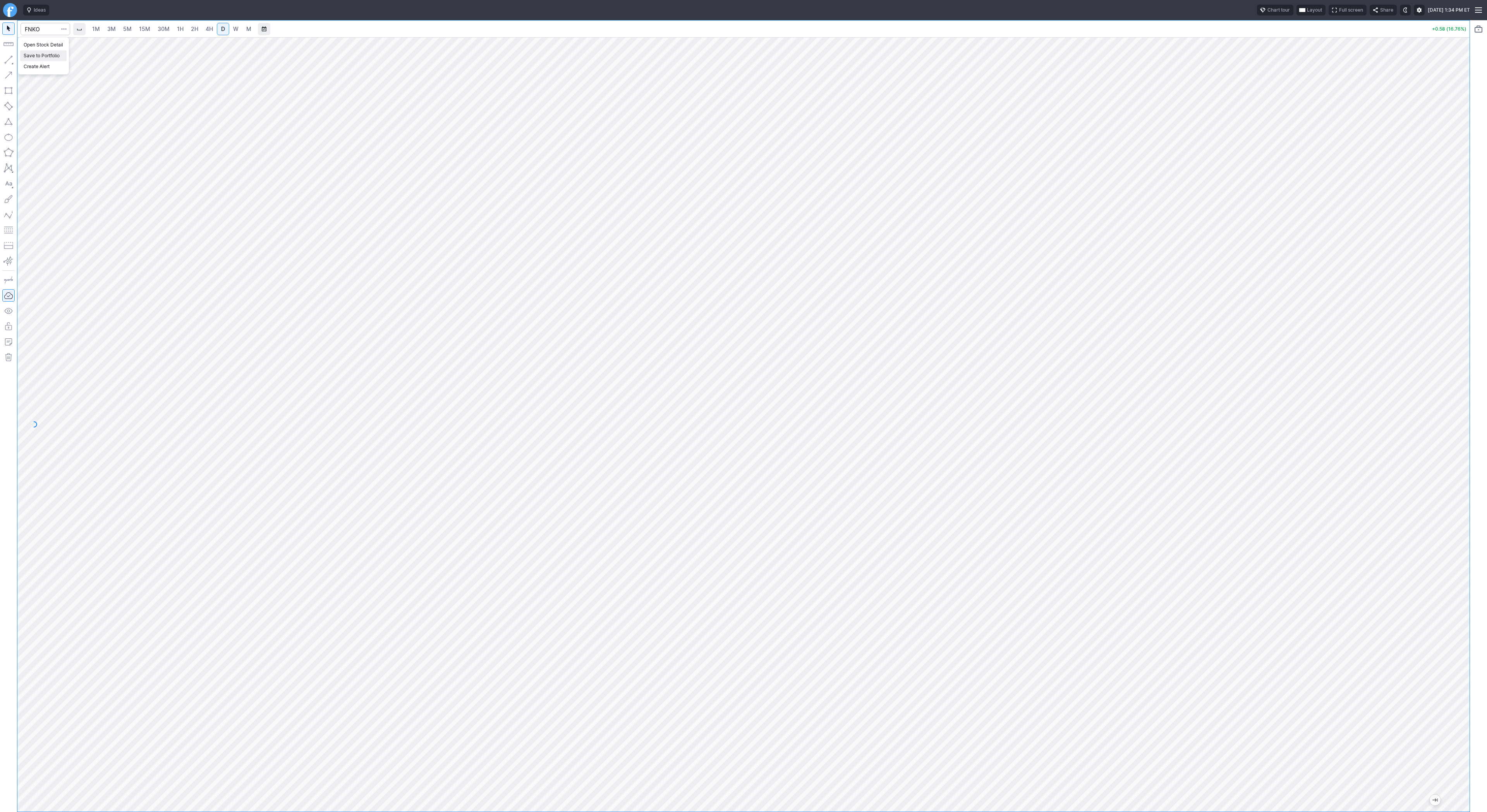
click at [50, 58] on span "Save to Portfolio" at bounding box center [43, 55] width 39 height 8
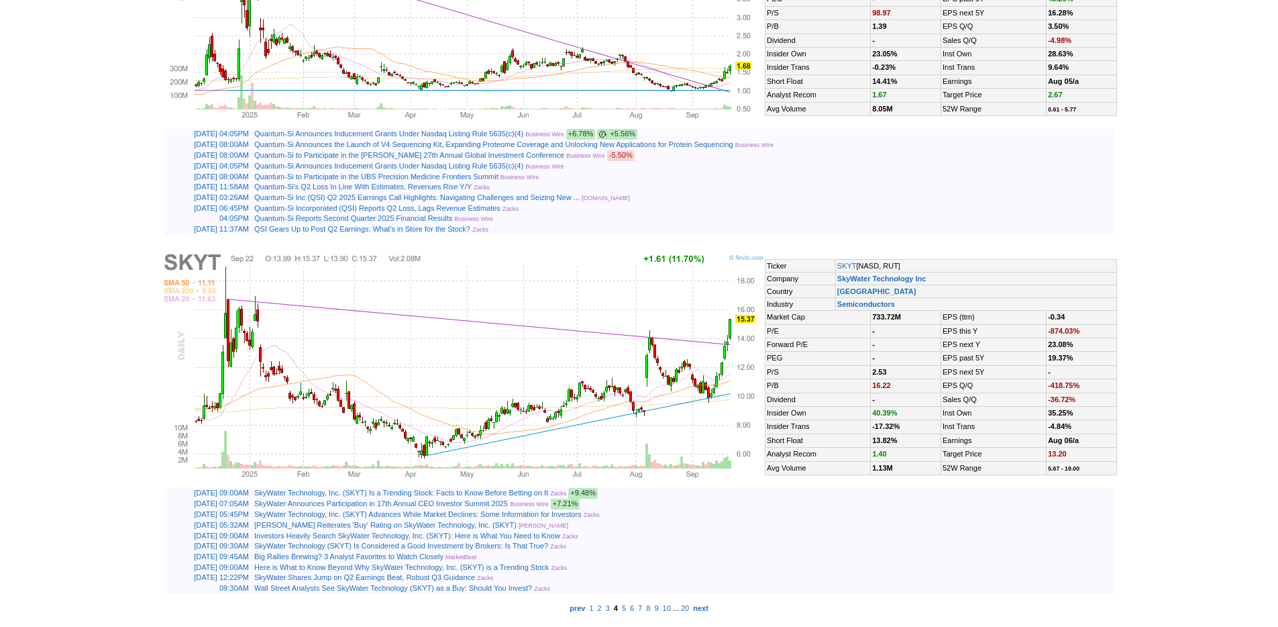
scroll to position [3152, 0]
click at [708, 606] on b "next" at bounding box center [700, 608] width 15 height 8
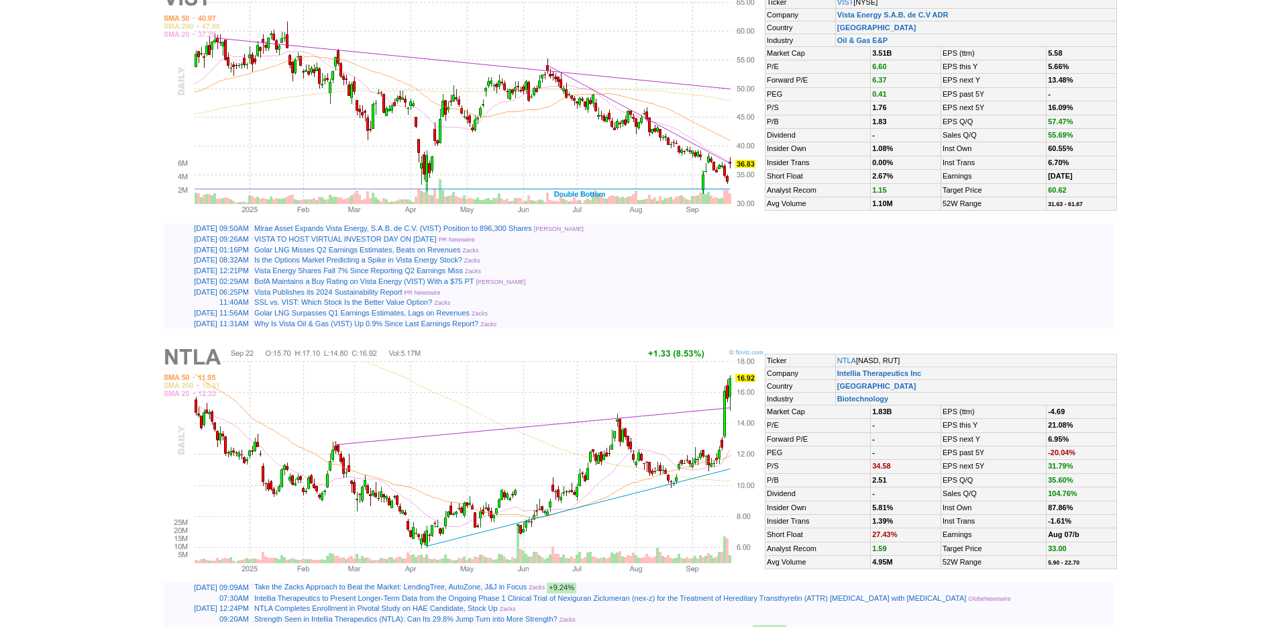
scroll to position [3156, 0]
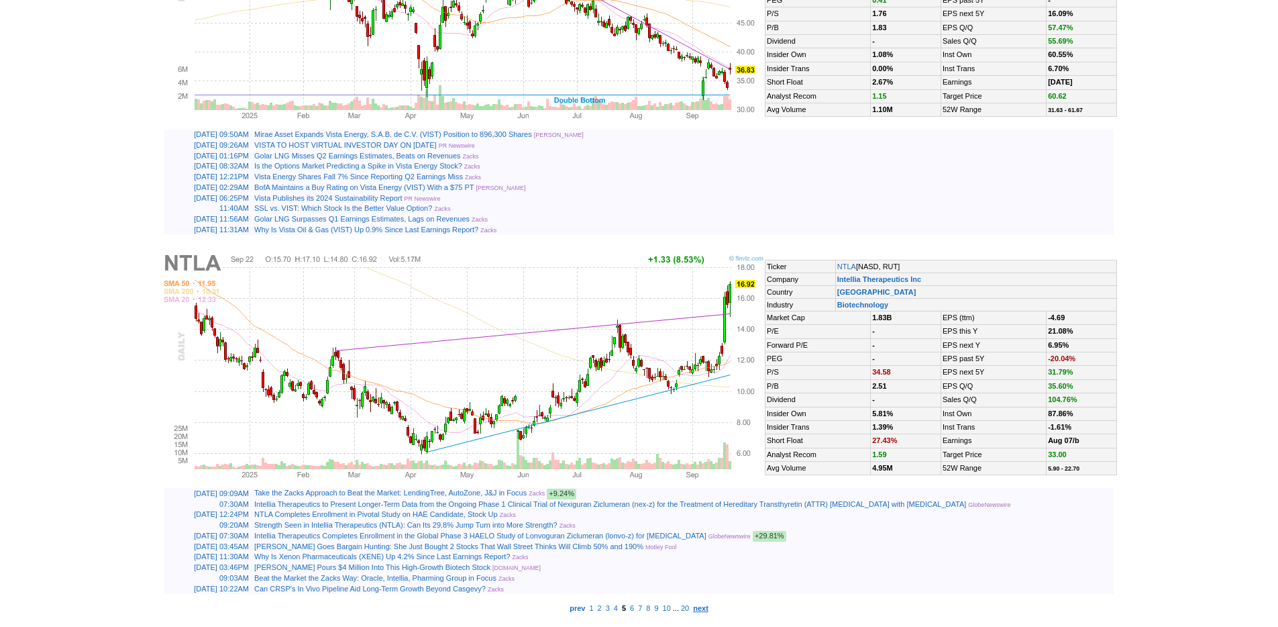
click at [708, 609] on b "next" at bounding box center [700, 608] width 15 height 8
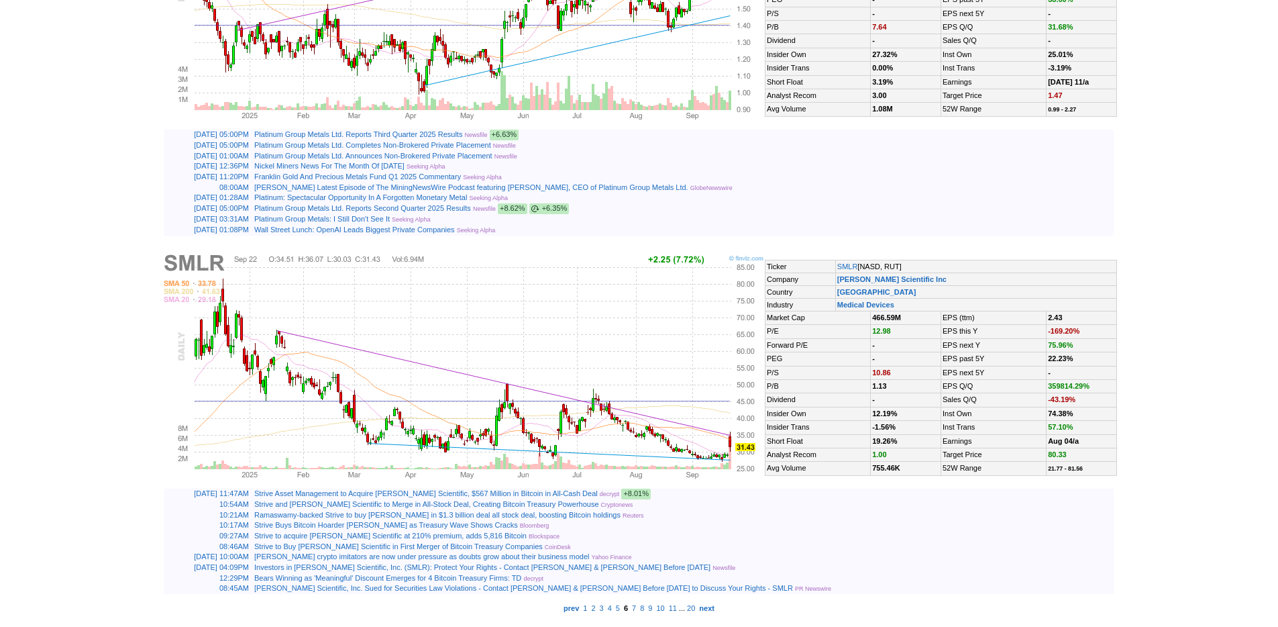
scroll to position [3169, 0]
click at [716, 612] on link "next" at bounding box center [706, 608] width 19 height 12
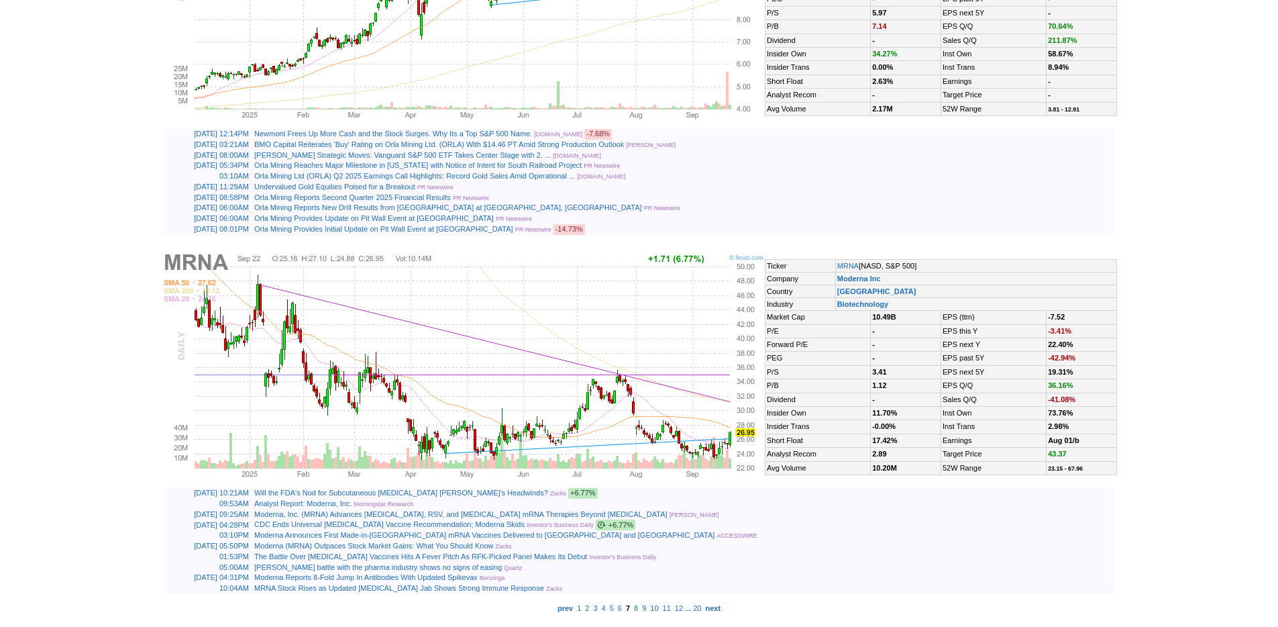
scroll to position [3184, 0]
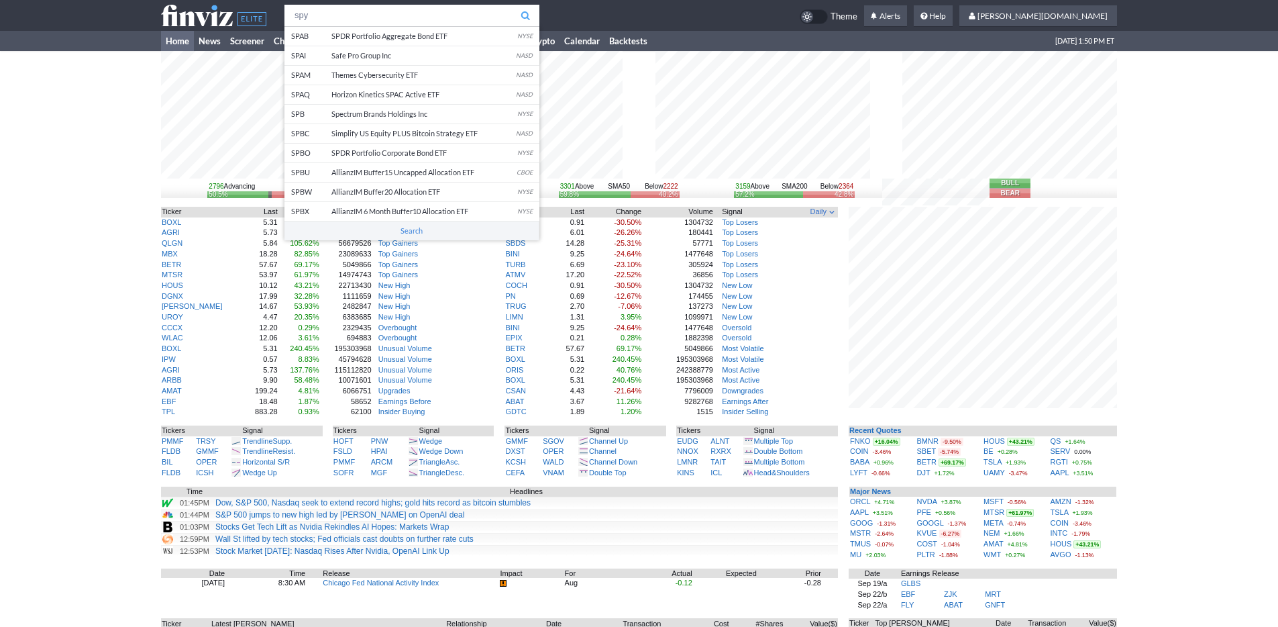
type input "spy"
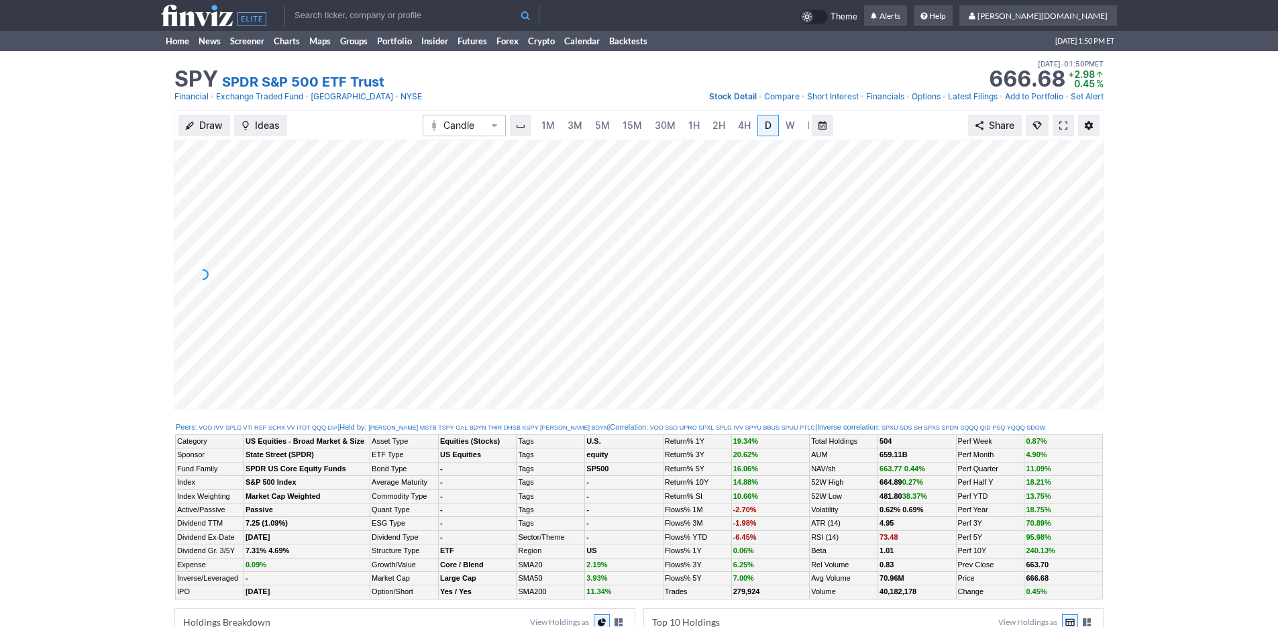
scroll to position [0, 13]
click at [617, 125] on span "15M" at bounding box center [618, 124] width 19 height 11
click at [572, 125] on span "3M" at bounding box center [575, 124] width 15 height 11
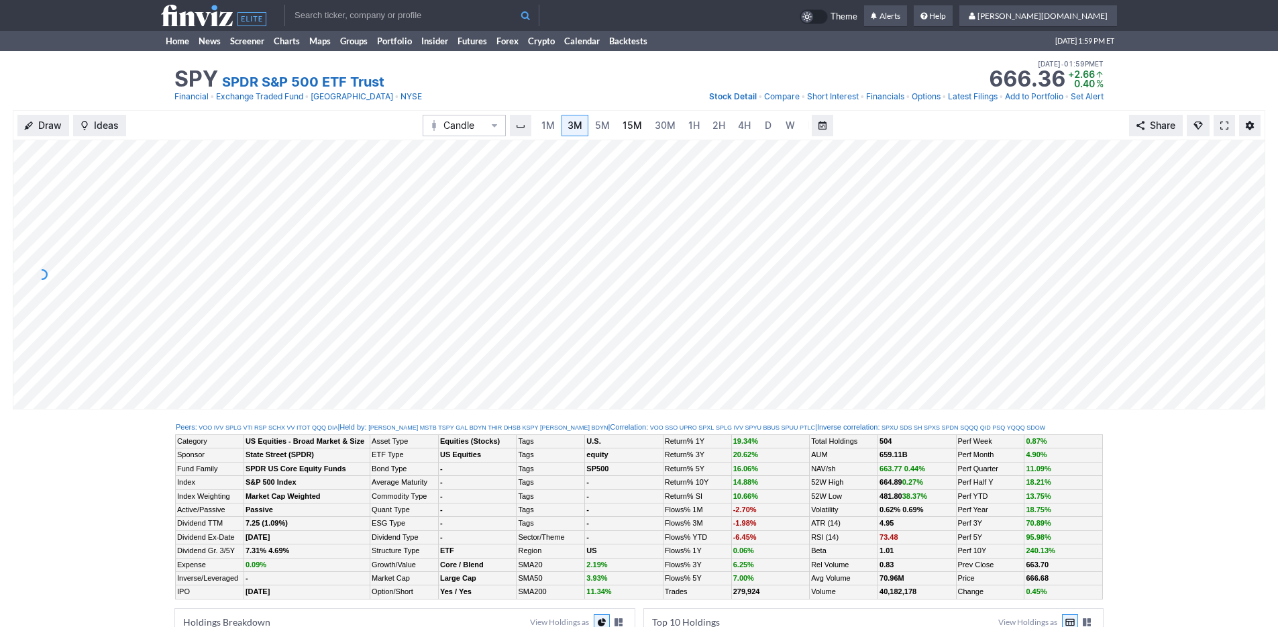
click at [641, 123] on link "15M" at bounding box center [632, 125] width 32 height 21
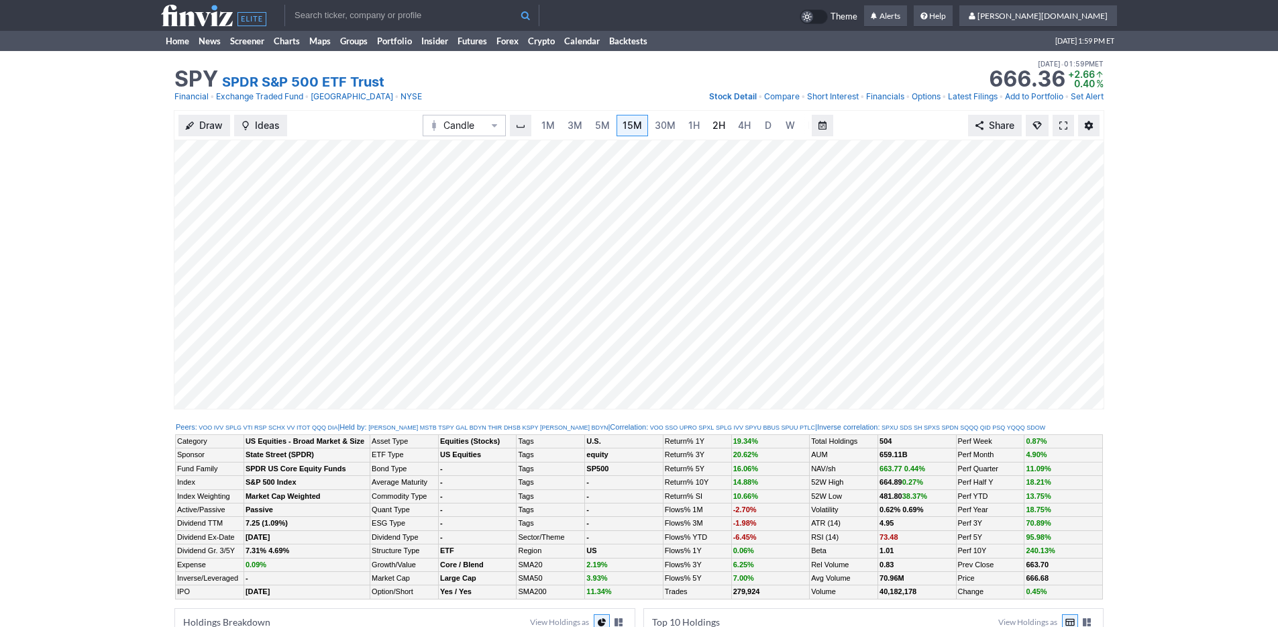
click at [720, 125] on span "2H" at bounding box center [718, 124] width 13 height 11
click at [744, 124] on link "D" at bounding box center [754, 125] width 21 height 21
click at [170, 41] on link "Home" at bounding box center [177, 41] width 33 height 20
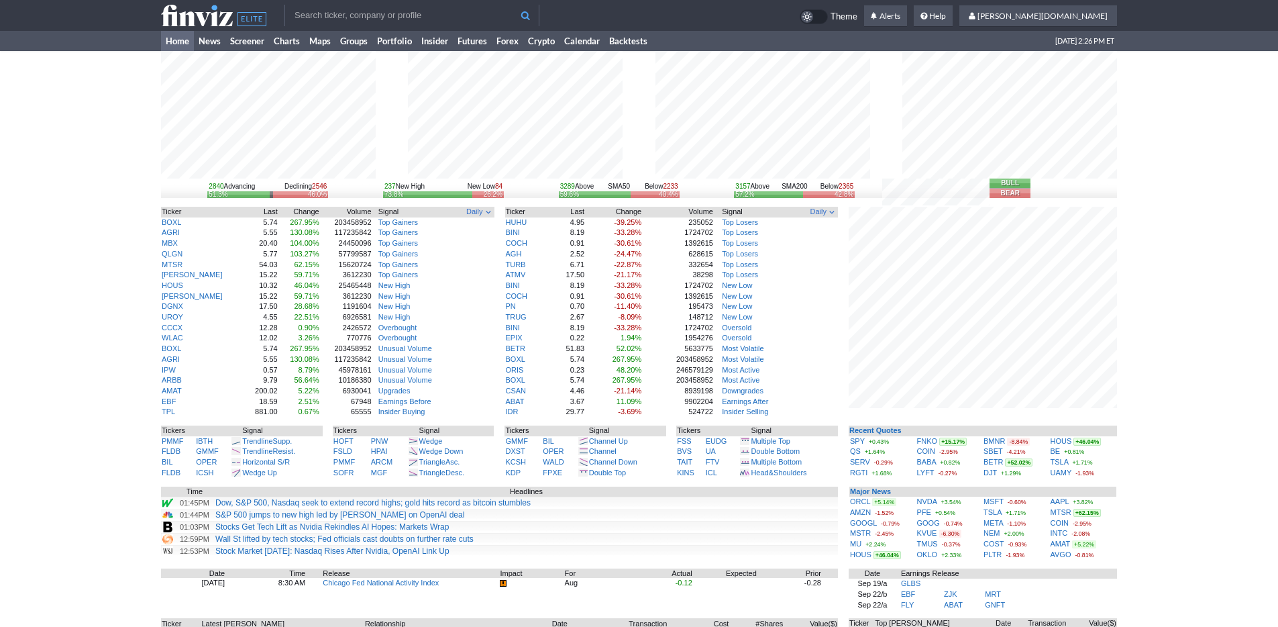
click at [1150, 478] on div "2840 Advancing Declining 2546 51.3% 46.0% 237 New High New Low 84 73.8% 26.2% 3…" at bounding box center [639, 418] width 1278 height 735
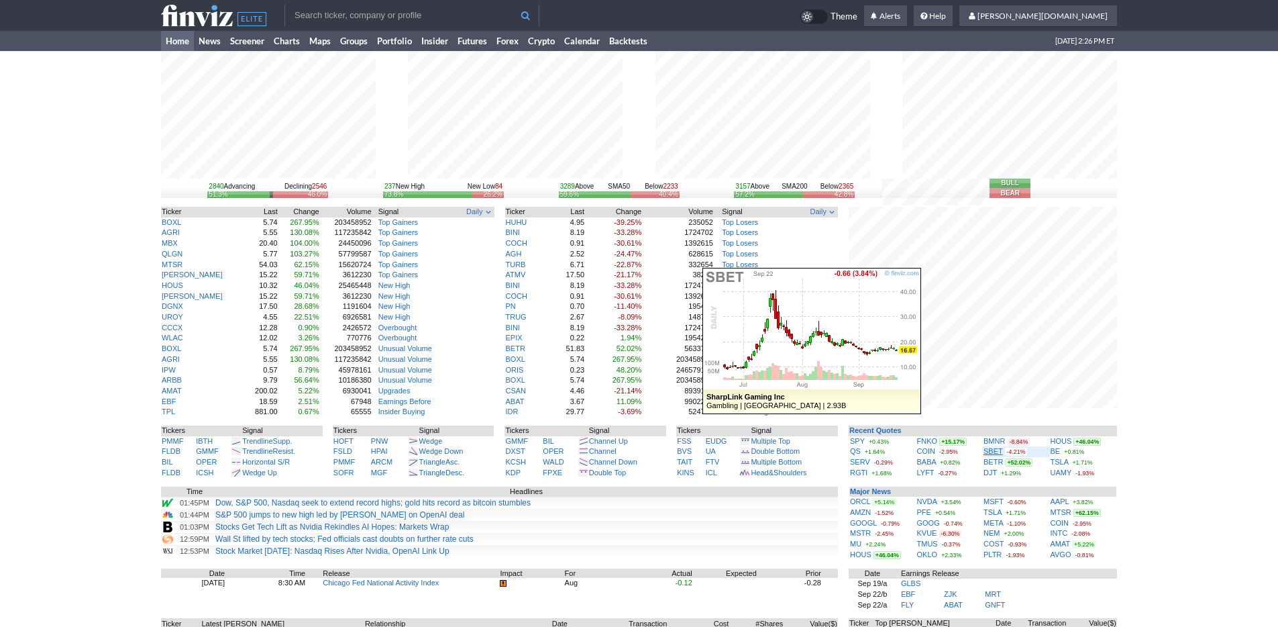
click at [990, 452] on link "SBET" at bounding box center [992, 451] width 19 height 8
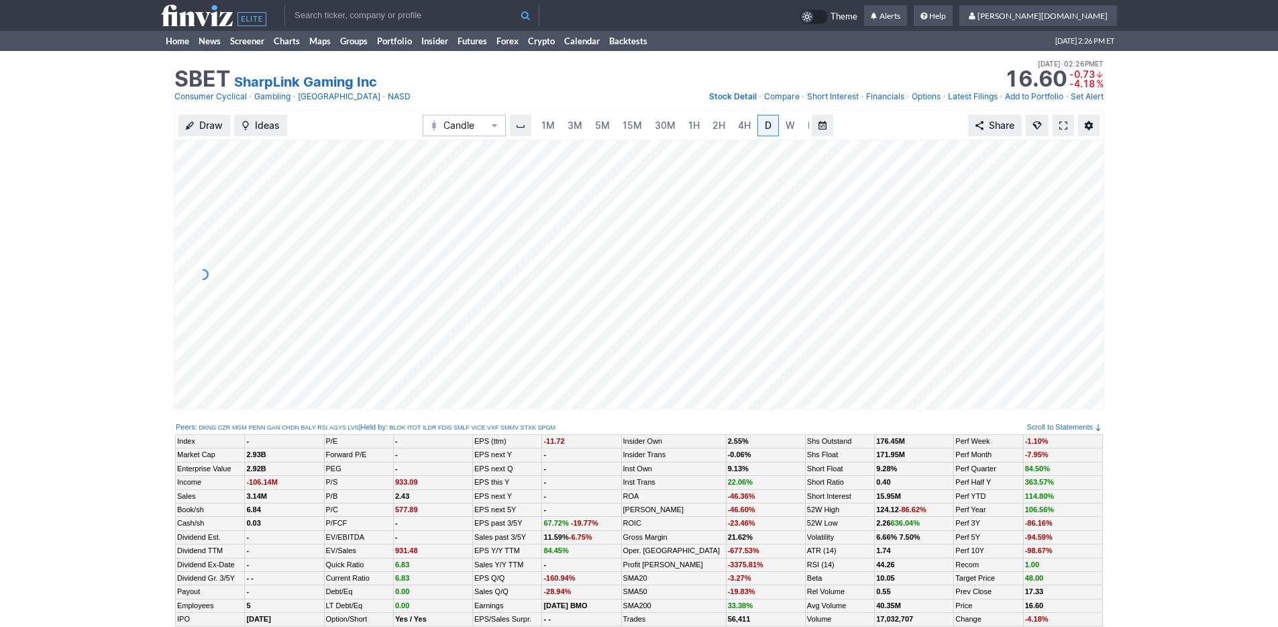
scroll to position [0, 13]
click at [559, 124] on span "3M" at bounding box center [561, 124] width 15 height 11
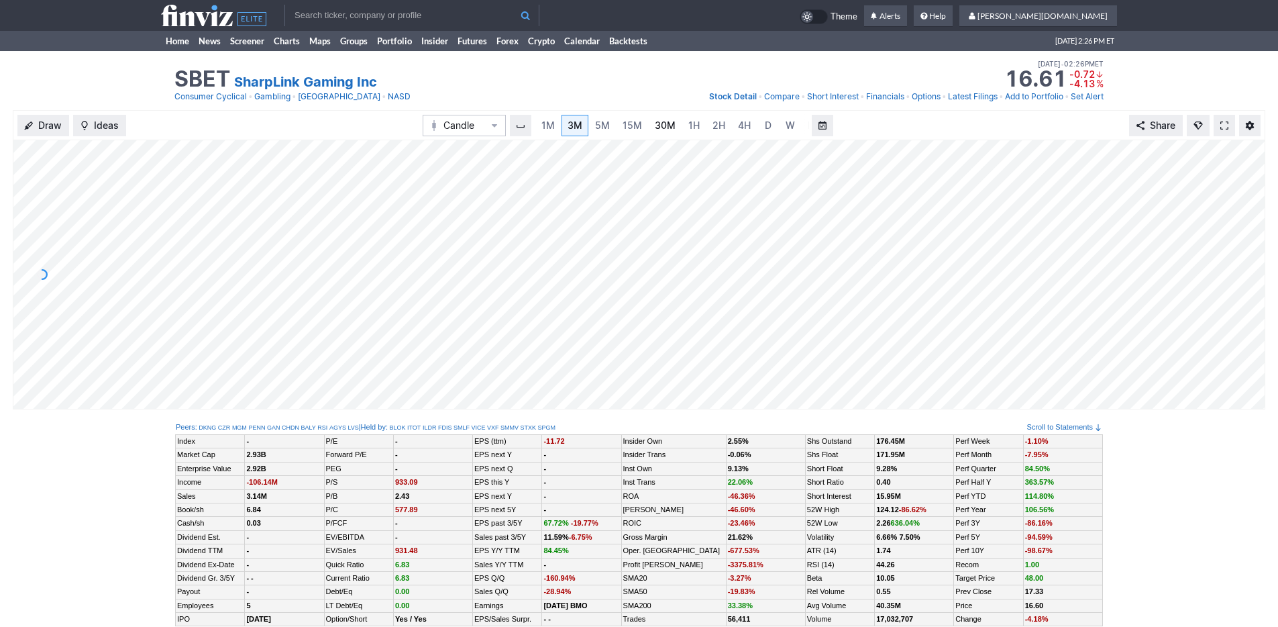
click at [655, 125] on span "30M" at bounding box center [665, 124] width 21 height 11
